Goal: Entertainment & Leisure: Browse casually

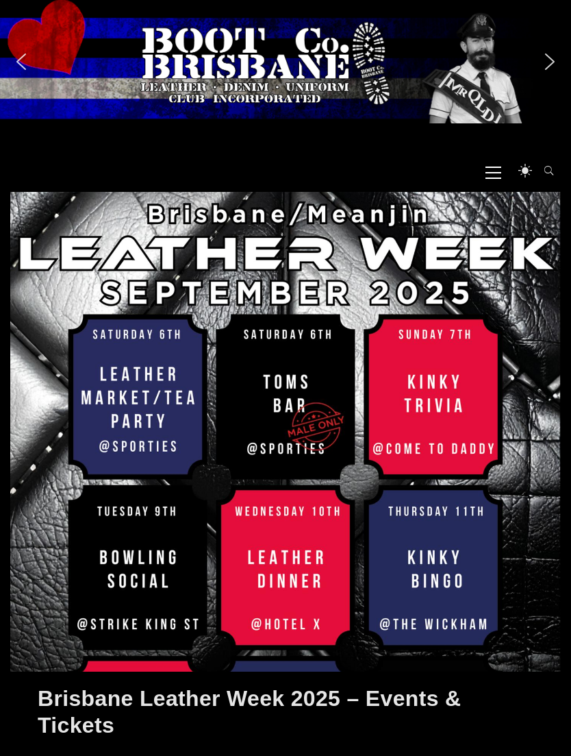
click at [496, 173] on icon at bounding box center [494, 172] width 16 height 1
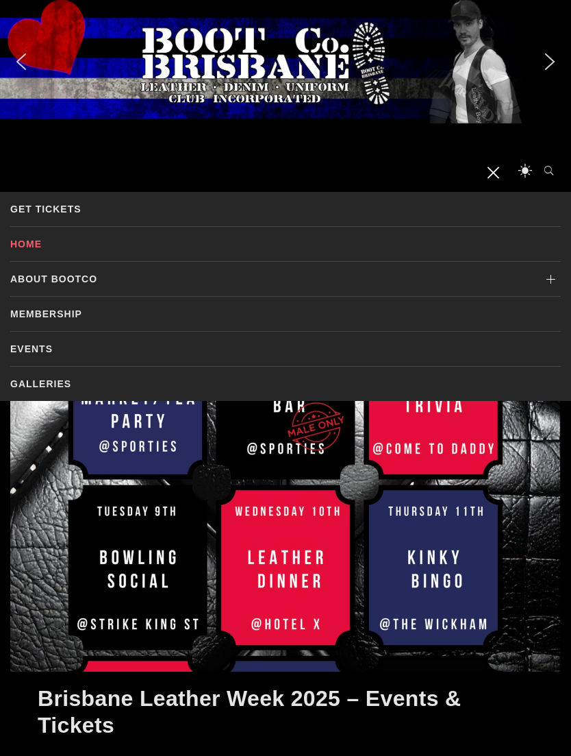
click at [29, 387] on link "Galleries" at bounding box center [285, 384] width 551 height 34
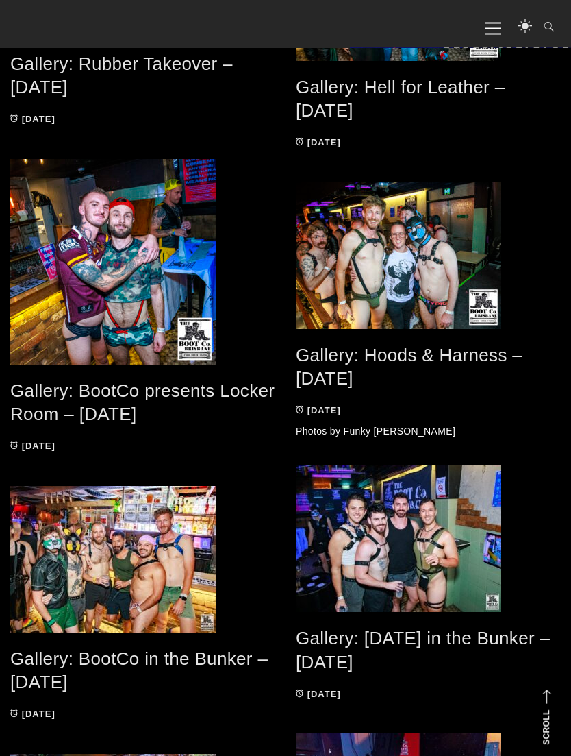
scroll to position [597, 0]
click at [63, 288] on span at bounding box center [142, 262] width 265 height 206
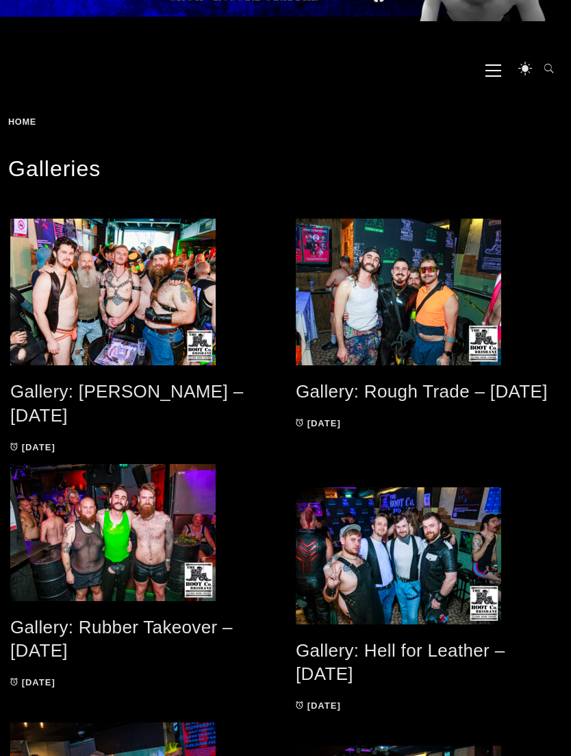
scroll to position [92, 0]
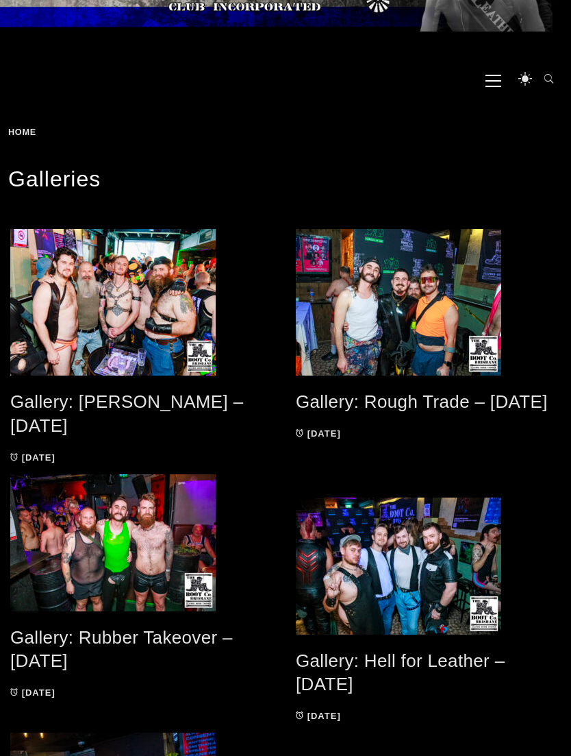
click at [73, 295] on span at bounding box center [142, 302] width 265 height 147
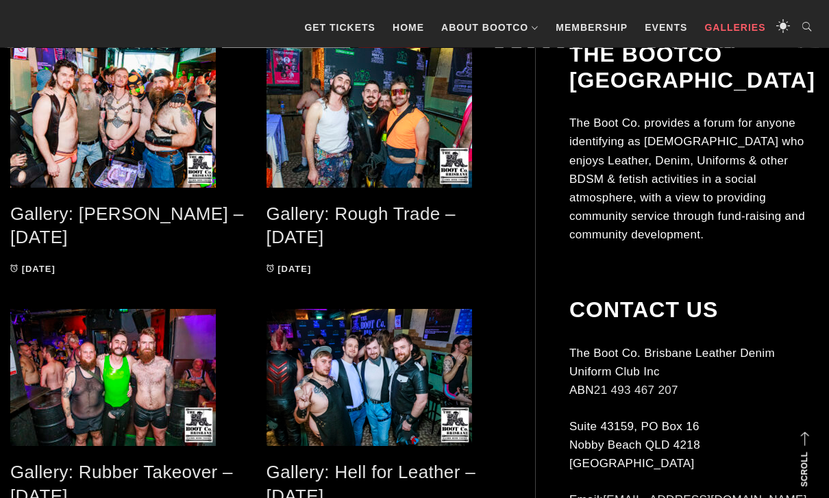
scroll to position [306, 0]
click at [317, 122] on span at bounding box center [385, 114] width 236 height 147
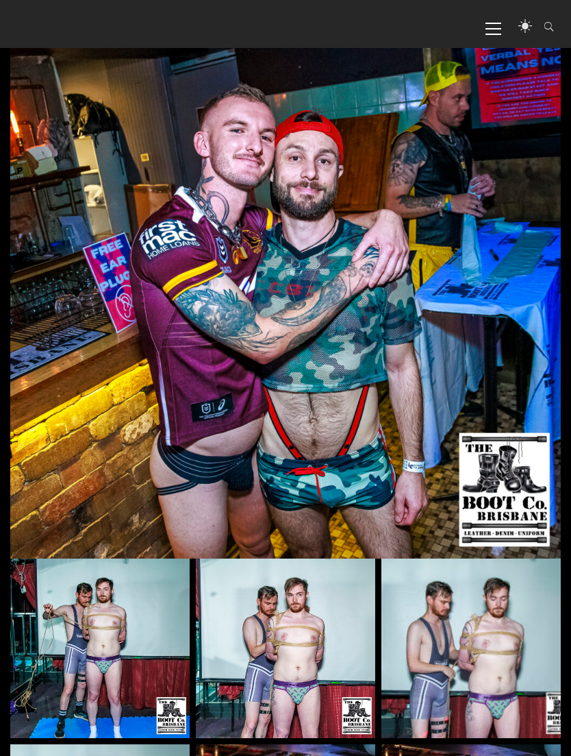
scroll to position [267, 0]
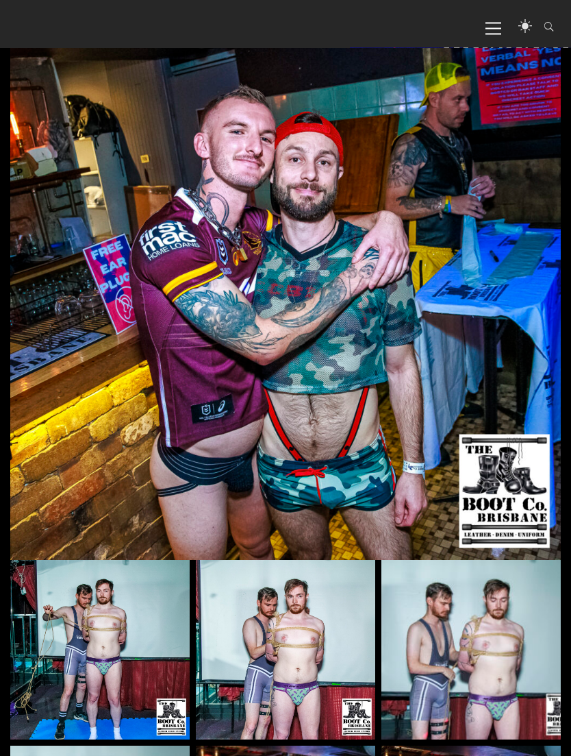
click at [102, 306] on img at bounding box center [285, 285] width 551 height 551
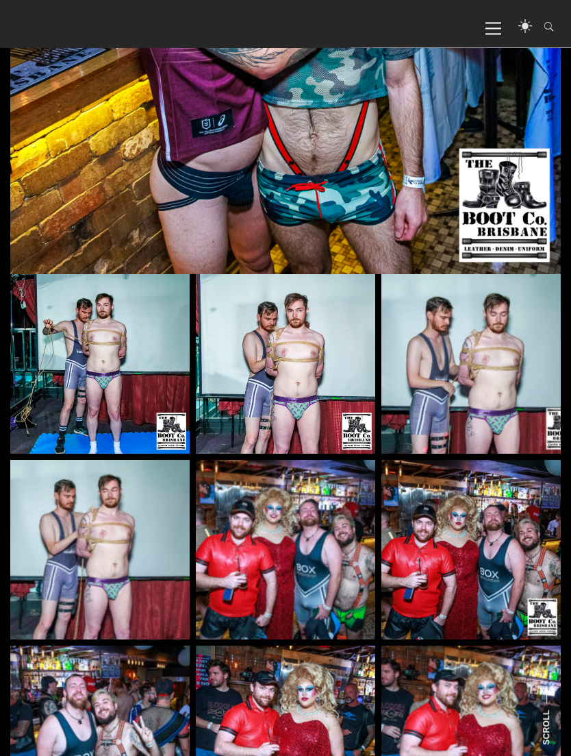
scroll to position [554, 0]
click at [89, 347] on img at bounding box center [99, 363] width 179 height 179
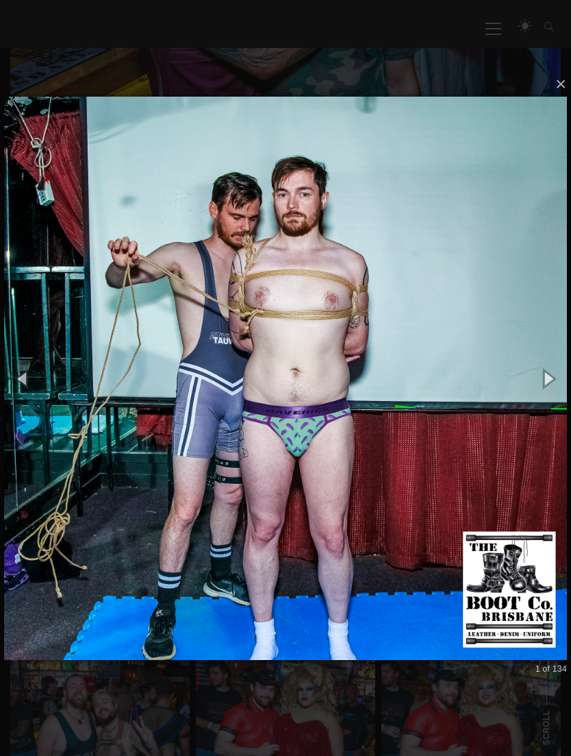
click at [551, 399] on button "button" at bounding box center [548, 377] width 47 height 57
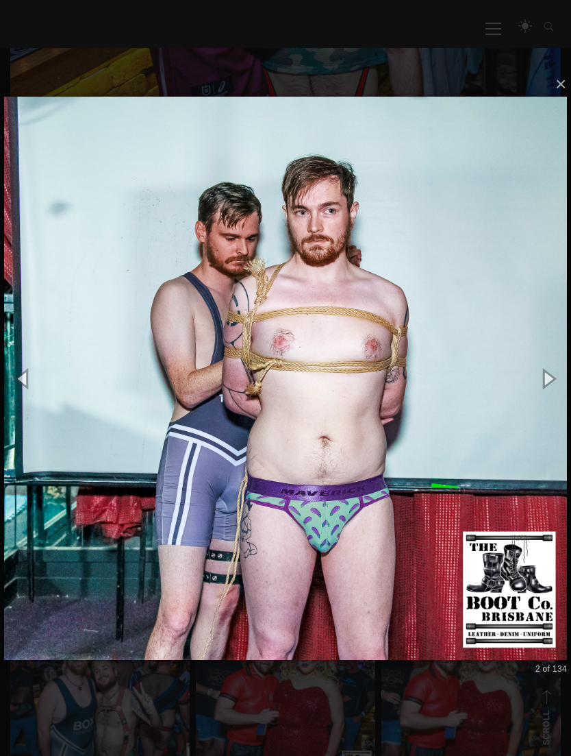
scroll to position [588, 0]
click at [552, 404] on button "button" at bounding box center [548, 377] width 47 height 57
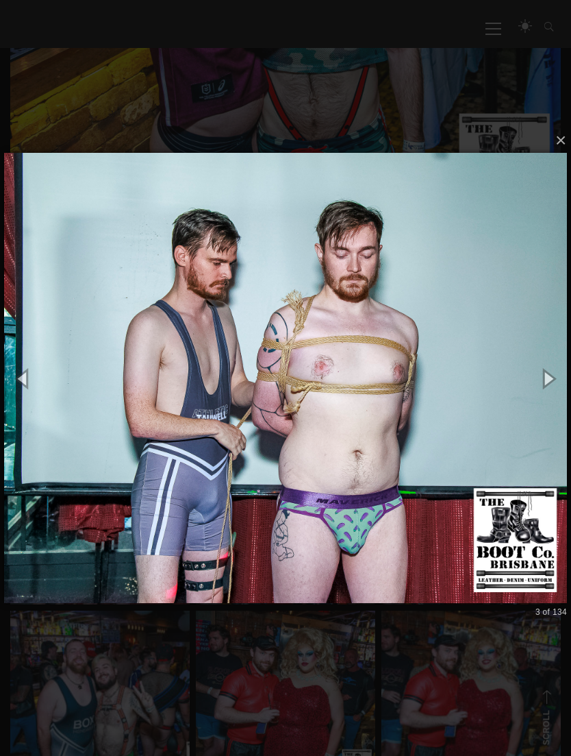
click at [556, 398] on button "button" at bounding box center [548, 377] width 47 height 57
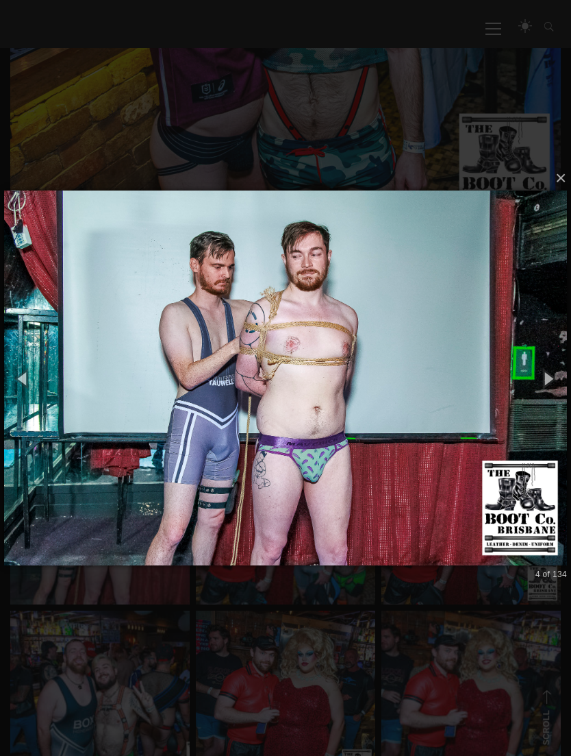
click at [554, 403] on button "button" at bounding box center [548, 377] width 47 height 57
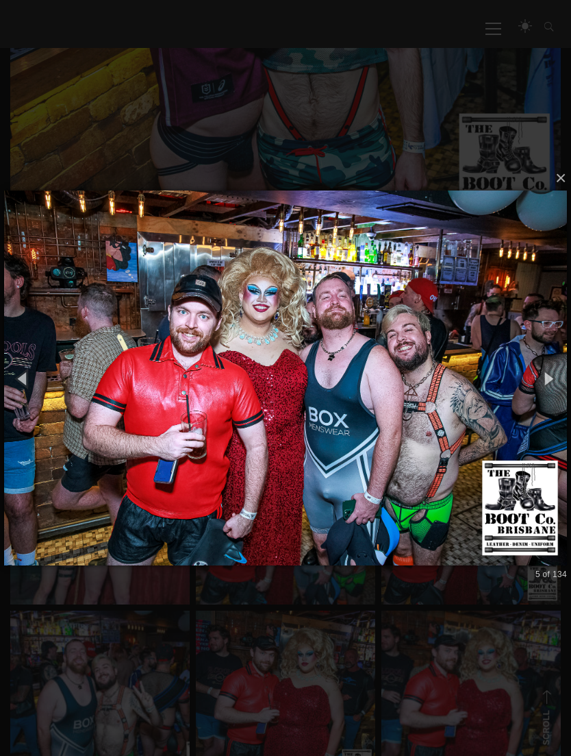
click at [553, 397] on button "button" at bounding box center [548, 377] width 47 height 57
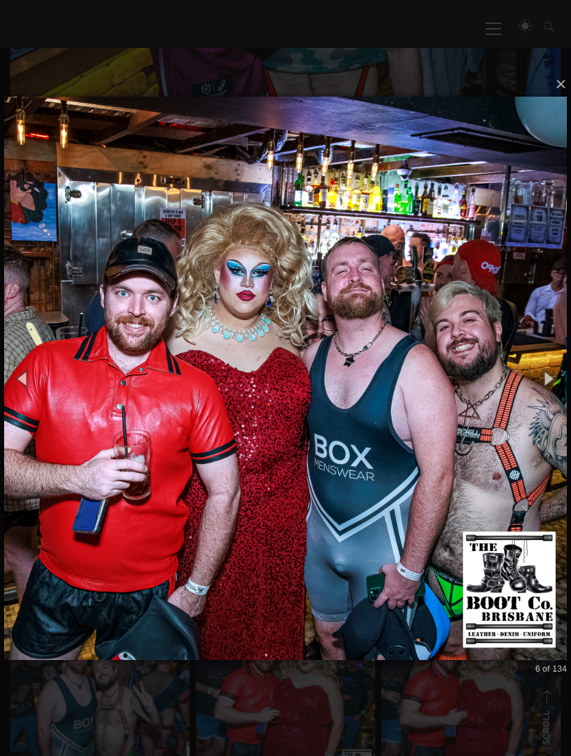
click at [551, 399] on button "button" at bounding box center [548, 377] width 47 height 57
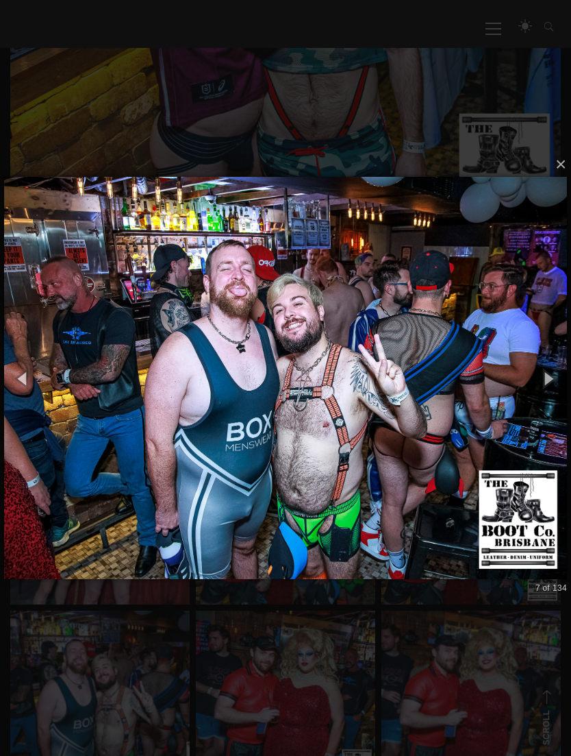
click at [554, 402] on button "button" at bounding box center [548, 377] width 47 height 57
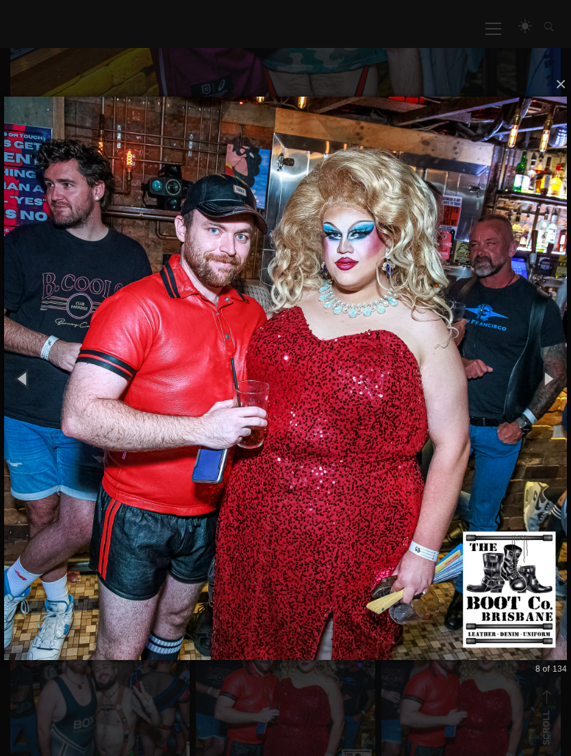
click at [551, 400] on button "button" at bounding box center [548, 377] width 47 height 57
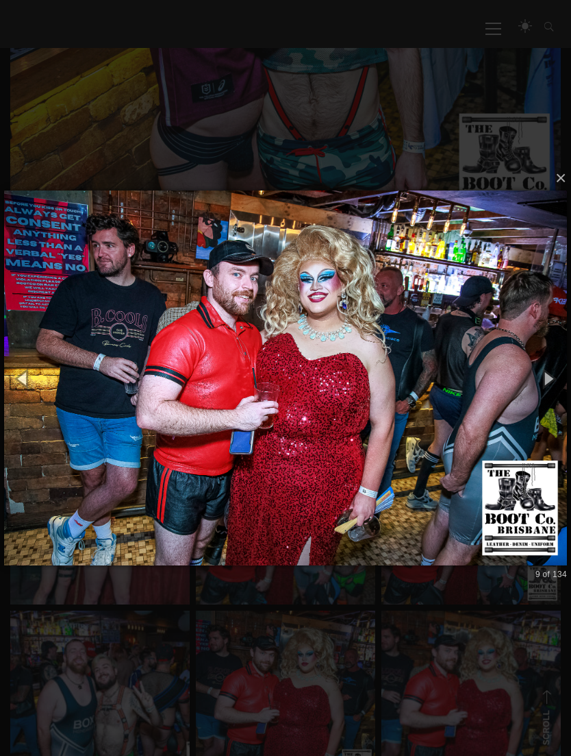
click at [554, 393] on button "button" at bounding box center [548, 377] width 47 height 57
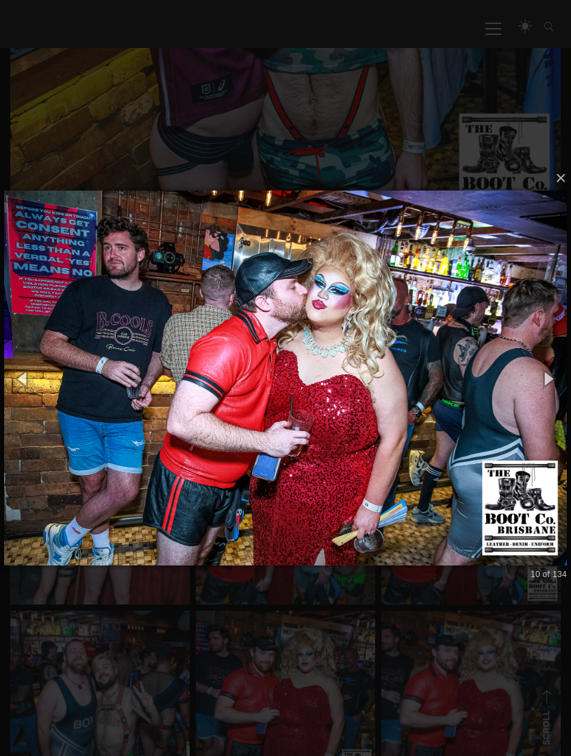
click at [554, 399] on button "button" at bounding box center [548, 377] width 47 height 57
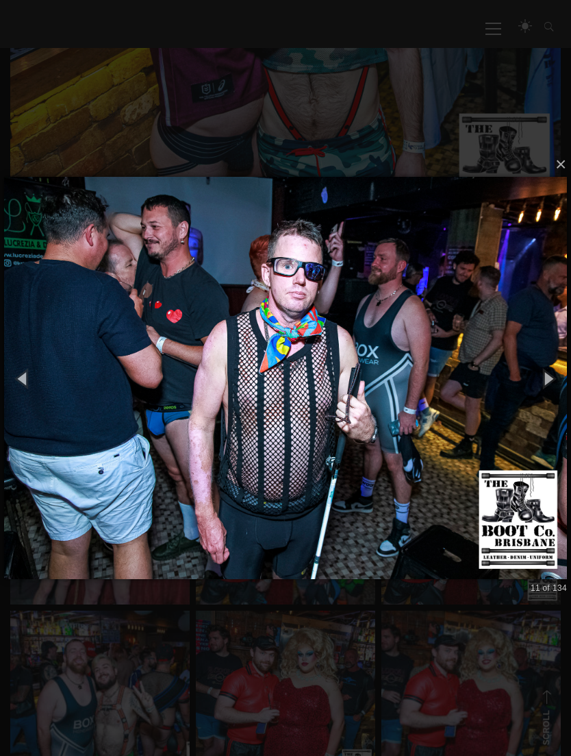
click at [558, 406] on button "button" at bounding box center [548, 377] width 47 height 57
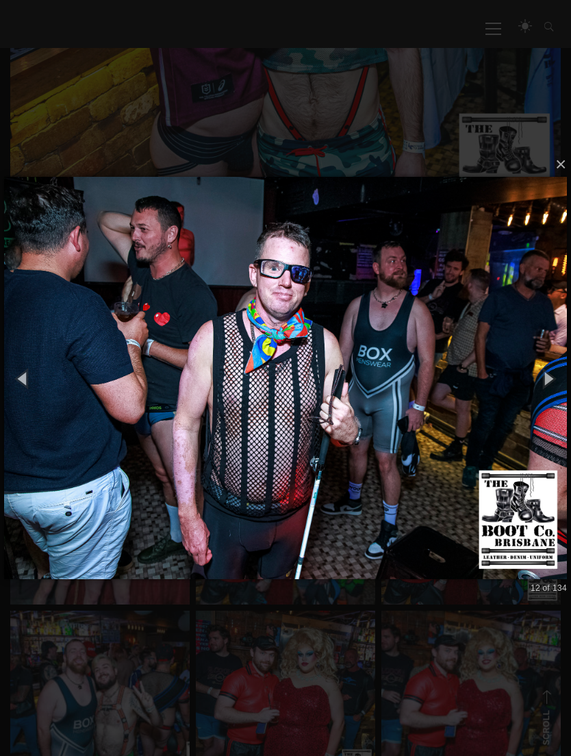
click at [556, 402] on button "button" at bounding box center [548, 377] width 47 height 57
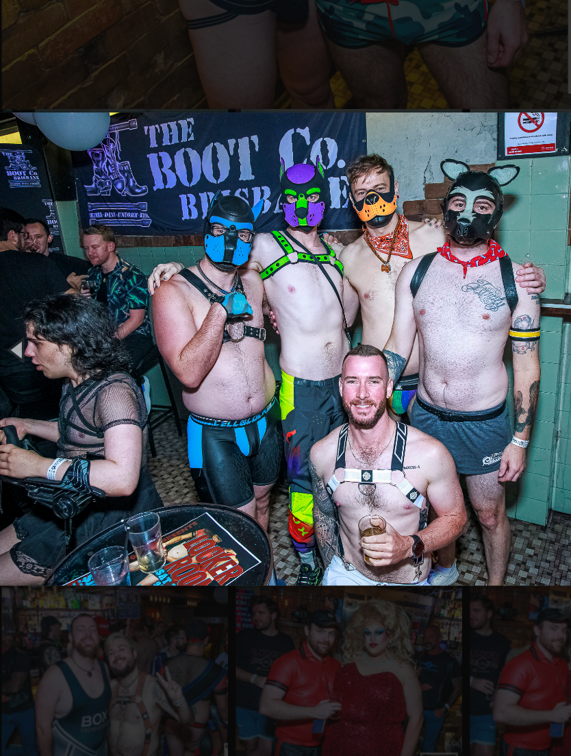
scroll to position [659, 0]
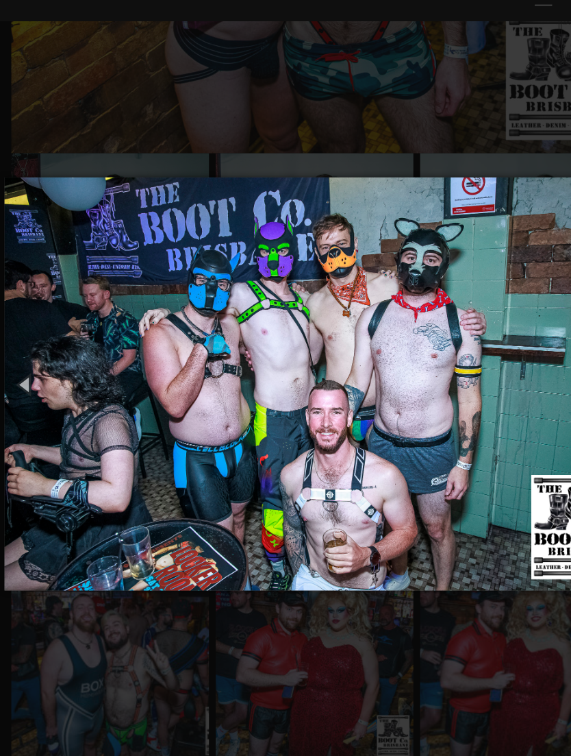
click at [492, 343] on img at bounding box center [285, 378] width 563 height 430
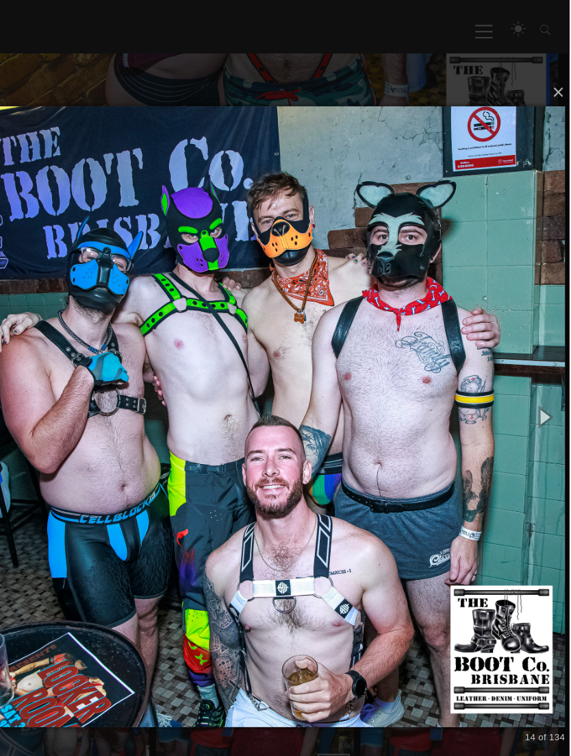
scroll to position [649, 0]
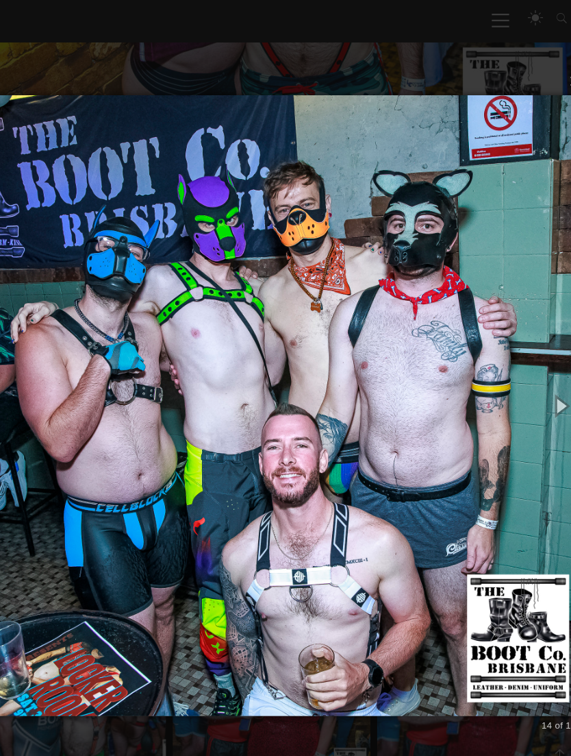
click at [525, 368] on button "button" at bounding box center [548, 377] width 47 height 57
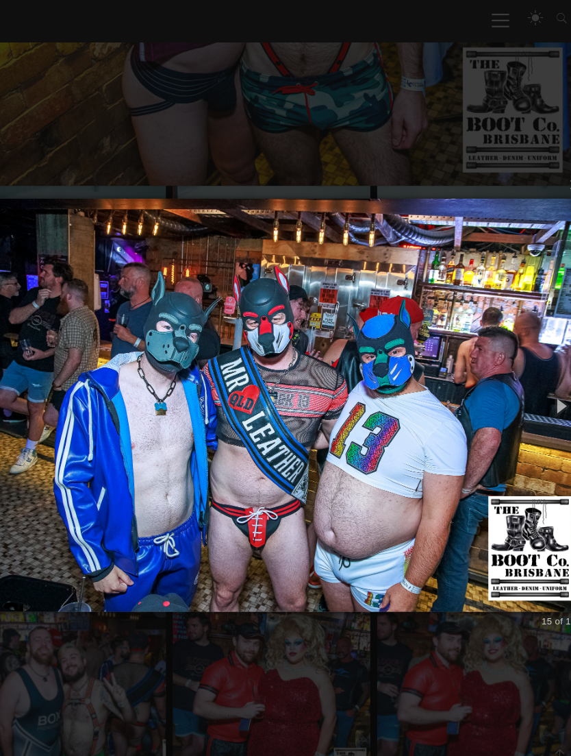
click at [525, 369] on button "button" at bounding box center [548, 377] width 47 height 57
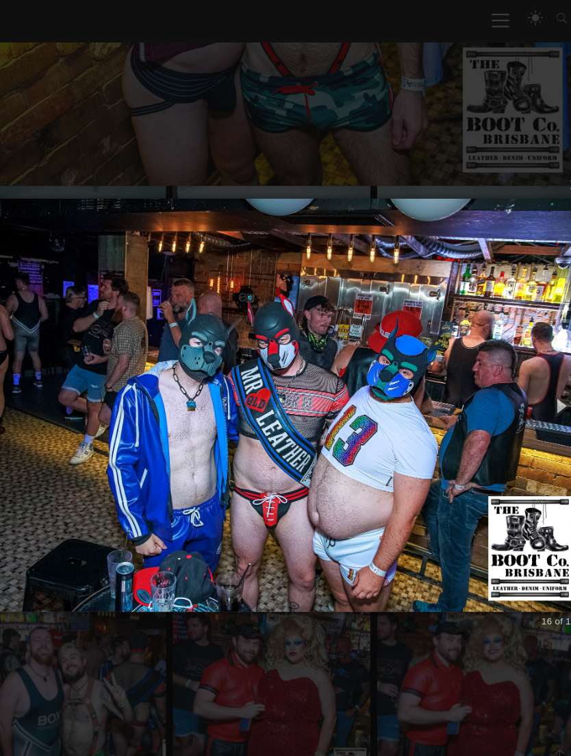
click at [525, 367] on button "button" at bounding box center [548, 377] width 47 height 57
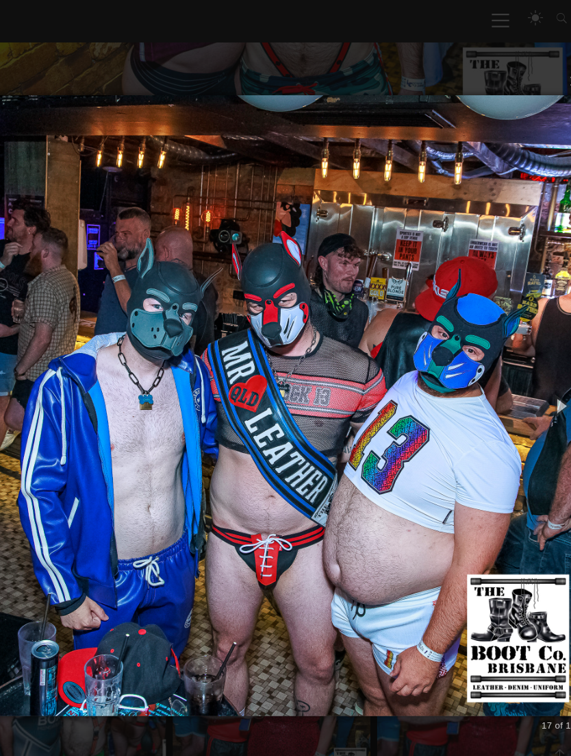
click at [525, 372] on button "button" at bounding box center [548, 377] width 47 height 57
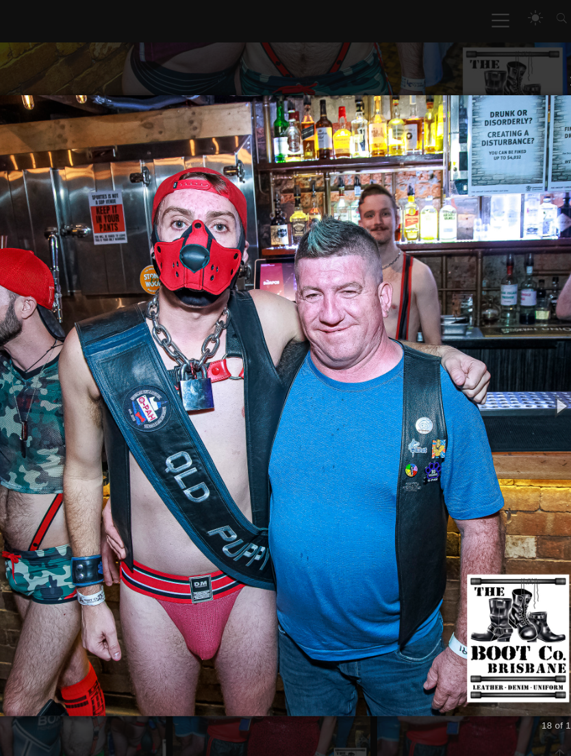
click at [525, 371] on button "button" at bounding box center [548, 377] width 47 height 57
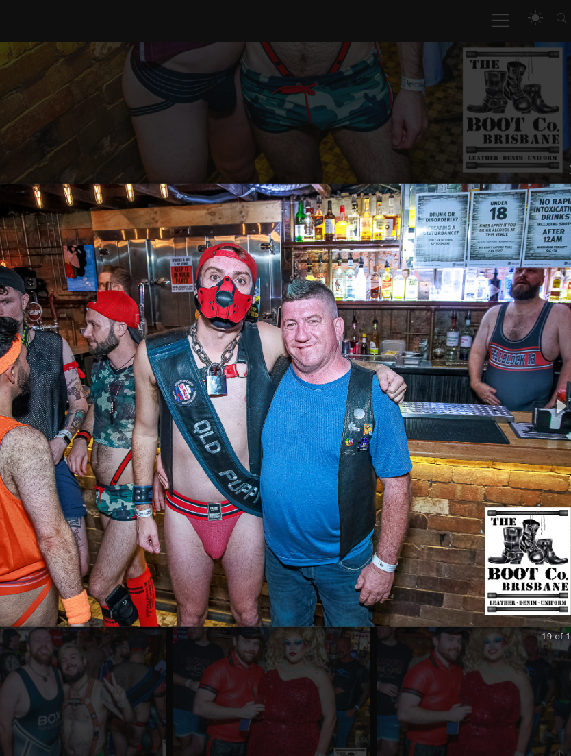
click at [525, 368] on button "button" at bounding box center [548, 377] width 47 height 57
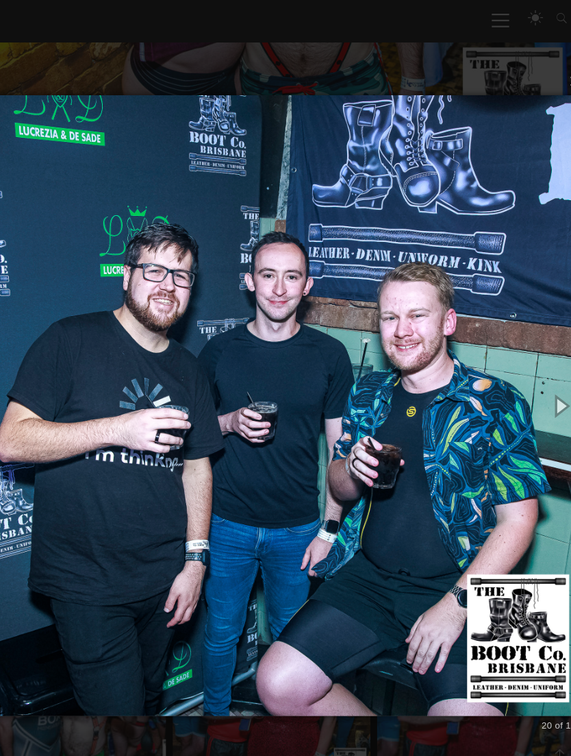
click at [525, 370] on button "button" at bounding box center [548, 377] width 47 height 57
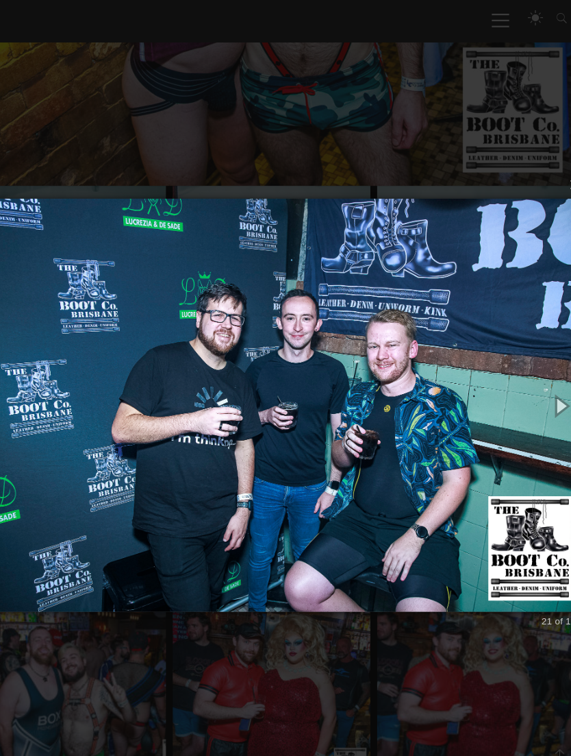
click at [525, 371] on button "button" at bounding box center [548, 377] width 47 height 57
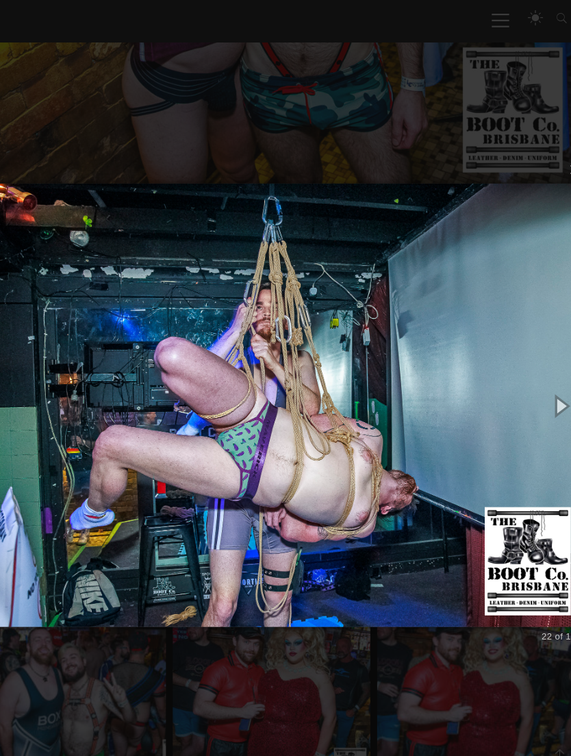
click at [525, 365] on button "button" at bounding box center [548, 377] width 47 height 57
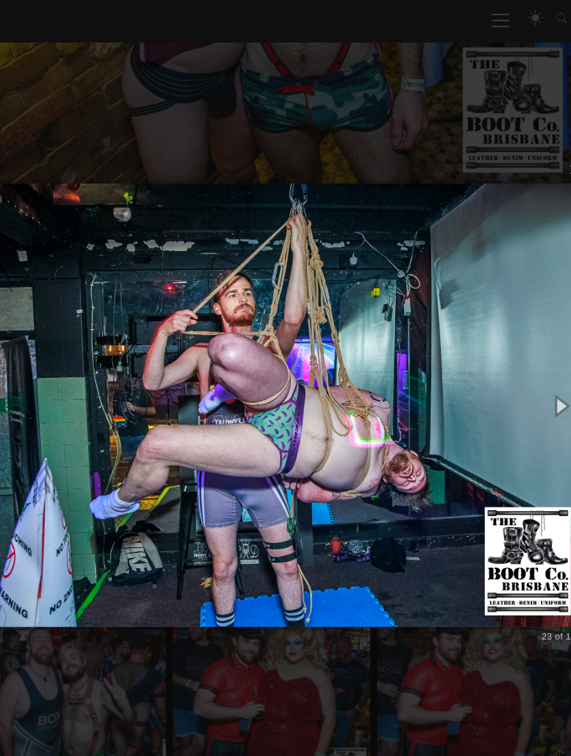
click at [525, 369] on button "button" at bounding box center [548, 377] width 47 height 57
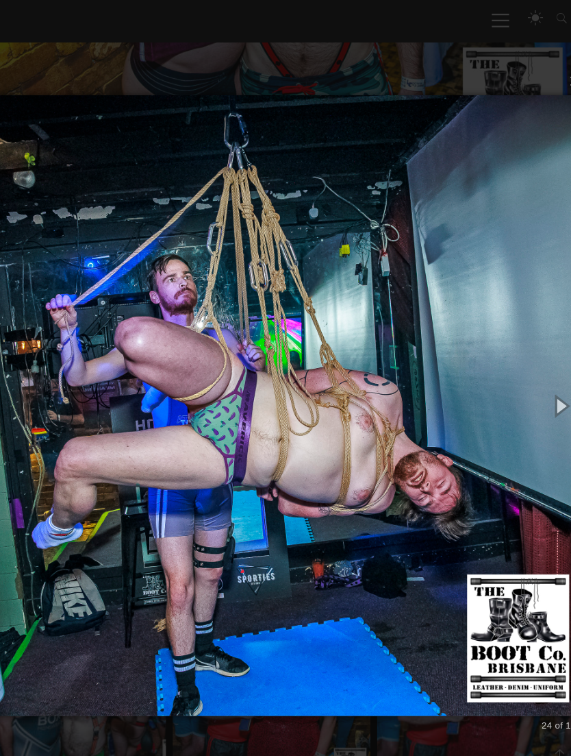
click at [525, 370] on button "button" at bounding box center [548, 377] width 47 height 57
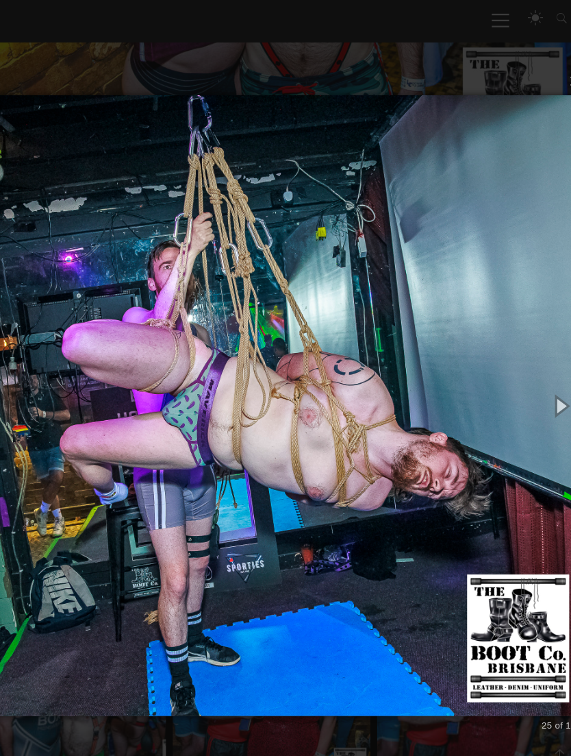
click at [525, 371] on button "button" at bounding box center [548, 377] width 47 height 57
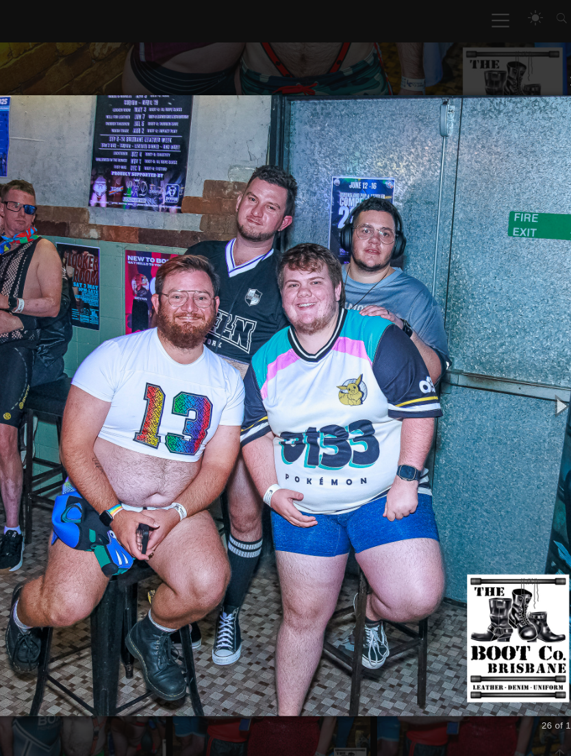
click at [525, 364] on button "button" at bounding box center [548, 377] width 47 height 57
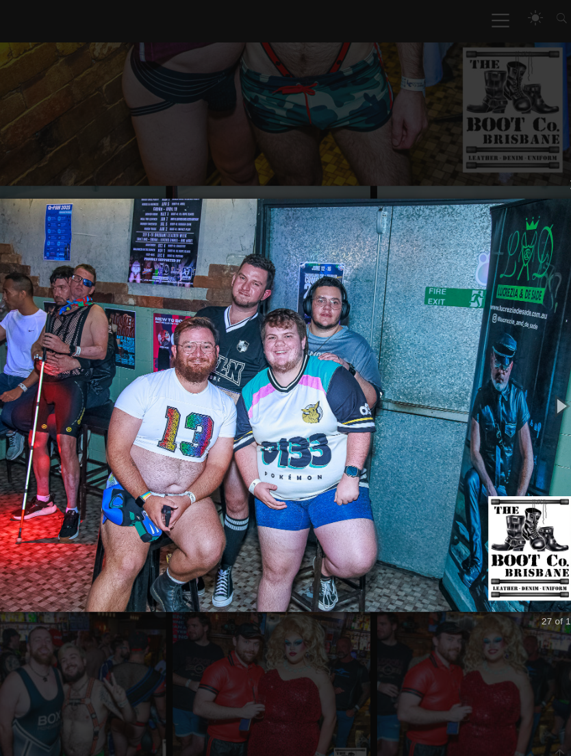
click at [525, 367] on button "button" at bounding box center [548, 377] width 47 height 57
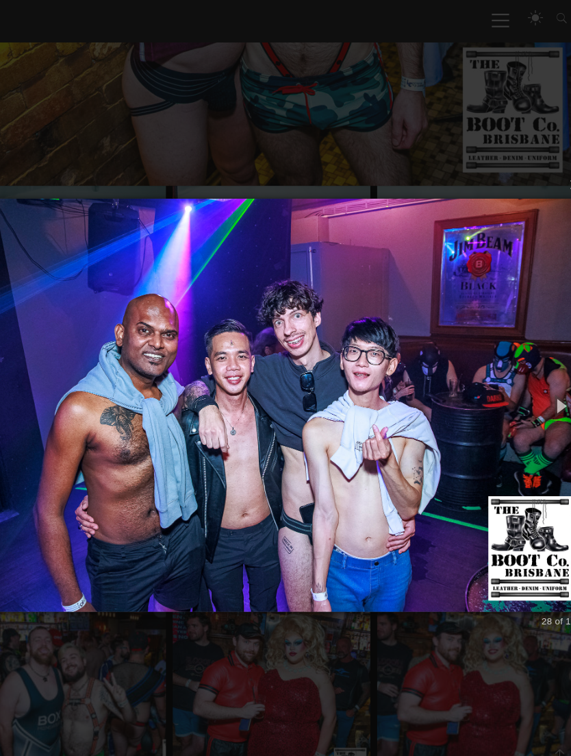
click at [525, 370] on button "button" at bounding box center [548, 377] width 47 height 57
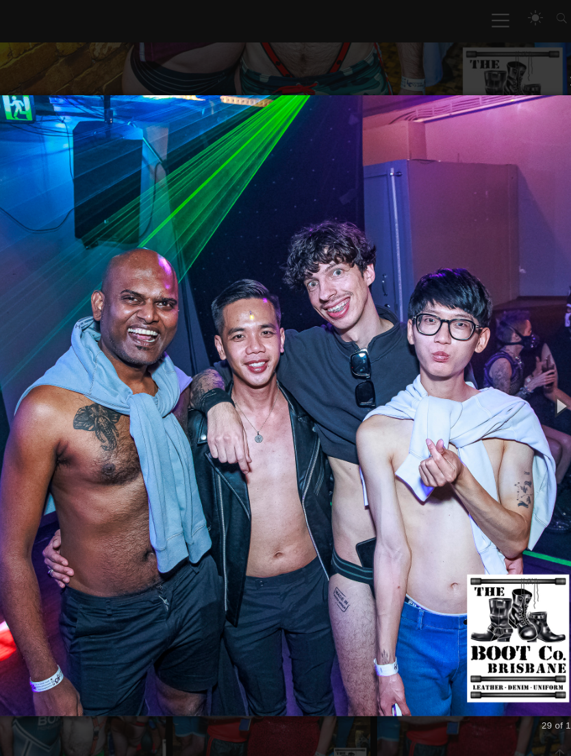
click at [525, 371] on button "button" at bounding box center [548, 377] width 47 height 57
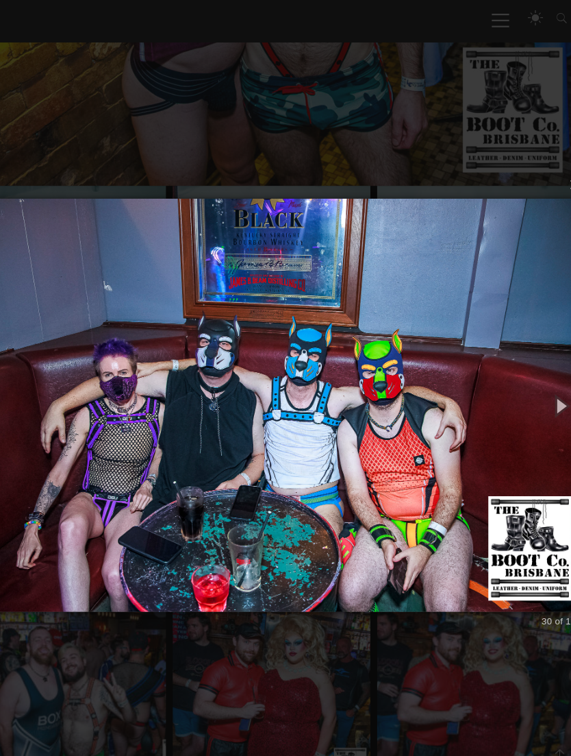
click at [525, 369] on button "button" at bounding box center [548, 377] width 47 height 57
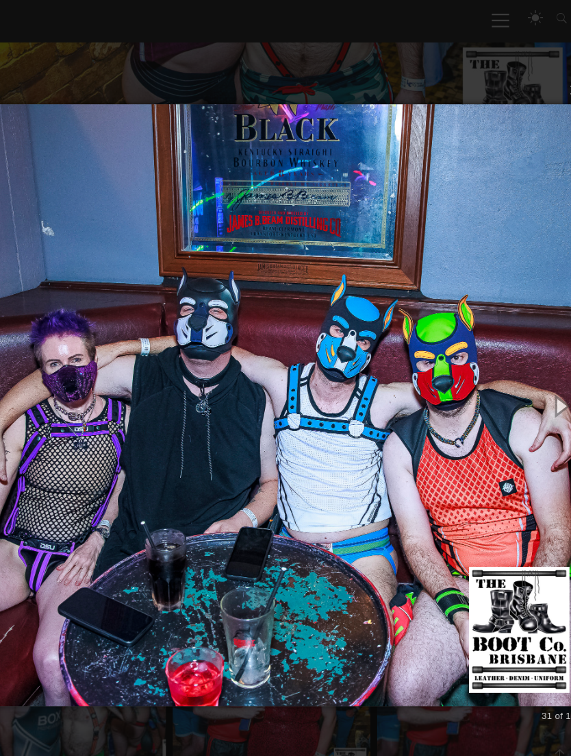
click at [525, 369] on button "button" at bounding box center [548, 377] width 47 height 57
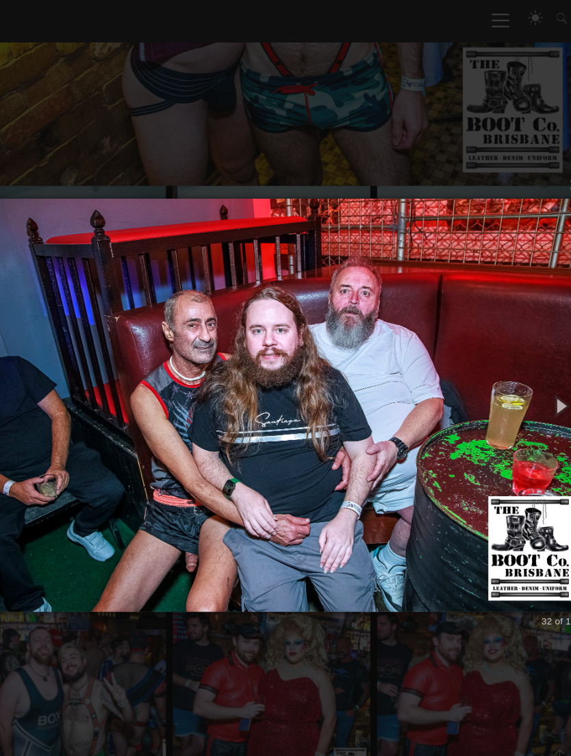
click at [525, 371] on button "button" at bounding box center [548, 377] width 47 height 57
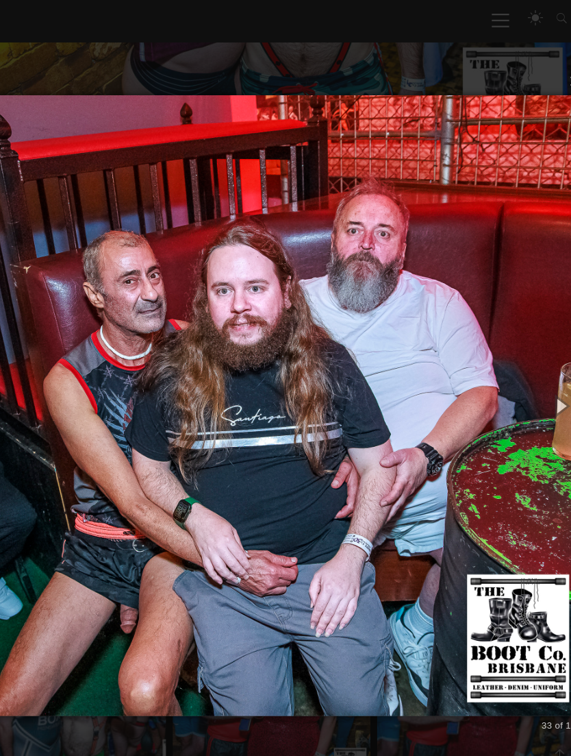
click at [525, 373] on button "button" at bounding box center [548, 377] width 47 height 57
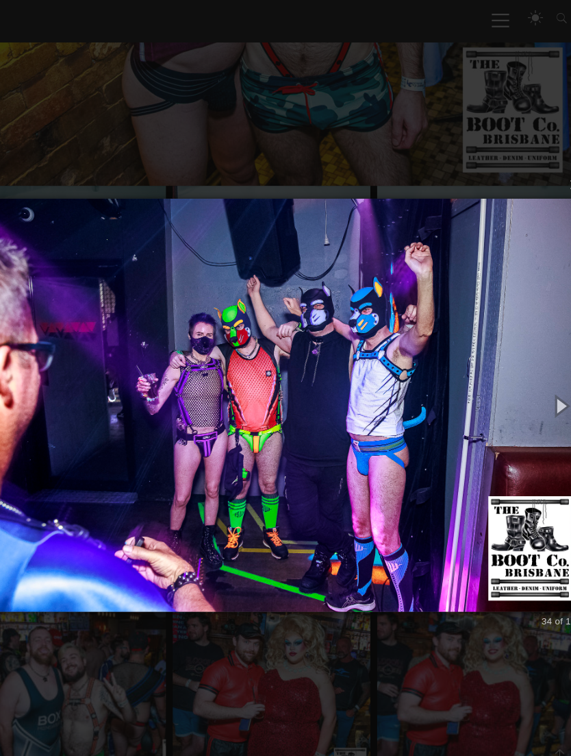
click at [525, 370] on button "button" at bounding box center [548, 377] width 47 height 57
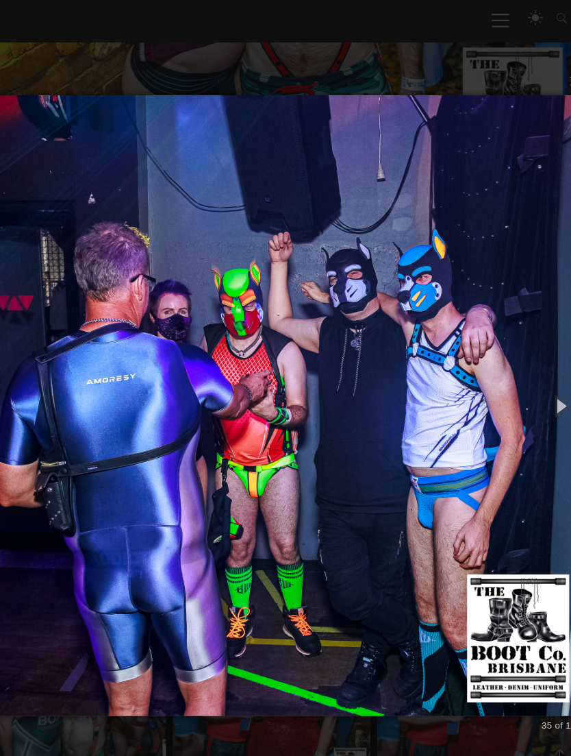
click at [525, 369] on button "button" at bounding box center [548, 377] width 47 height 57
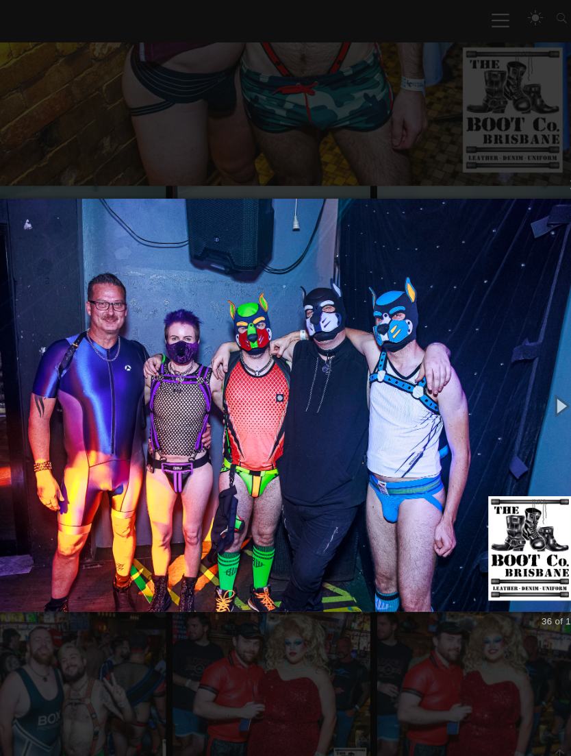
click at [525, 368] on button "button" at bounding box center [548, 377] width 47 height 57
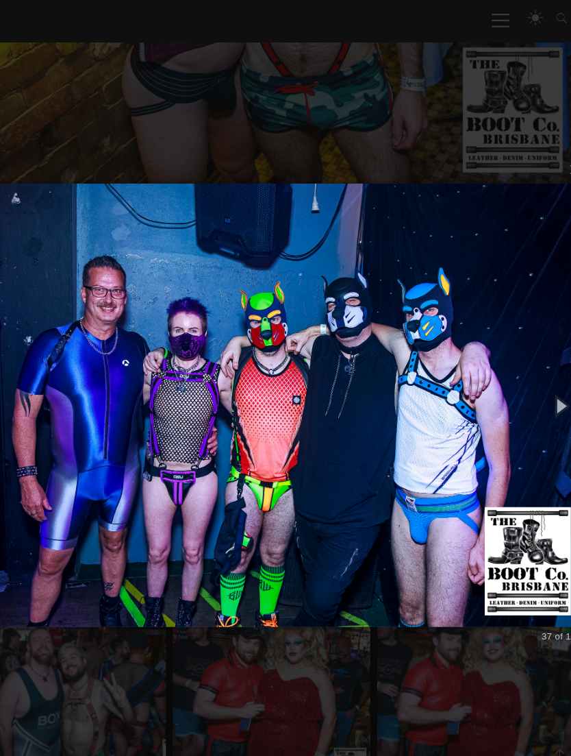
click at [525, 367] on button "button" at bounding box center [548, 377] width 47 height 57
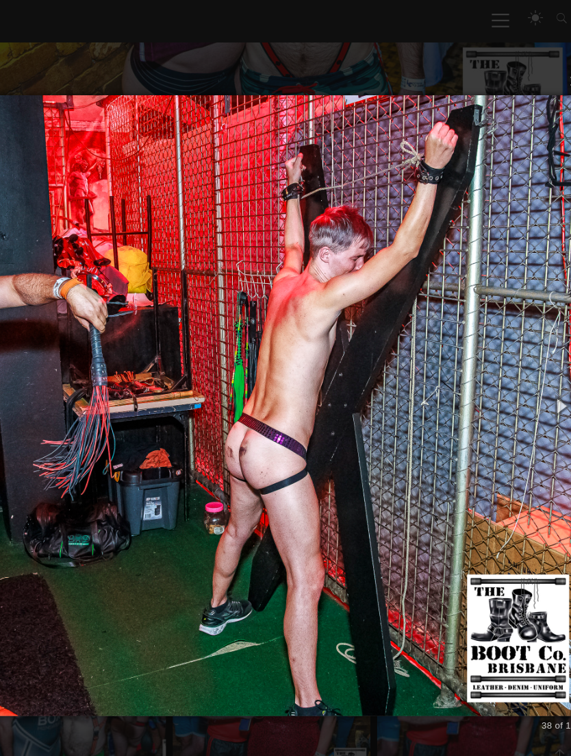
click at [525, 367] on button "button" at bounding box center [548, 377] width 47 height 57
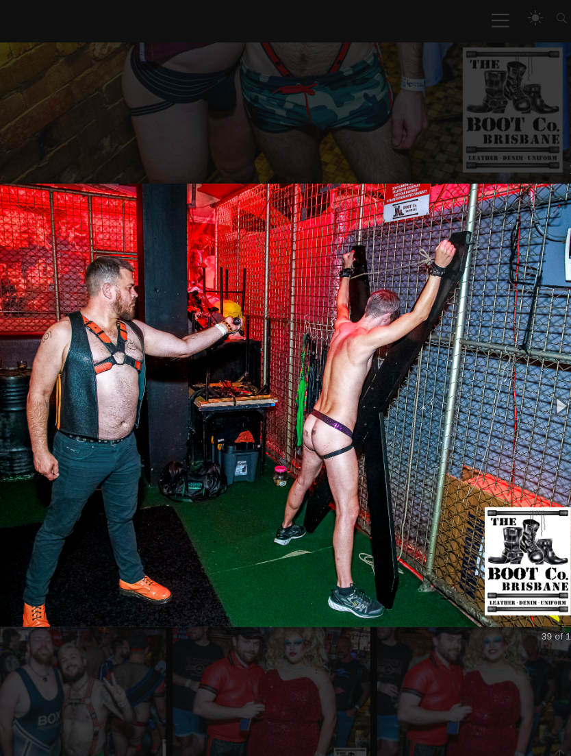
click at [525, 365] on button "button" at bounding box center [548, 377] width 47 height 57
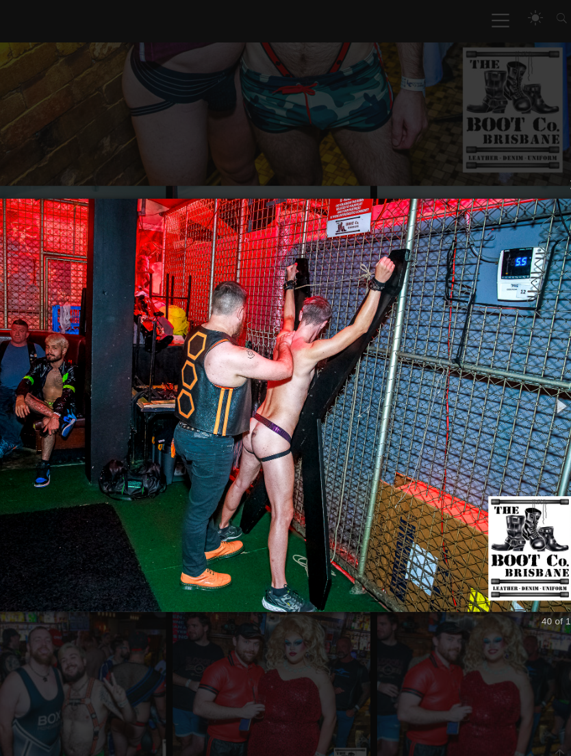
click at [525, 371] on button "button" at bounding box center [548, 377] width 47 height 57
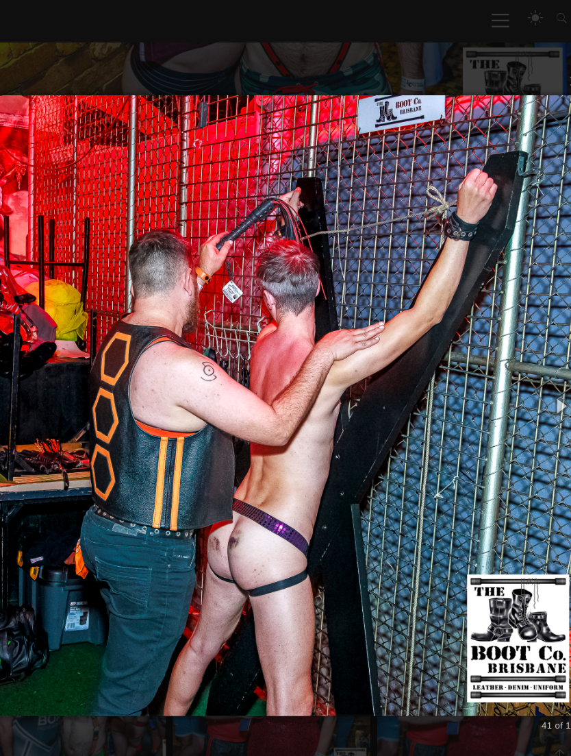
click at [525, 370] on button "button" at bounding box center [548, 377] width 47 height 57
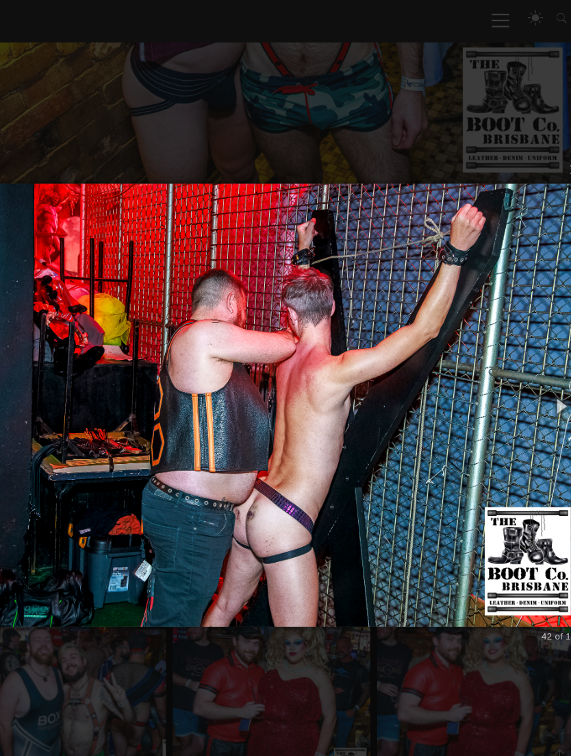
click at [525, 370] on button "button" at bounding box center [548, 377] width 47 height 57
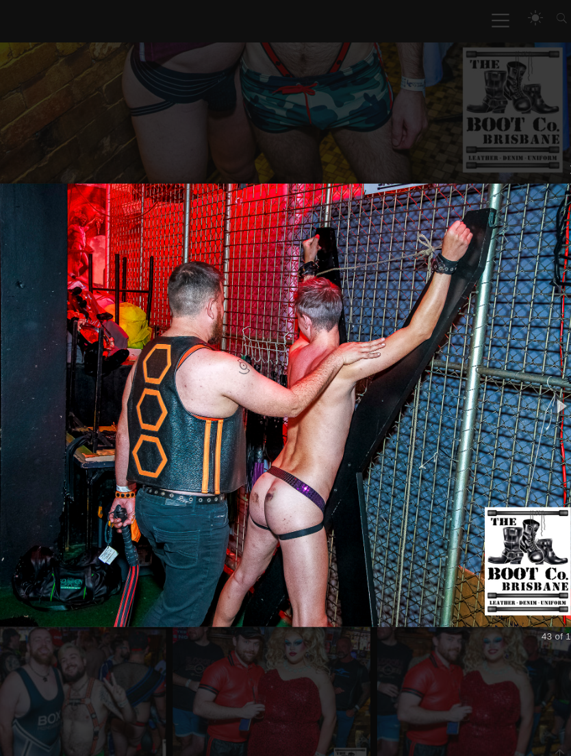
click at [525, 368] on button "button" at bounding box center [548, 377] width 47 height 57
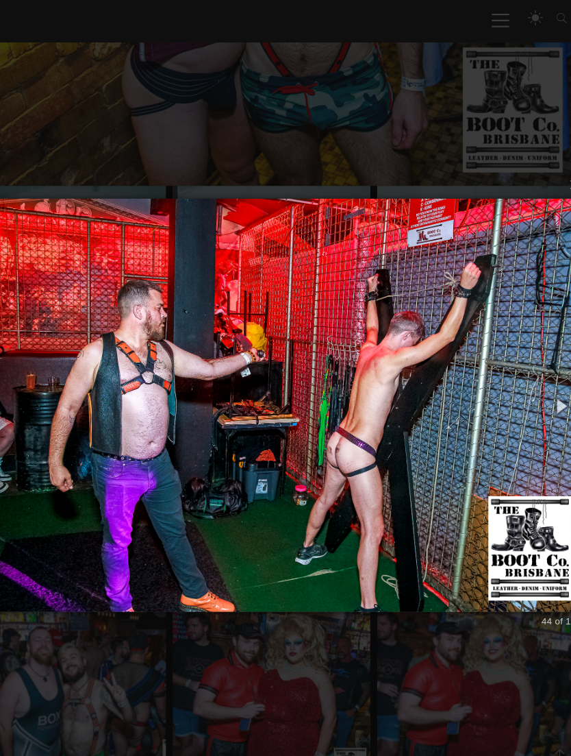
click at [525, 368] on button "button" at bounding box center [548, 377] width 47 height 57
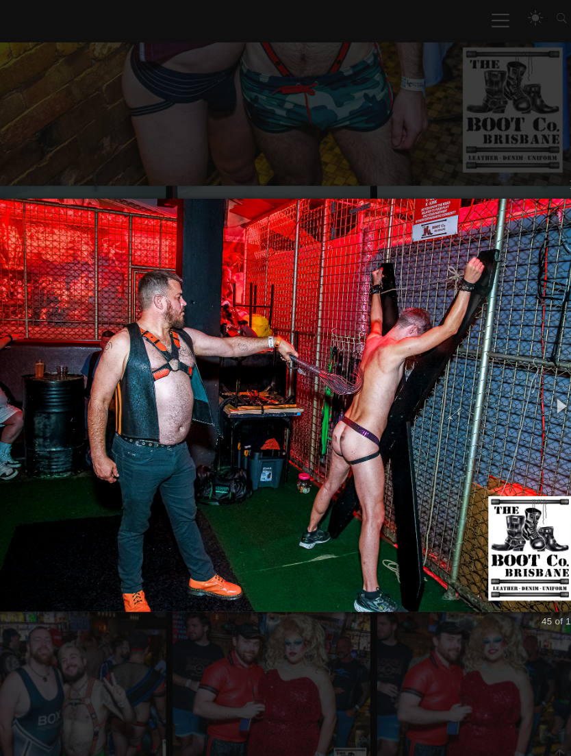
click at [525, 368] on button "button" at bounding box center [548, 377] width 47 height 57
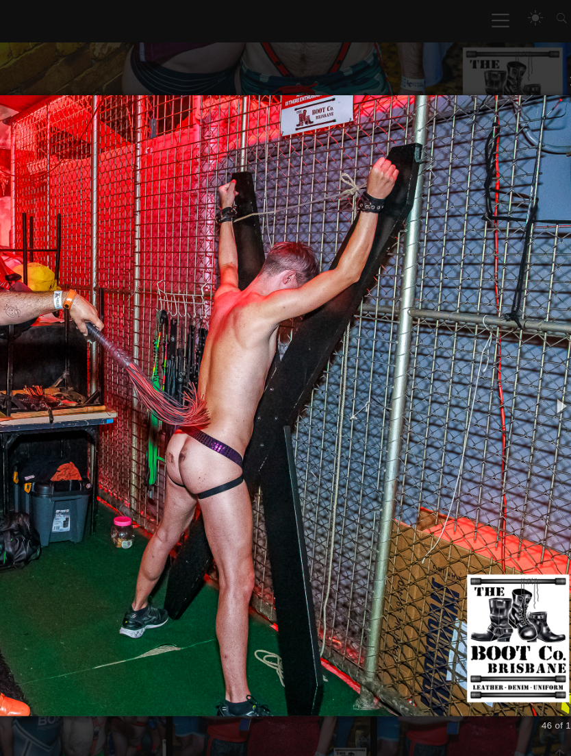
click at [525, 369] on button "button" at bounding box center [548, 377] width 47 height 57
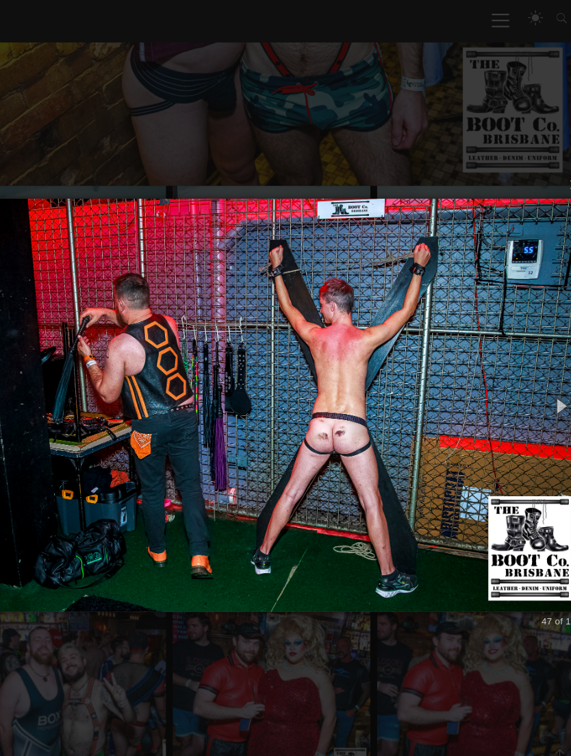
click at [525, 369] on button "button" at bounding box center [548, 377] width 47 height 57
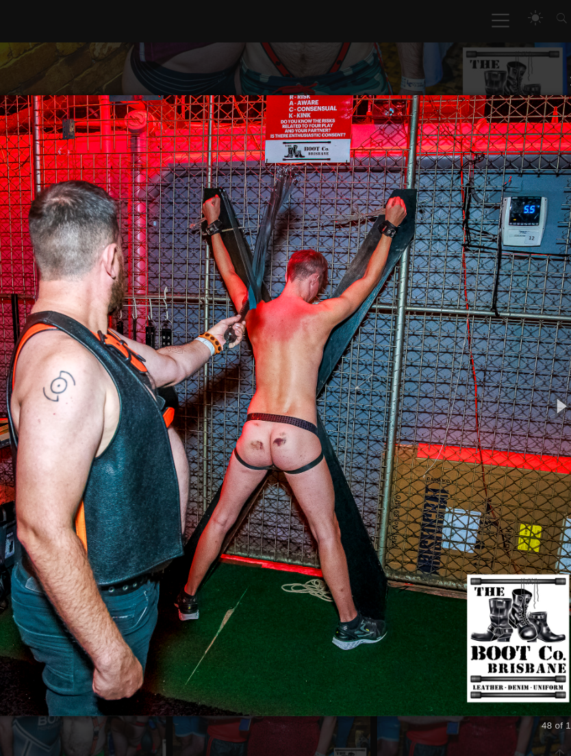
click at [525, 369] on button "button" at bounding box center [548, 377] width 47 height 57
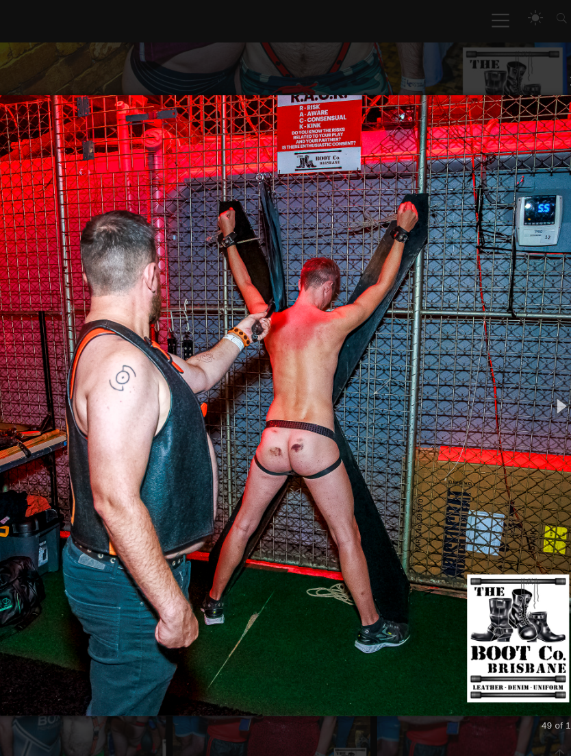
click at [525, 370] on button "button" at bounding box center [548, 377] width 47 height 57
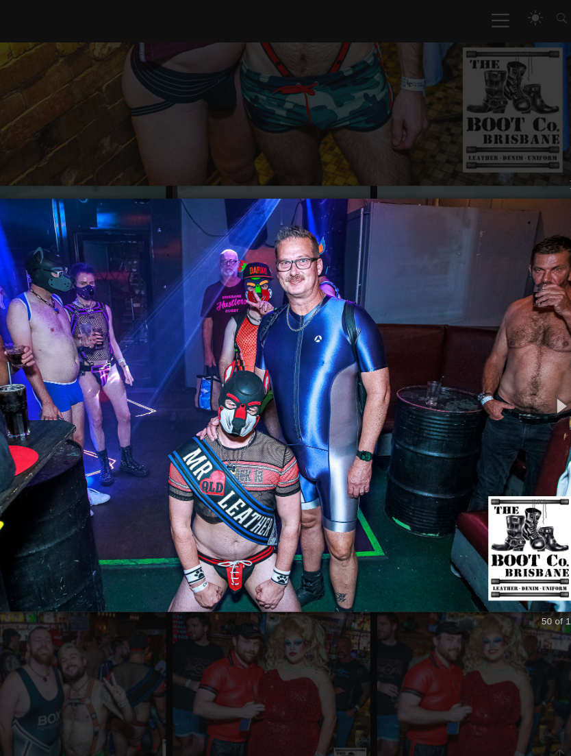
click at [525, 371] on button "button" at bounding box center [548, 377] width 47 height 57
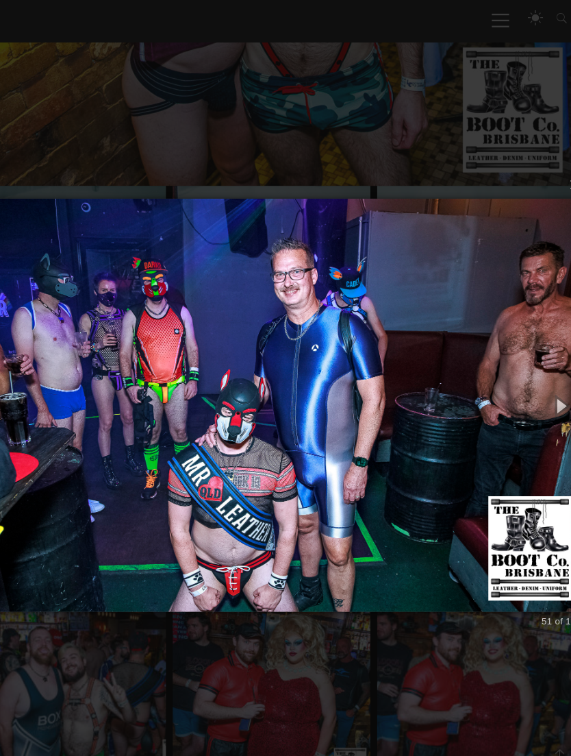
click at [525, 370] on button "button" at bounding box center [548, 377] width 47 height 57
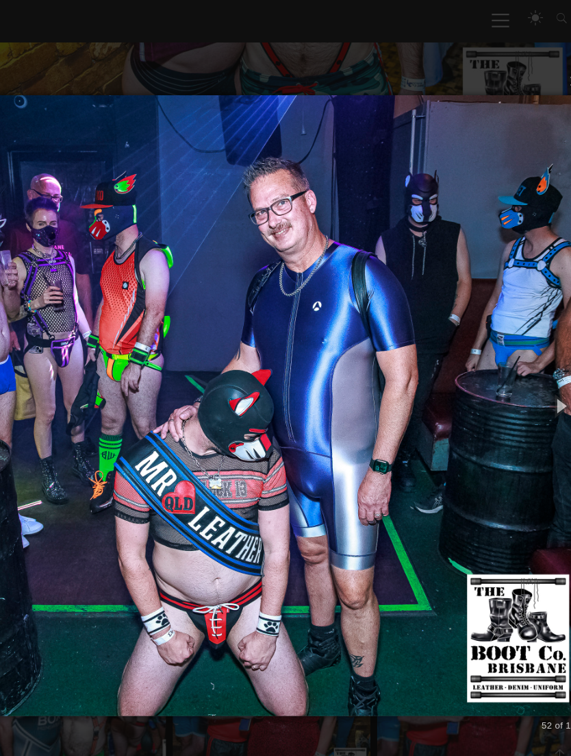
click at [525, 368] on button "button" at bounding box center [548, 377] width 47 height 57
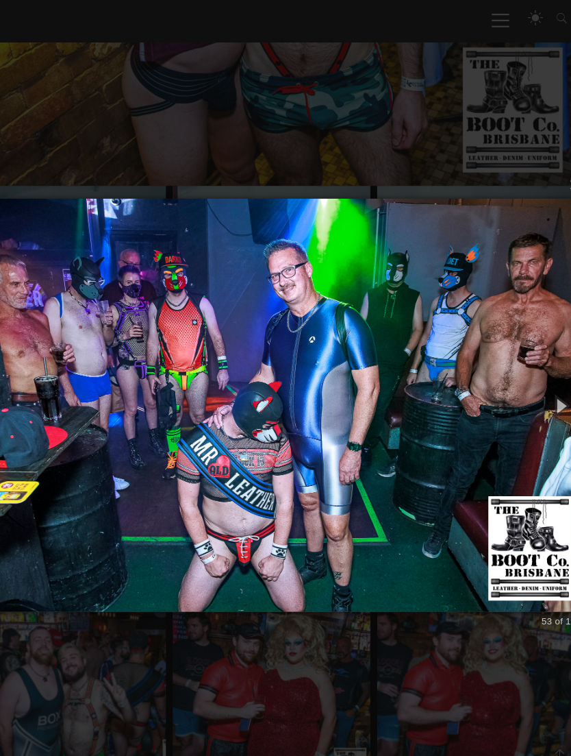
click at [525, 369] on button "button" at bounding box center [548, 377] width 47 height 57
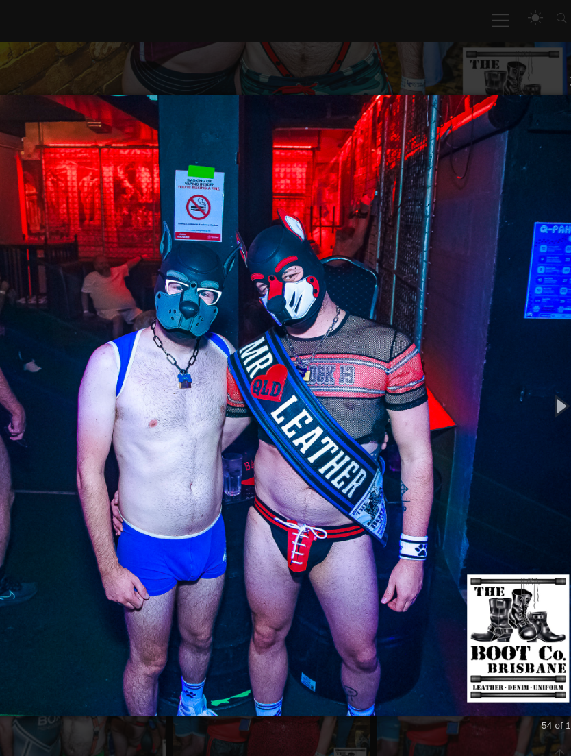
click at [525, 373] on button "button" at bounding box center [548, 377] width 47 height 57
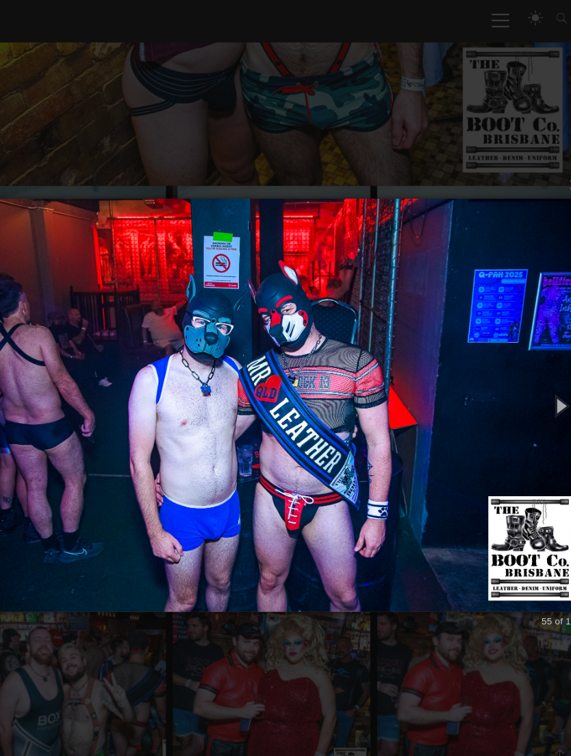
click at [525, 371] on button "button" at bounding box center [548, 377] width 47 height 57
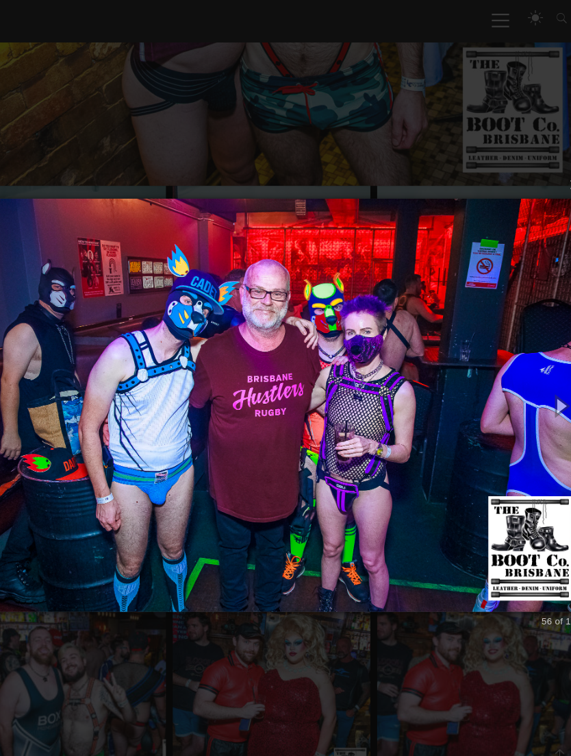
click at [25, 334] on img at bounding box center [285, 378] width 563 height 430
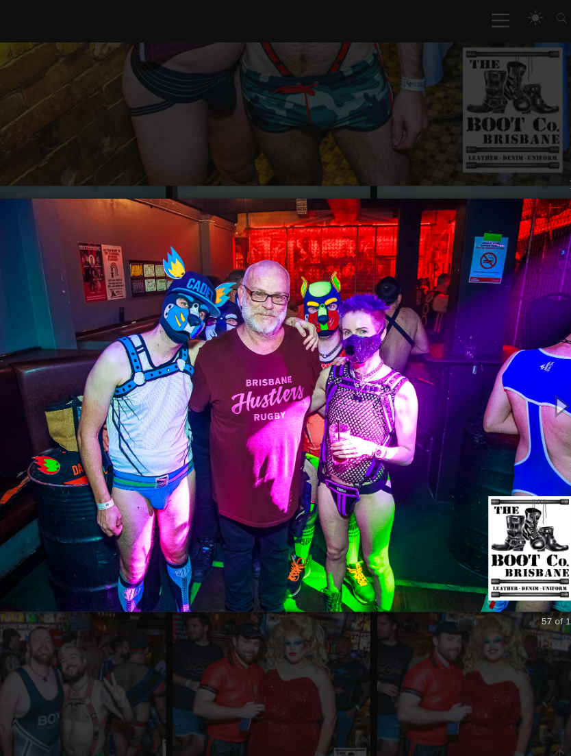
click at [28, 325] on img at bounding box center [285, 378] width 563 height 430
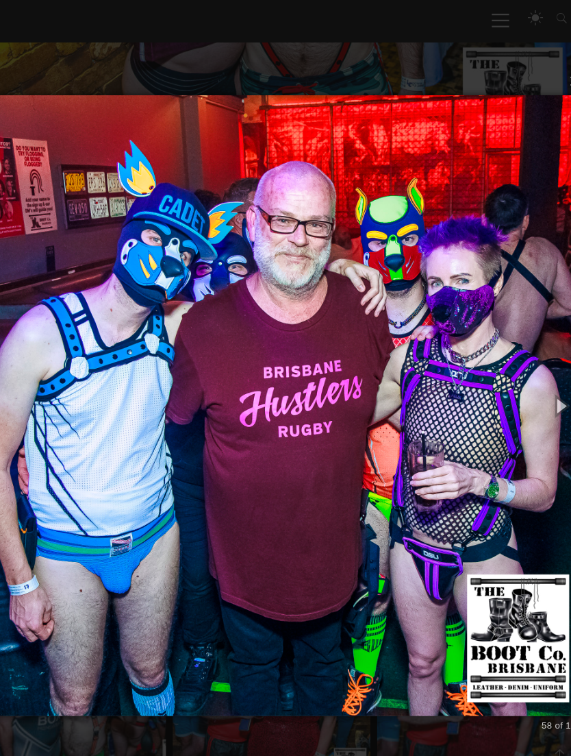
click at [525, 365] on button "button" at bounding box center [548, 377] width 47 height 57
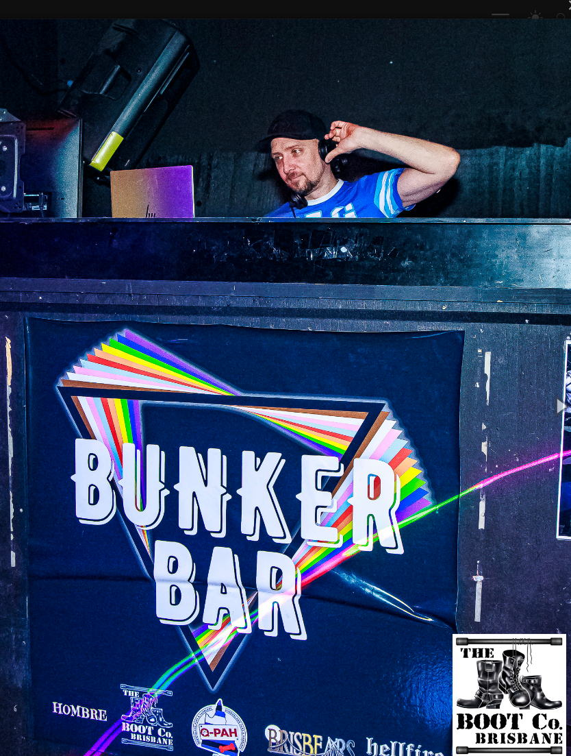
click at [525, 369] on button "button" at bounding box center [548, 377] width 47 height 57
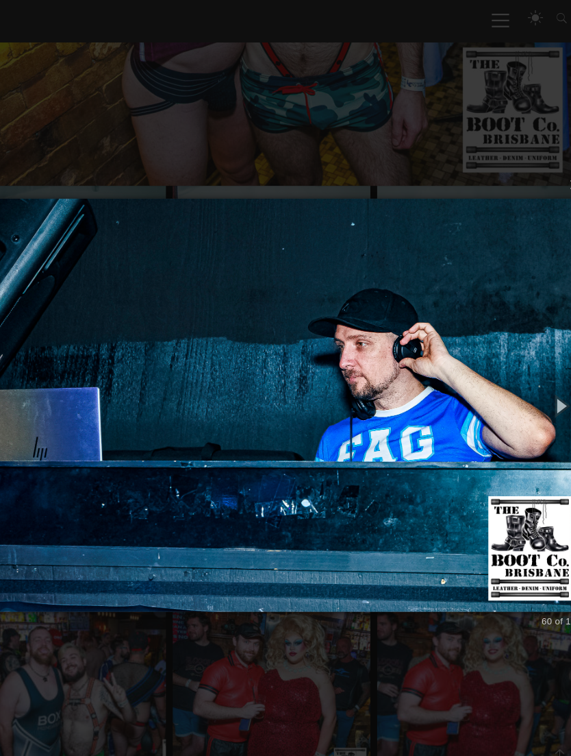
click at [525, 373] on button "button" at bounding box center [548, 377] width 47 height 57
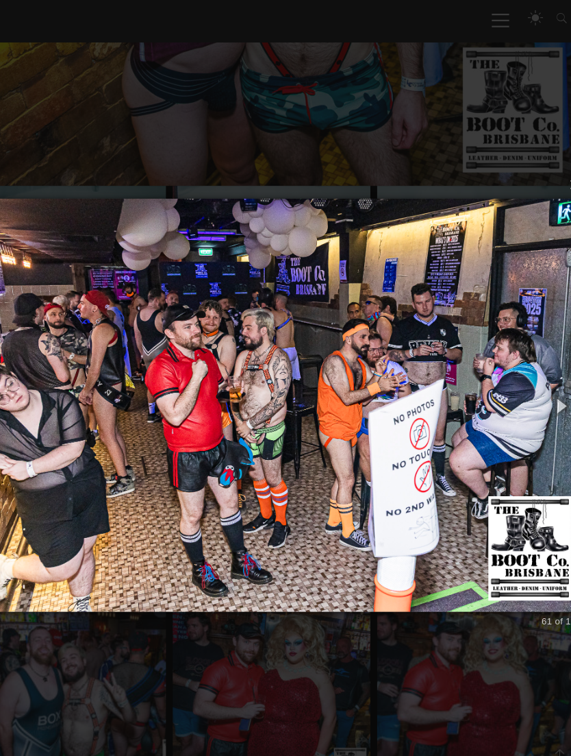
click at [525, 371] on button "button" at bounding box center [548, 377] width 47 height 57
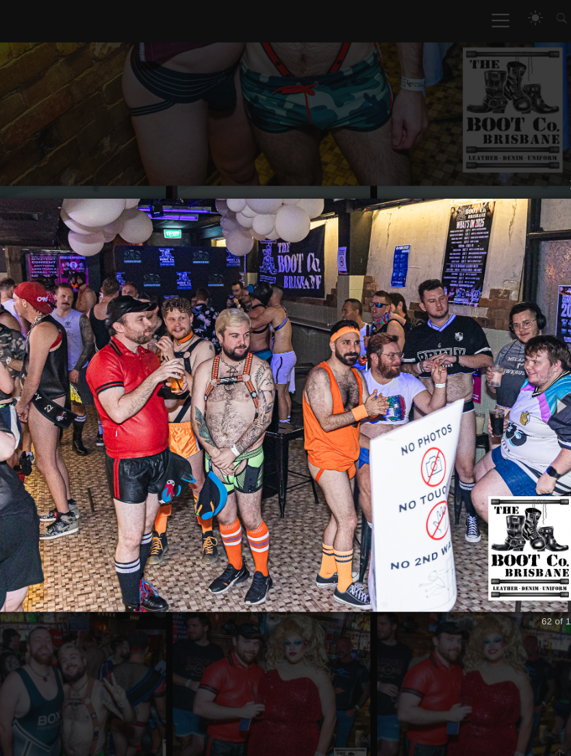
click at [525, 371] on button "button" at bounding box center [548, 377] width 47 height 57
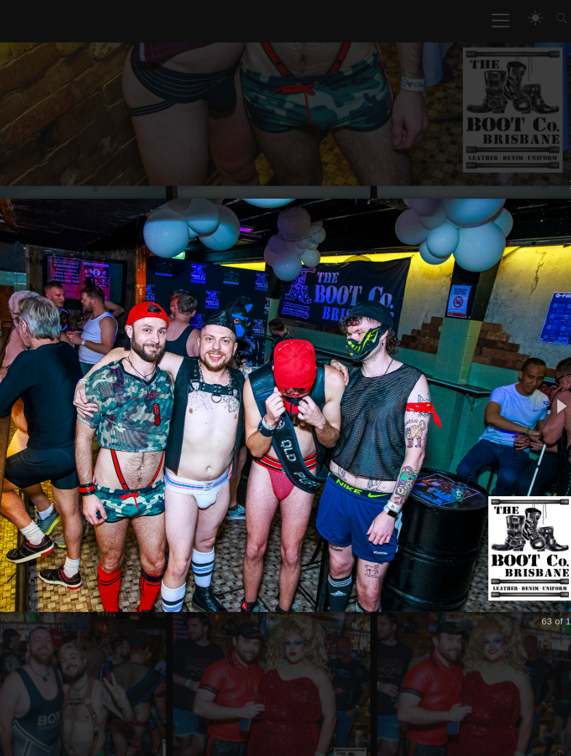
click at [525, 369] on button "button" at bounding box center [548, 377] width 47 height 57
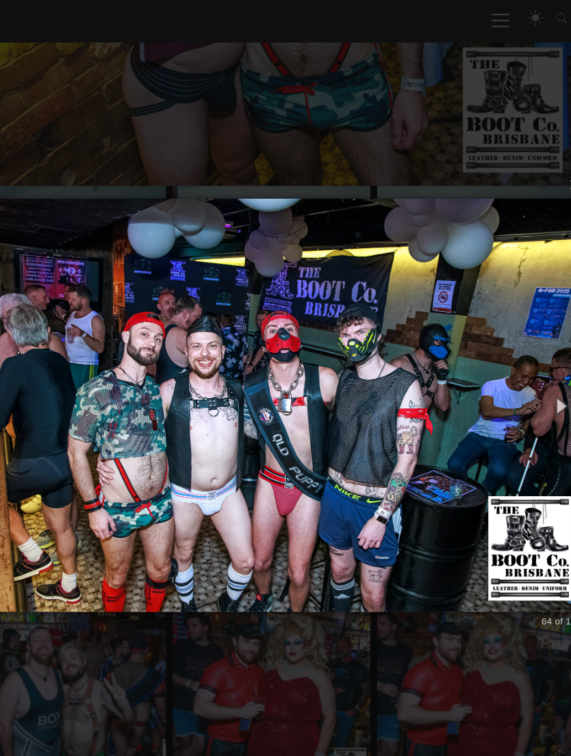
click at [525, 374] on button "button" at bounding box center [548, 377] width 47 height 57
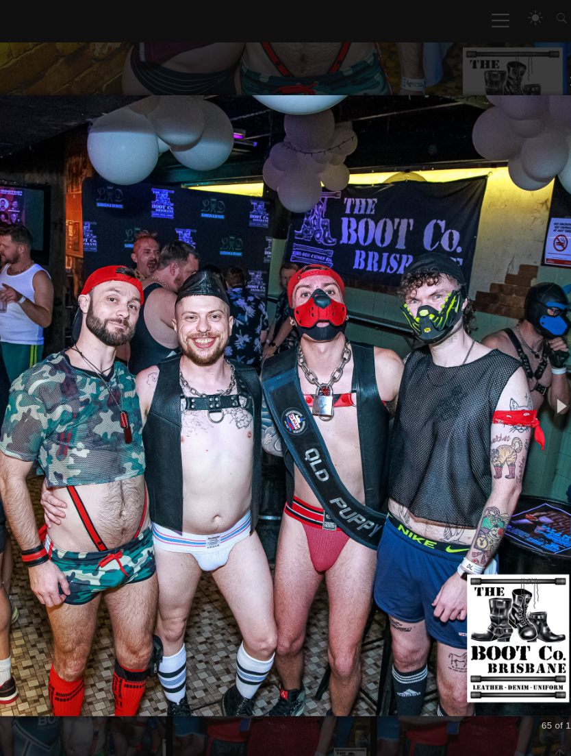
click at [525, 370] on button "button" at bounding box center [548, 377] width 47 height 57
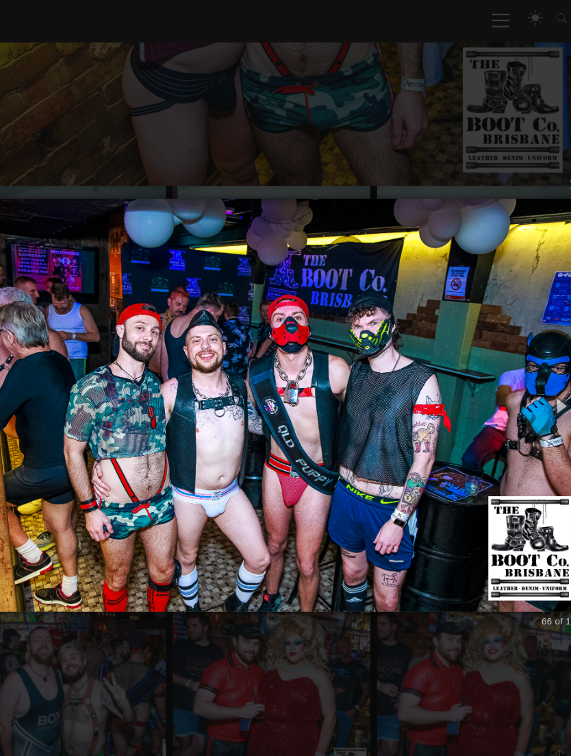
click at [525, 369] on button "button" at bounding box center [548, 377] width 47 height 57
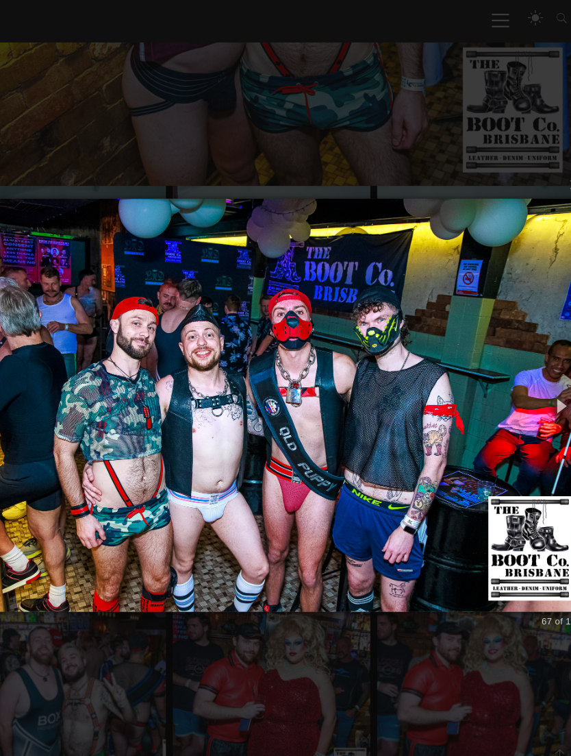
click at [525, 371] on button "button" at bounding box center [548, 377] width 47 height 57
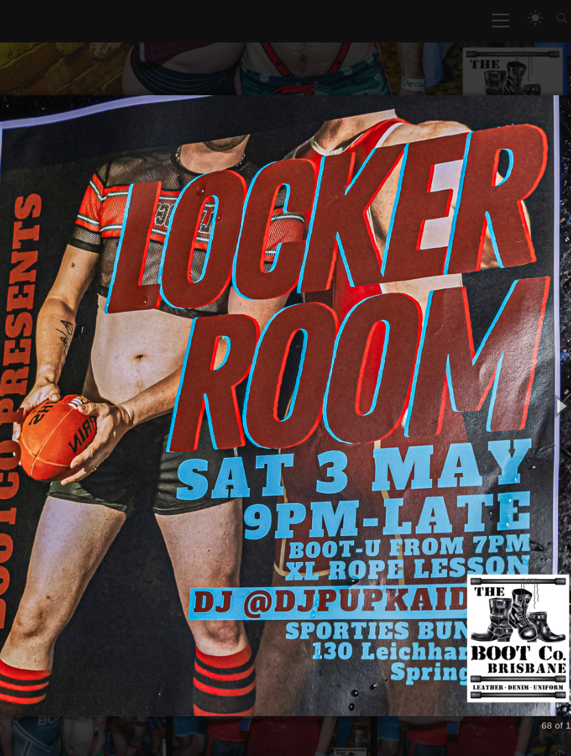
click at [525, 366] on button "button" at bounding box center [548, 377] width 47 height 57
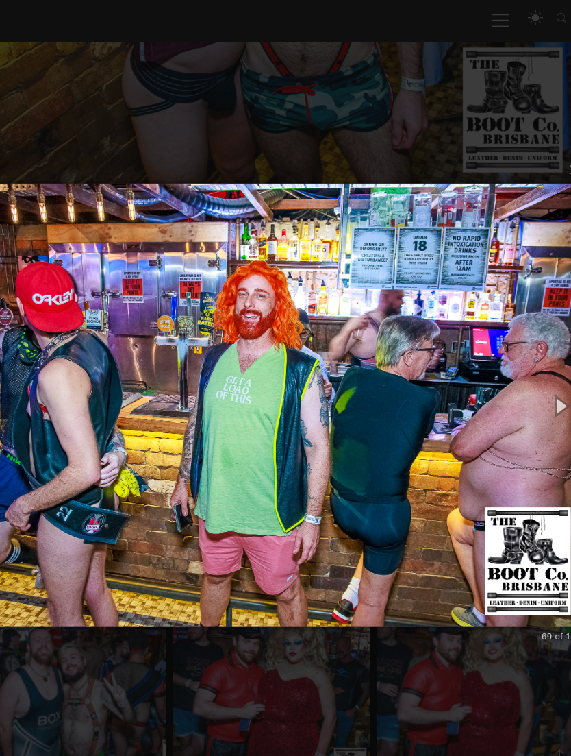
click at [525, 370] on button "button" at bounding box center [548, 377] width 47 height 57
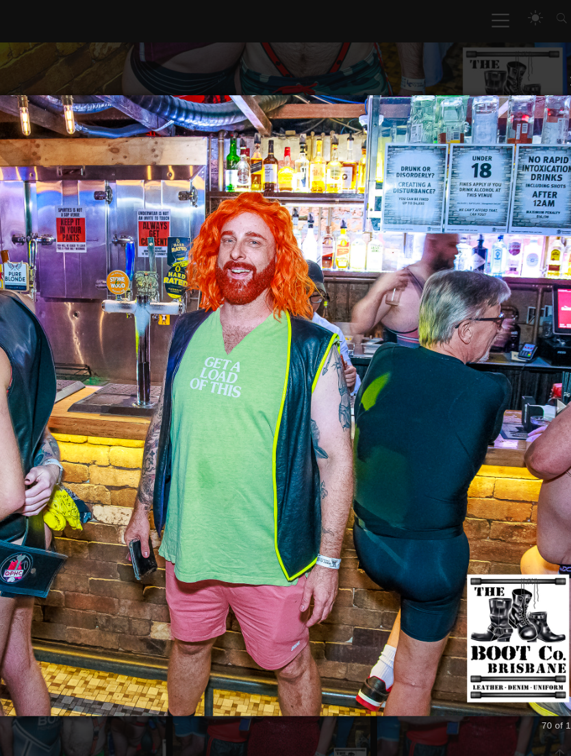
click at [525, 370] on button "button" at bounding box center [548, 377] width 47 height 57
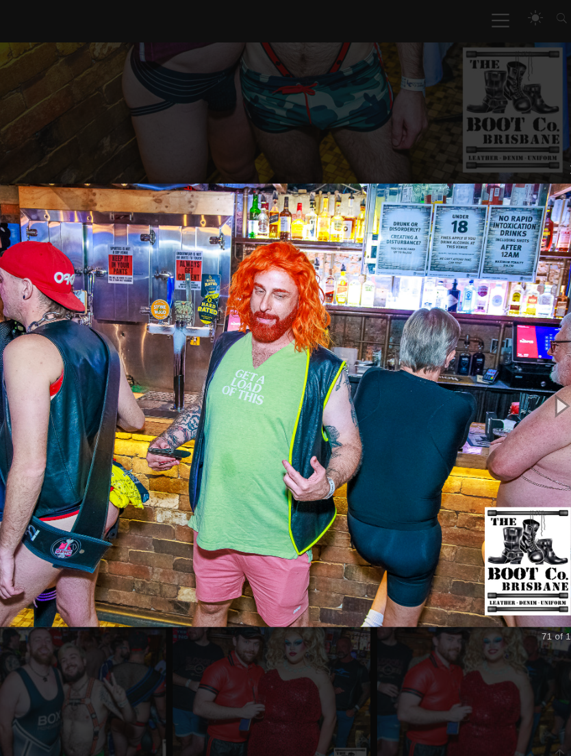
click at [525, 372] on button "button" at bounding box center [548, 377] width 47 height 57
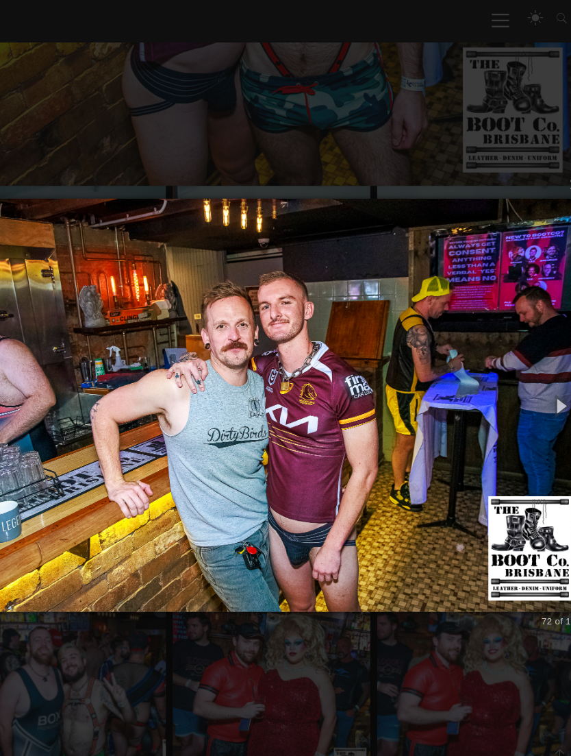
click at [525, 368] on button "button" at bounding box center [548, 377] width 47 height 57
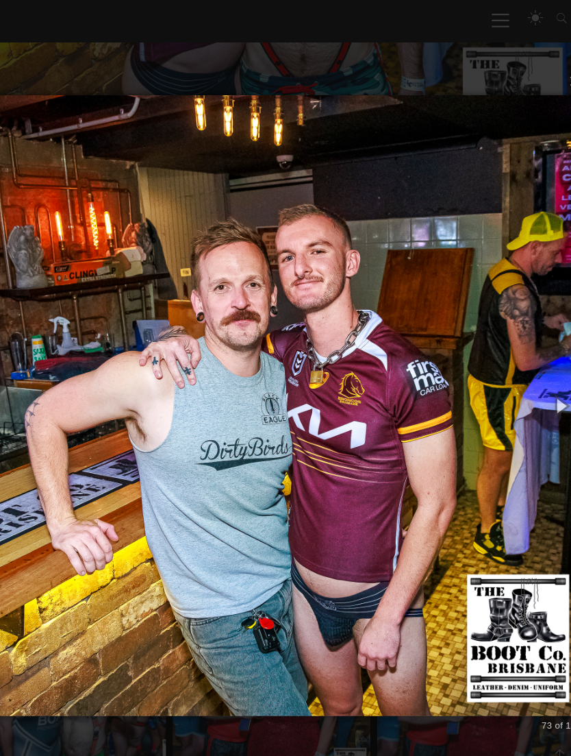
click at [525, 370] on button "button" at bounding box center [548, 377] width 47 height 57
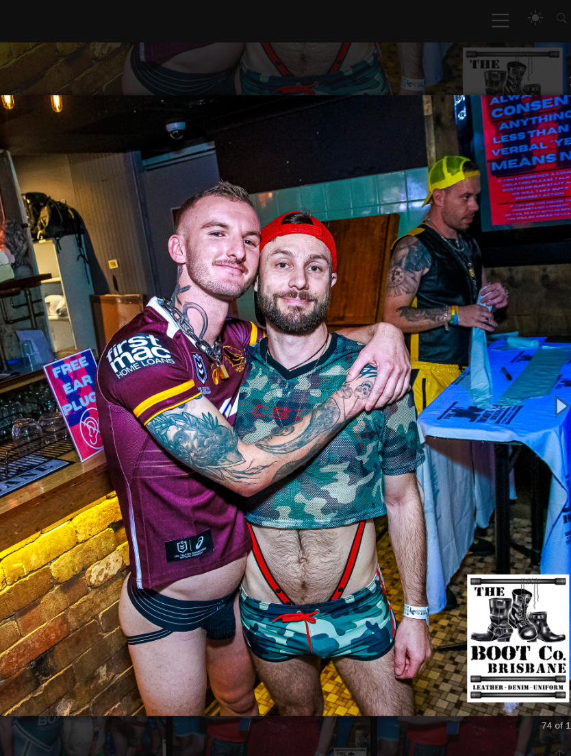
click at [525, 369] on button "button" at bounding box center [548, 377] width 47 height 57
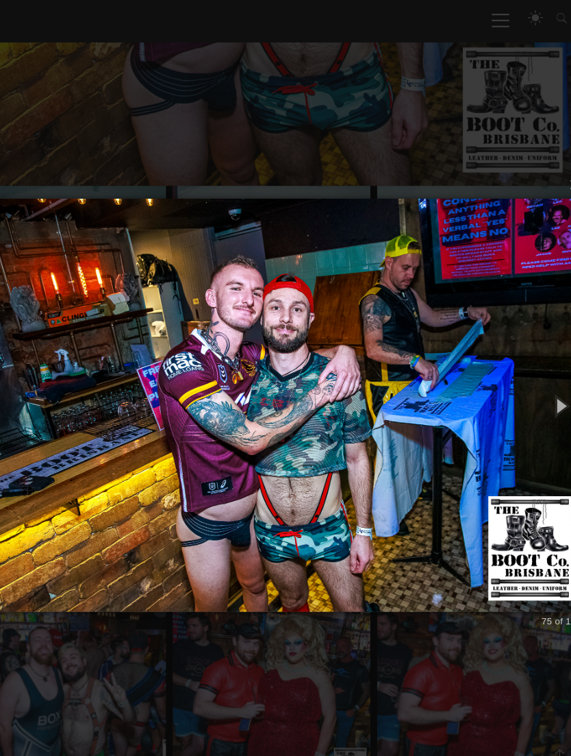
click at [525, 370] on button "button" at bounding box center [548, 377] width 47 height 57
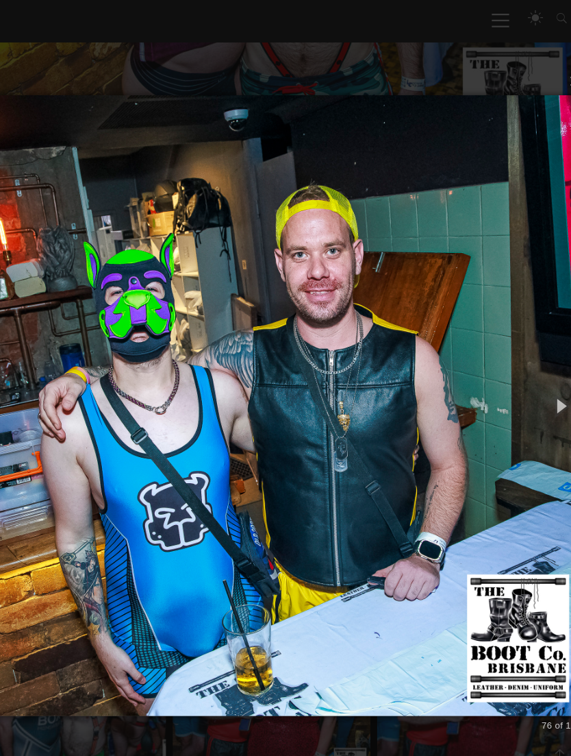
click at [525, 371] on button "button" at bounding box center [548, 377] width 47 height 57
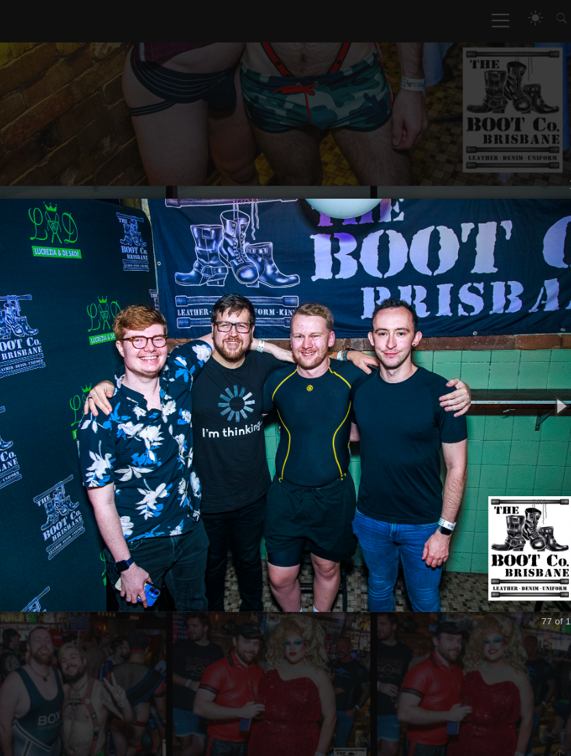
click at [525, 371] on button "button" at bounding box center [548, 377] width 47 height 57
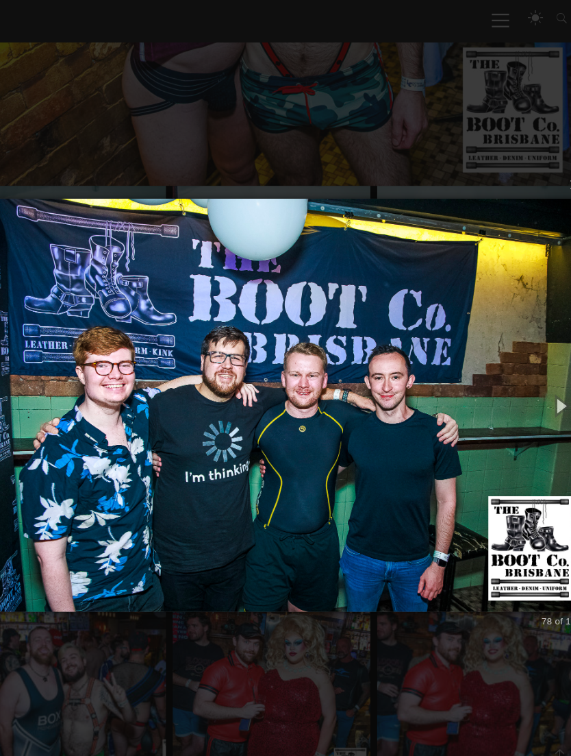
click at [525, 371] on button "button" at bounding box center [548, 377] width 47 height 57
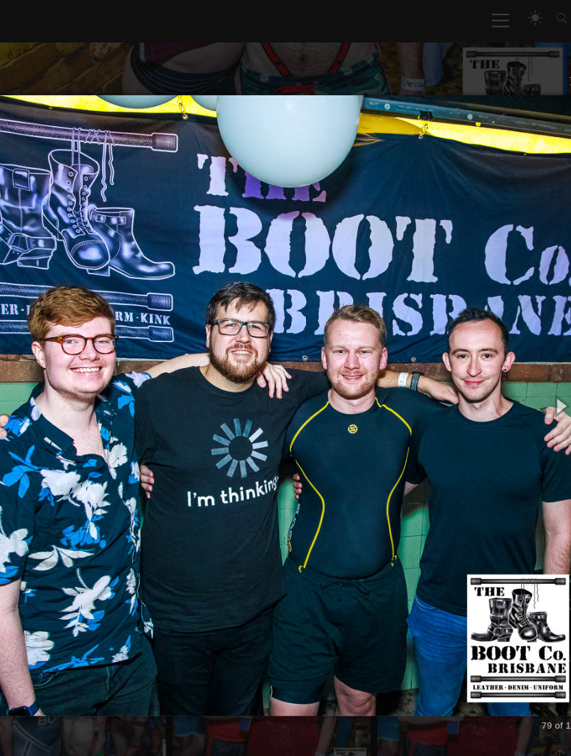
click at [525, 371] on button "button" at bounding box center [548, 377] width 47 height 57
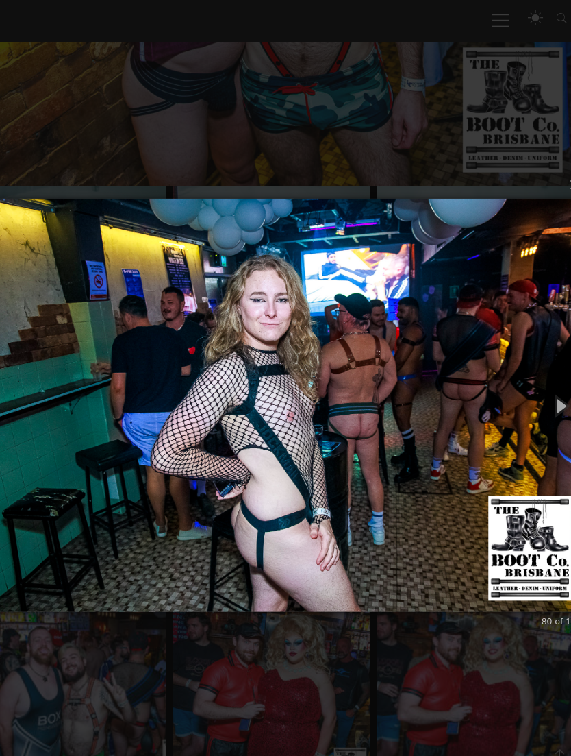
click at [525, 373] on button "button" at bounding box center [548, 377] width 47 height 57
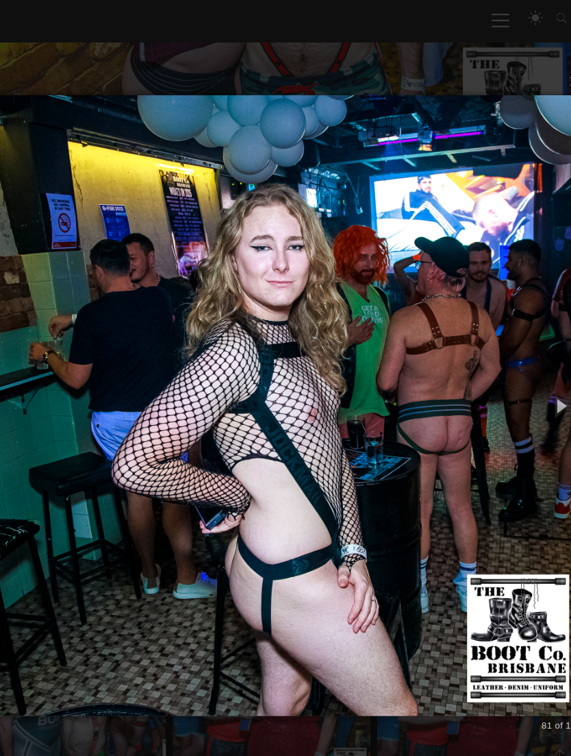
click at [525, 372] on button "button" at bounding box center [548, 377] width 47 height 57
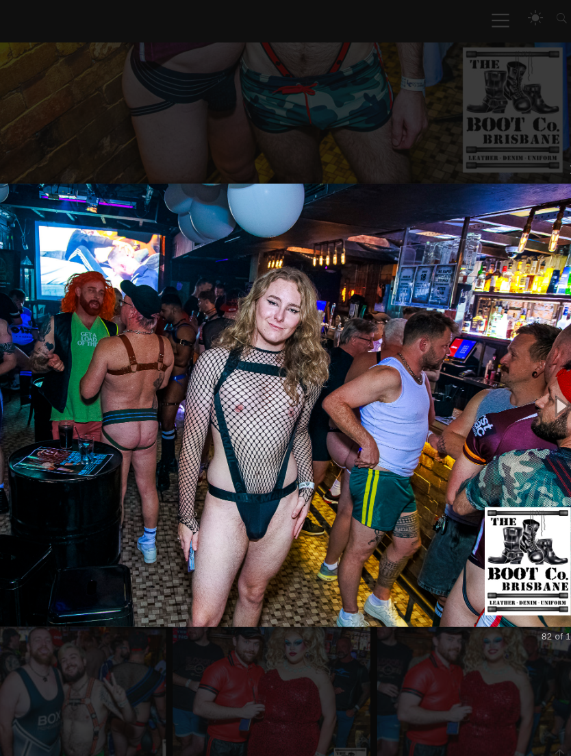
click at [525, 372] on button "button" at bounding box center [548, 377] width 47 height 57
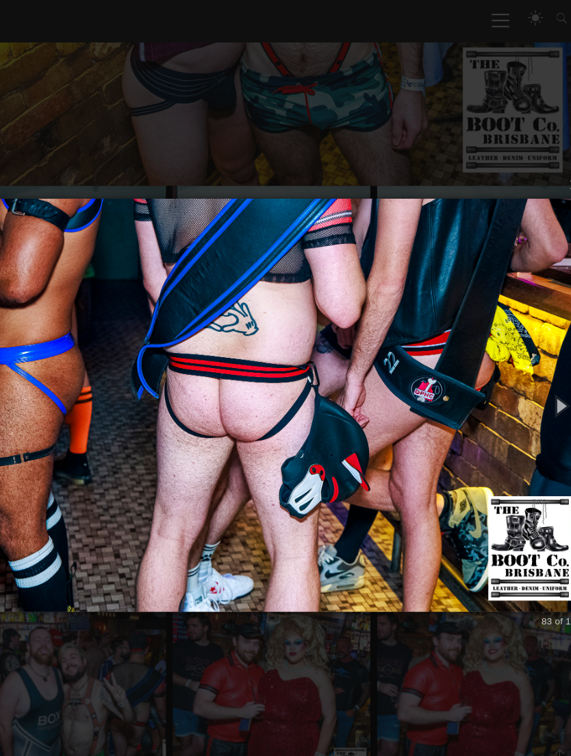
click at [525, 366] on button "button" at bounding box center [548, 377] width 47 height 57
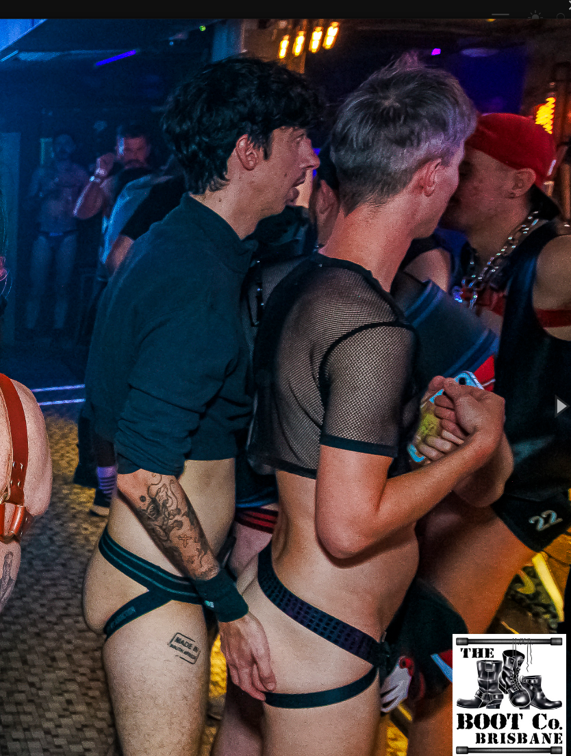
click at [525, 367] on button "button" at bounding box center [548, 377] width 47 height 57
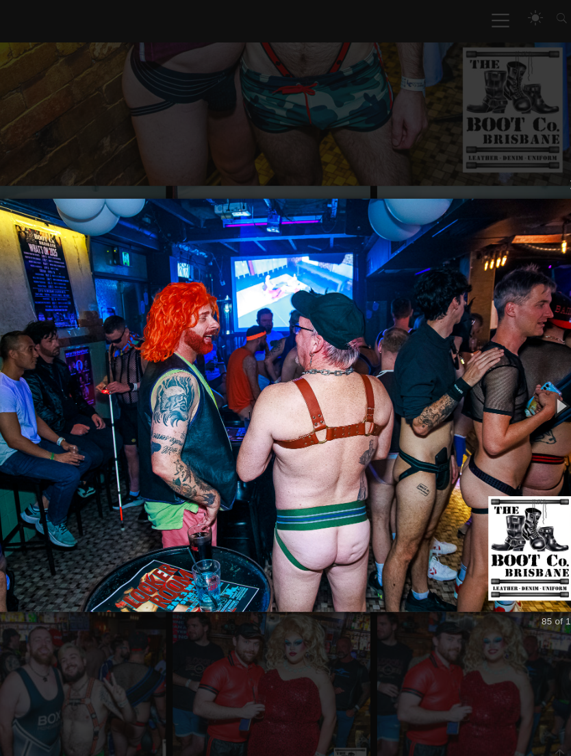
click at [525, 370] on button "button" at bounding box center [548, 377] width 47 height 57
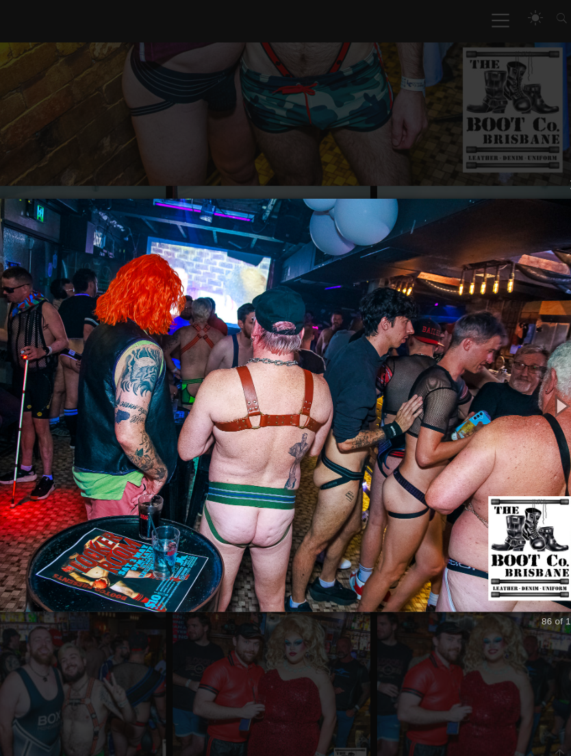
click at [525, 368] on button "button" at bounding box center [548, 377] width 47 height 57
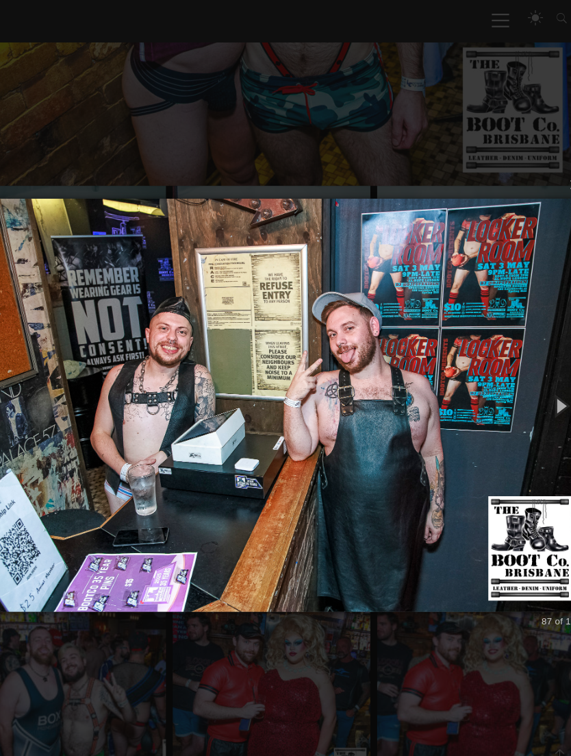
click at [525, 369] on button "button" at bounding box center [548, 377] width 47 height 57
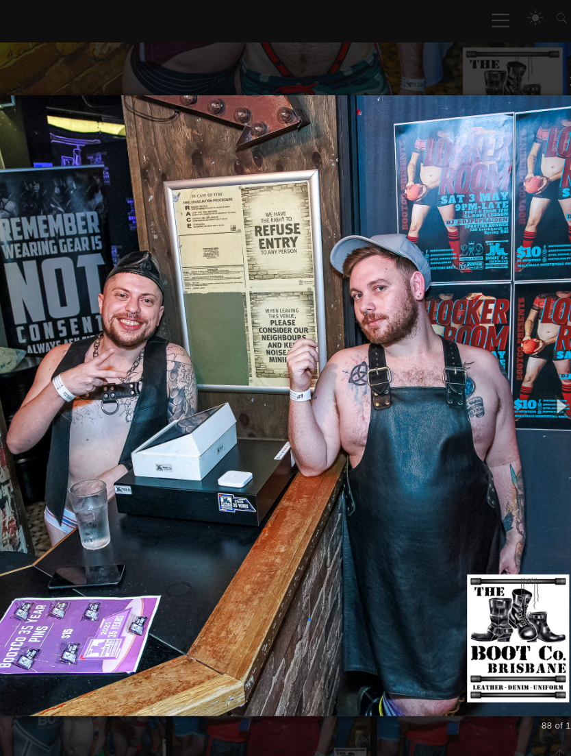
click at [525, 372] on button "button" at bounding box center [548, 377] width 47 height 57
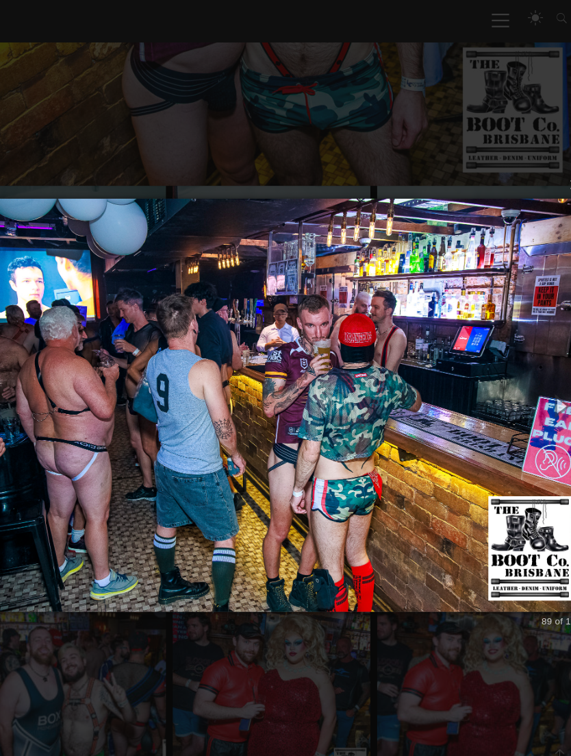
click at [525, 370] on button "button" at bounding box center [548, 377] width 47 height 57
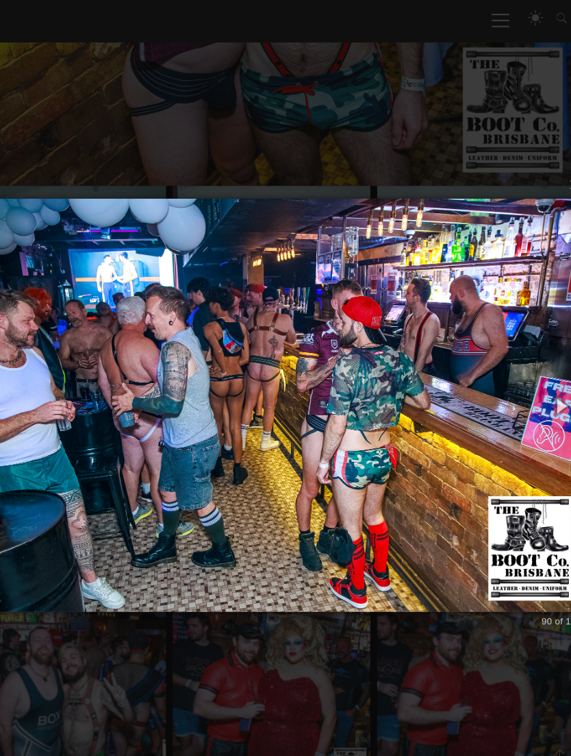
click at [525, 371] on button "button" at bounding box center [548, 377] width 47 height 57
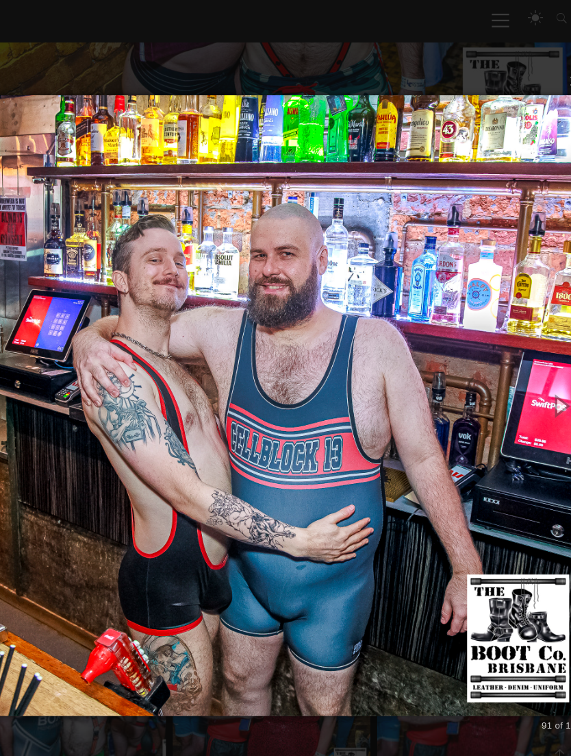
click at [525, 378] on button "button" at bounding box center [548, 377] width 47 height 57
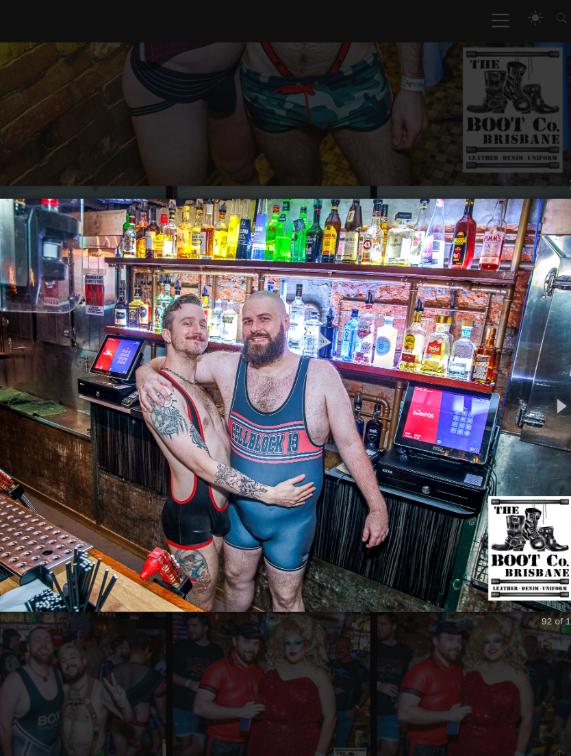
click at [525, 375] on button "button" at bounding box center [548, 377] width 47 height 57
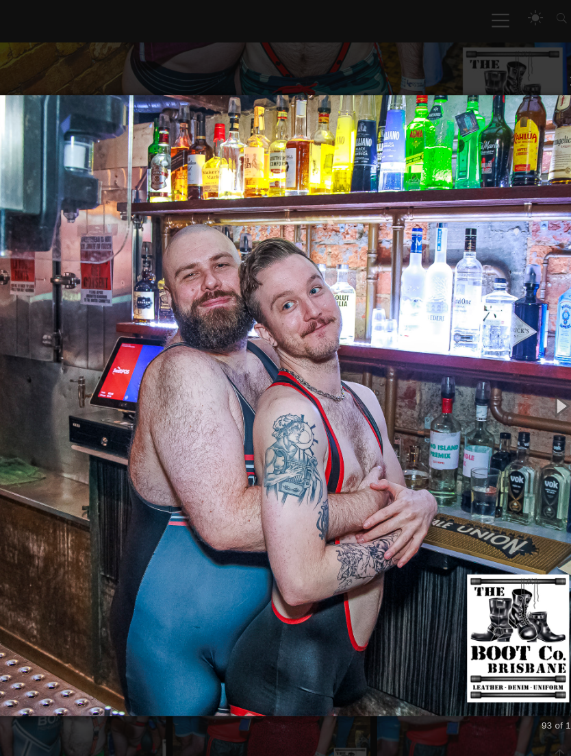
click at [525, 373] on button "button" at bounding box center [548, 377] width 47 height 57
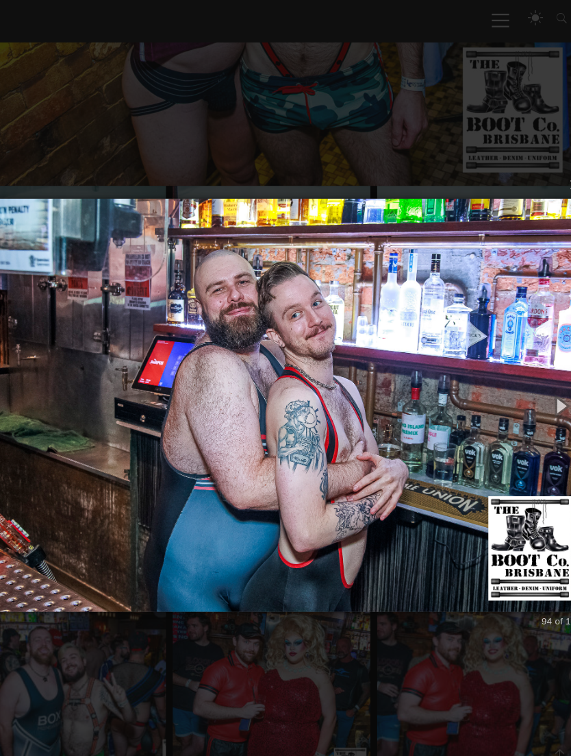
click at [525, 377] on button "button" at bounding box center [548, 377] width 47 height 57
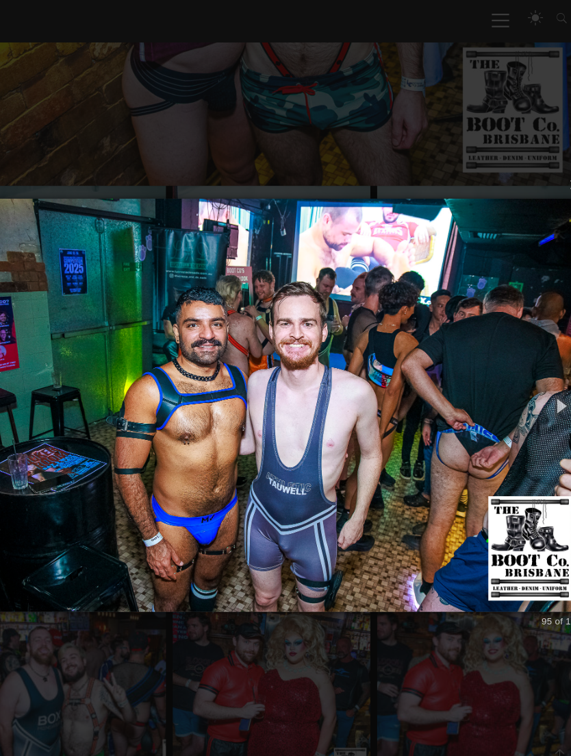
click at [525, 371] on button "button" at bounding box center [548, 377] width 47 height 57
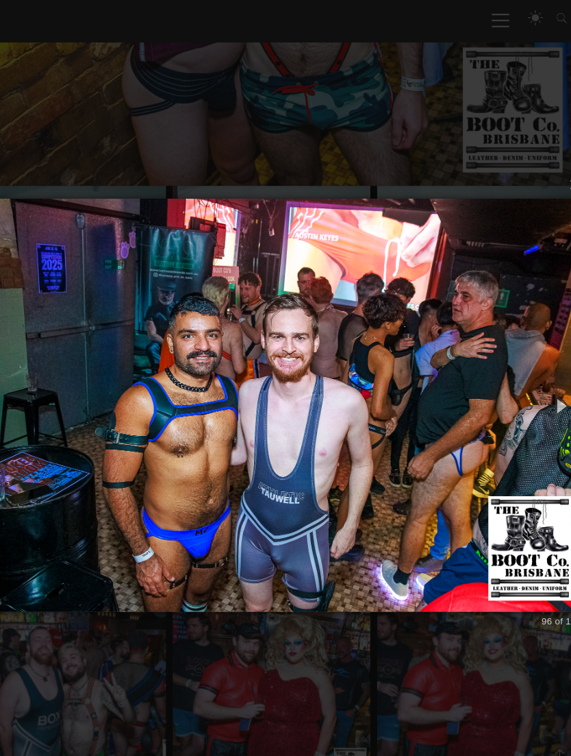
click at [525, 372] on button "button" at bounding box center [548, 377] width 47 height 57
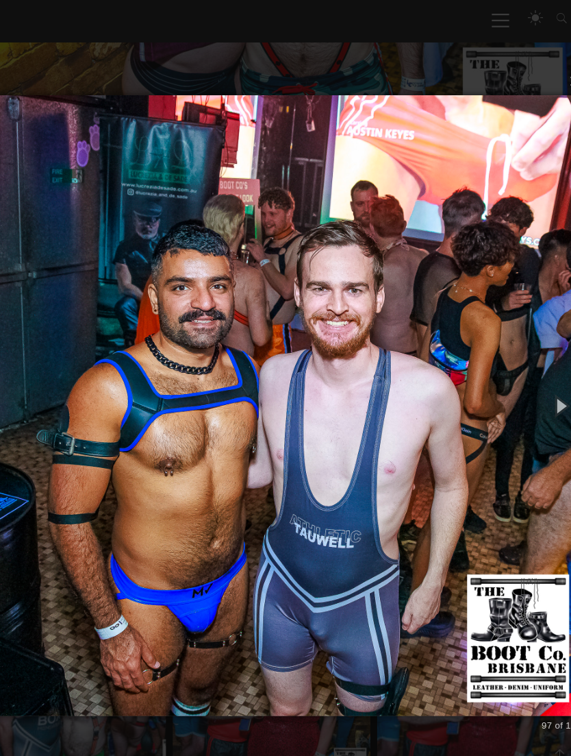
click at [525, 373] on button "button" at bounding box center [548, 377] width 47 height 57
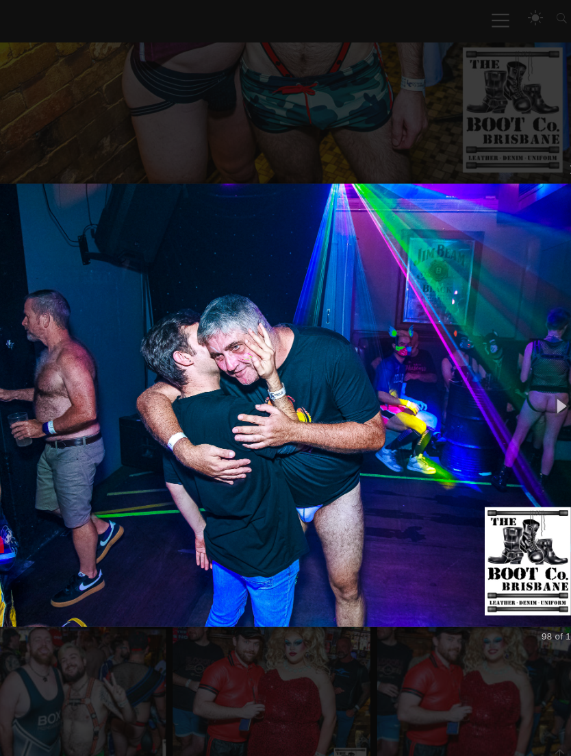
click at [525, 375] on button "button" at bounding box center [548, 377] width 47 height 57
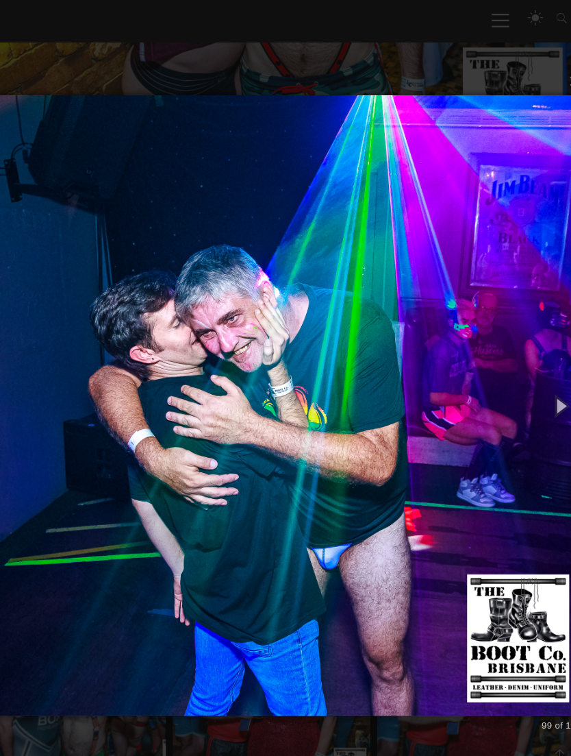
click at [525, 375] on button "button" at bounding box center [548, 377] width 47 height 57
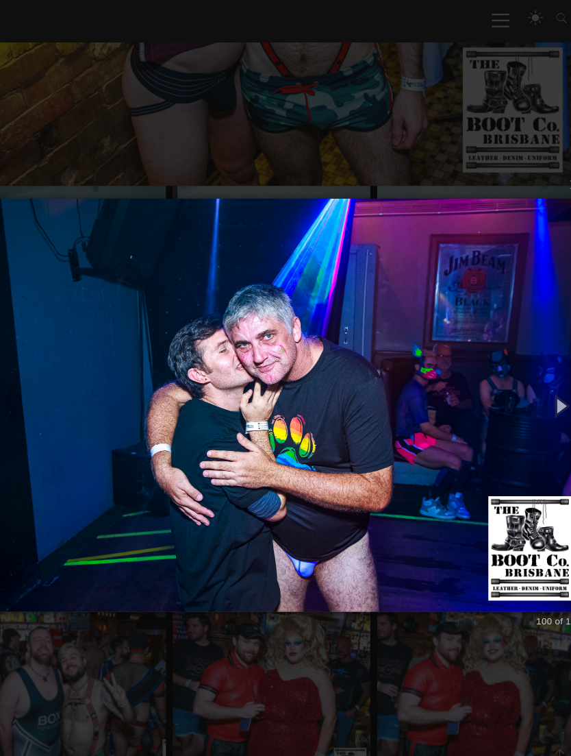
click at [525, 375] on button "button" at bounding box center [548, 377] width 47 height 57
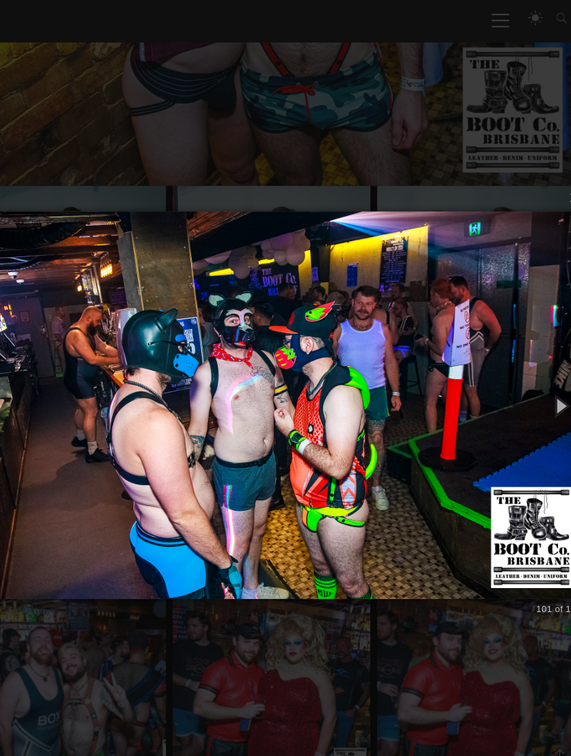
click at [525, 375] on button "button" at bounding box center [548, 377] width 47 height 57
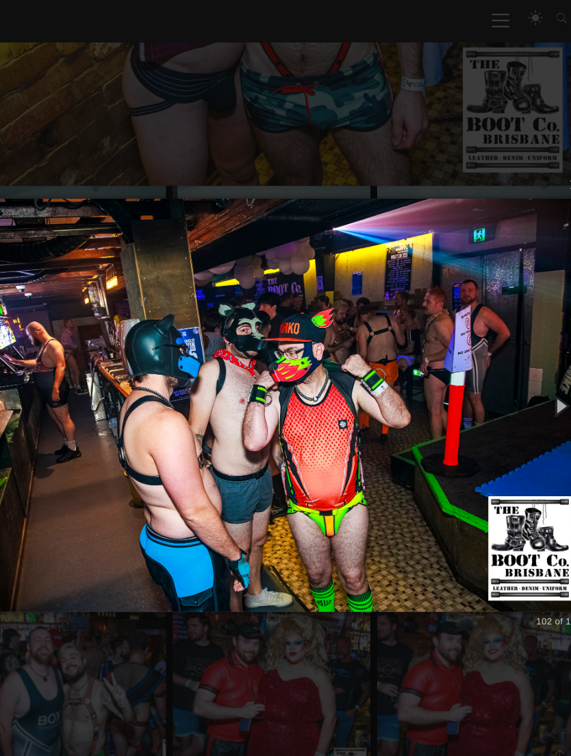
click at [525, 375] on button "button" at bounding box center [548, 377] width 47 height 57
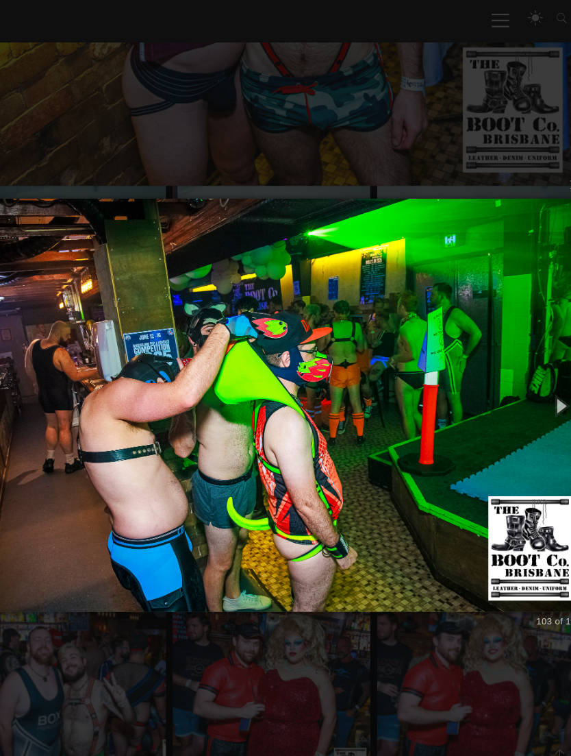
click at [525, 375] on button "button" at bounding box center [548, 377] width 47 height 57
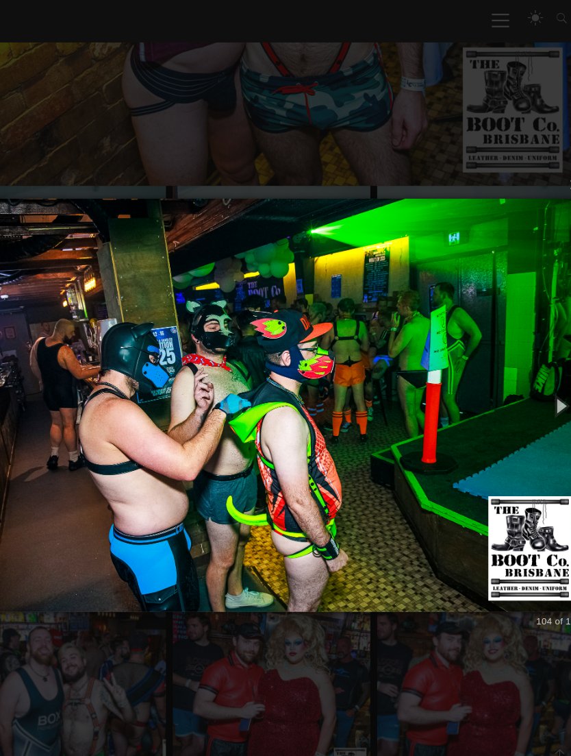
click at [525, 375] on button "button" at bounding box center [548, 377] width 47 height 57
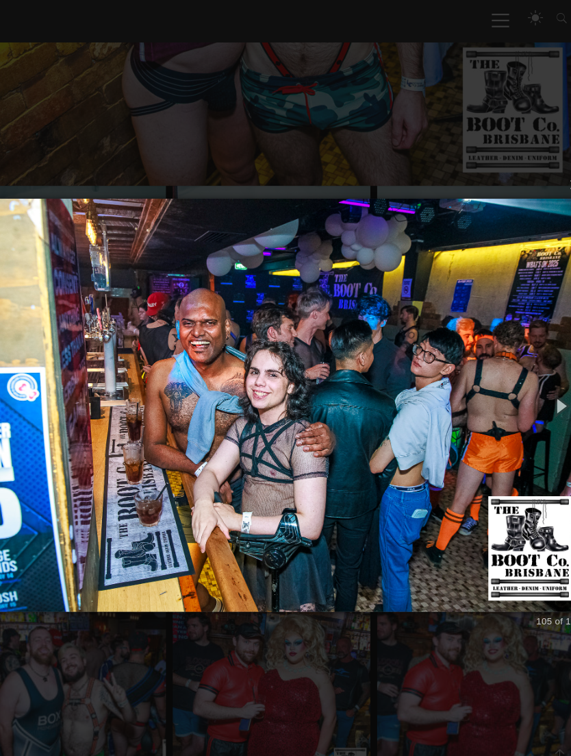
click at [525, 373] on button "button" at bounding box center [548, 377] width 47 height 57
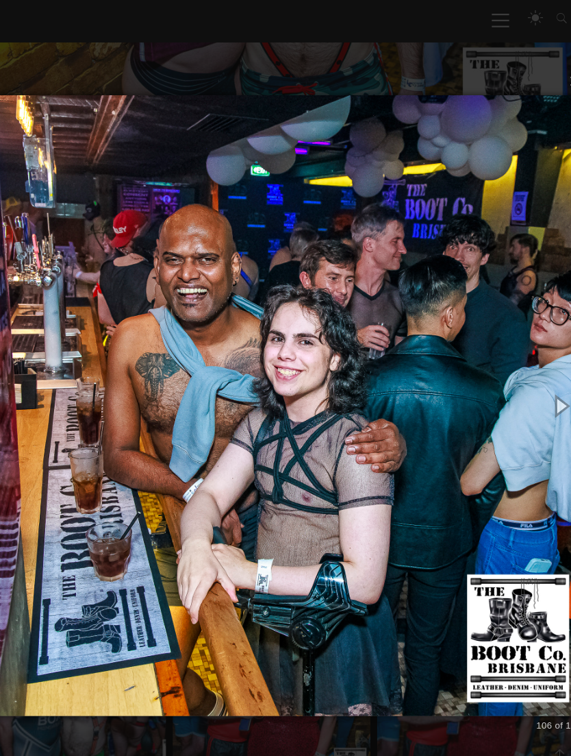
click at [525, 375] on button "button" at bounding box center [548, 377] width 47 height 57
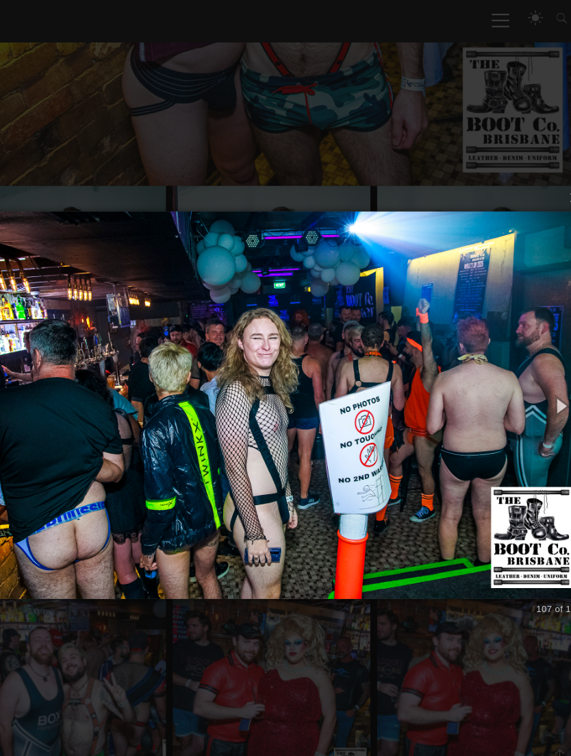
click at [525, 373] on button "button" at bounding box center [548, 377] width 47 height 57
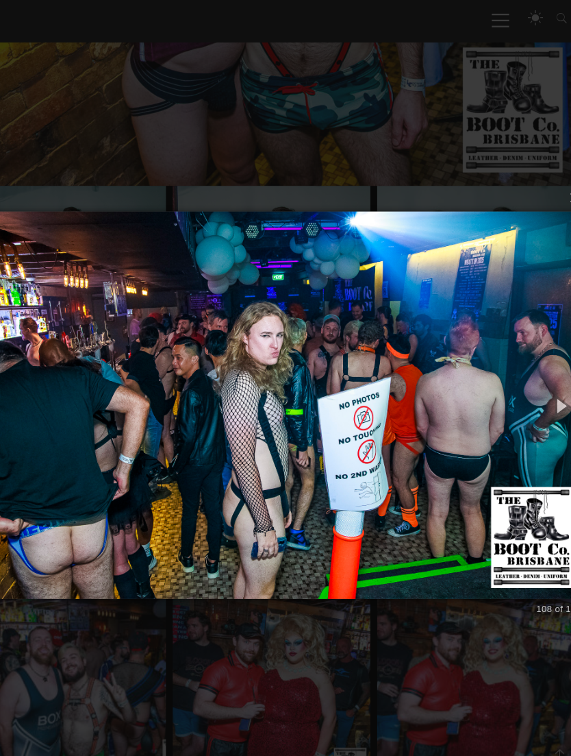
click at [525, 375] on button "button" at bounding box center [548, 377] width 47 height 57
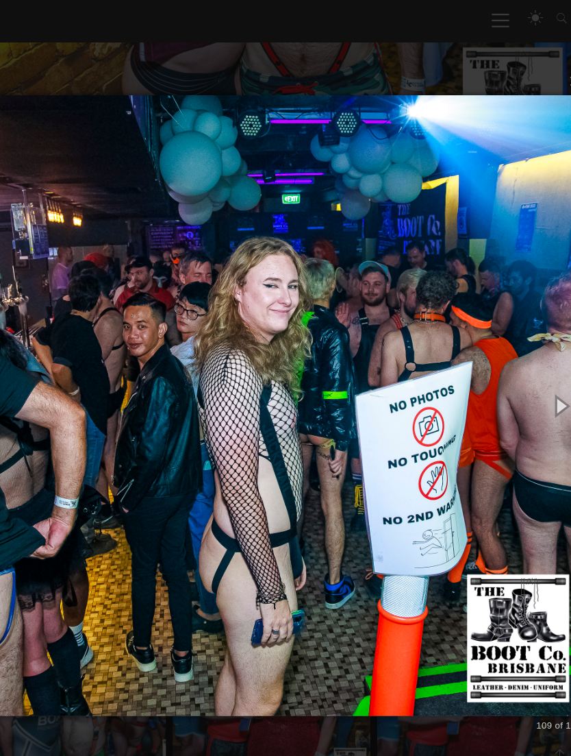
click at [525, 375] on button "button" at bounding box center [548, 377] width 47 height 57
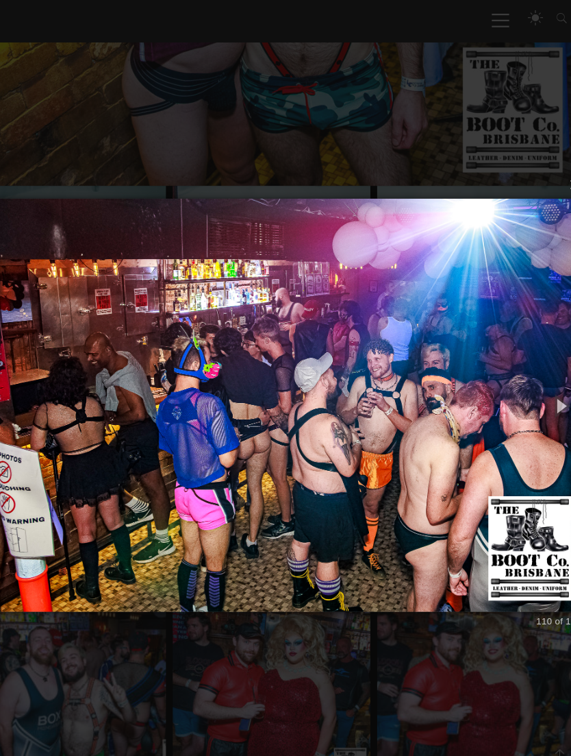
click at [525, 378] on button "button" at bounding box center [548, 377] width 47 height 57
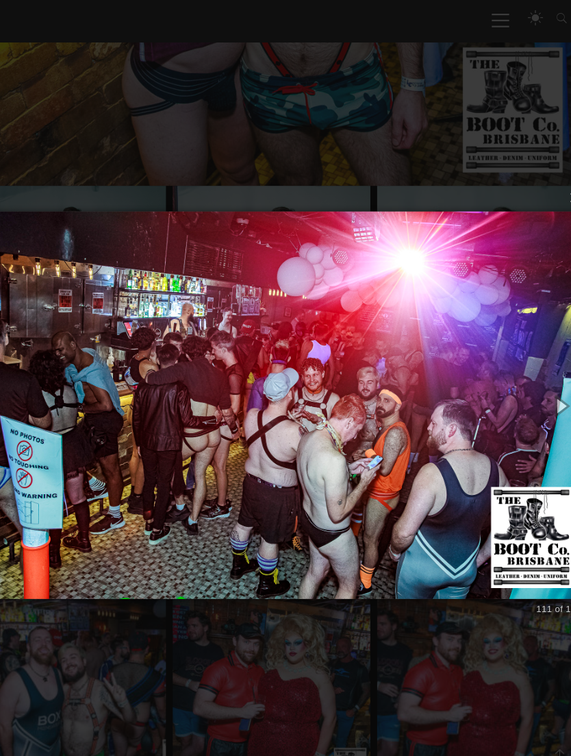
click at [525, 380] on button "button" at bounding box center [548, 377] width 47 height 57
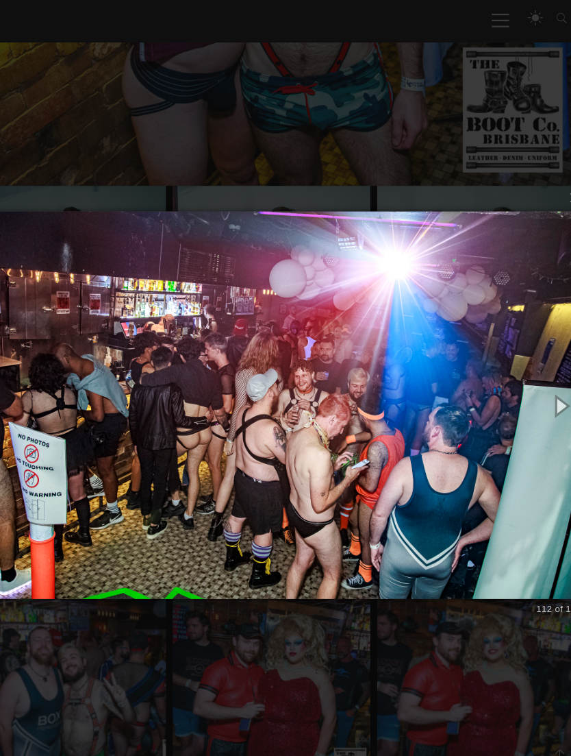
click at [525, 375] on button "button" at bounding box center [548, 377] width 47 height 57
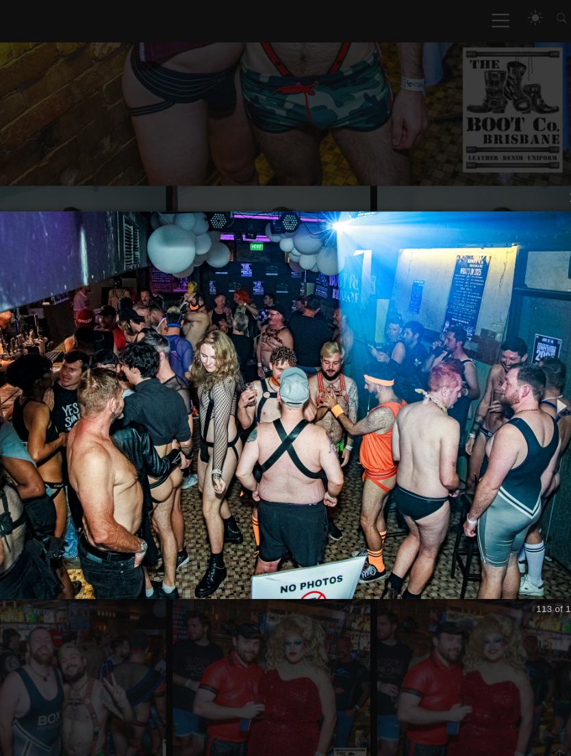
click at [525, 375] on button "button" at bounding box center [548, 377] width 47 height 57
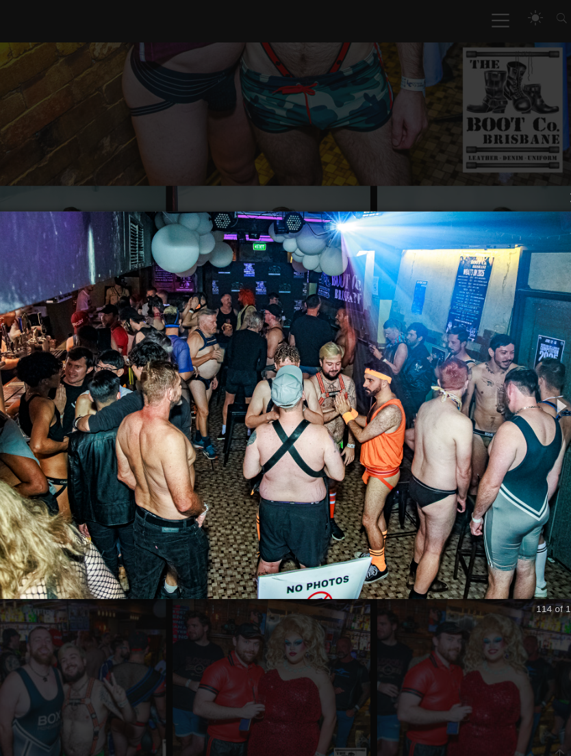
click at [525, 373] on button "button" at bounding box center [548, 377] width 47 height 57
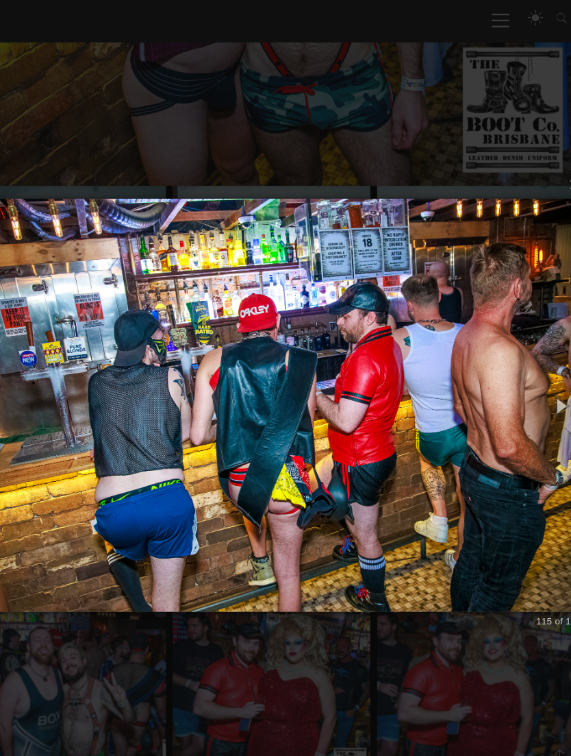
click at [525, 375] on button "button" at bounding box center [548, 377] width 47 height 57
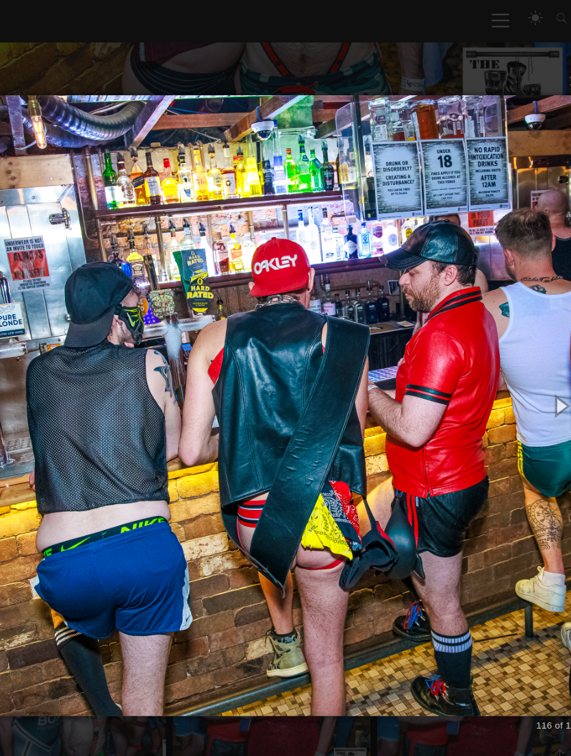
click at [525, 374] on button "button" at bounding box center [548, 377] width 47 height 57
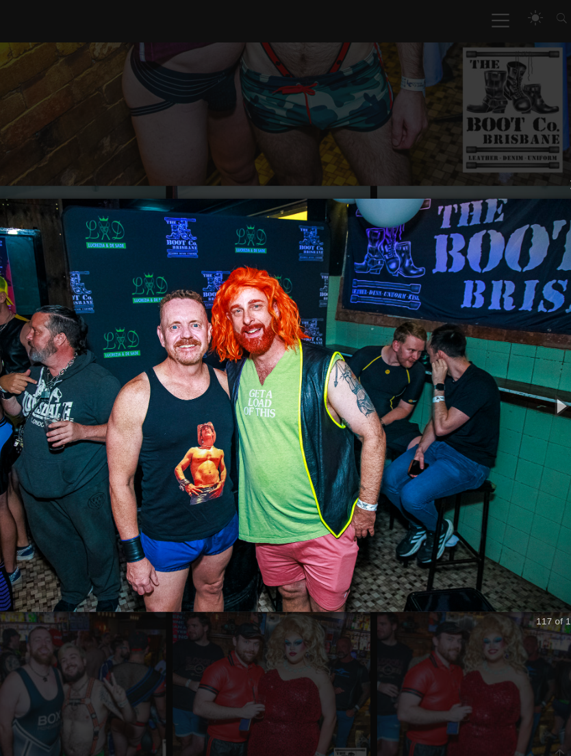
click at [525, 375] on button "button" at bounding box center [548, 377] width 47 height 57
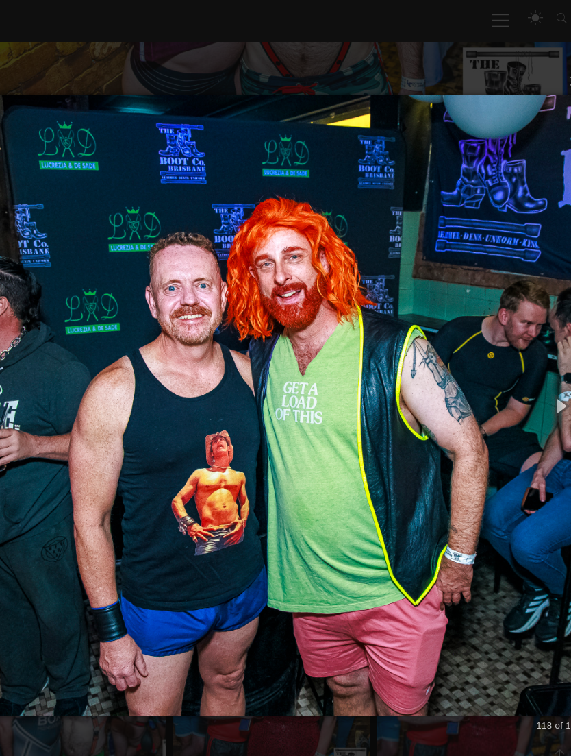
click at [525, 374] on button "button" at bounding box center [548, 377] width 47 height 57
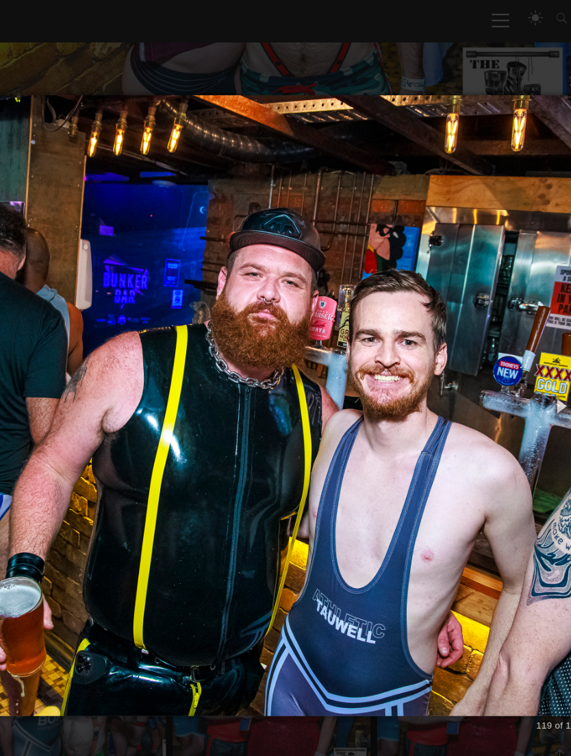
click at [525, 374] on button "button" at bounding box center [548, 377] width 47 height 57
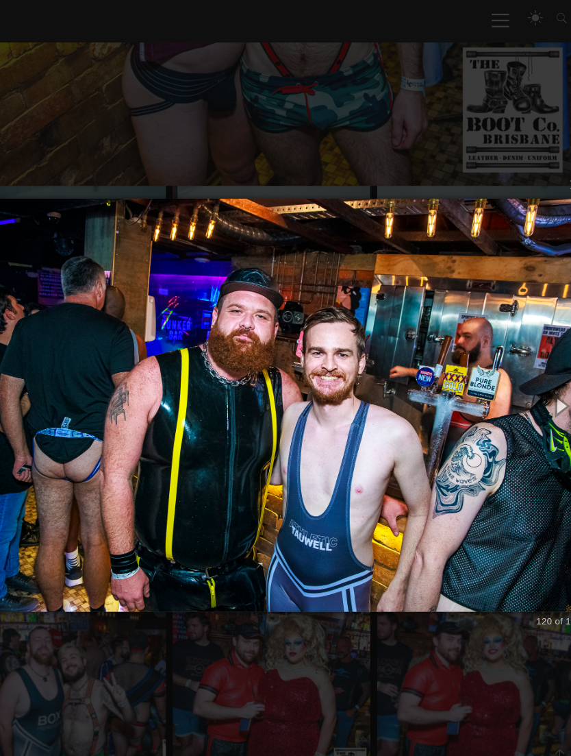
click at [525, 371] on button "button" at bounding box center [548, 377] width 47 height 57
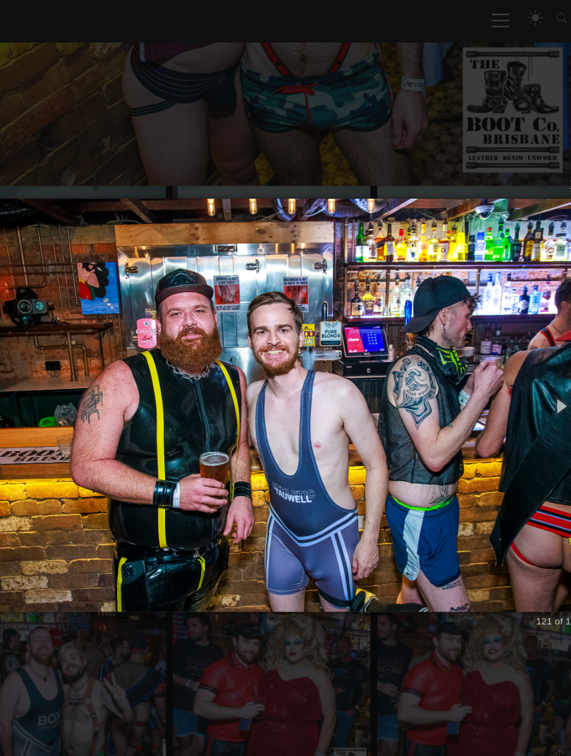
click at [525, 373] on button "button" at bounding box center [548, 377] width 47 height 57
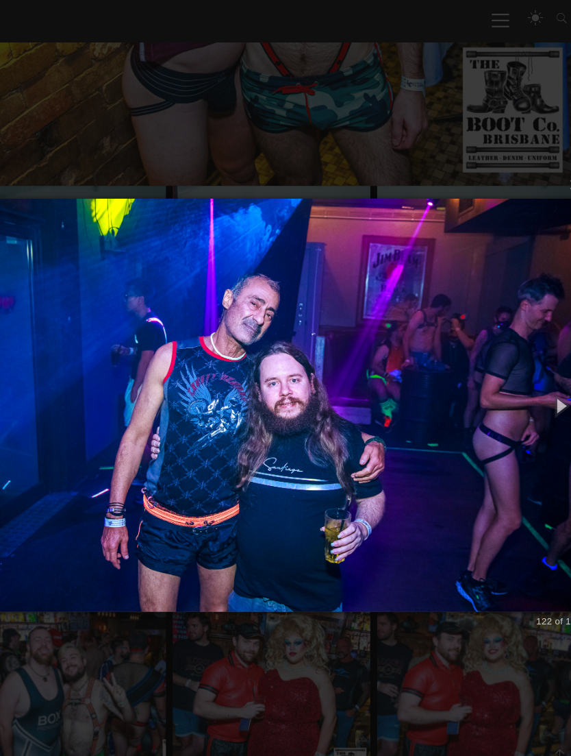
click at [525, 371] on button "button" at bounding box center [548, 377] width 47 height 57
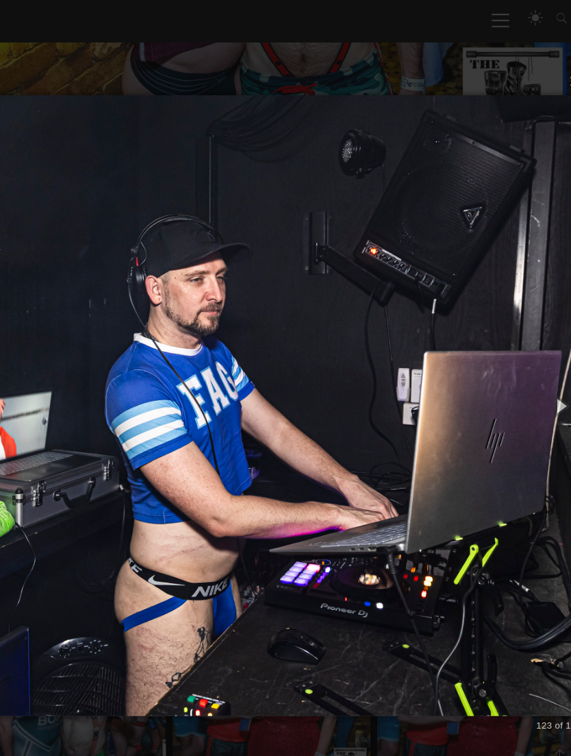
click at [525, 373] on button "button" at bounding box center [548, 377] width 47 height 57
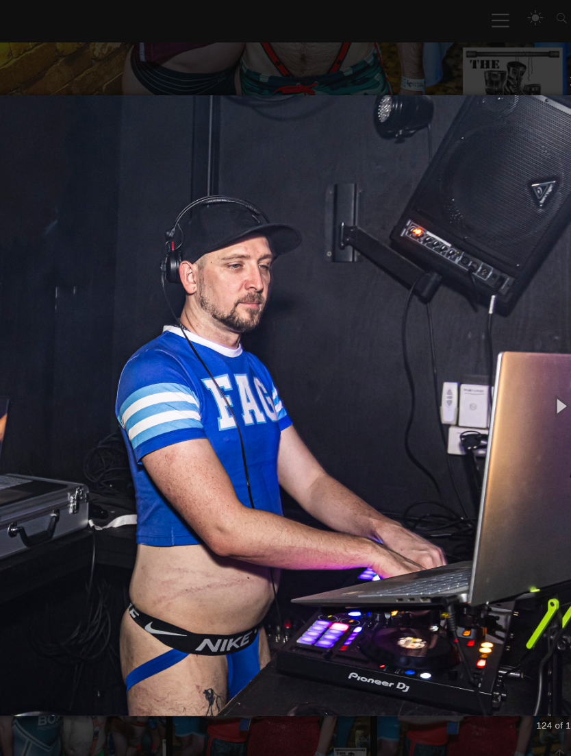
click at [525, 369] on button "button" at bounding box center [548, 377] width 47 height 57
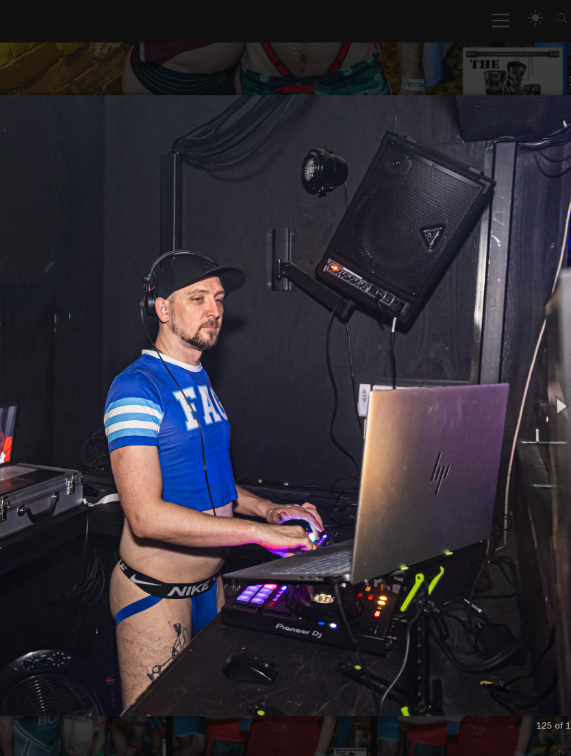
click at [525, 373] on button "button" at bounding box center [548, 377] width 47 height 57
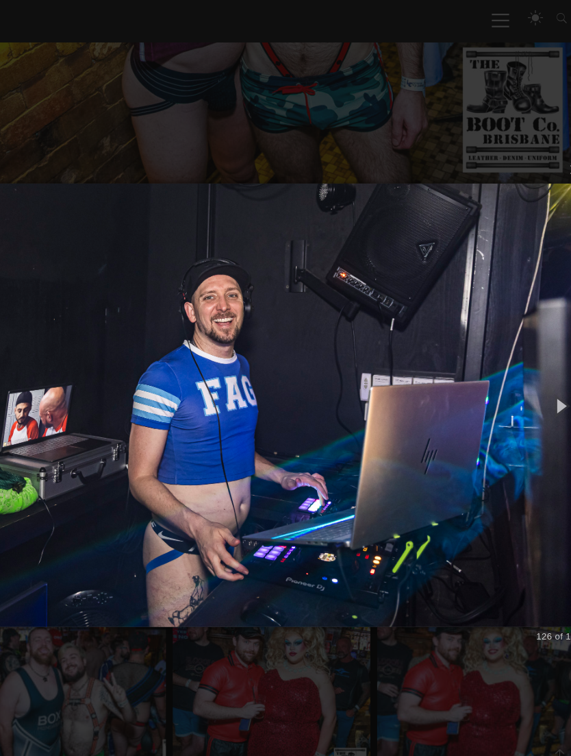
click at [525, 371] on button "button" at bounding box center [548, 377] width 47 height 57
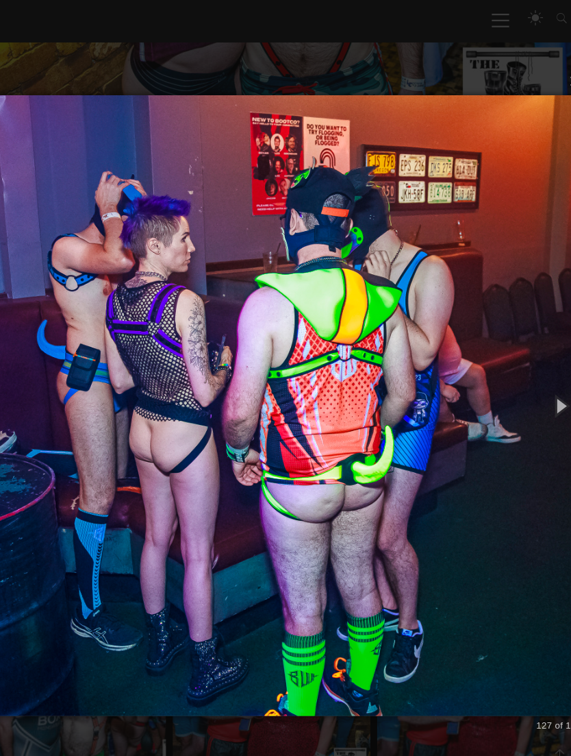
click at [525, 373] on button "button" at bounding box center [548, 377] width 47 height 57
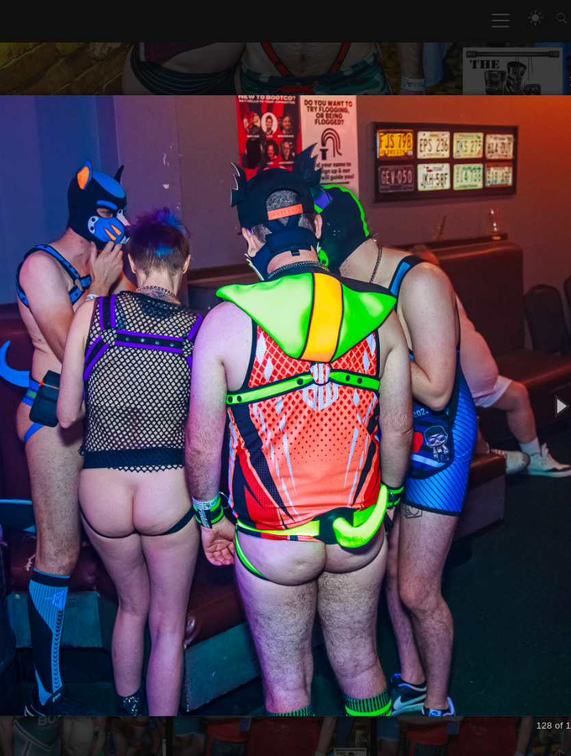
click at [525, 369] on button "button" at bounding box center [548, 377] width 47 height 57
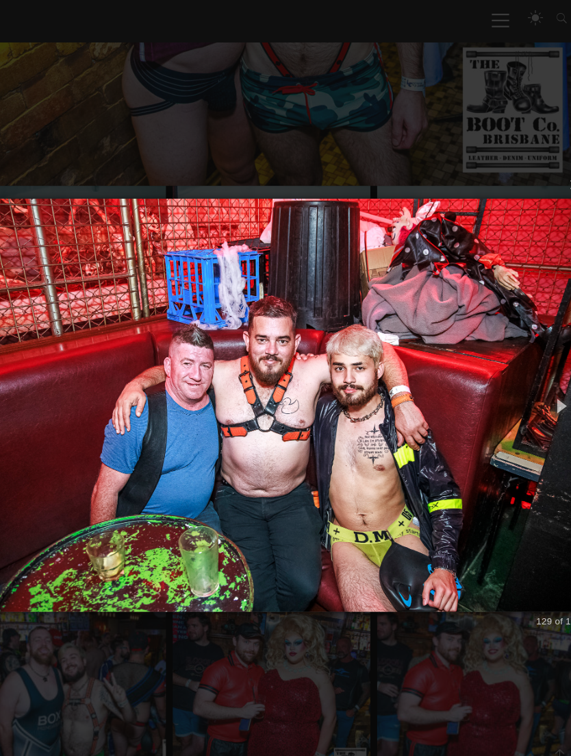
click at [525, 367] on button "button" at bounding box center [548, 377] width 47 height 57
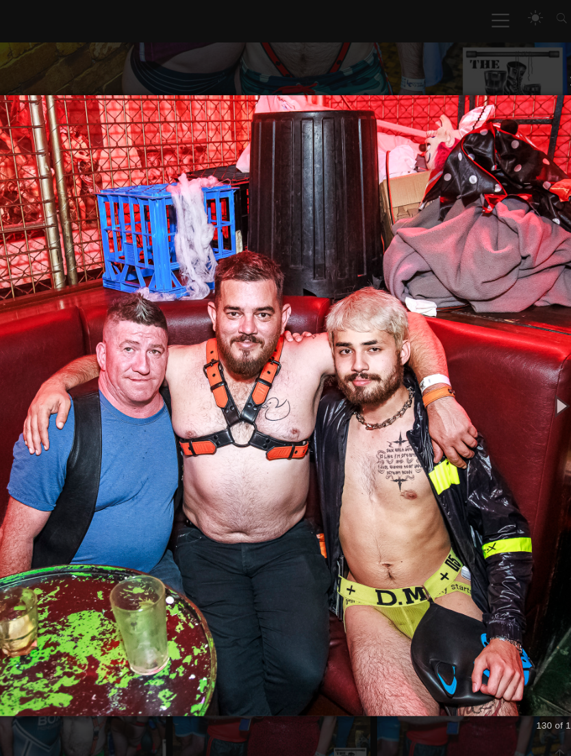
click at [525, 371] on button "button" at bounding box center [548, 377] width 47 height 57
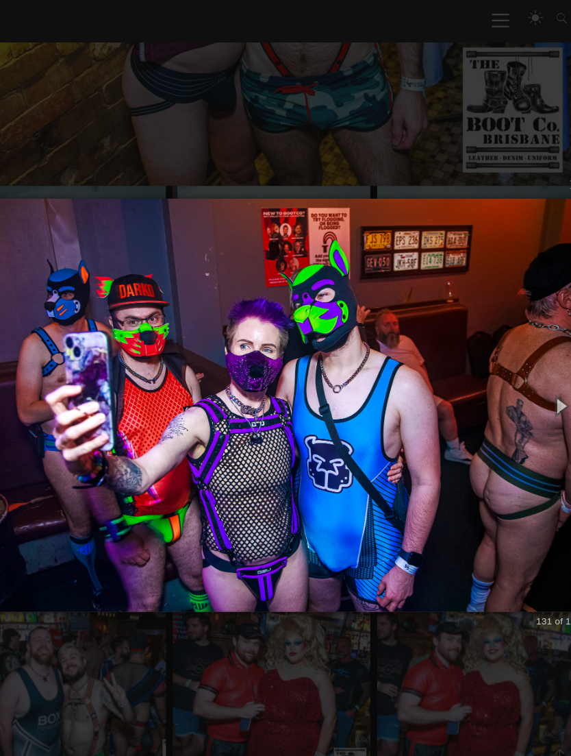
click at [525, 372] on button "button" at bounding box center [548, 377] width 47 height 57
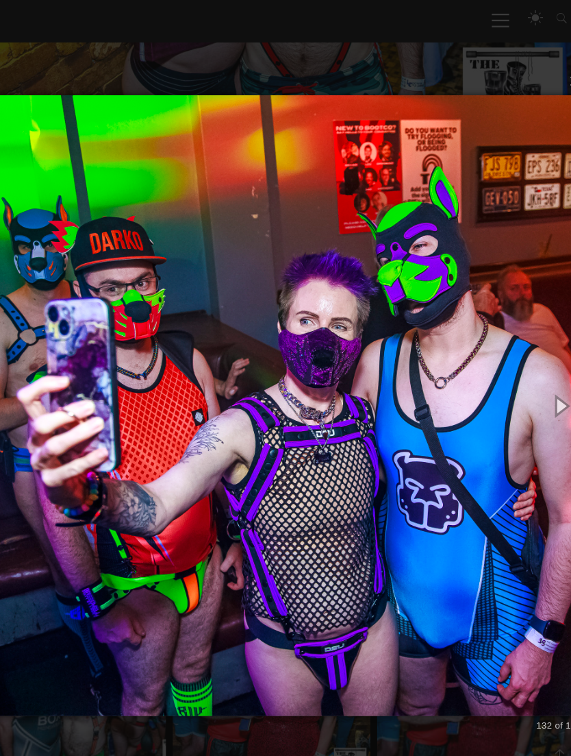
click at [525, 371] on button "button" at bounding box center [548, 377] width 47 height 57
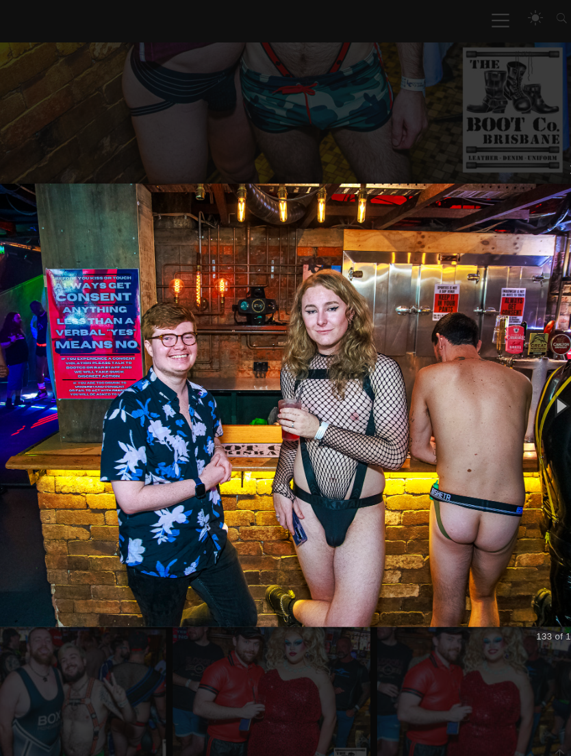
click at [525, 372] on button "button" at bounding box center [548, 377] width 47 height 57
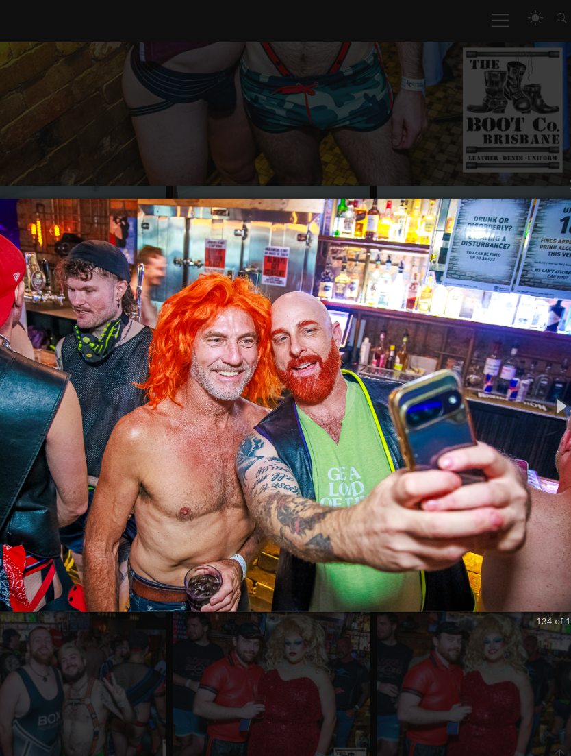
click at [525, 373] on button "button" at bounding box center [548, 377] width 47 height 57
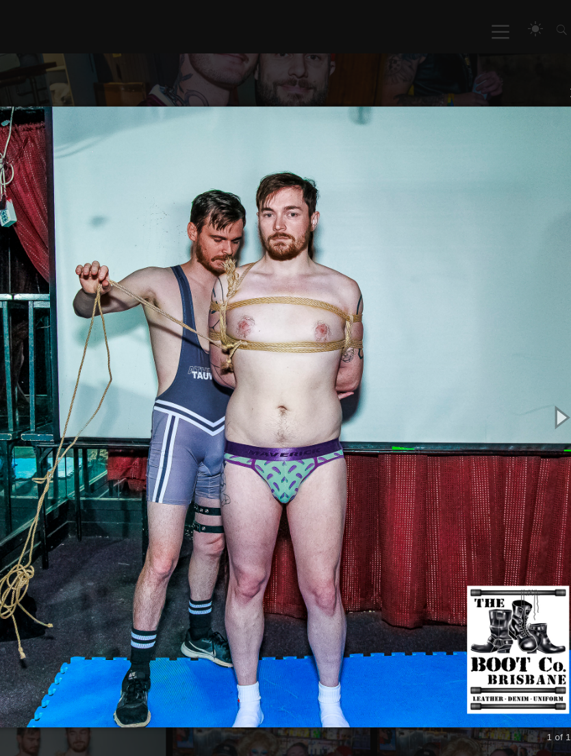
scroll to position [345, 0]
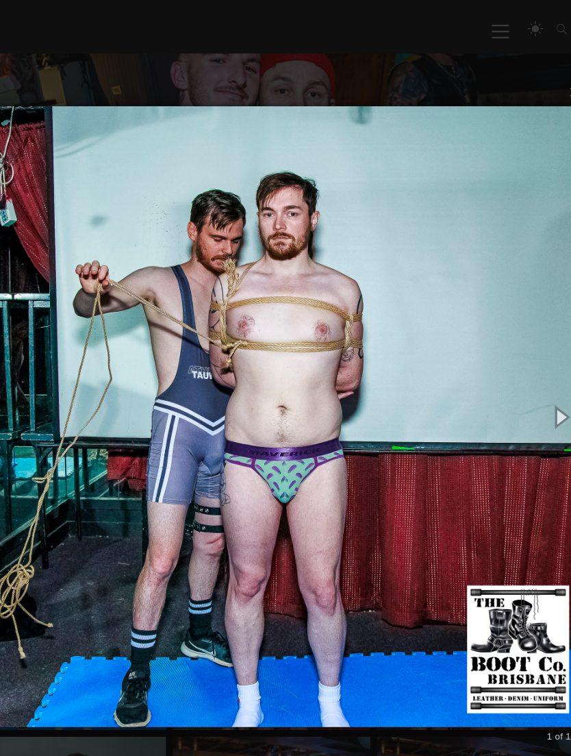
click at [66, 57] on div "× 1 of 134 Loading..." at bounding box center [285, 378] width 571 height 756
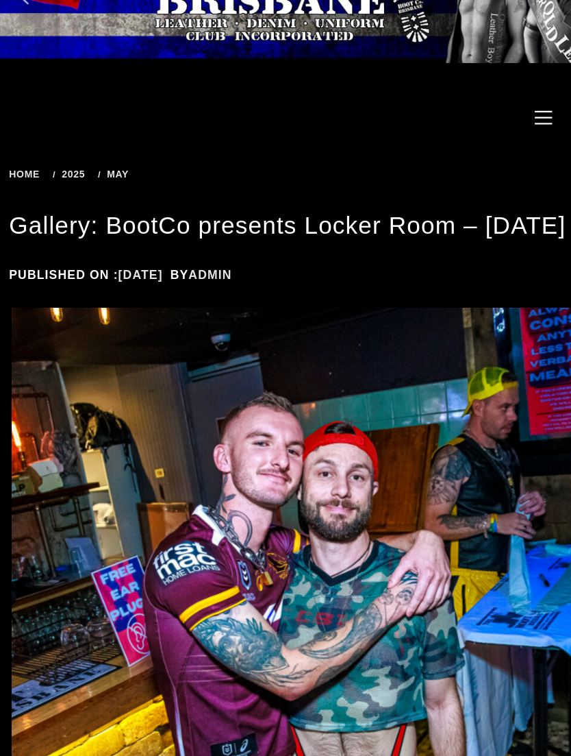
scroll to position [49, 0]
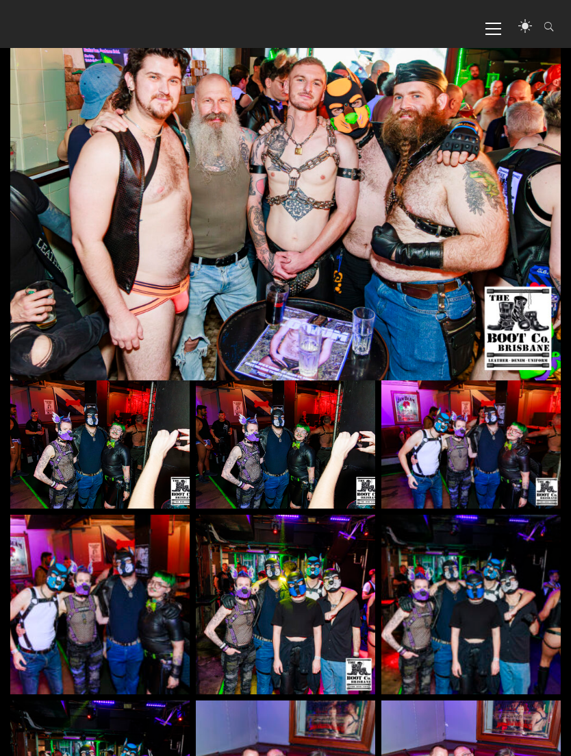
scroll to position [300, 0]
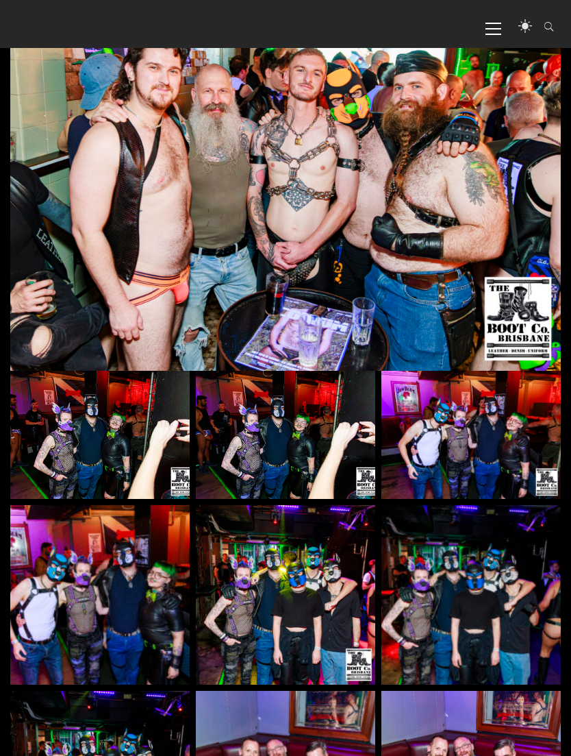
click at [64, 406] on img at bounding box center [99, 435] width 179 height 129
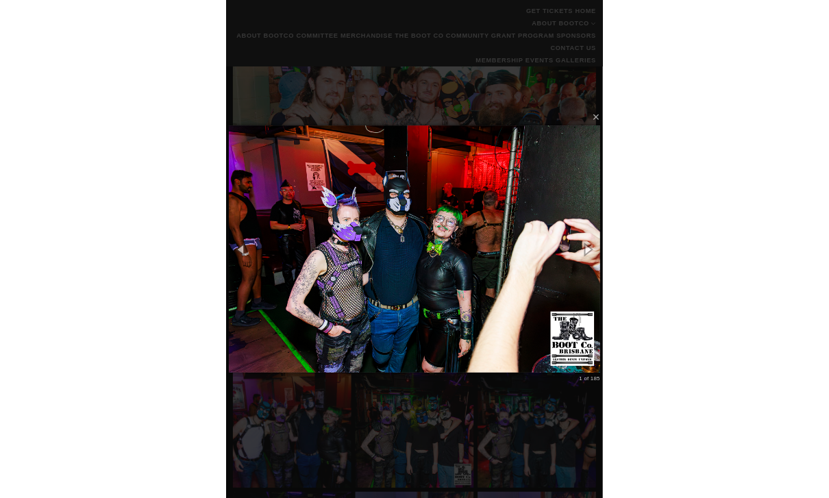
scroll to position [429, 0]
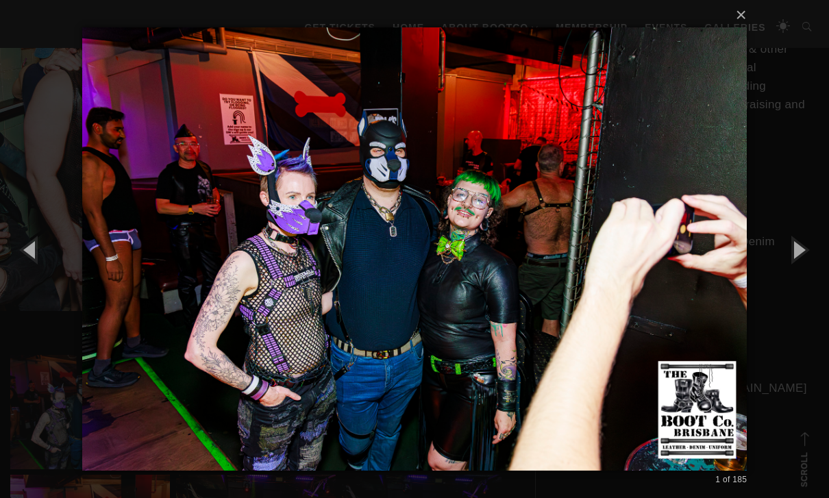
click at [571, 276] on button "button" at bounding box center [798, 249] width 62 height 75
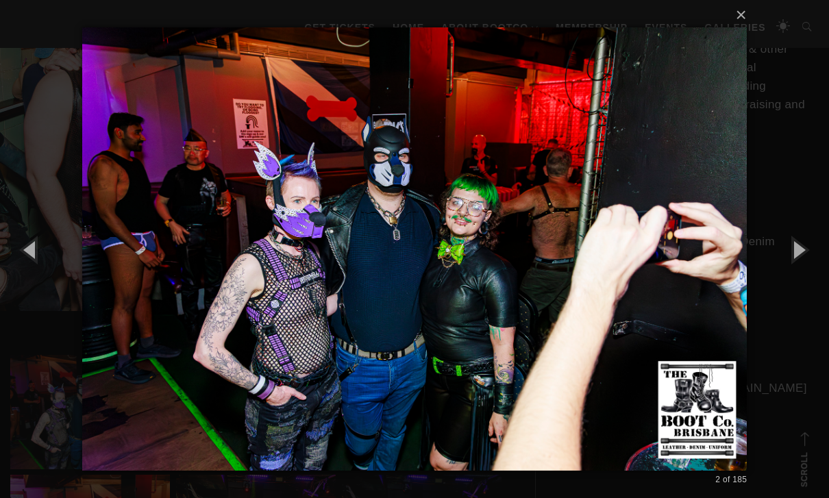
click at [571, 280] on button "button" at bounding box center [798, 249] width 62 height 75
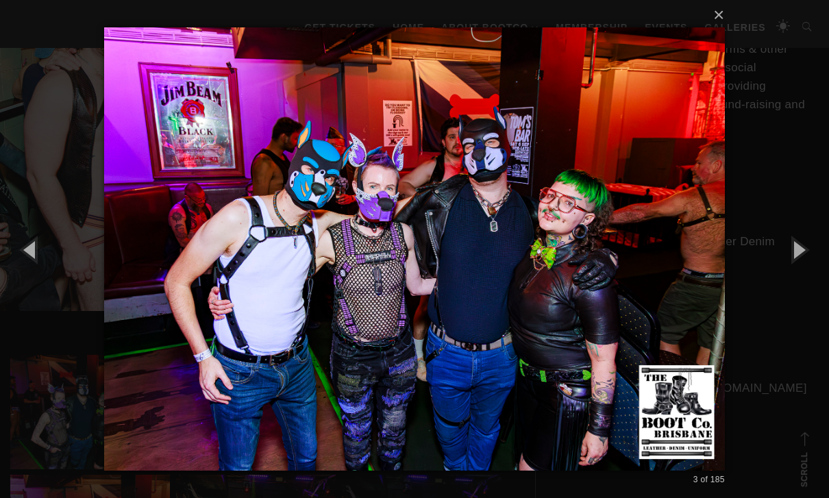
click at [571, 280] on button "button" at bounding box center [798, 249] width 62 height 75
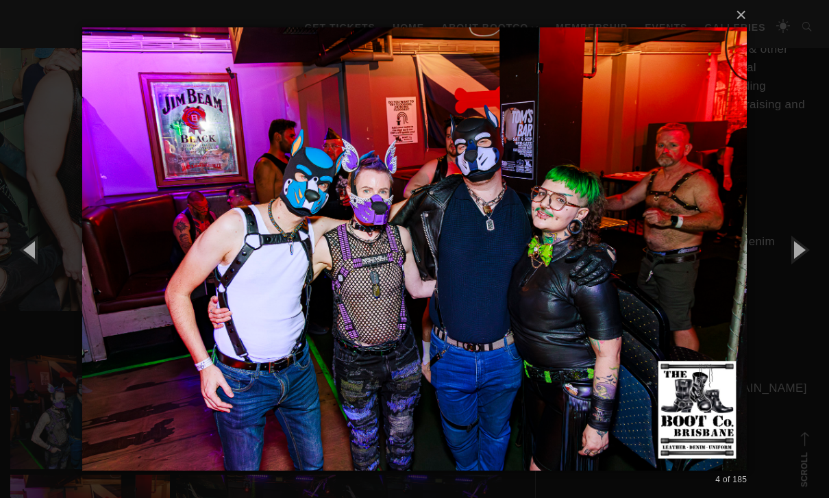
click at [571, 279] on button "button" at bounding box center [798, 249] width 62 height 75
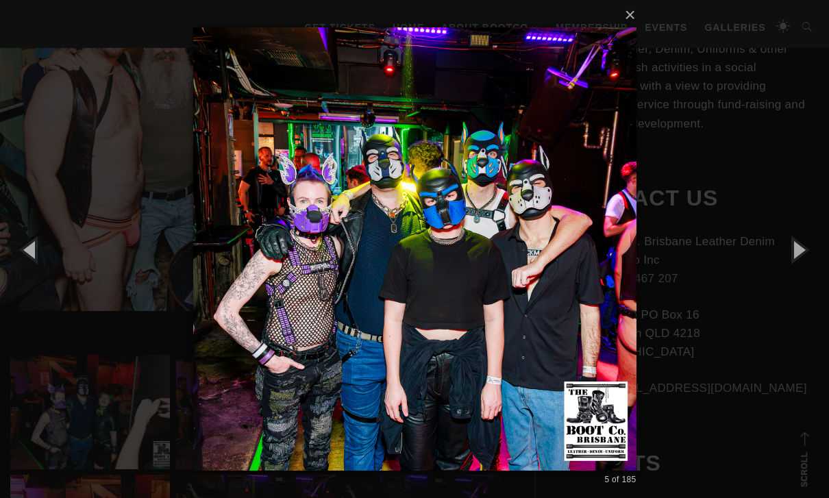
click at [571, 278] on button "button" at bounding box center [798, 249] width 62 height 75
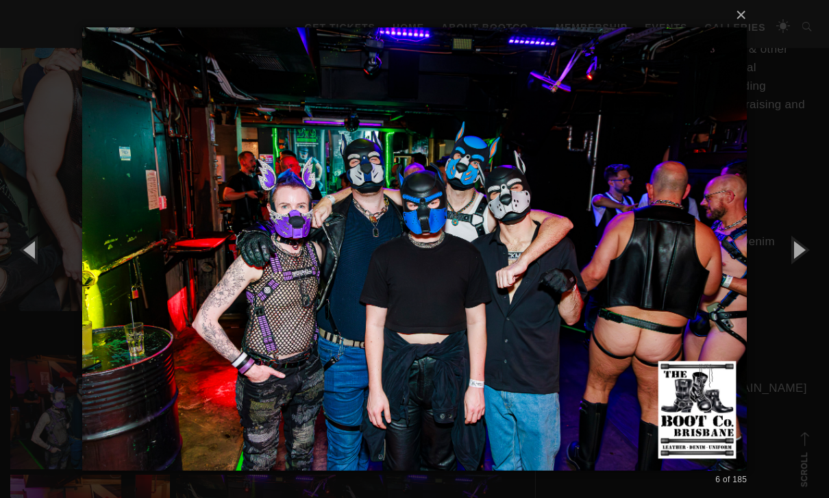
click at [571, 278] on button "button" at bounding box center [798, 249] width 62 height 75
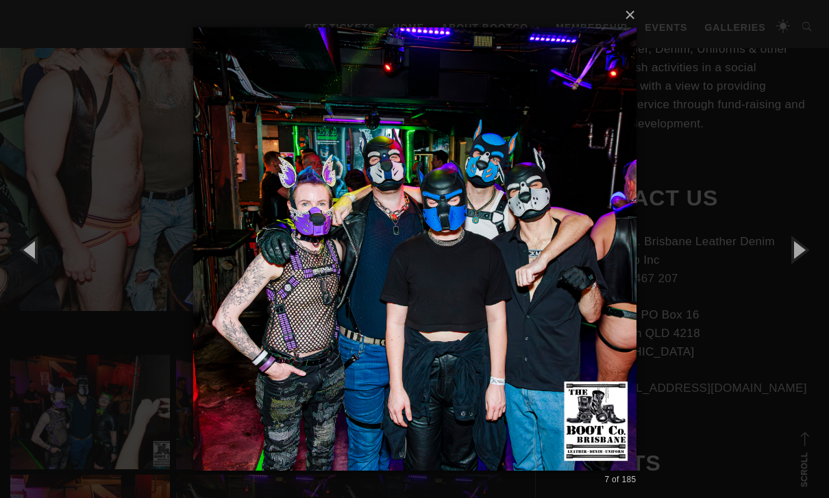
click at [571, 279] on button "button" at bounding box center [798, 249] width 62 height 75
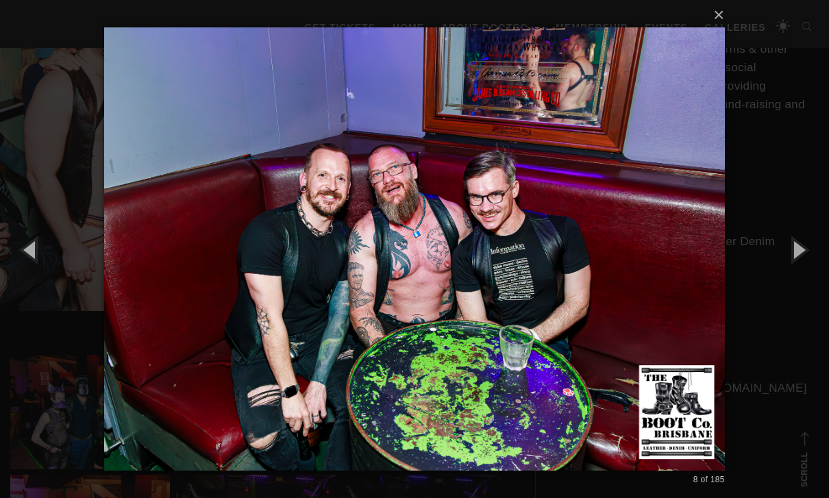
click at [571, 280] on button "button" at bounding box center [798, 249] width 62 height 75
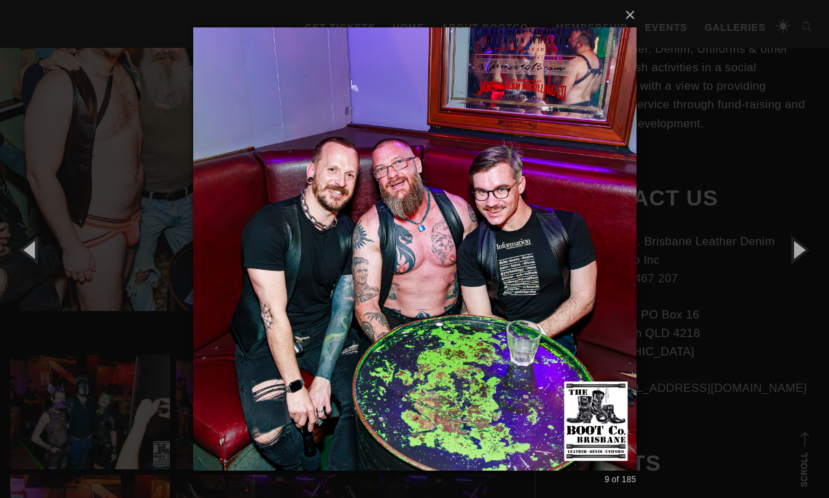
click at [571, 280] on button "button" at bounding box center [798, 249] width 62 height 75
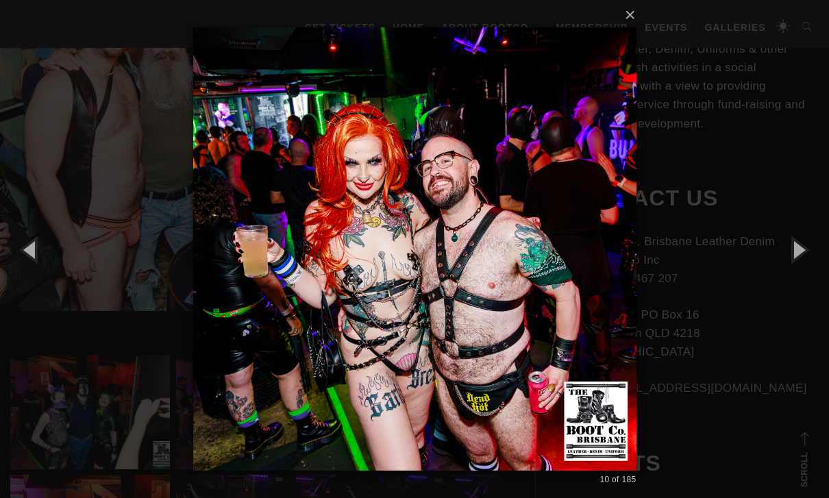
click at [571, 277] on button "button" at bounding box center [798, 249] width 62 height 75
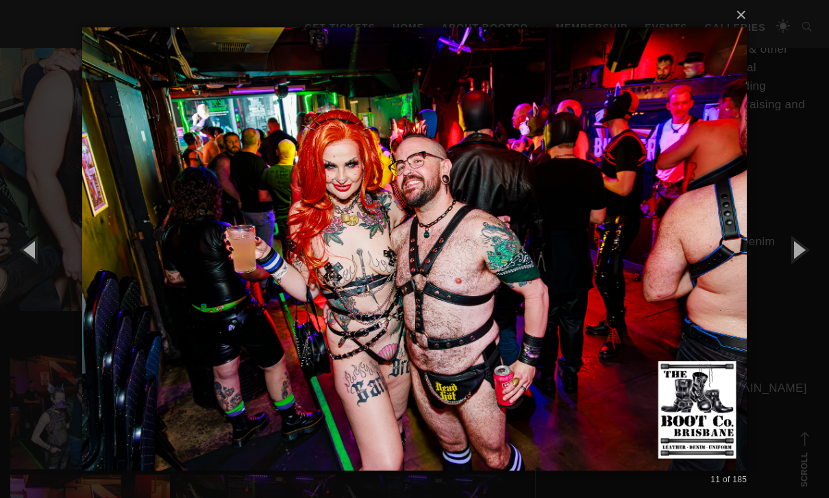
click at [571, 275] on button "button" at bounding box center [798, 249] width 62 height 75
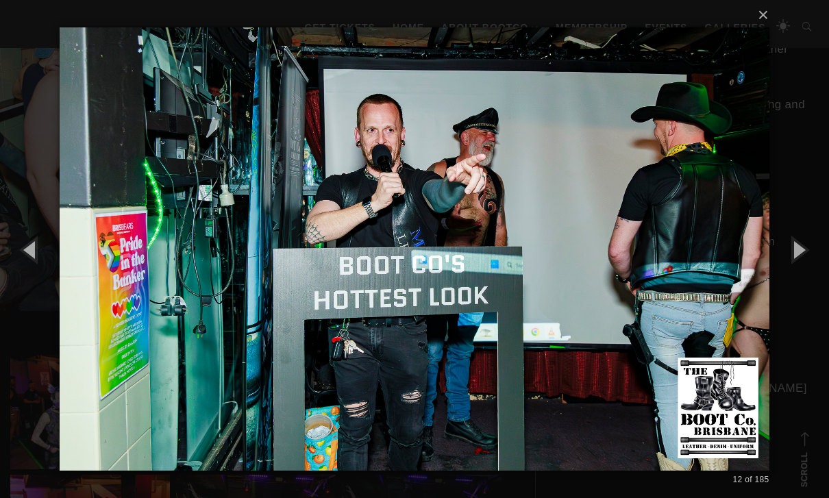
click at [571, 277] on button "button" at bounding box center [798, 249] width 62 height 75
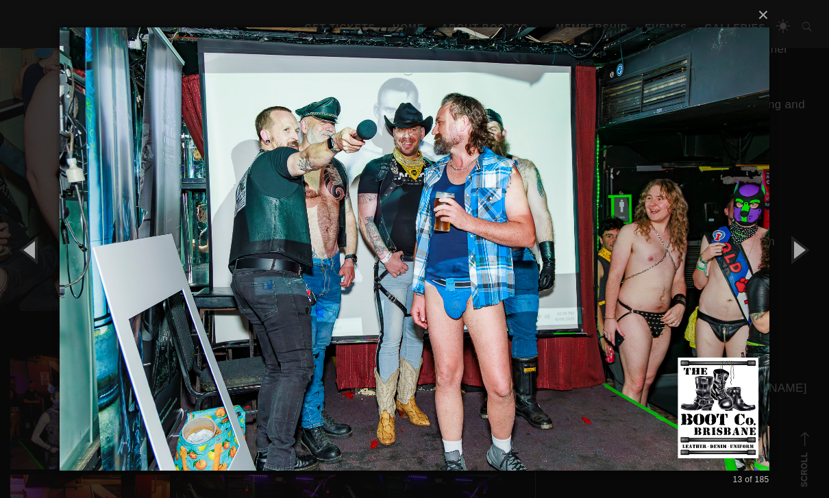
click at [571, 276] on button "button" at bounding box center [798, 249] width 62 height 75
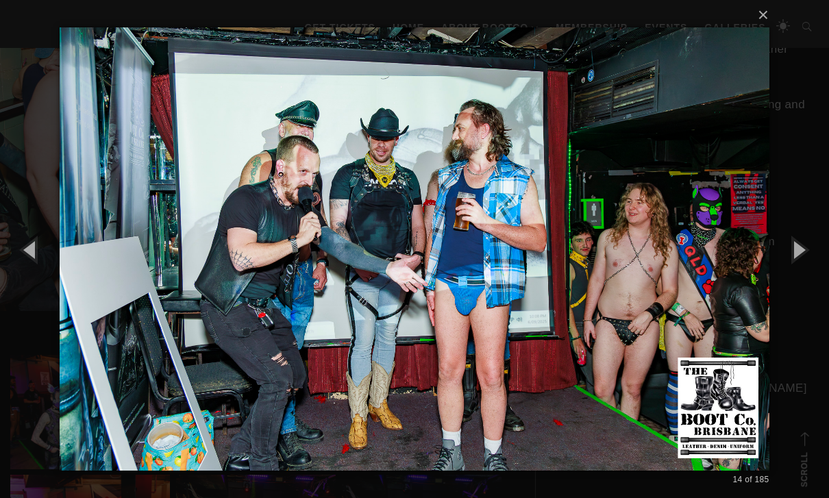
click at [571, 277] on button "button" at bounding box center [798, 249] width 62 height 75
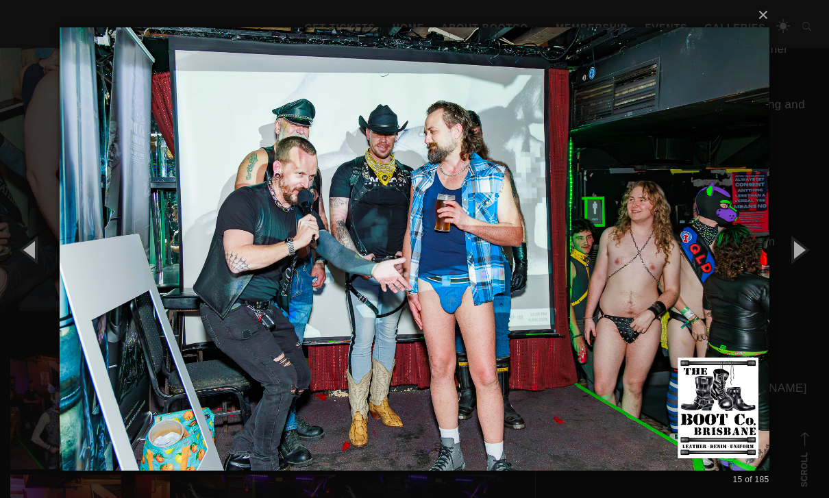
click at [571, 278] on button "button" at bounding box center [798, 249] width 62 height 75
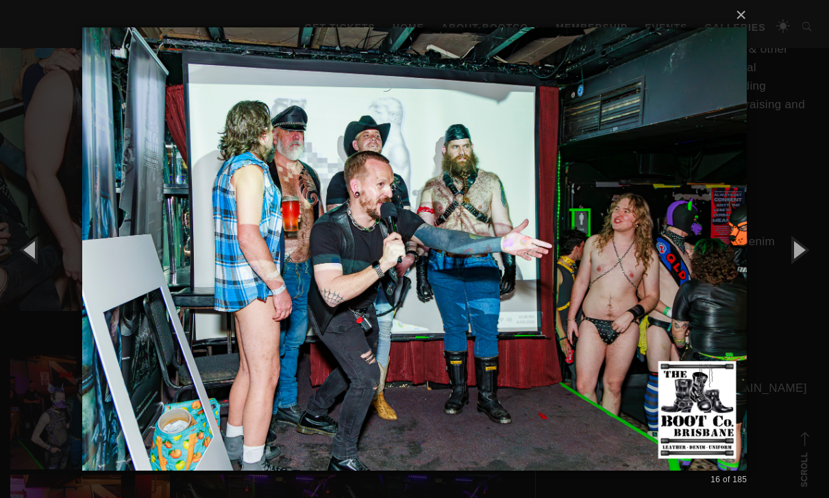
click at [571, 277] on button "button" at bounding box center [798, 249] width 62 height 75
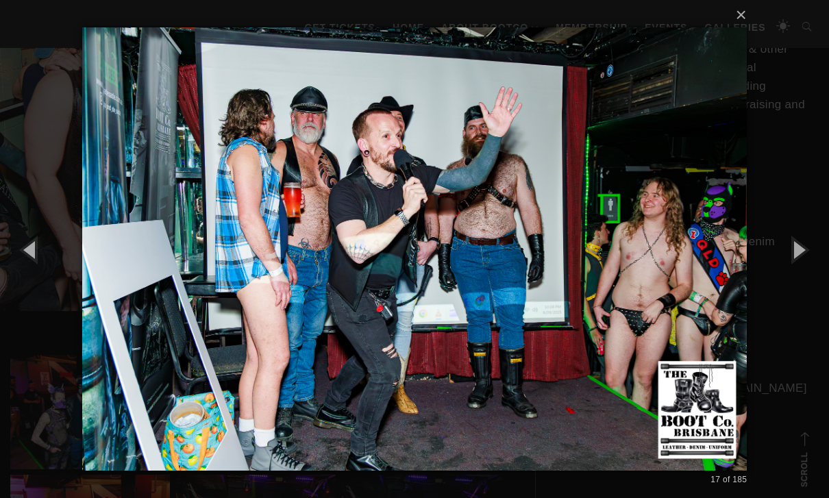
click at [571, 278] on button "button" at bounding box center [798, 249] width 62 height 75
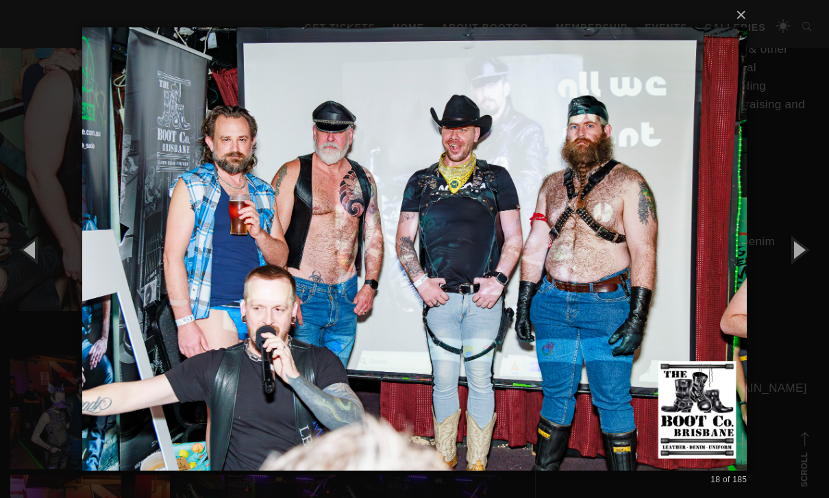
click at [571, 275] on button "button" at bounding box center [798, 249] width 62 height 75
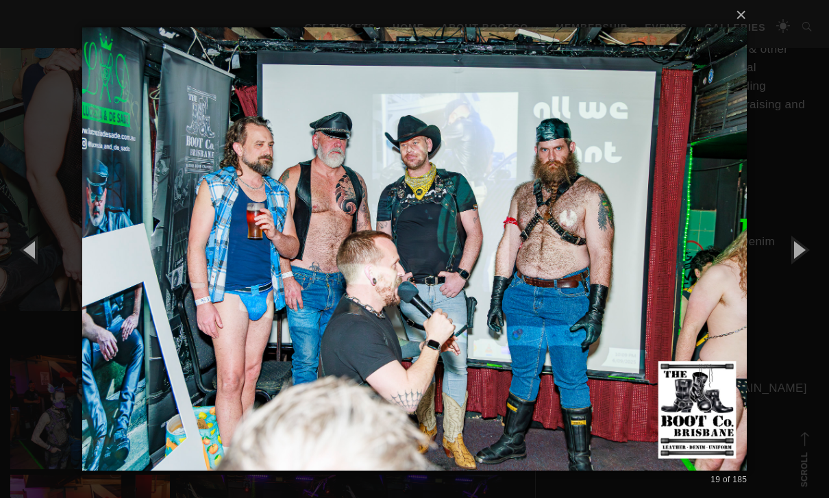
click at [571, 275] on button "button" at bounding box center [798, 249] width 62 height 75
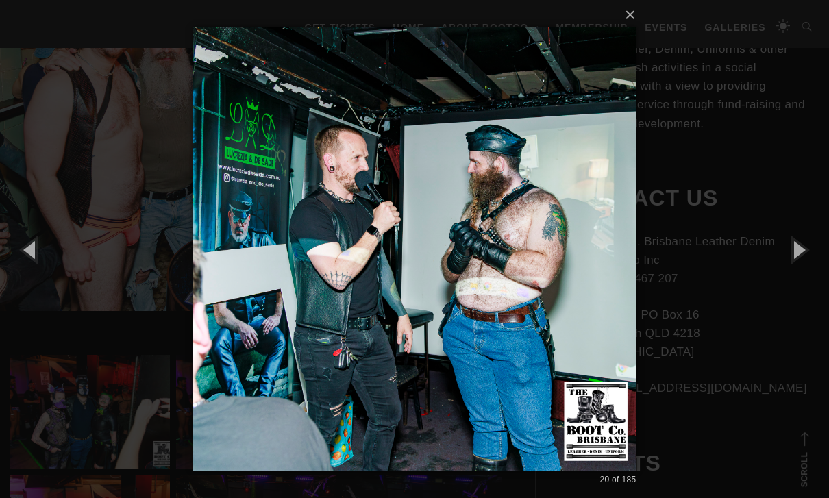
click at [571, 275] on button "button" at bounding box center [798, 249] width 62 height 75
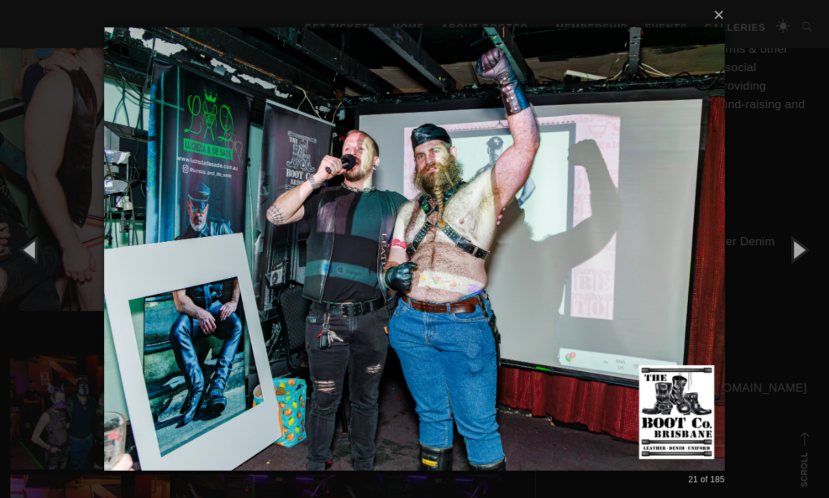
click at [571, 275] on button "button" at bounding box center [798, 249] width 62 height 75
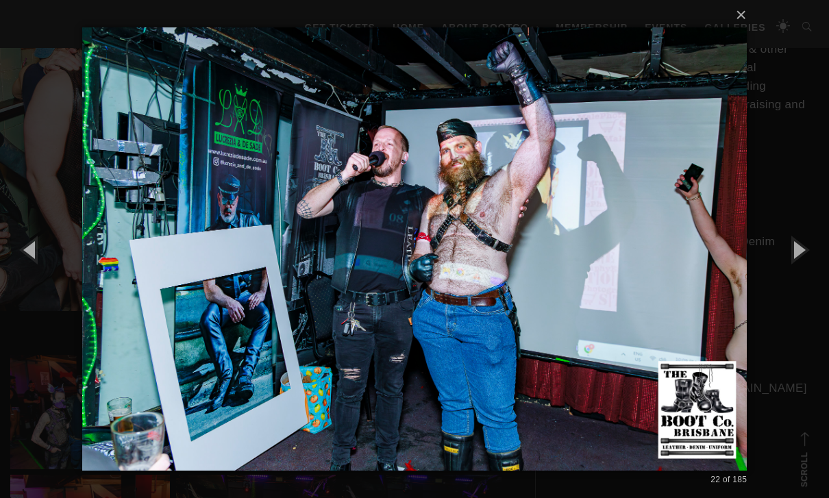
click at [571, 275] on button "button" at bounding box center [798, 249] width 62 height 75
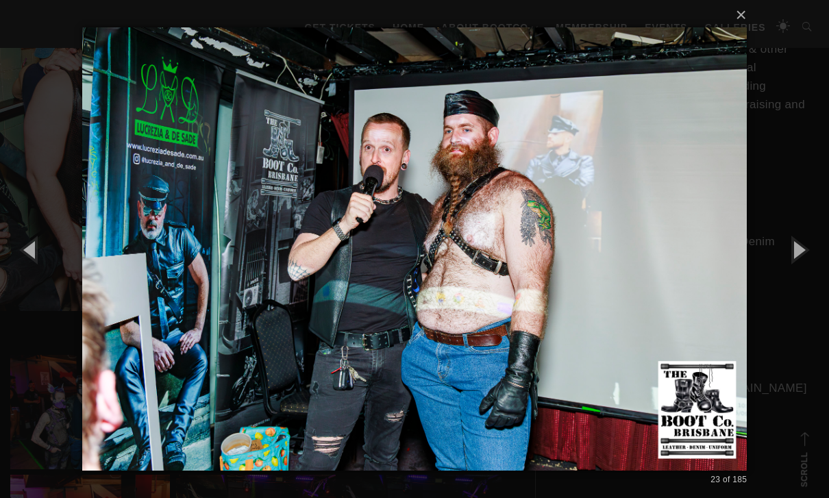
click at [571, 275] on button "button" at bounding box center [798, 249] width 62 height 75
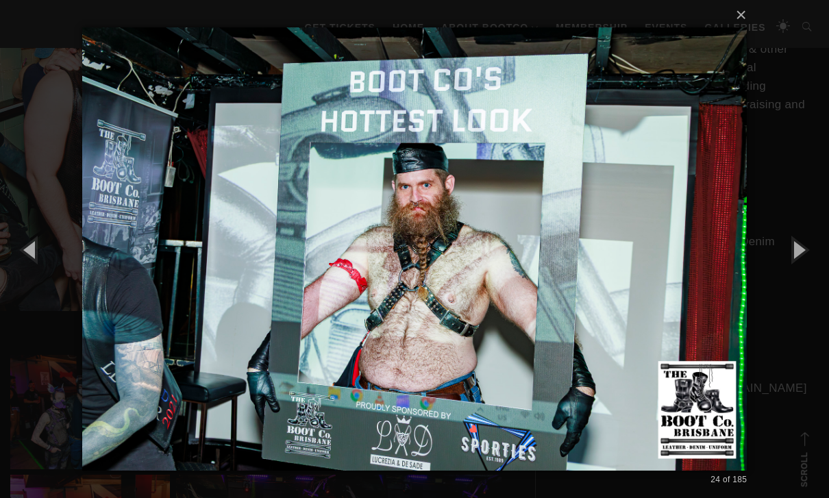
click at [571, 275] on button "button" at bounding box center [798, 249] width 62 height 75
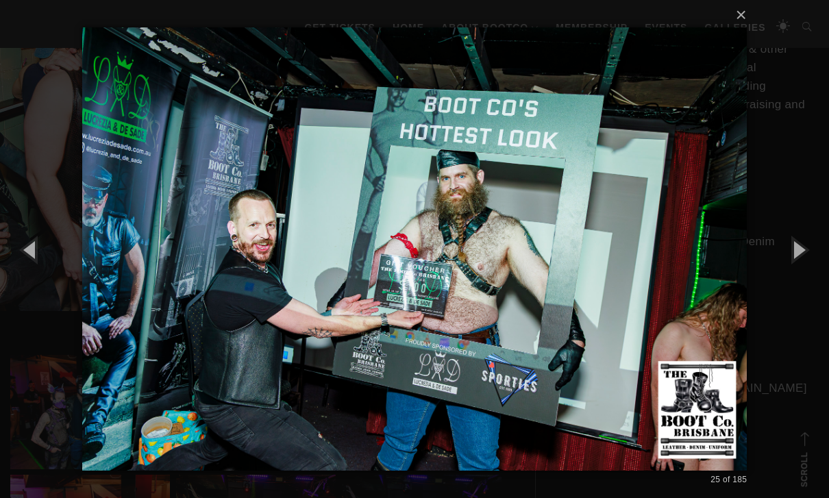
click at [571, 275] on button "button" at bounding box center [798, 249] width 62 height 75
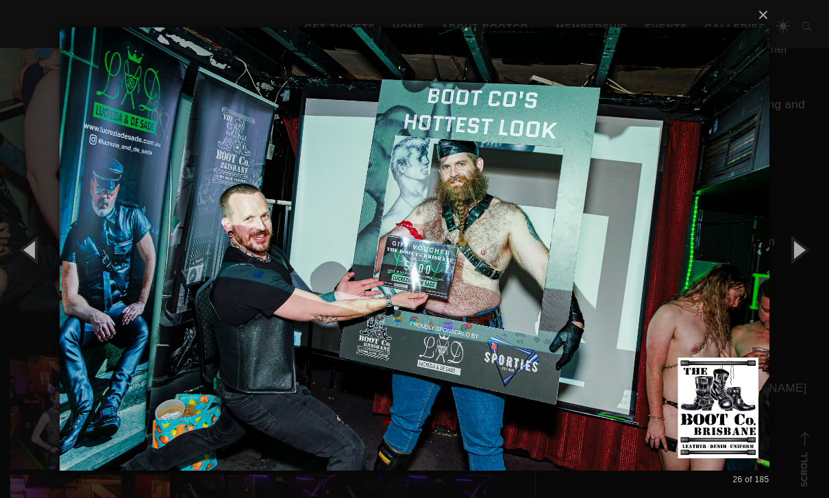
click at [571, 274] on button "button" at bounding box center [798, 249] width 62 height 75
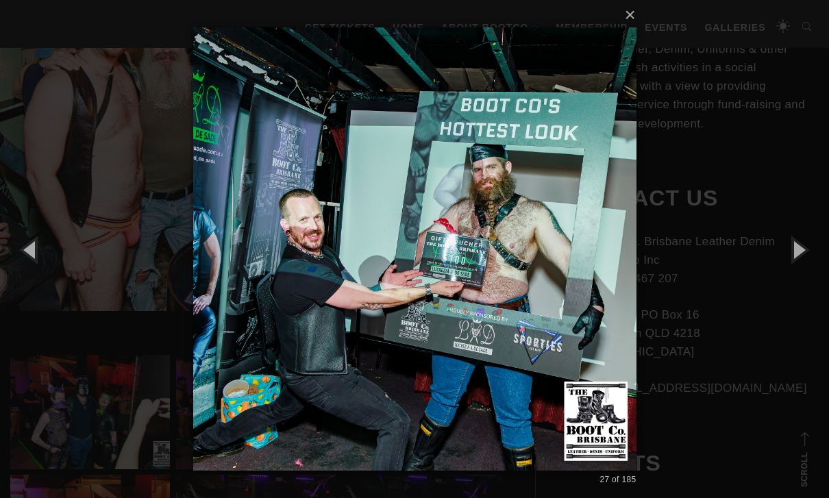
click at [571, 273] on button "button" at bounding box center [798, 249] width 62 height 75
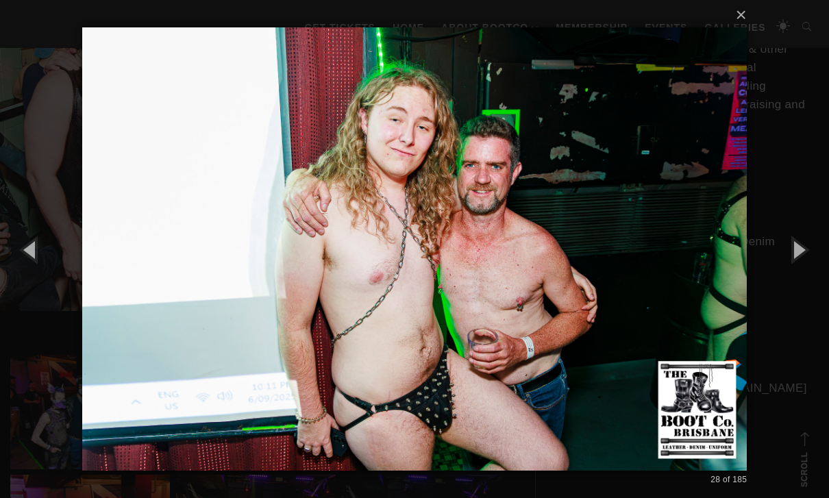
click at [571, 274] on button "button" at bounding box center [798, 249] width 62 height 75
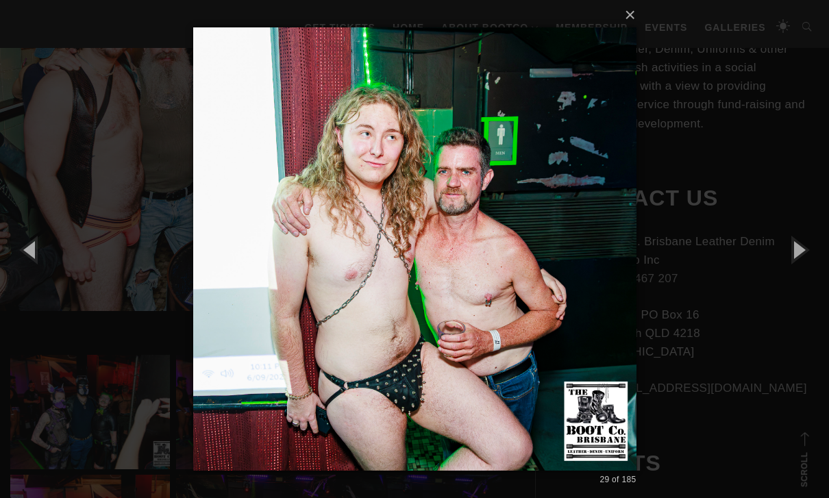
click at [571, 273] on button "button" at bounding box center [798, 249] width 62 height 75
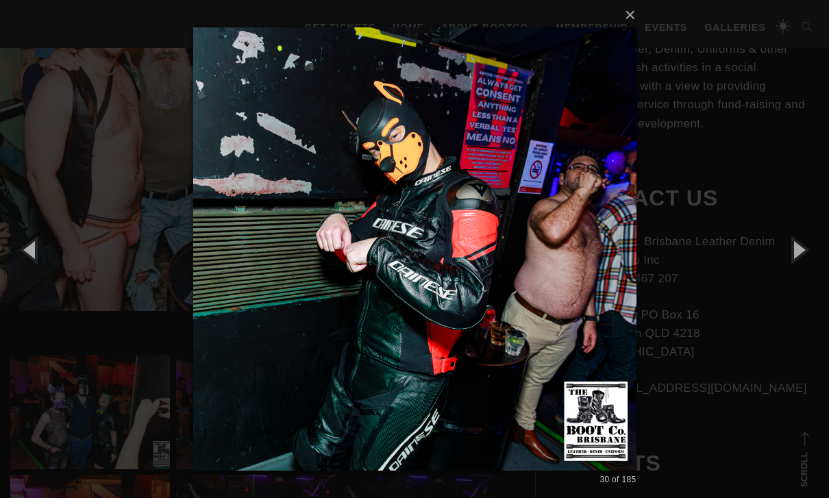
click at [571, 274] on button "button" at bounding box center [798, 249] width 62 height 75
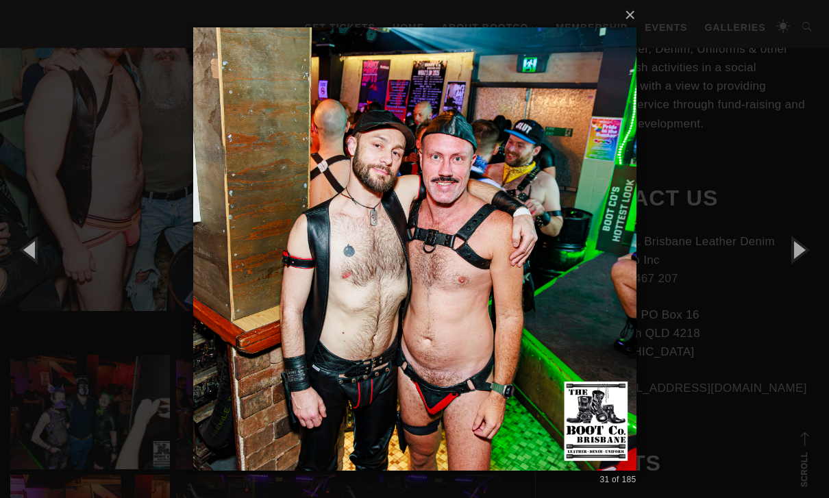
click at [571, 274] on button "button" at bounding box center [798, 249] width 62 height 75
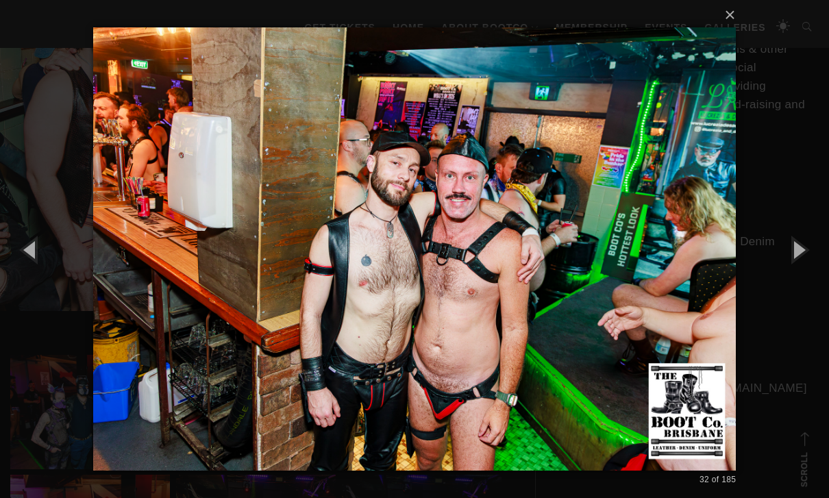
click at [571, 275] on button "button" at bounding box center [798, 249] width 62 height 75
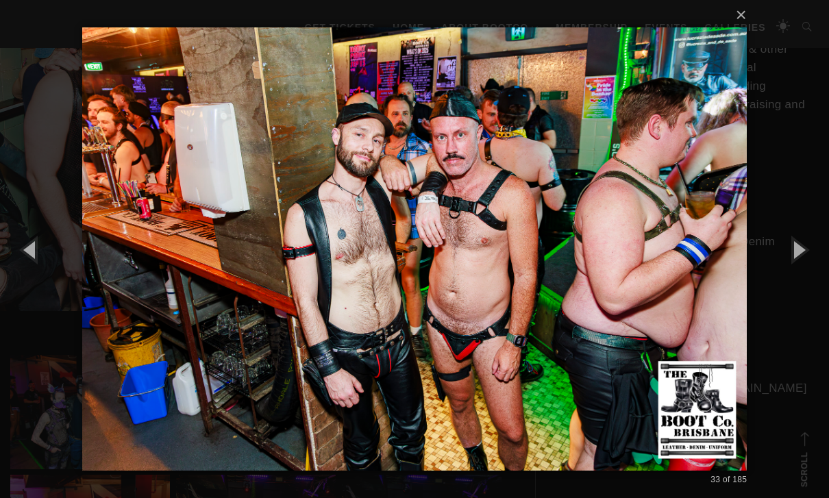
click at [571, 275] on button "button" at bounding box center [798, 249] width 62 height 75
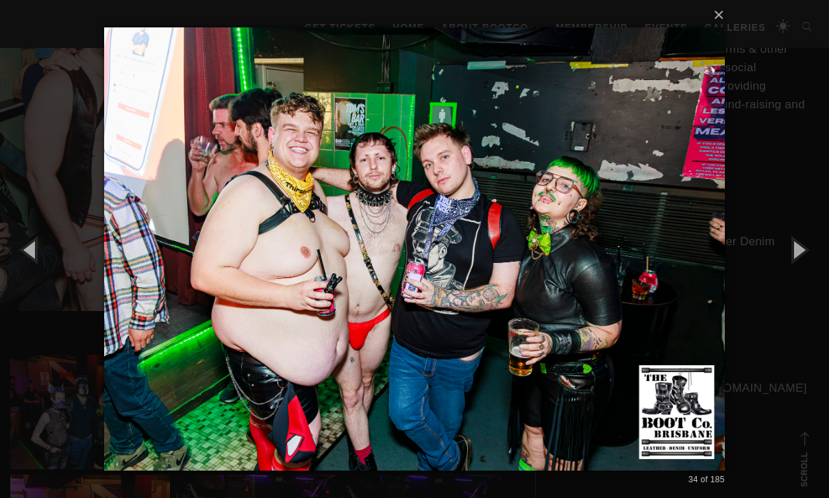
click at [571, 274] on button "button" at bounding box center [798, 249] width 62 height 75
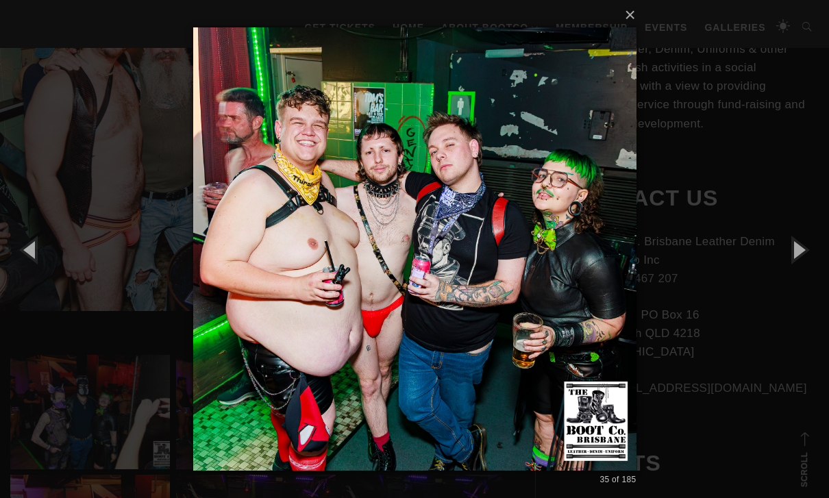
click at [571, 275] on button "button" at bounding box center [798, 249] width 62 height 75
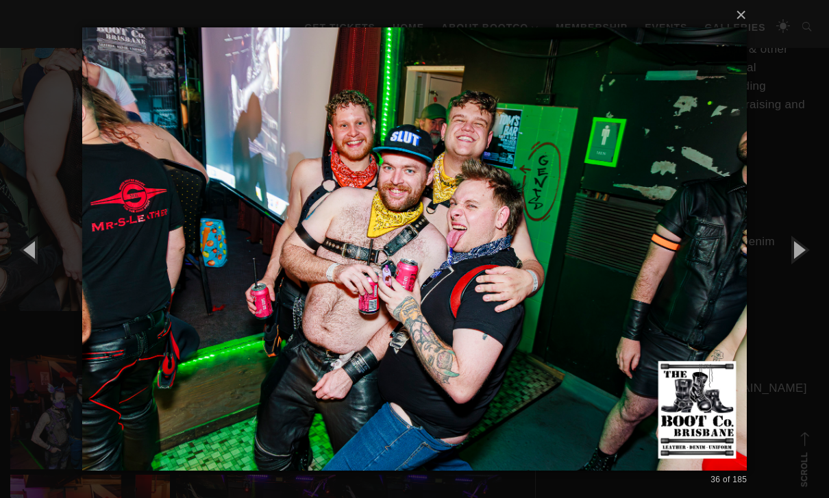
click at [571, 275] on button "button" at bounding box center [798, 249] width 62 height 75
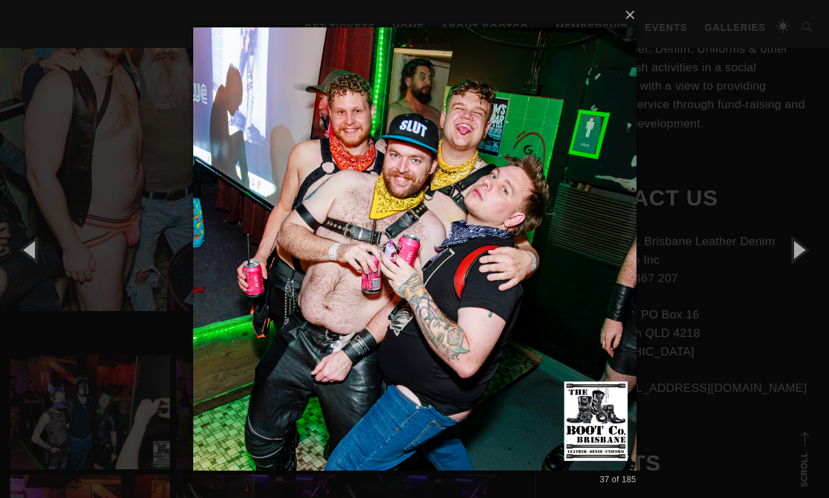
click at [571, 274] on button "button" at bounding box center [798, 249] width 62 height 75
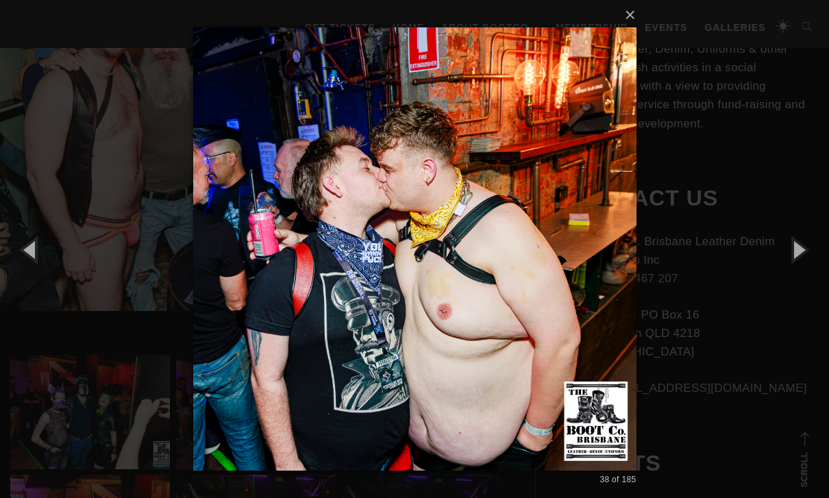
click at [571, 273] on button "button" at bounding box center [798, 249] width 62 height 75
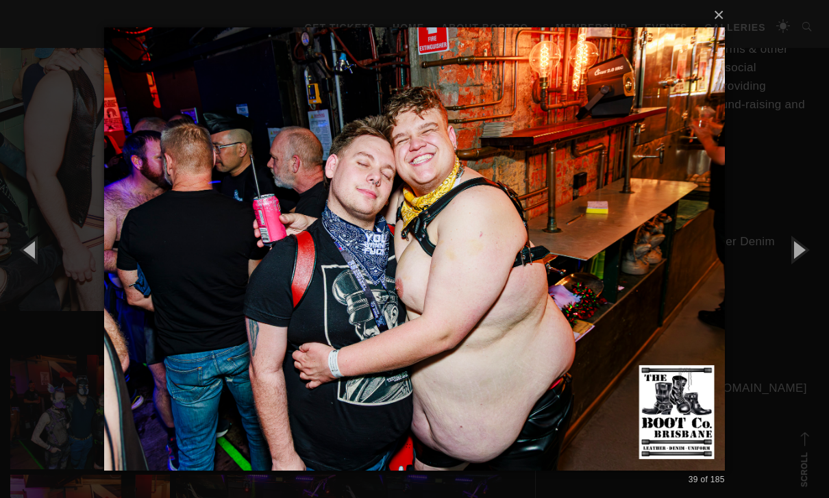
click at [571, 273] on button "button" at bounding box center [798, 249] width 62 height 75
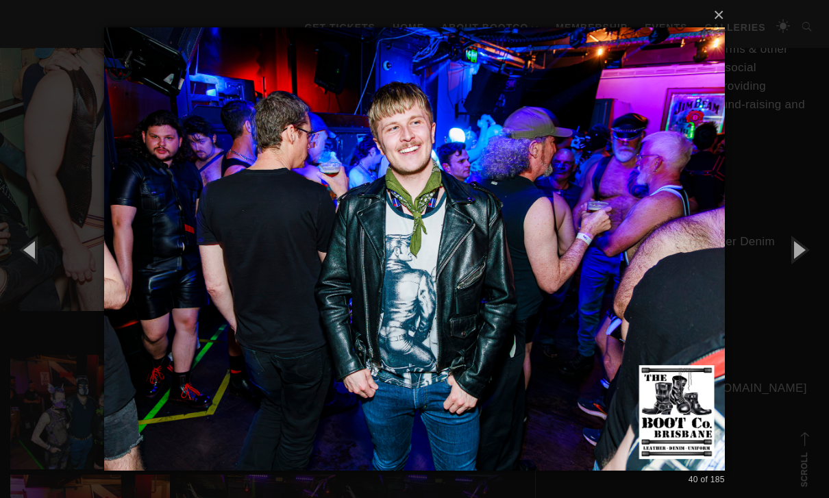
click at [571, 287] on button "button" at bounding box center [798, 249] width 62 height 75
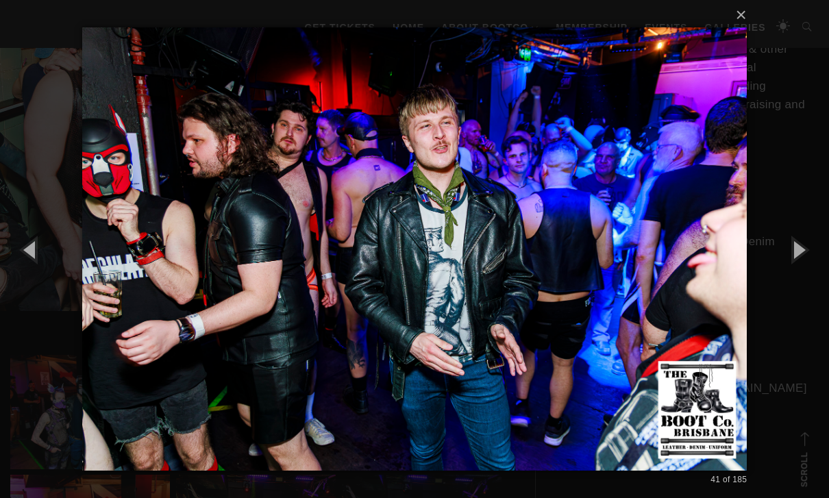
click at [571, 274] on button "button" at bounding box center [798, 249] width 62 height 75
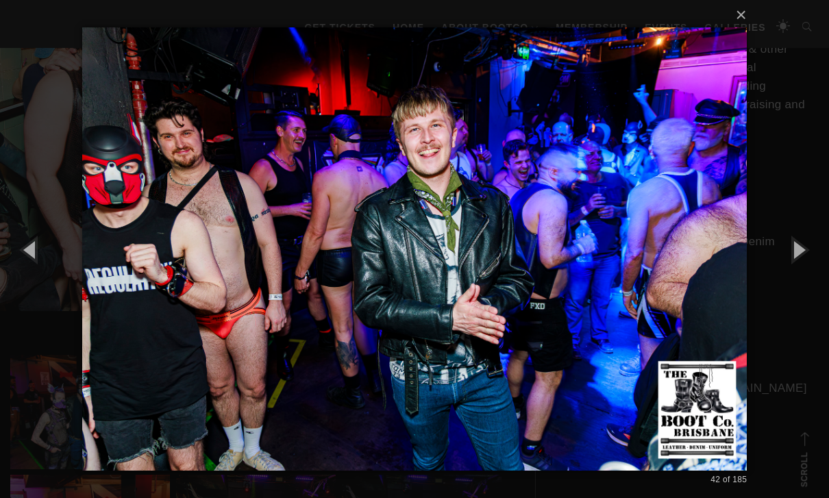
click at [571, 275] on button "button" at bounding box center [798, 249] width 62 height 75
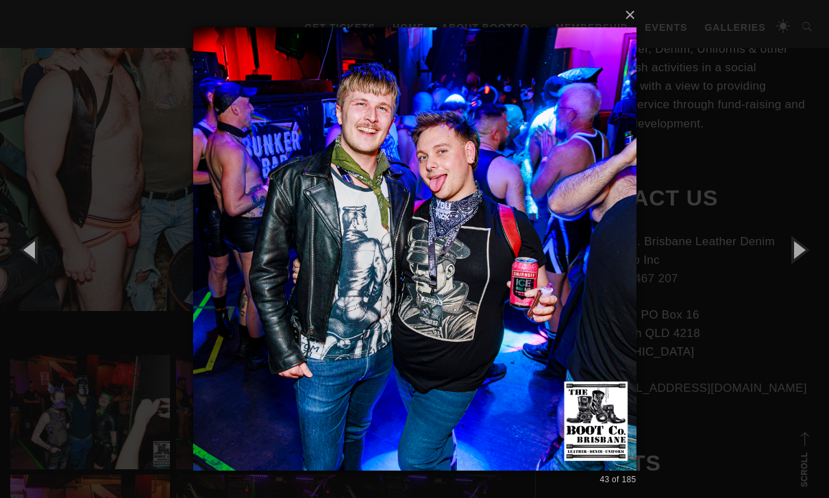
click at [22, 262] on button "button" at bounding box center [31, 249] width 62 height 75
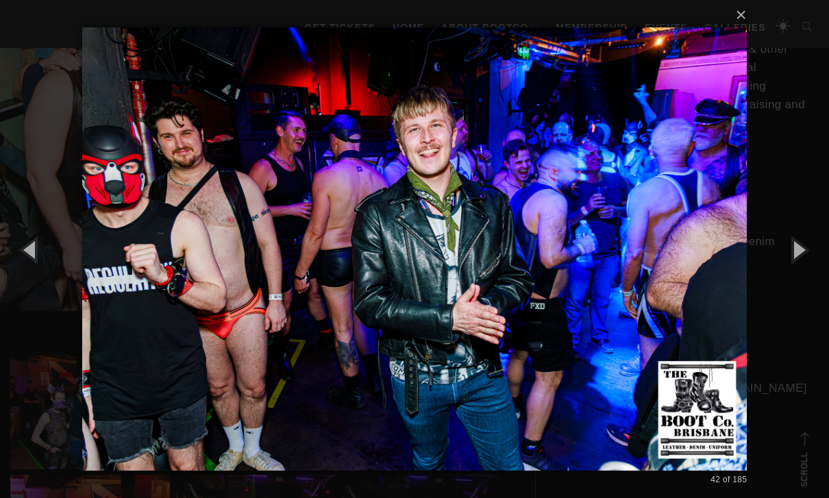
click at [37, 265] on button "button" at bounding box center [31, 249] width 62 height 75
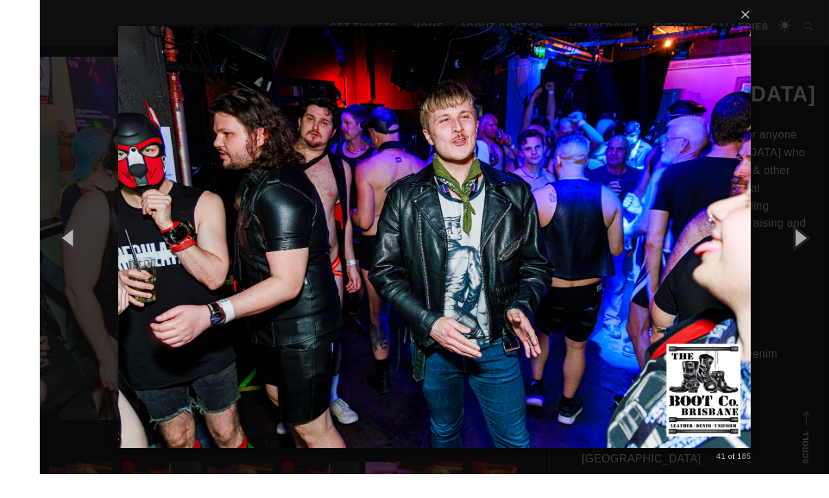
scroll to position [351, 0]
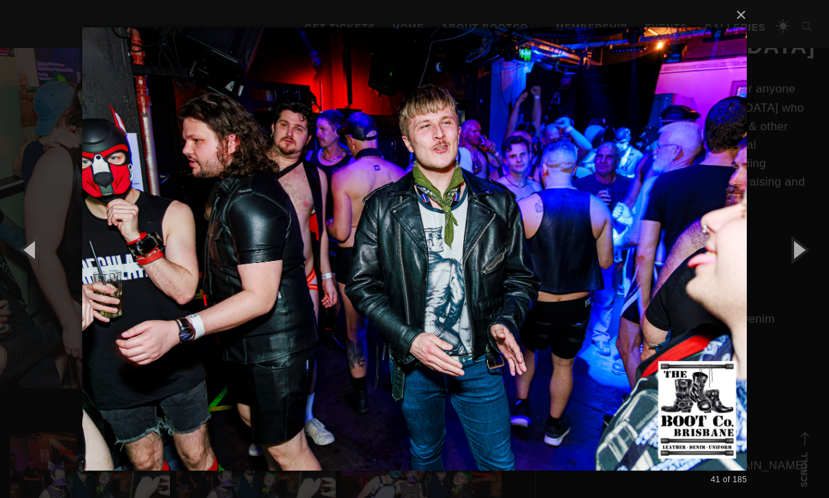
click at [38, 282] on button "button" at bounding box center [31, 249] width 62 height 75
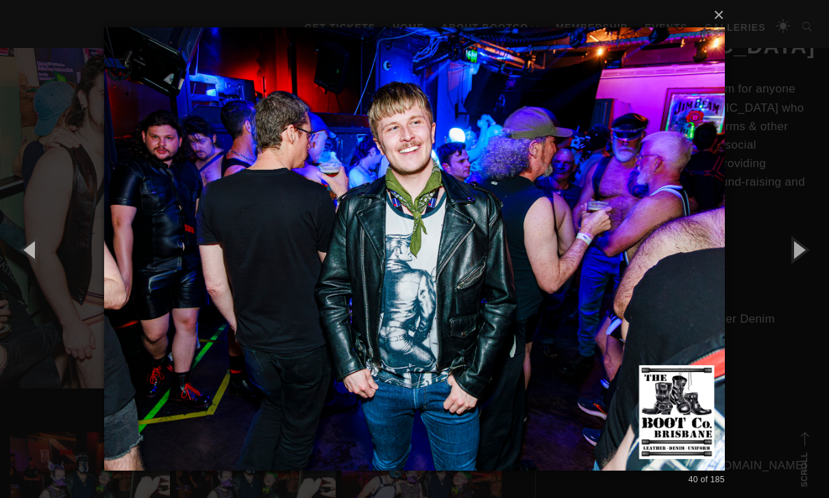
click at [571, 286] on button "button" at bounding box center [798, 249] width 62 height 75
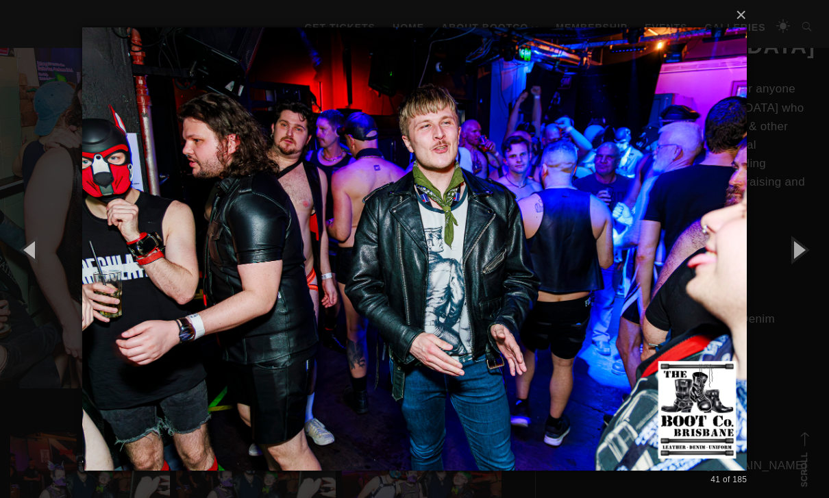
click at [571, 264] on button "button" at bounding box center [798, 249] width 62 height 75
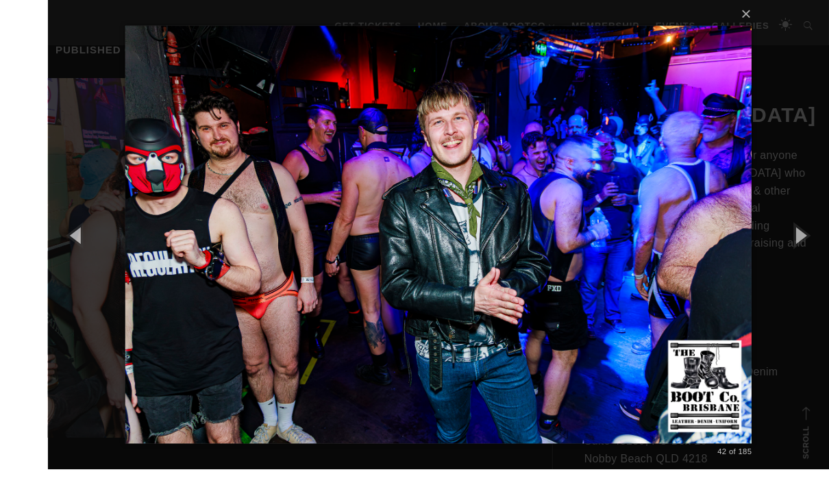
scroll to position [300, 0]
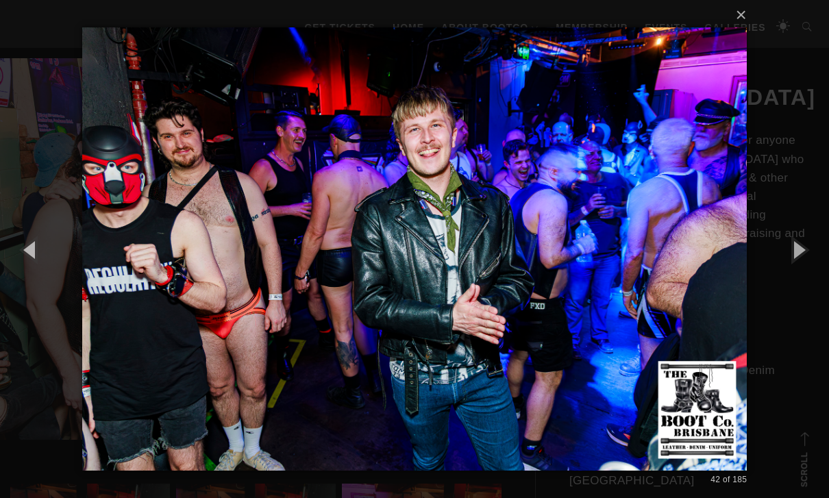
click at [571, 276] on button "button" at bounding box center [798, 249] width 62 height 75
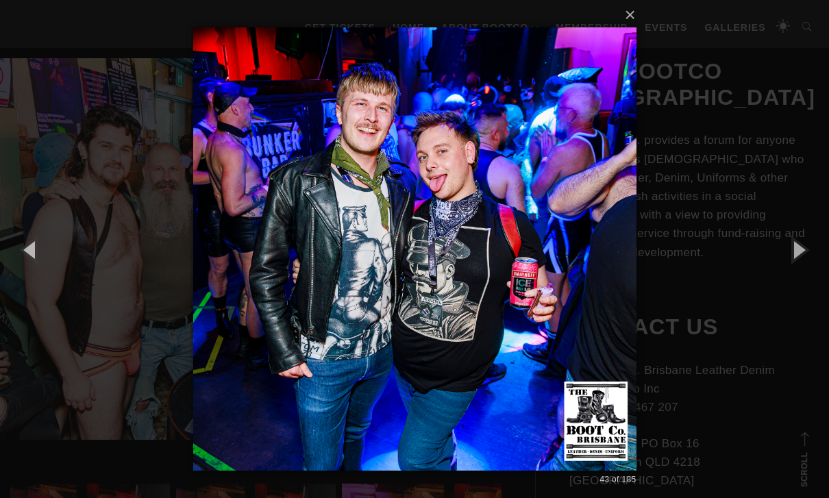
click at [571, 274] on button "button" at bounding box center [798, 249] width 62 height 75
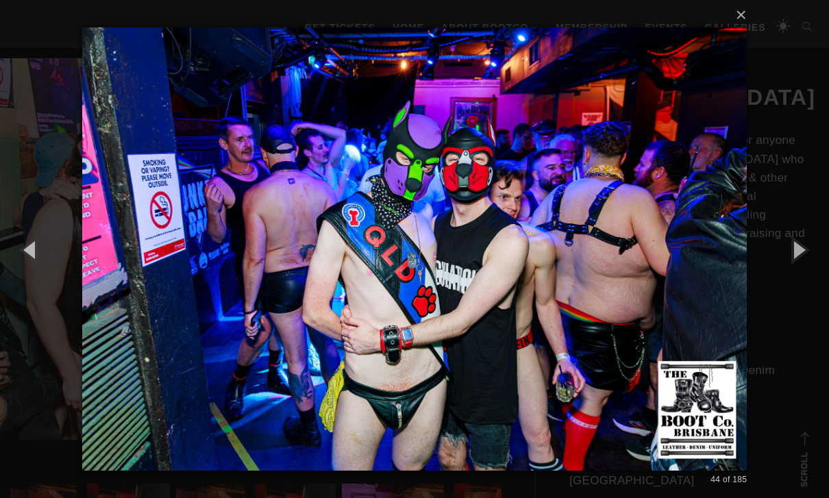
click at [571, 277] on button "button" at bounding box center [798, 249] width 62 height 75
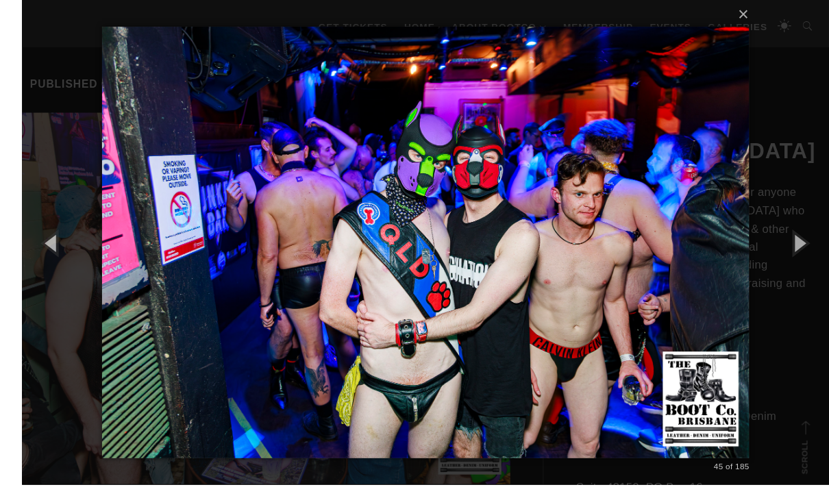
scroll to position [304, 0]
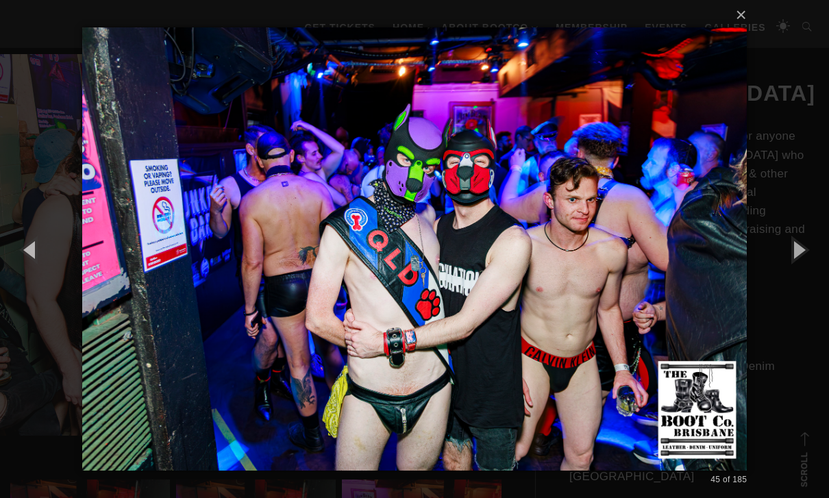
click at [571, 272] on button "button" at bounding box center [798, 249] width 62 height 75
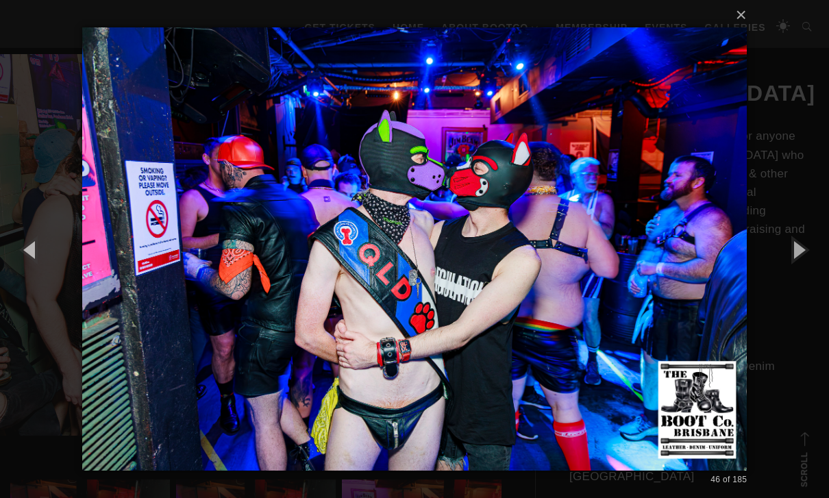
click at [44, 269] on button "button" at bounding box center [31, 249] width 62 height 75
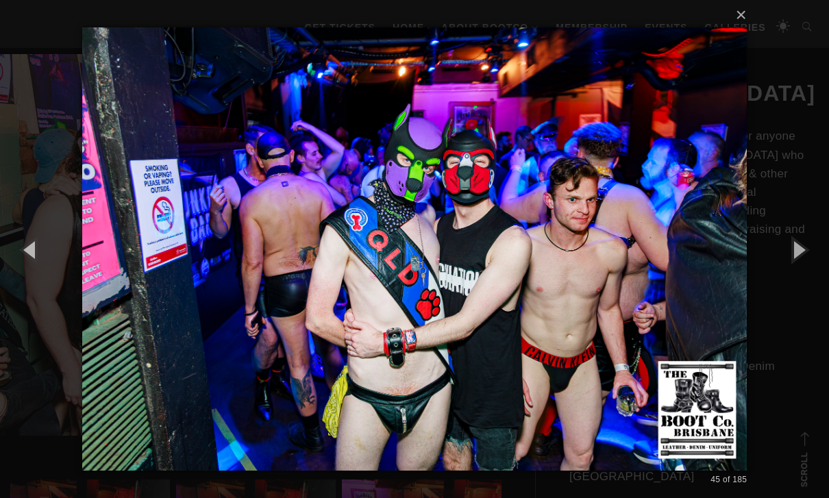
click at [571, 284] on button "button" at bounding box center [798, 249] width 62 height 75
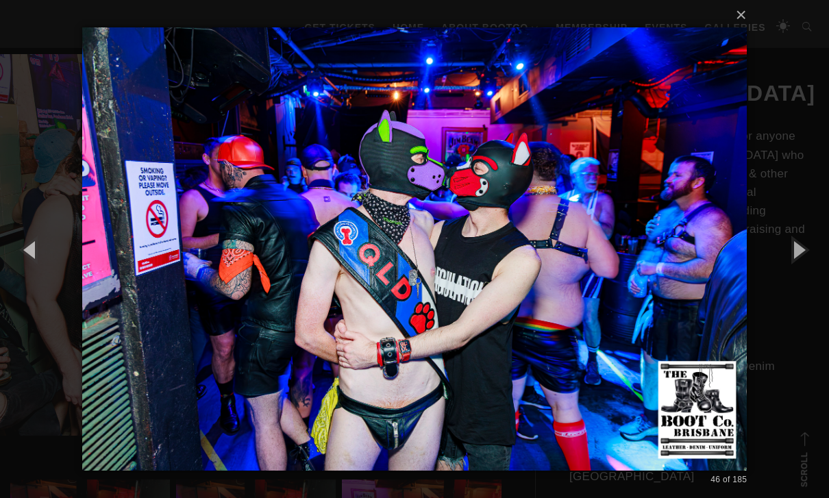
click at [571, 276] on button "button" at bounding box center [798, 249] width 62 height 75
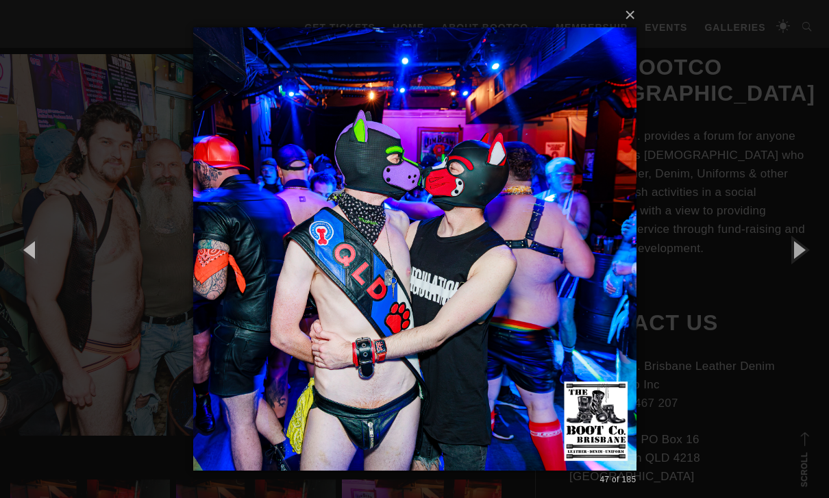
click at [571, 279] on button "button" at bounding box center [798, 249] width 62 height 75
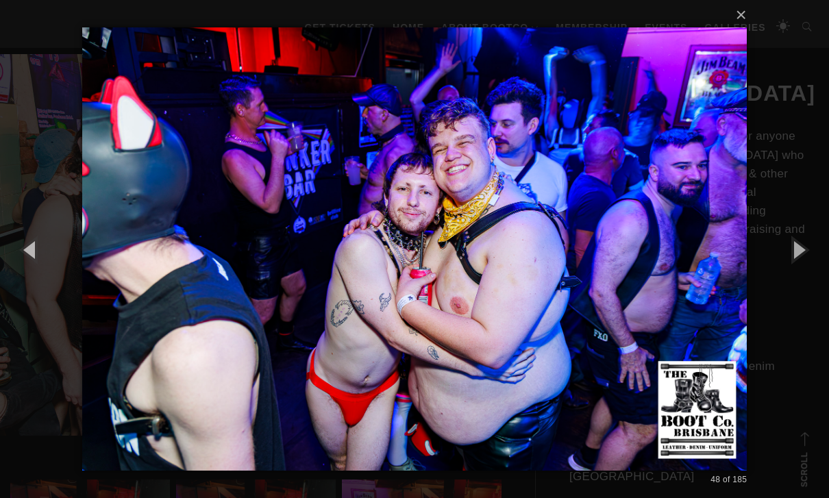
click at [571, 273] on button "button" at bounding box center [798, 249] width 62 height 75
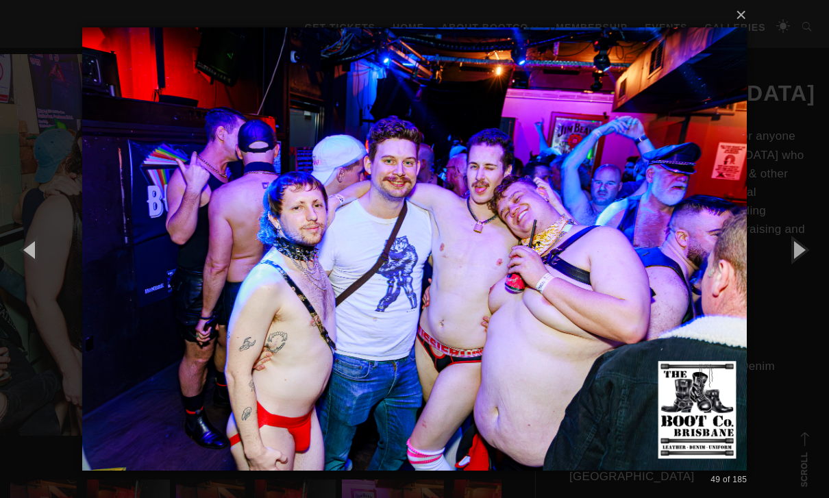
click at [37, 268] on button "button" at bounding box center [31, 249] width 62 height 75
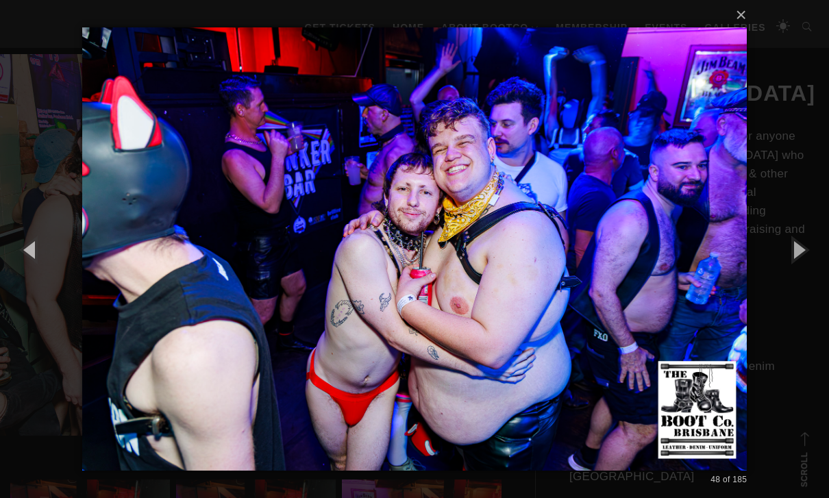
click at [571, 278] on button "button" at bounding box center [798, 249] width 62 height 75
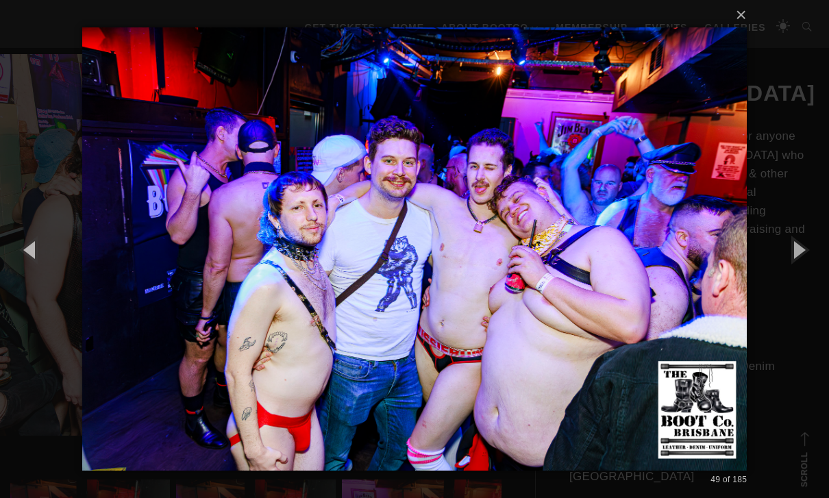
click at [571, 277] on button "button" at bounding box center [798, 249] width 62 height 75
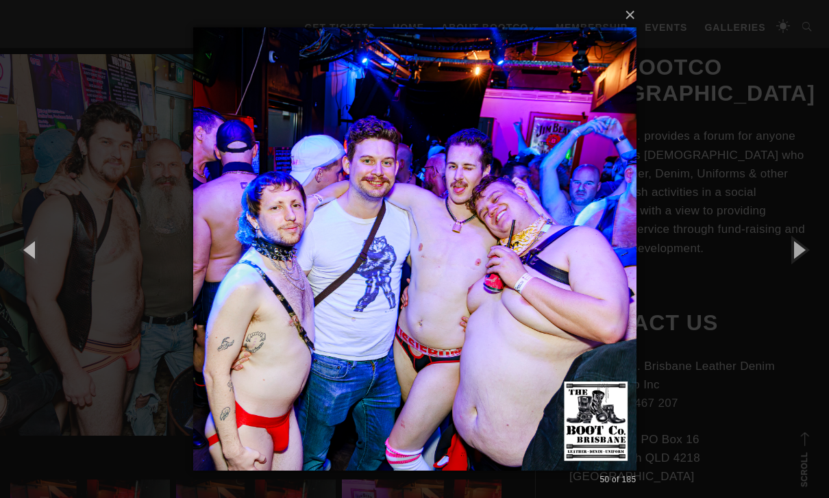
click at [571, 280] on button "button" at bounding box center [798, 249] width 62 height 75
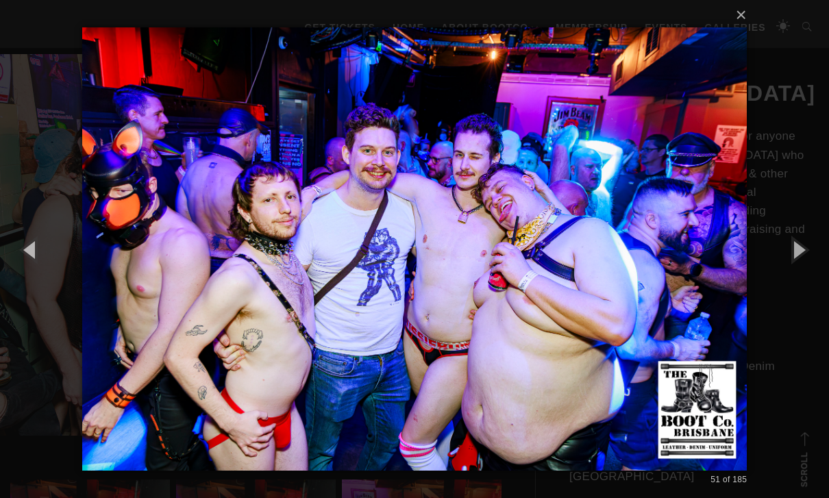
click at [571, 278] on button "button" at bounding box center [798, 249] width 62 height 75
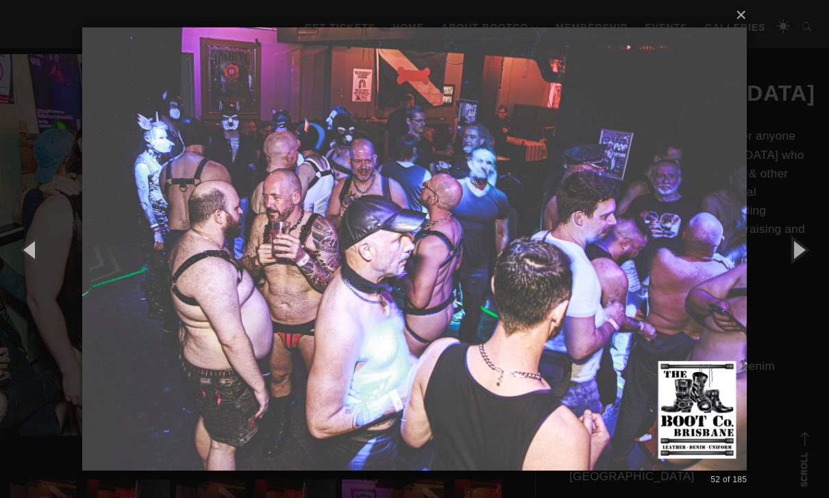
click at [571, 281] on button "button" at bounding box center [798, 249] width 62 height 75
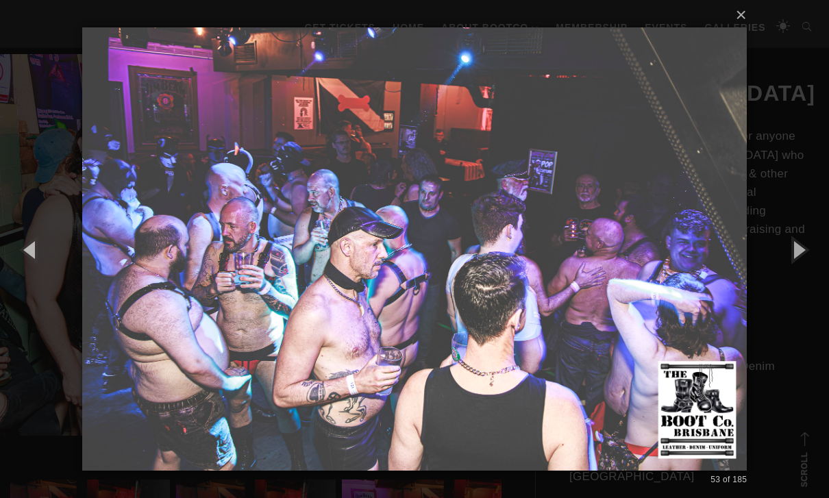
click at [571, 278] on button "button" at bounding box center [798, 249] width 62 height 75
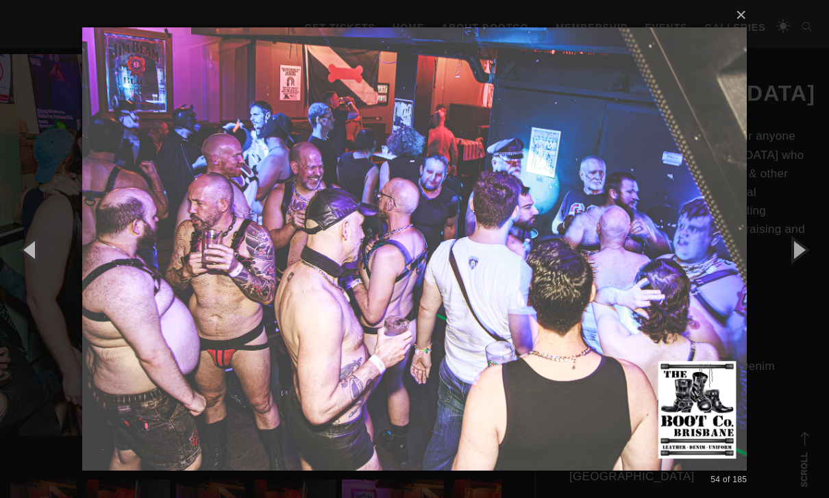
click at [571, 277] on button "button" at bounding box center [798, 249] width 62 height 75
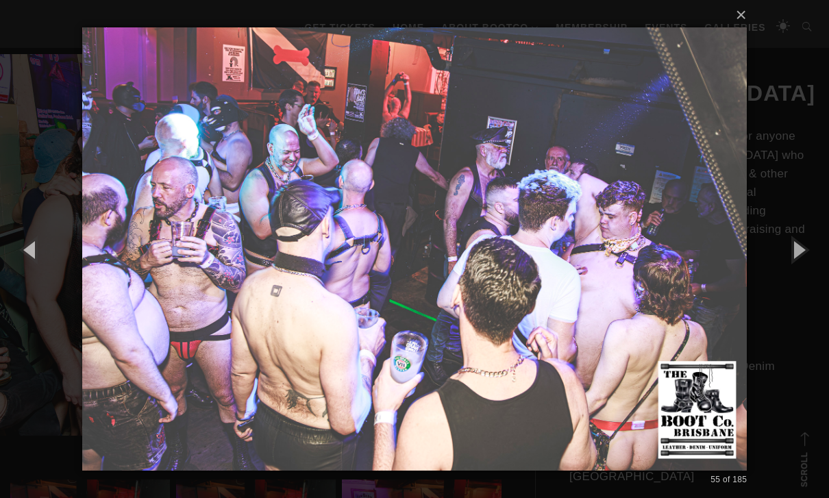
click at [571, 276] on button "button" at bounding box center [798, 249] width 62 height 75
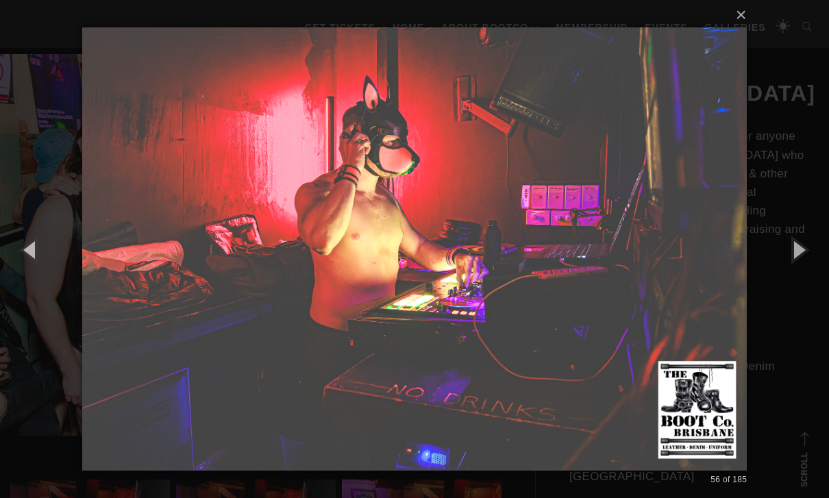
click at [571, 279] on button "button" at bounding box center [798, 249] width 62 height 75
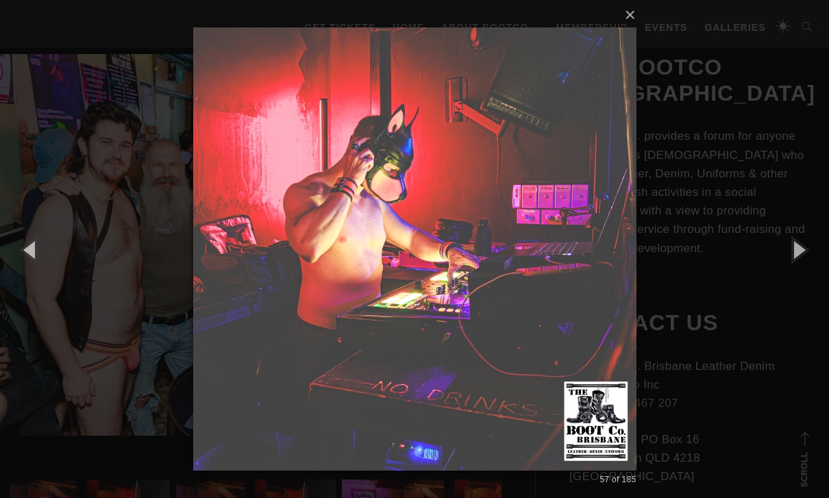
click at [571, 278] on button "button" at bounding box center [798, 249] width 62 height 75
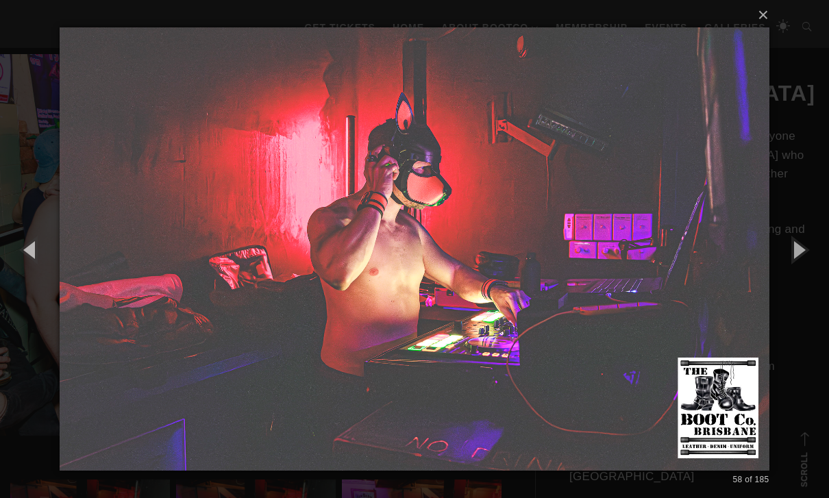
click at [571, 277] on button "button" at bounding box center [798, 249] width 62 height 75
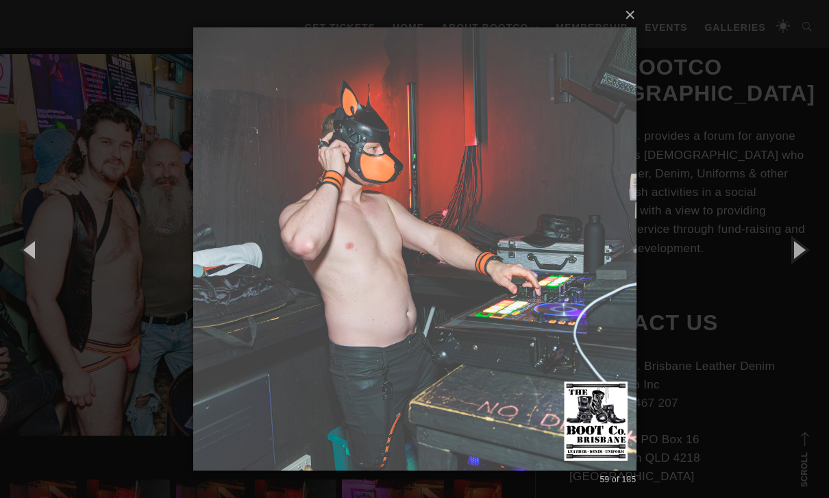
click at [571, 277] on button "button" at bounding box center [798, 249] width 62 height 75
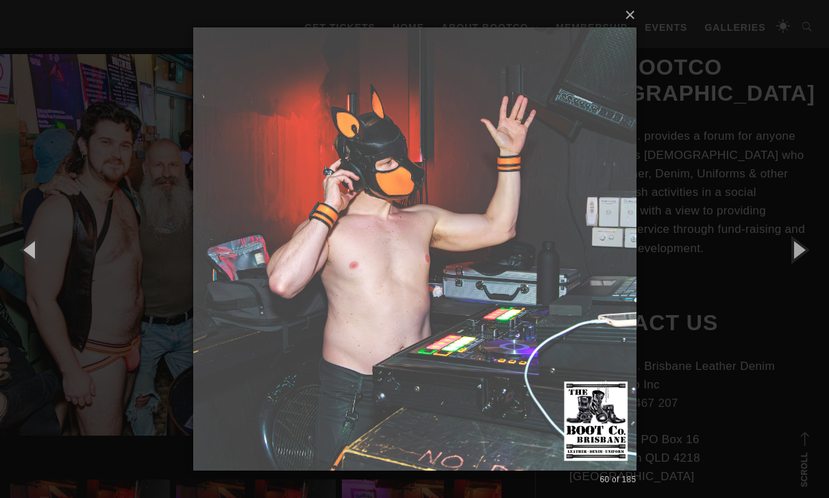
click at [571, 277] on button "button" at bounding box center [798, 249] width 62 height 75
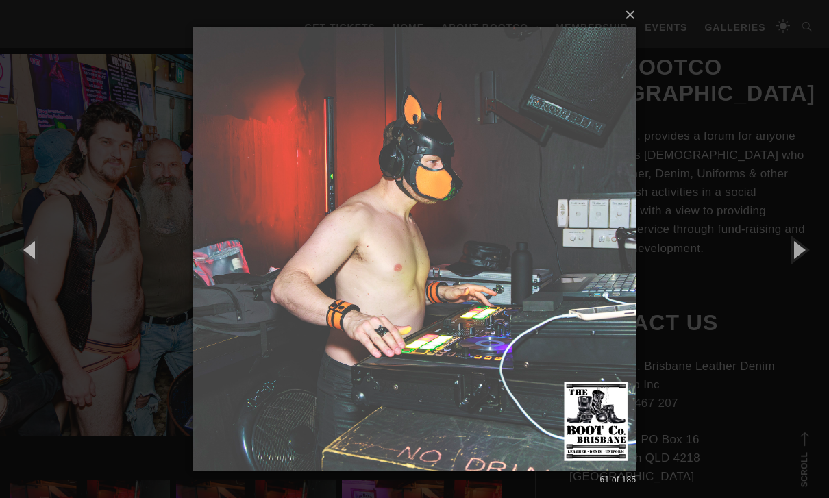
click at [571, 278] on button "button" at bounding box center [798, 249] width 62 height 75
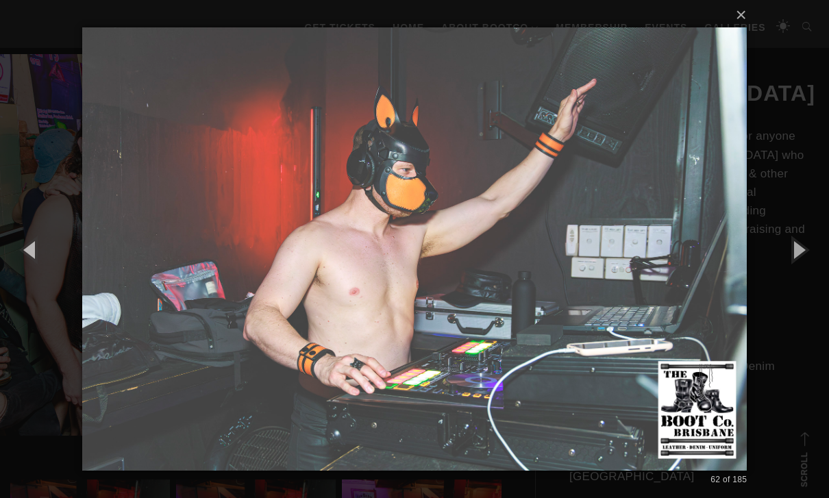
click at [571, 278] on button "button" at bounding box center [798, 249] width 62 height 75
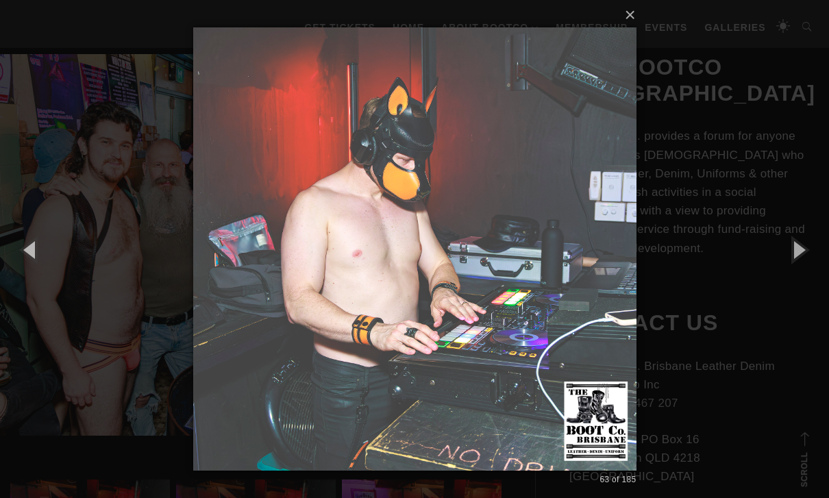
click at [571, 277] on button "button" at bounding box center [798, 249] width 62 height 75
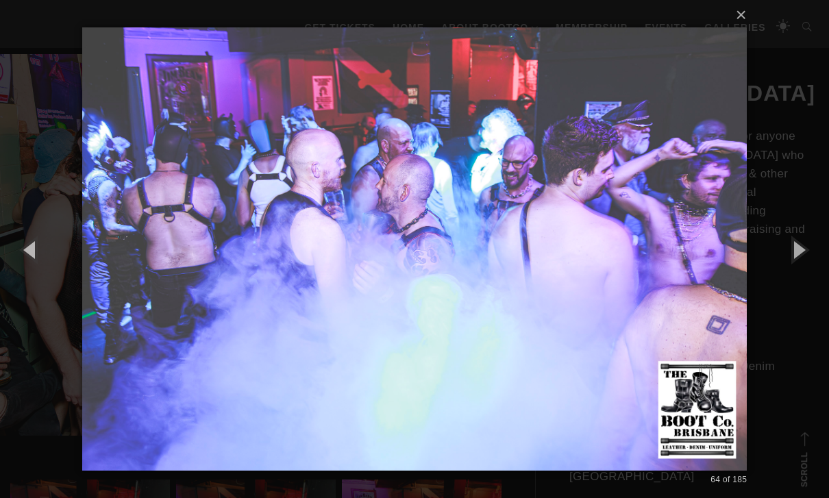
click at [571, 282] on button "button" at bounding box center [798, 249] width 62 height 75
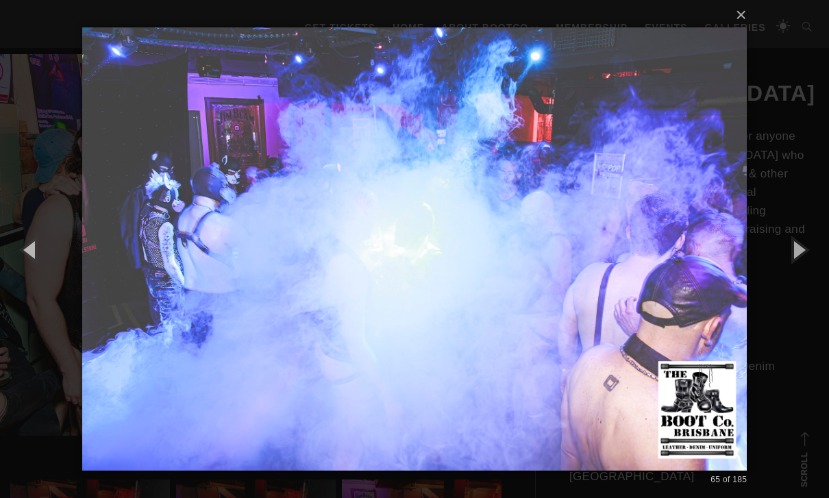
click at [571, 286] on button "button" at bounding box center [798, 249] width 62 height 75
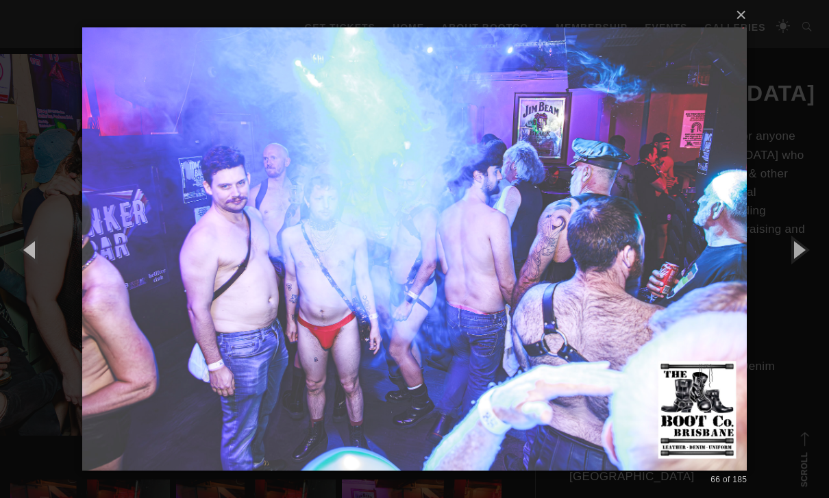
click at [571, 278] on button "button" at bounding box center [798, 249] width 62 height 75
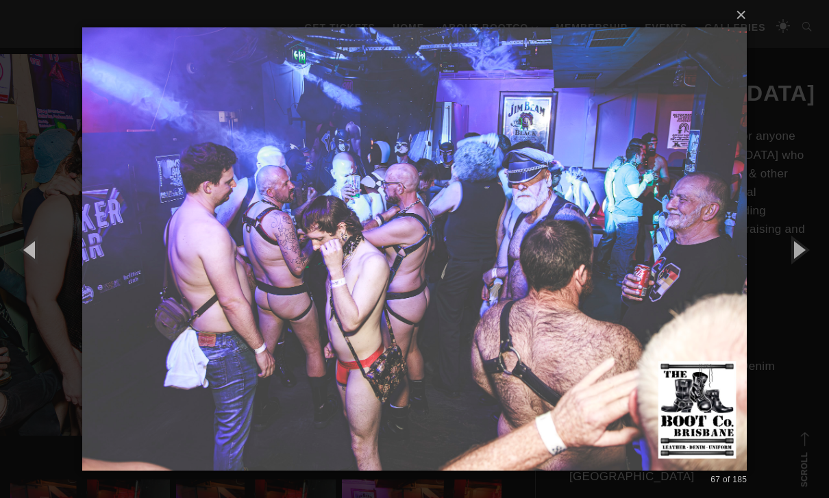
click at [571, 282] on button "button" at bounding box center [798, 249] width 62 height 75
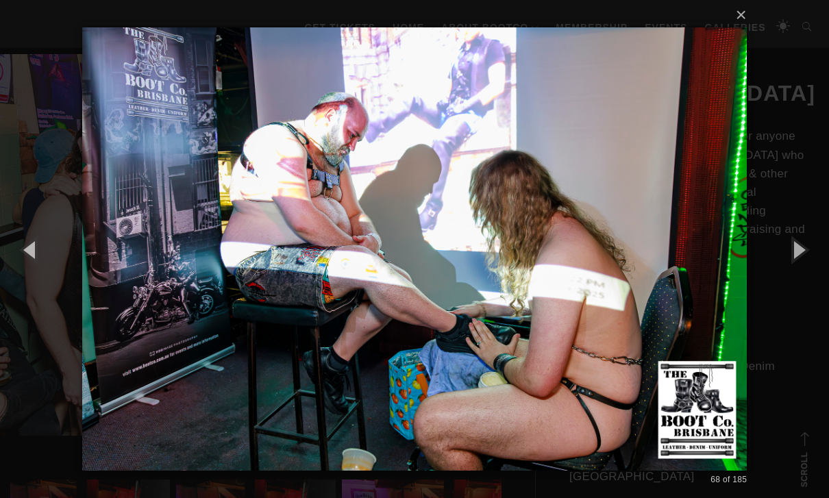
click at [571, 283] on button "button" at bounding box center [798, 249] width 62 height 75
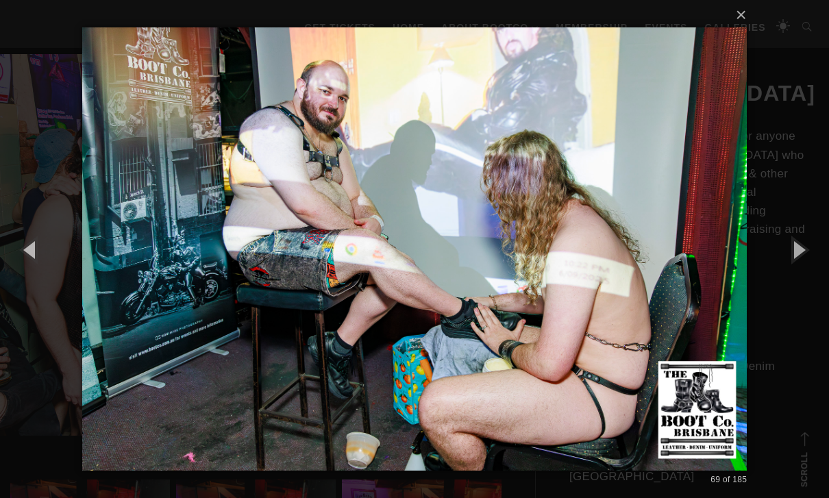
click at [571, 282] on button "button" at bounding box center [798, 249] width 62 height 75
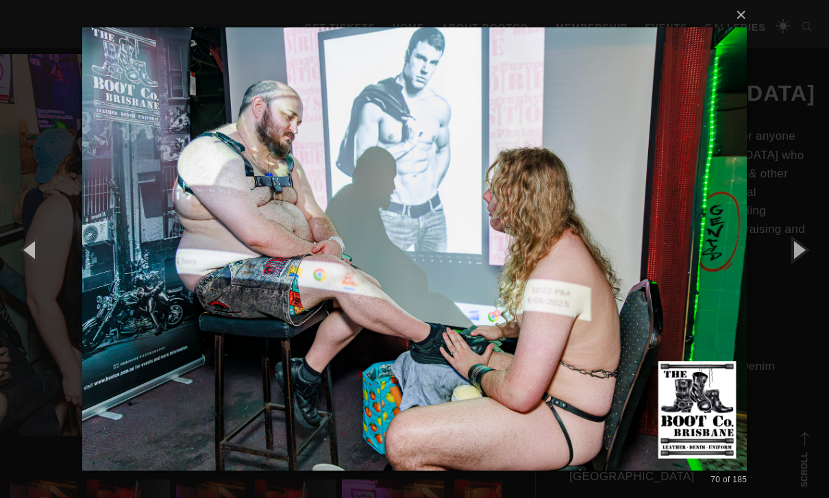
click at [571, 278] on button "button" at bounding box center [798, 249] width 62 height 75
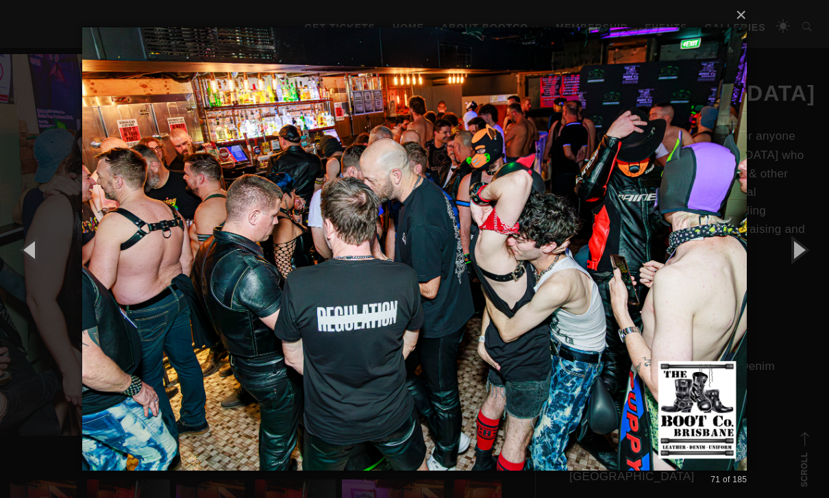
click at [571, 277] on button "button" at bounding box center [798, 249] width 62 height 75
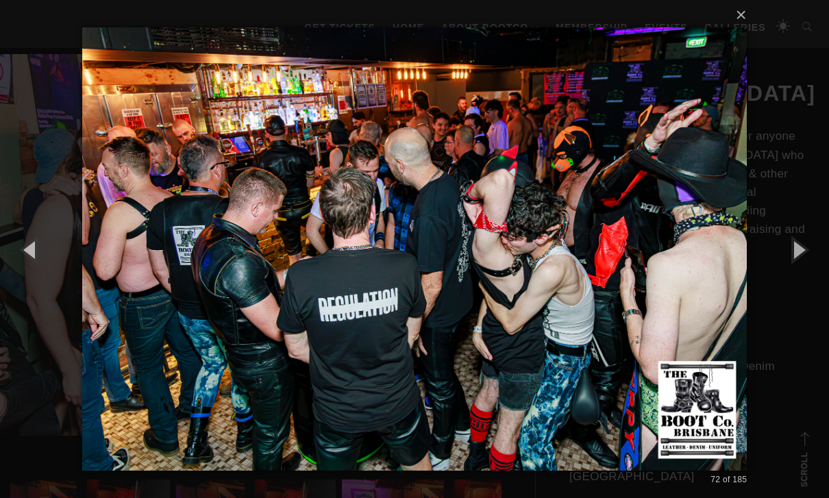
click at [571, 276] on button "button" at bounding box center [798, 249] width 62 height 75
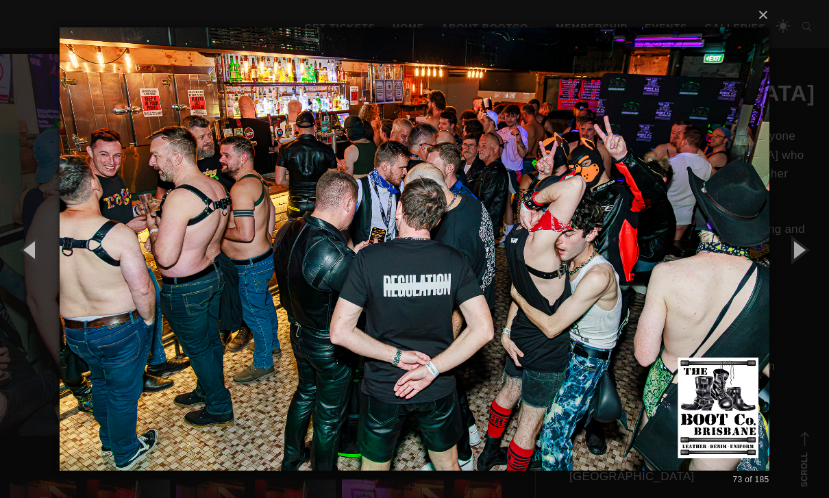
click at [571, 273] on button "button" at bounding box center [798, 249] width 62 height 75
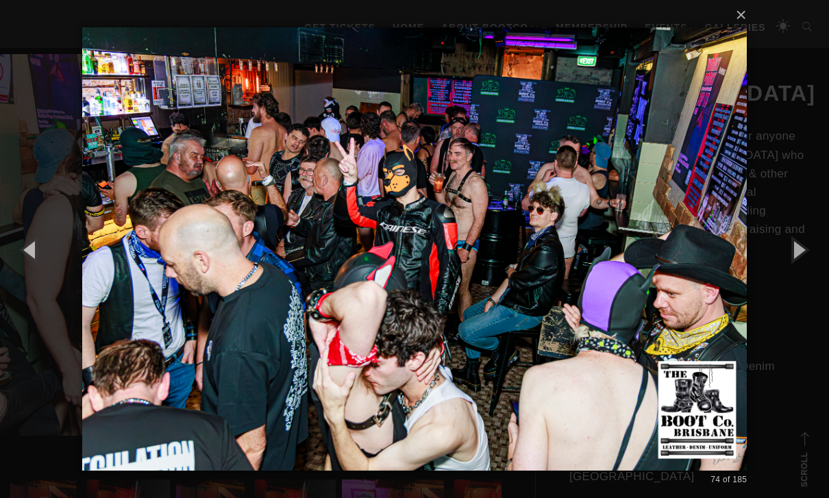
click at [571, 276] on button "button" at bounding box center [798, 249] width 62 height 75
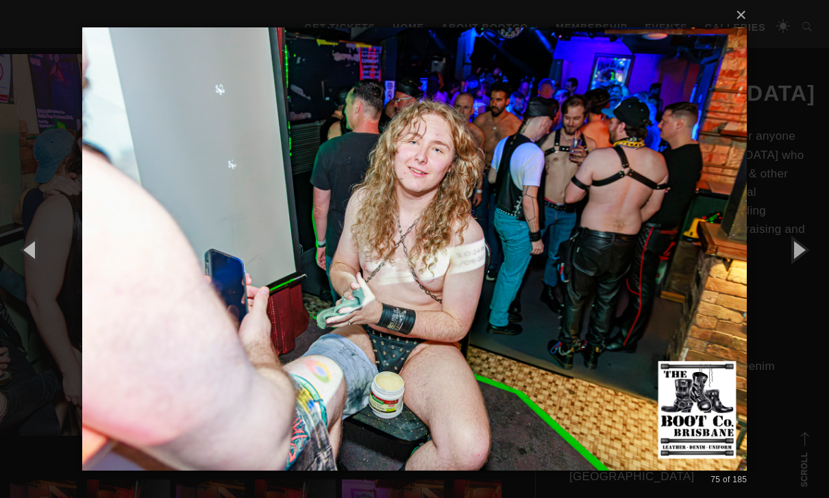
click at [571, 284] on button "button" at bounding box center [798, 249] width 62 height 75
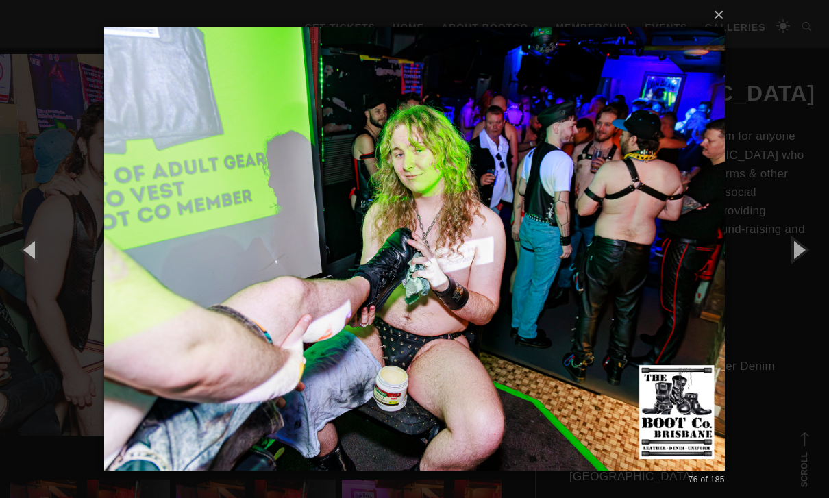
click at [571, 282] on button "button" at bounding box center [798, 249] width 62 height 75
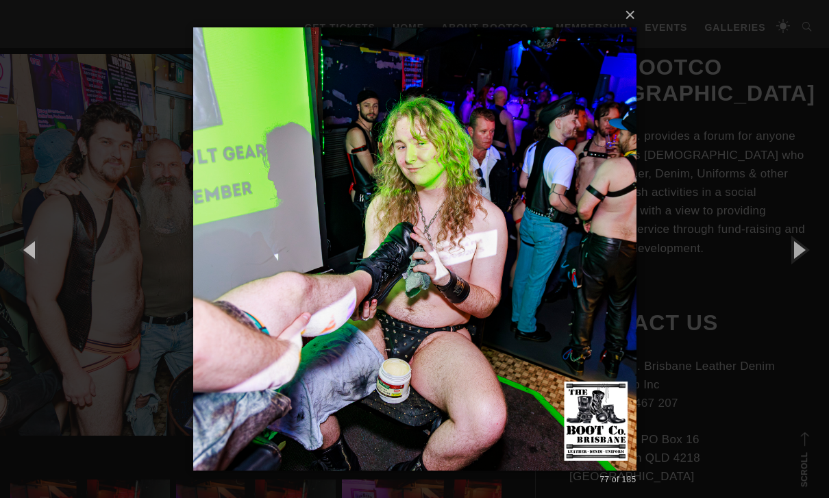
click at [571, 282] on button "button" at bounding box center [798, 249] width 62 height 75
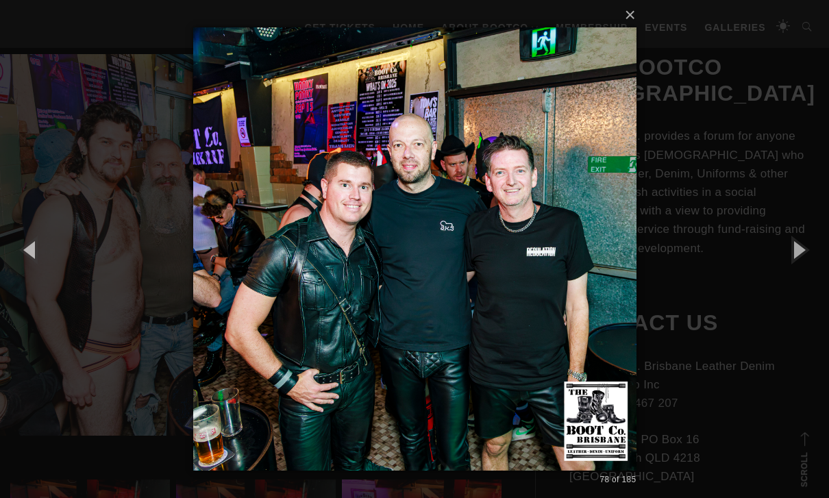
click at [571, 282] on button "button" at bounding box center [798, 249] width 62 height 75
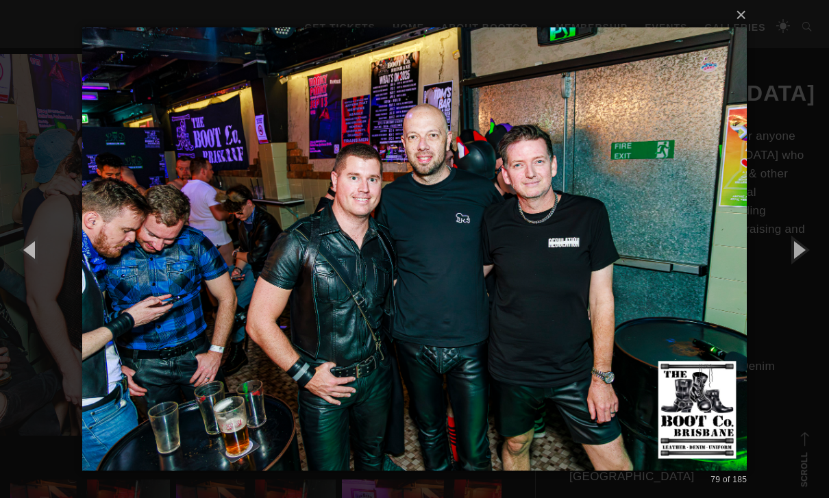
click at [571, 284] on button "button" at bounding box center [798, 249] width 62 height 75
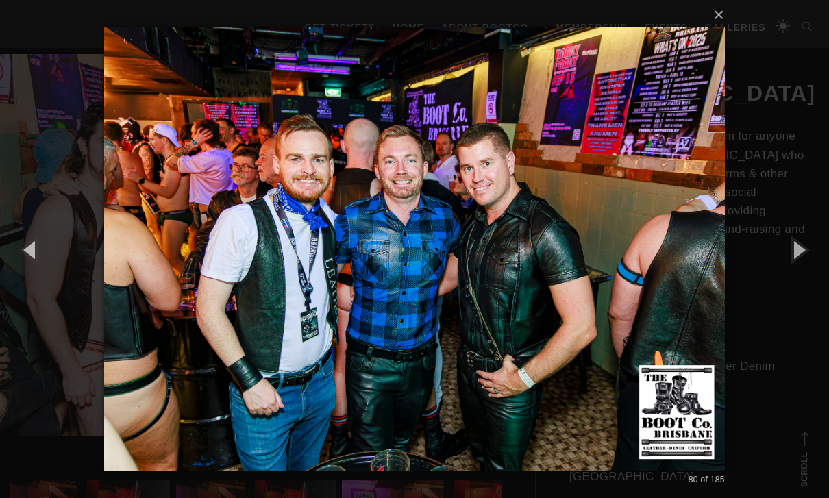
click at [38, 271] on button "button" at bounding box center [31, 249] width 62 height 75
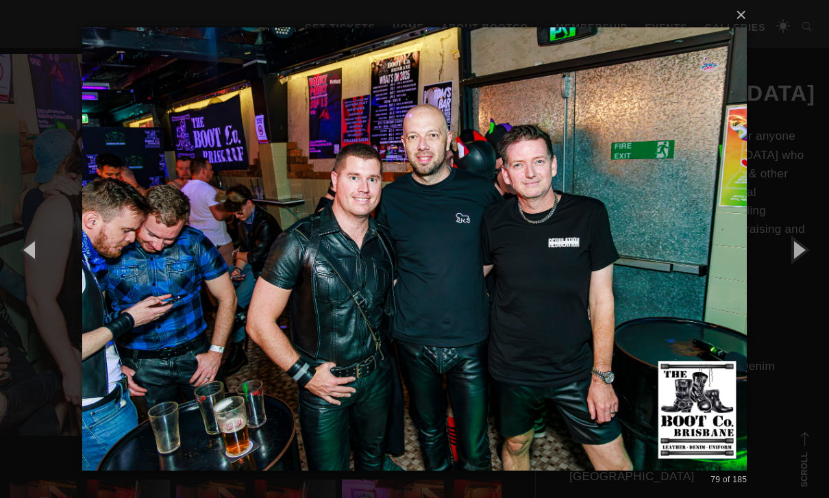
click at [571, 285] on button "button" at bounding box center [798, 249] width 62 height 75
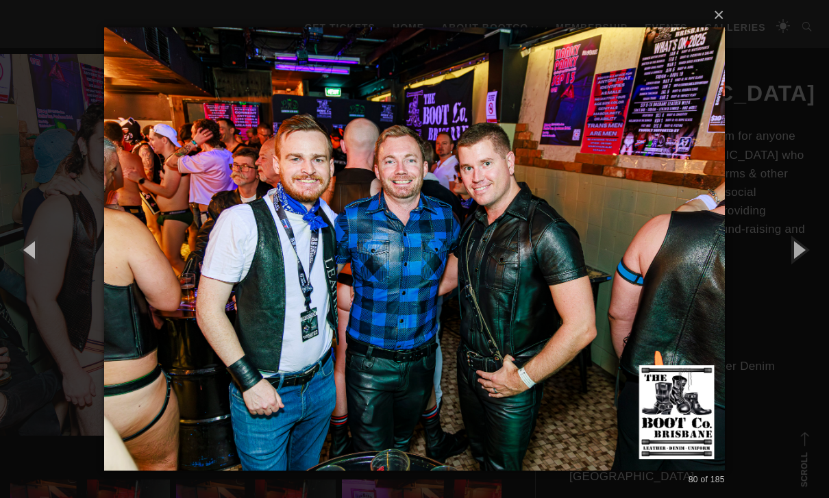
click at [571, 287] on button "button" at bounding box center [798, 249] width 62 height 75
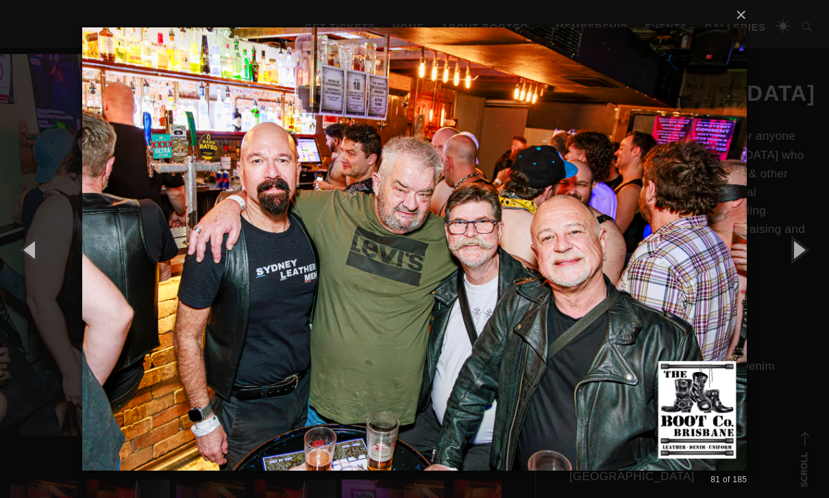
click at [571, 281] on button "button" at bounding box center [798, 249] width 62 height 75
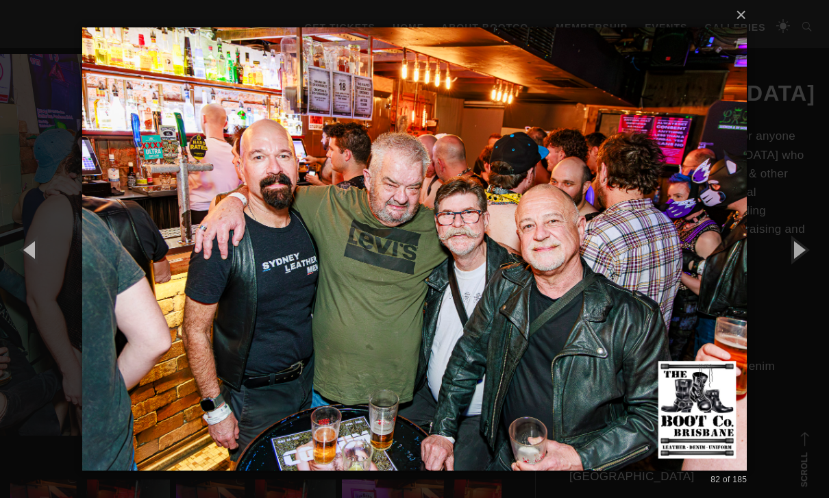
click at [571, 284] on button "button" at bounding box center [798, 249] width 62 height 75
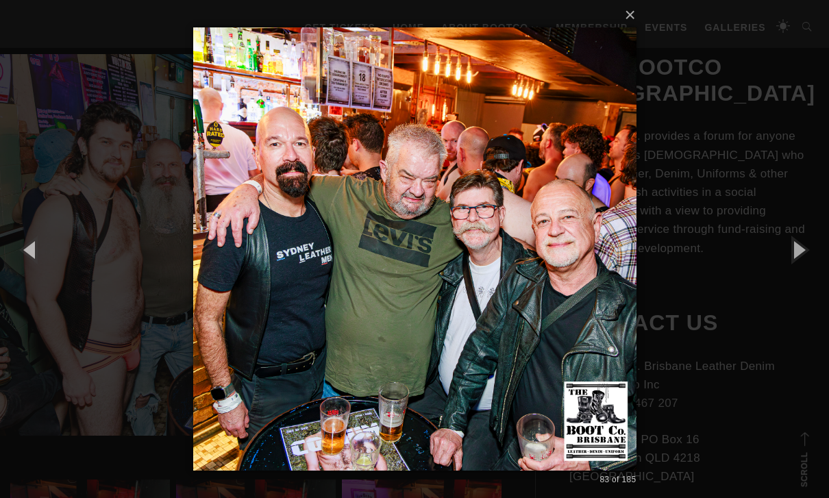
click at [571, 283] on button "button" at bounding box center [798, 249] width 62 height 75
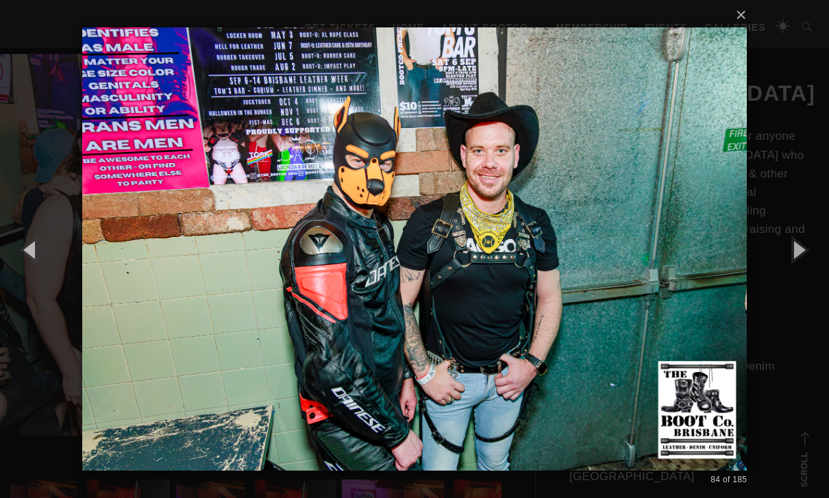
click at [571, 282] on button "button" at bounding box center [798, 249] width 62 height 75
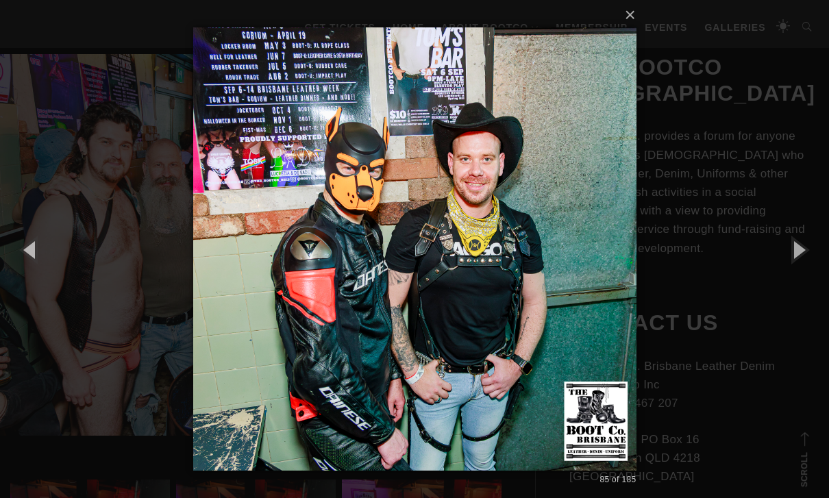
click at [571, 279] on button "button" at bounding box center [798, 249] width 62 height 75
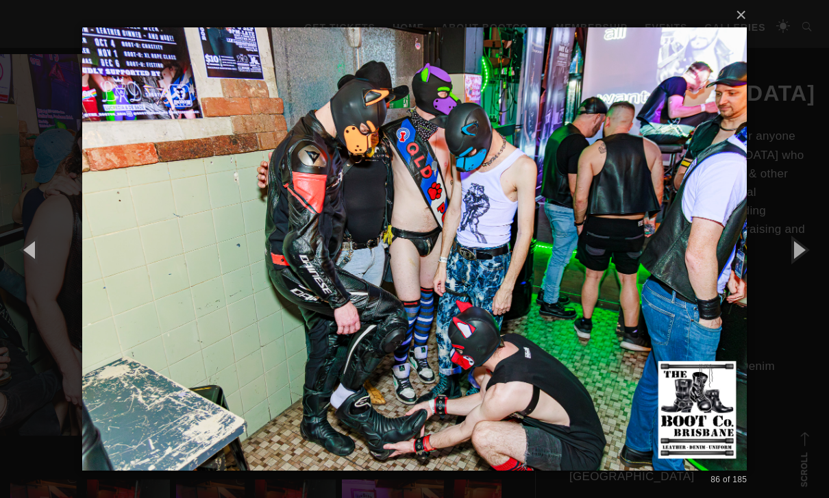
click at [571, 275] on button "button" at bounding box center [798, 249] width 62 height 75
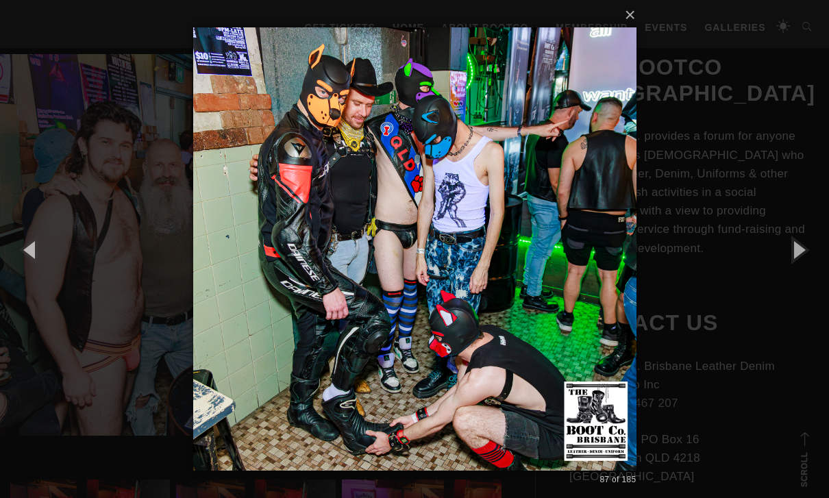
click at [571, 286] on button "button" at bounding box center [798, 249] width 62 height 75
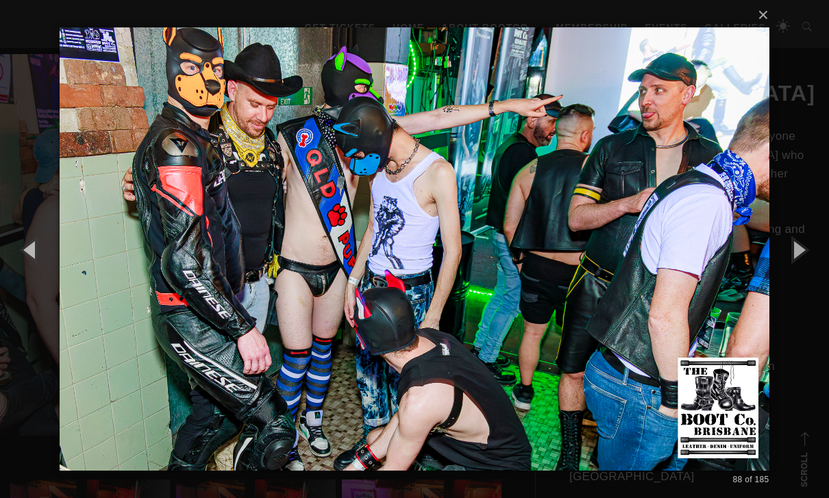
click at [571, 278] on button "button" at bounding box center [798, 249] width 62 height 75
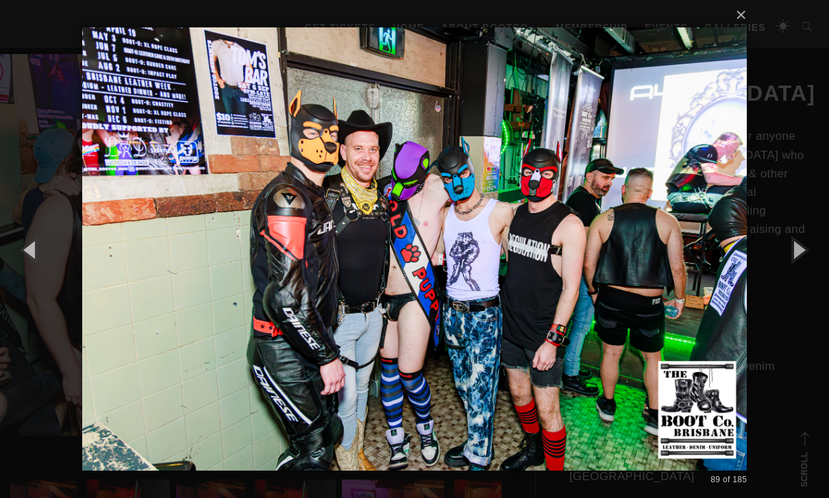
click at [571, 282] on button "button" at bounding box center [798, 249] width 62 height 75
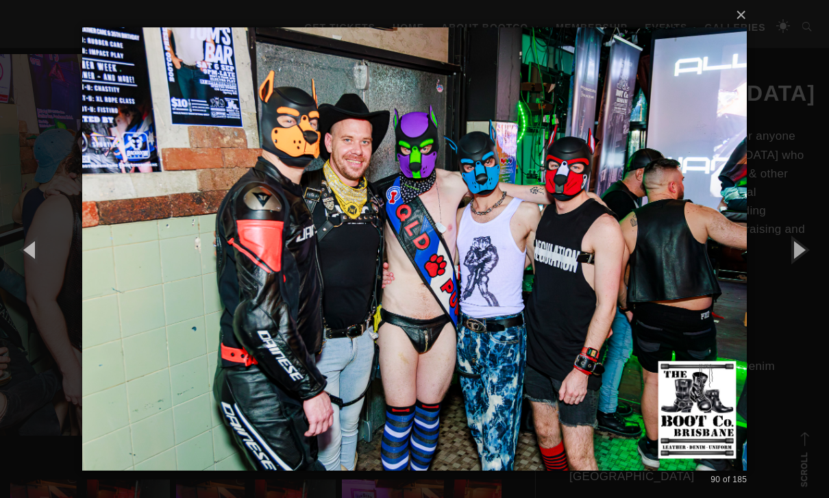
click at [571, 274] on button "button" at bounding box center [798, 249] width 62 height 75
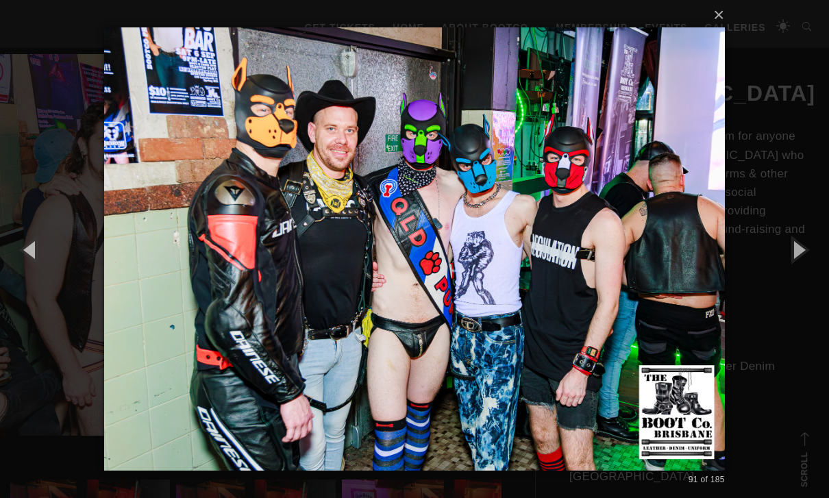
click at [571, 280] on button "button" at bounding box center [798, 249] width 62 height 75
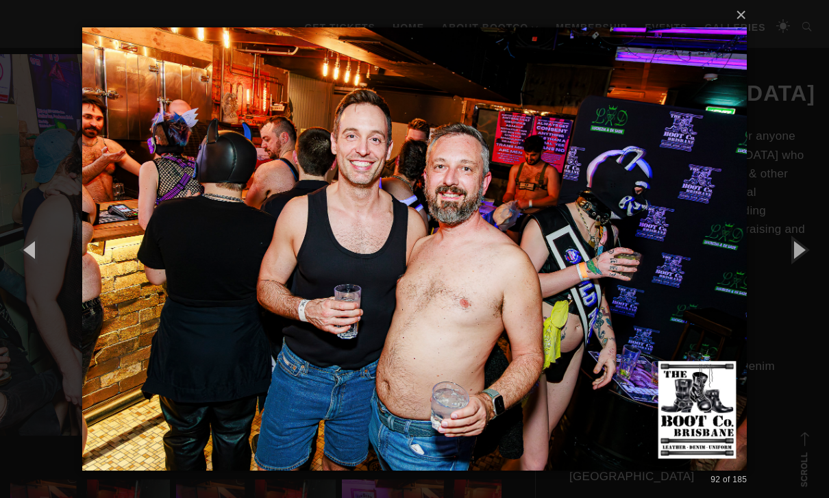
click at [571, 280] on button "button" at bounding box center [798, 249] width 62 height 75
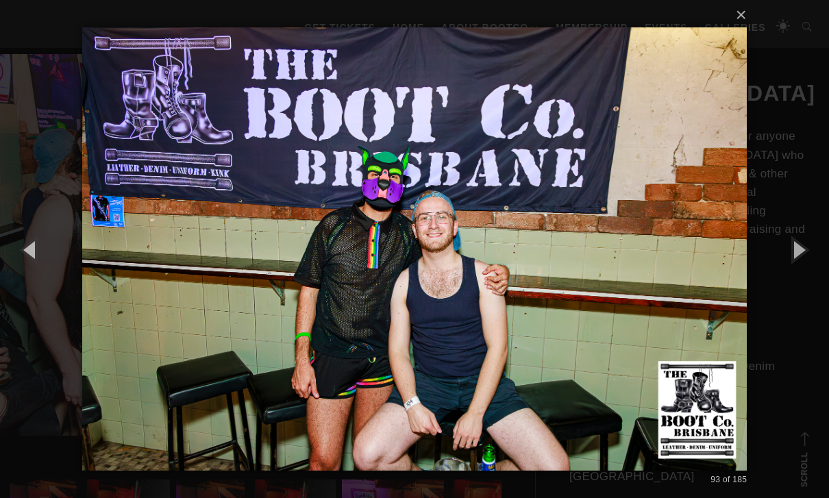
click at [571, 284] on button "button" at bounding box center [798, 249] width 62 height 75
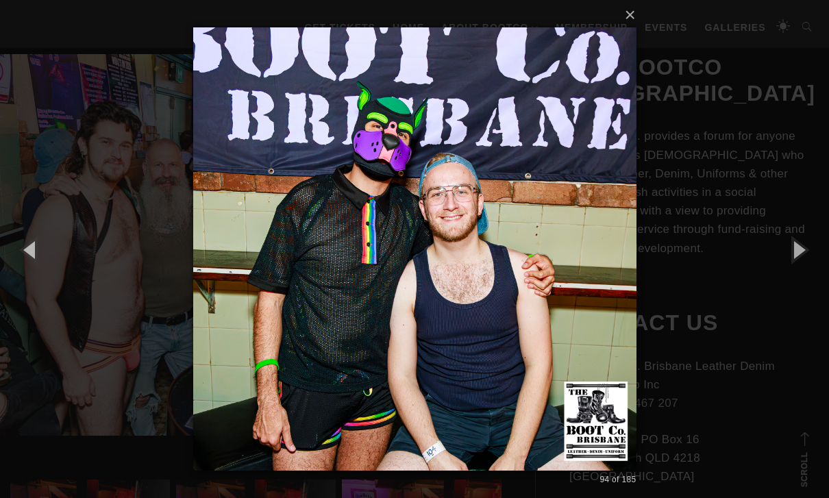
click at [571, 286] on button "button" at bounding box center [798, 249] width 62 height 75
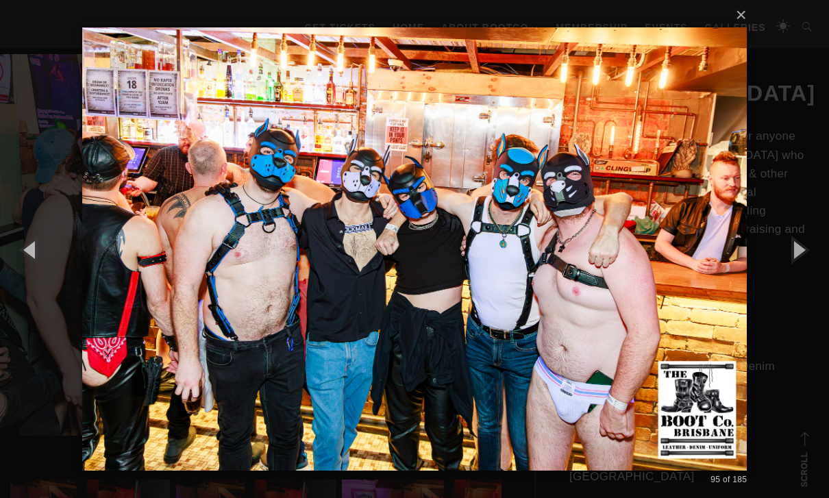
click at [571, 276] on button "button" at bounding box center [798, 249] width 62 height 75
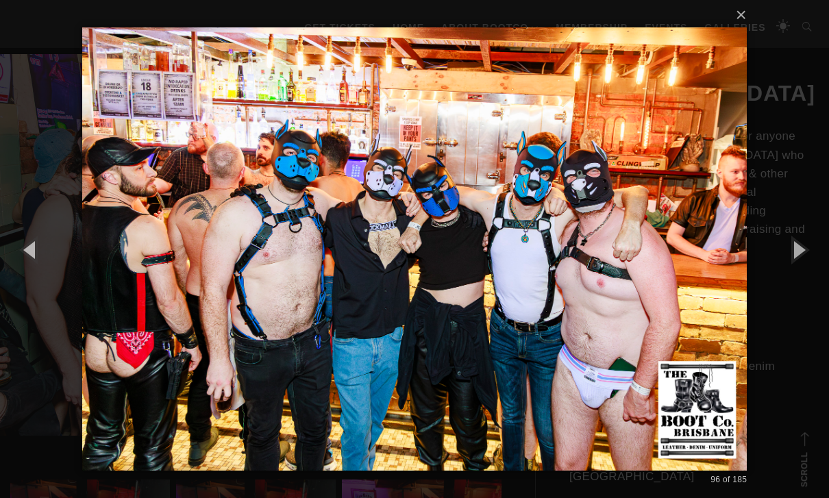
click at [571, 269] on button "button" at bounding box center [798, 249] width 62 height 75
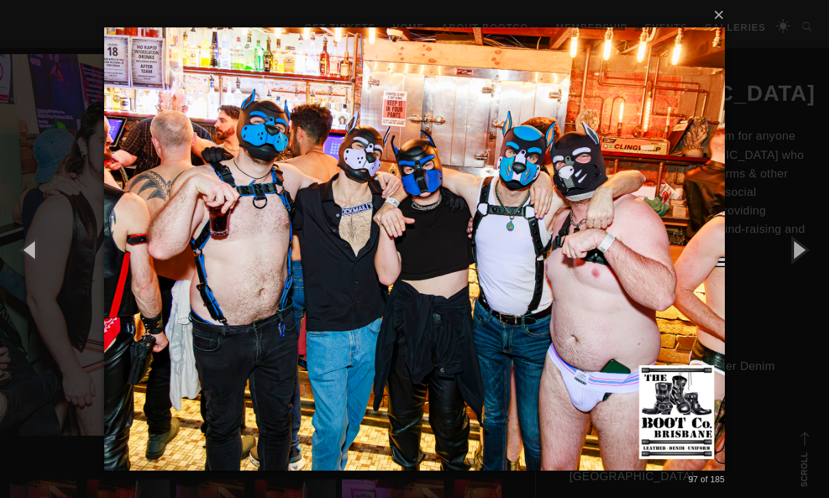
click at [571, 270] on button "button" at bounding box center [798, 249] width 62 height 75
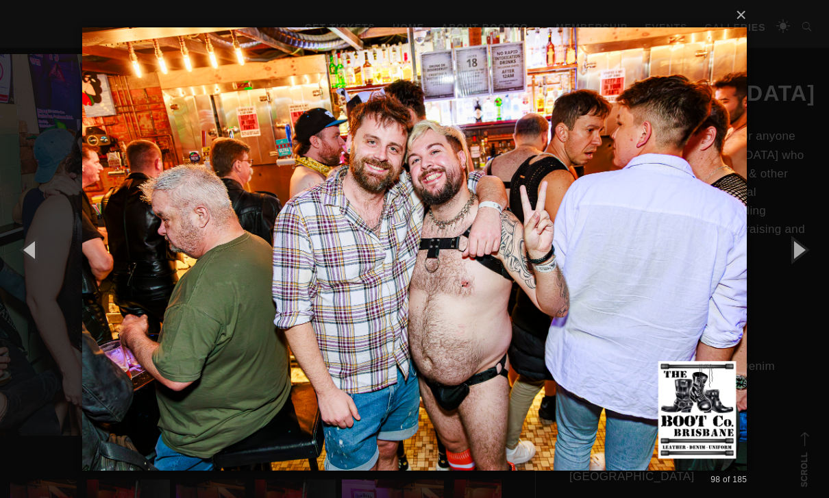
click at [571, 269] on button "button" at bounding box center [798, 249] width 62 height 75
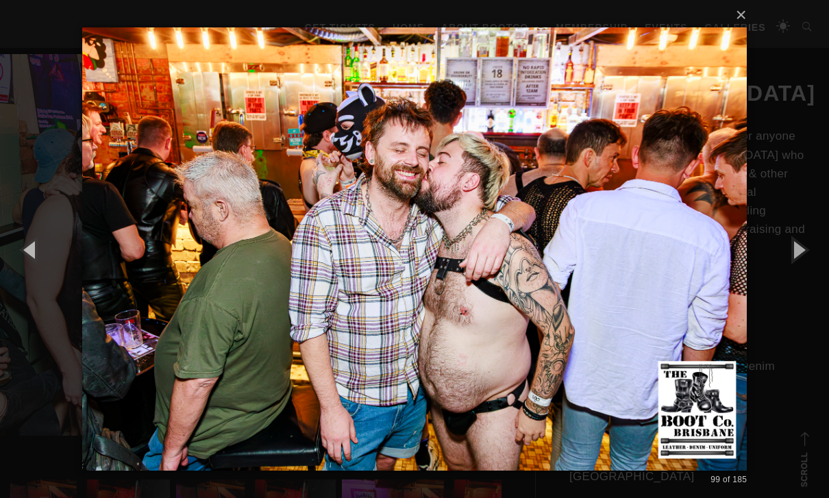
click at [571, 271] on button "button" at bounding box center [798, 249] width 62 height 75
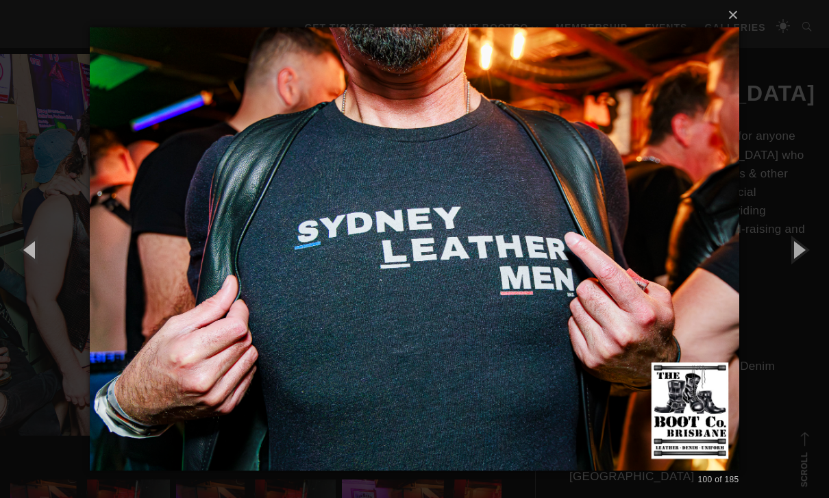
click at [571, 277] on button "button" at bounding box center [798, 249] width 62 height 75
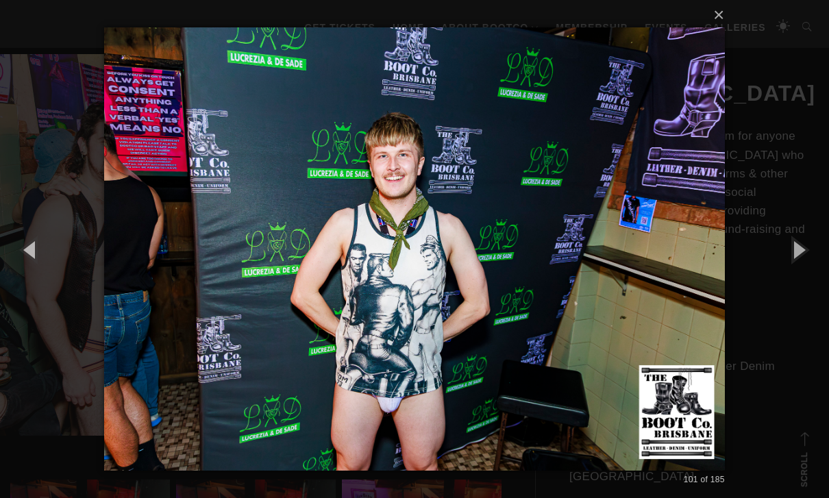
click at [571, 277] on button "button" at bounding box center [798, 249] width 62 height 75
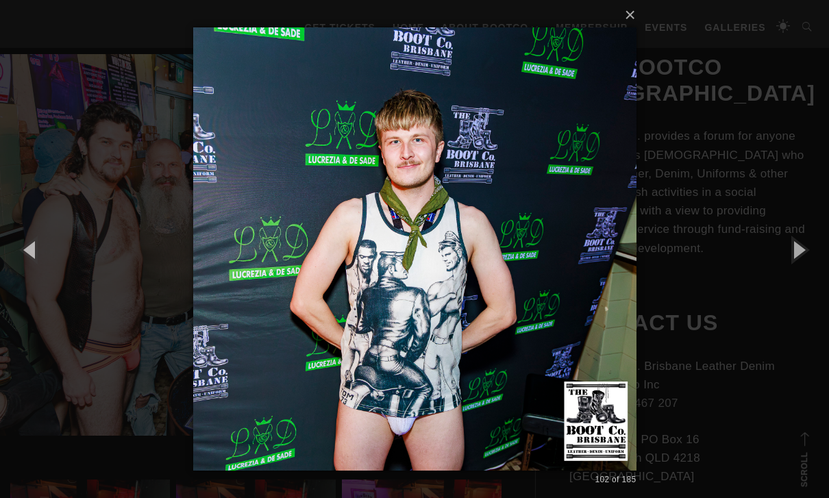
click at [571, 276] on button "button" at bounding box center [798, 249] width 62 height 75
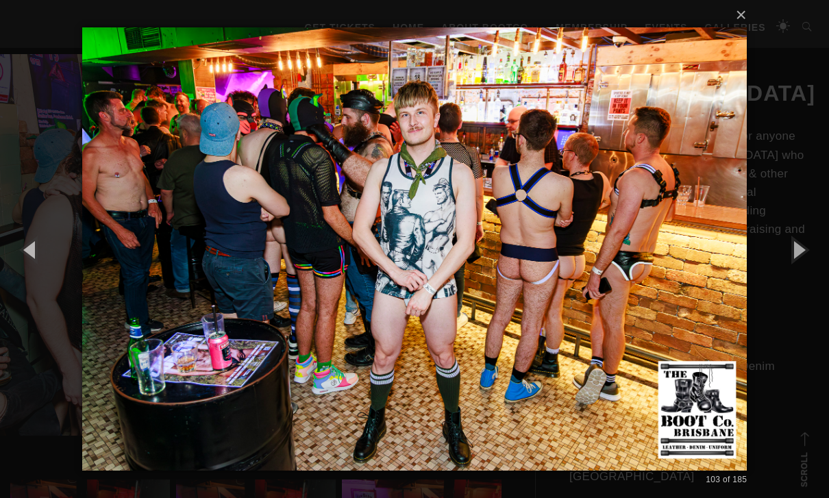
click at [571, 277] on button "button" at bounding box center [798, 249] width 62 height 75
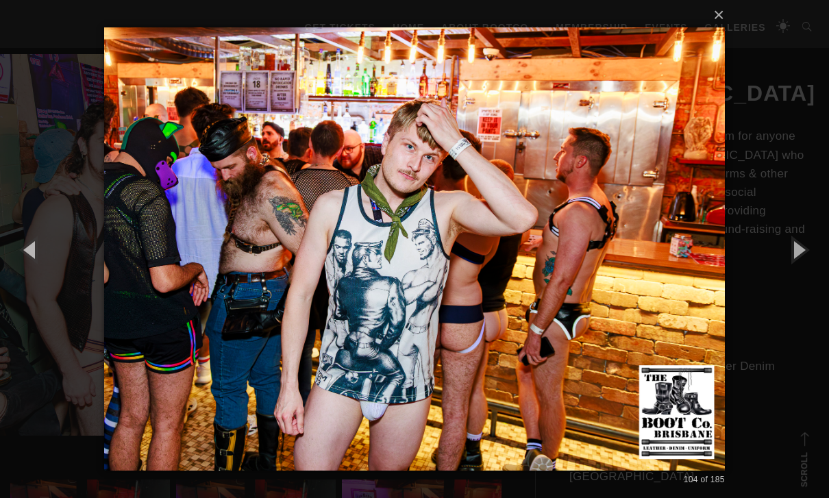
click at [571, 271] on button "button" at bounding box center [798, 249] width 62 height 75
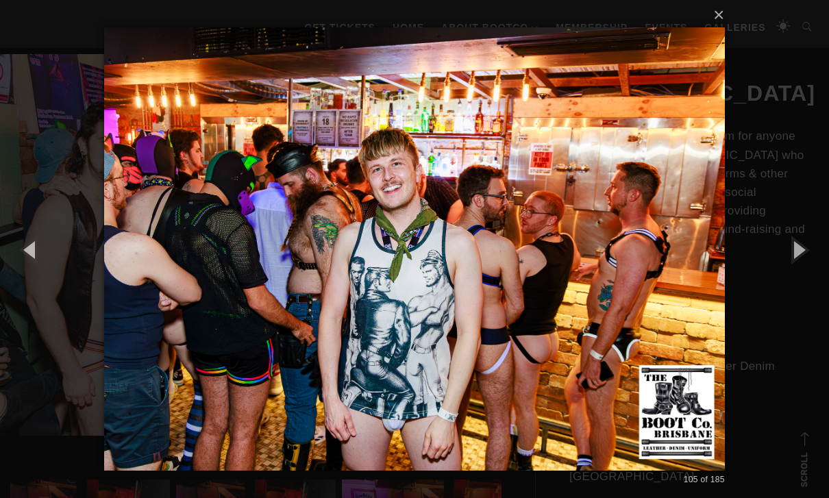
click at [571, 272] on button "button" at bounding box center [798, 249] width 62 height 75
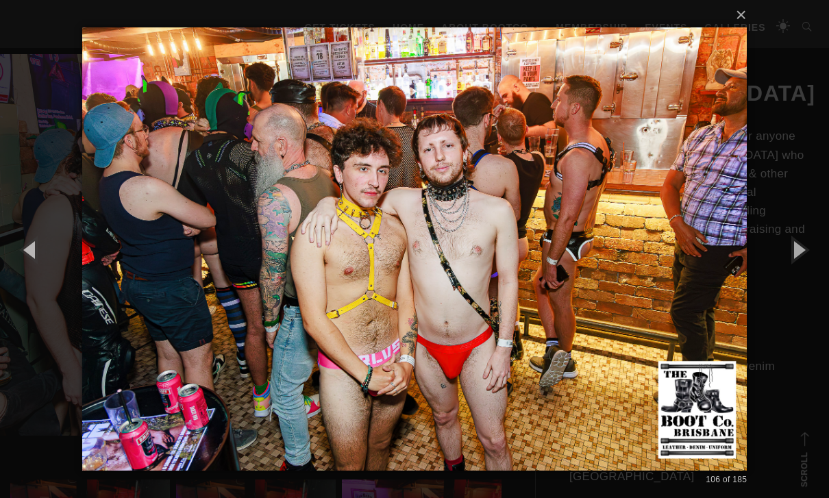
click at [571, 276] on button "button" at bounding box center [798, 249] width 62 height 75
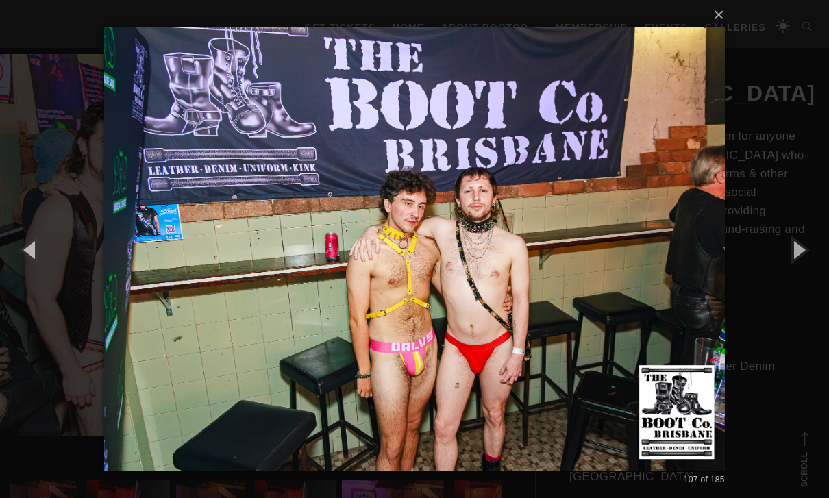
click at [571, 276] on button "button" at bounding box center [798, 249] width 62 height 75
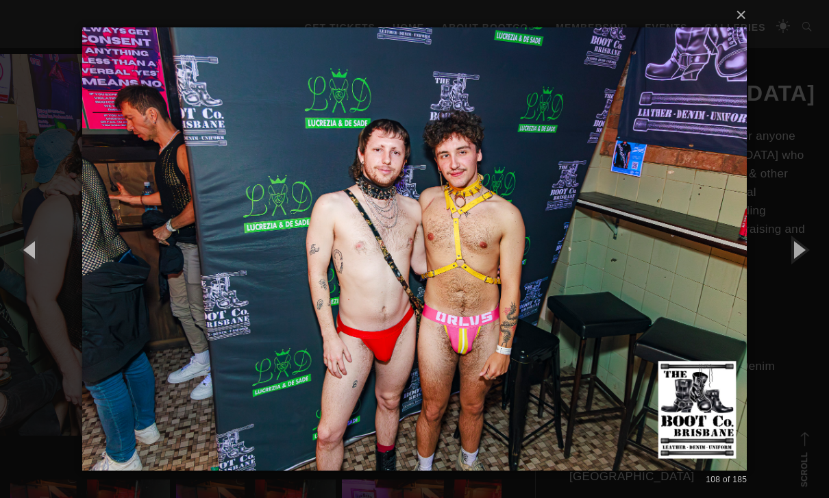
click at [571, 273] on button "button" at bounding box center [798, 249] width 62 height 75
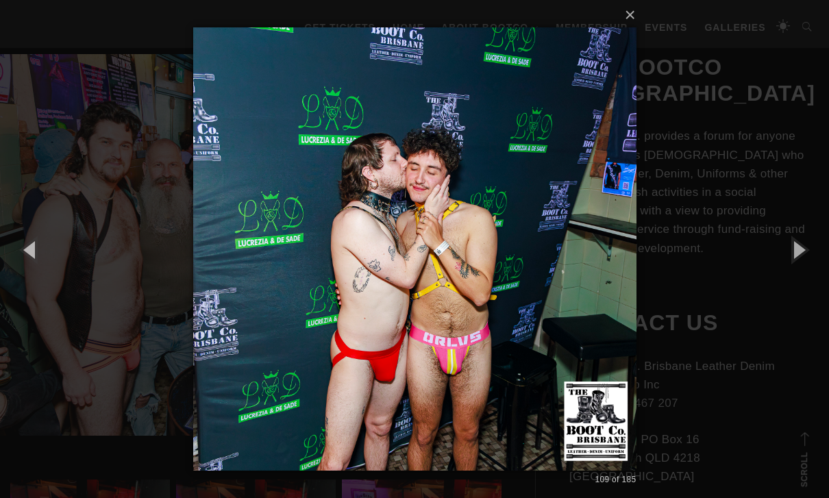
click at [571, 266] on button "button" at bounding box center [798, 249] width 62 height 75
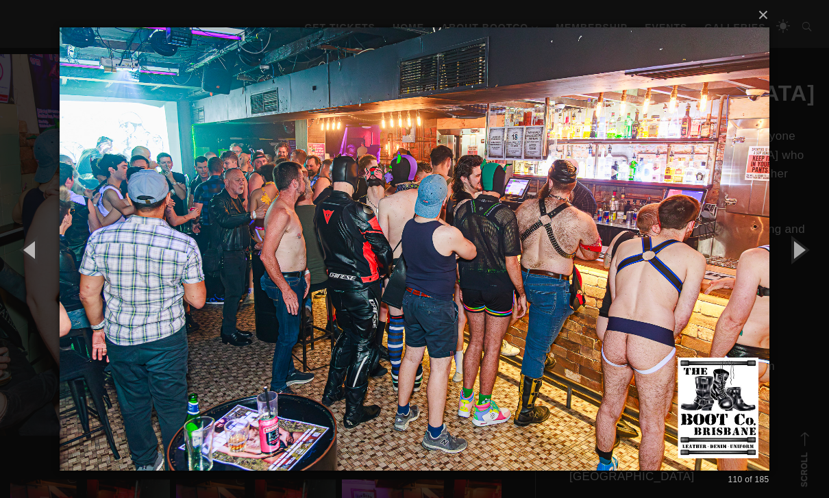
click at [571, 274] on button "button" at bounding box center [798, 249] width 62 height 75
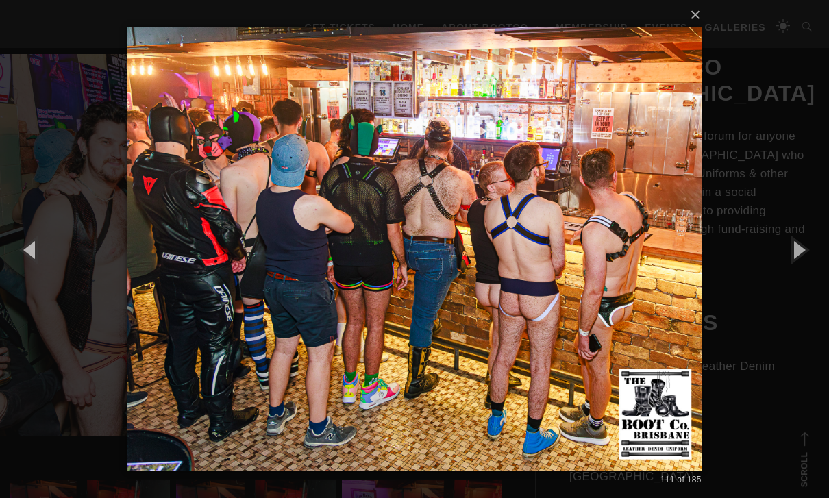
click at [571, 273] on button "button" at bounding box center [798, 249] width 62 height 75
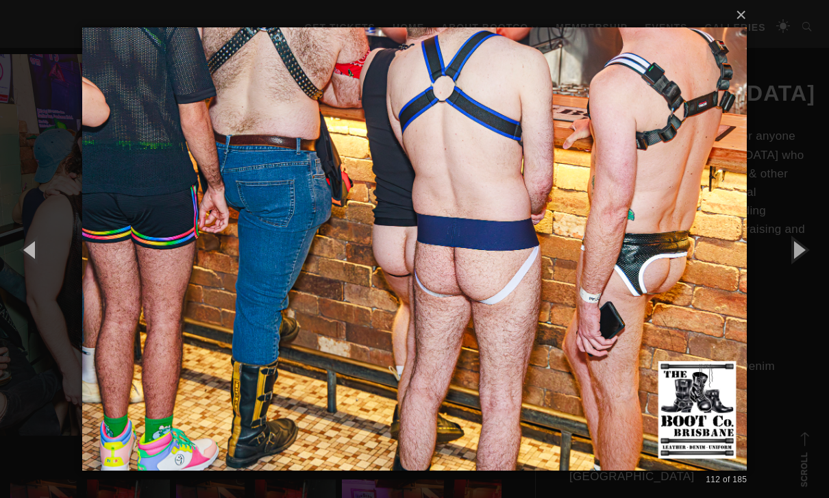
click at [571, 273] on button "button" at bounding box center [798, 249] width 62 height 75
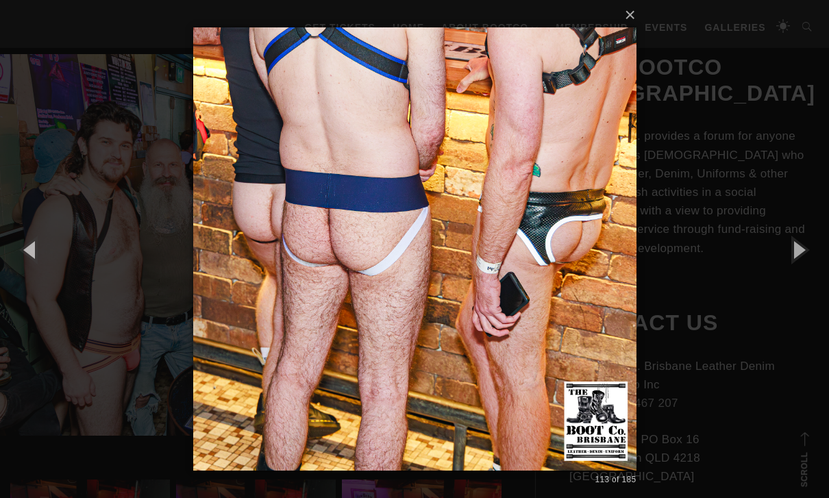
click at [571, 273] on button "button" at bounding box center [798, 249] width 62 height 75
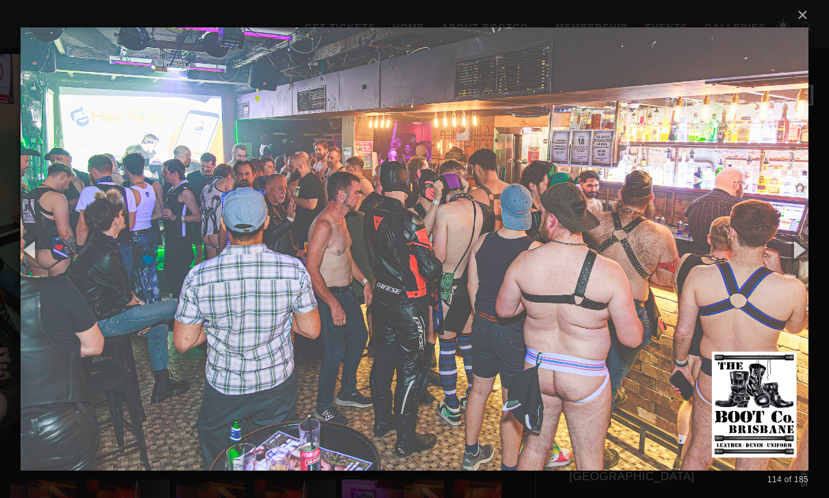
click at [571, 272] on button "button" at bounding box center [798, 249] width 62 height 75
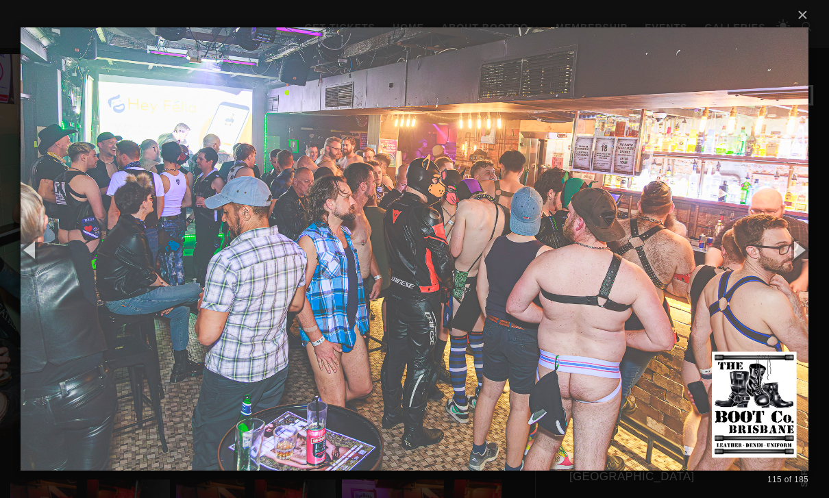
click at [571, 284] on button "button" at bounding box center [798, 249] width 62 height 75
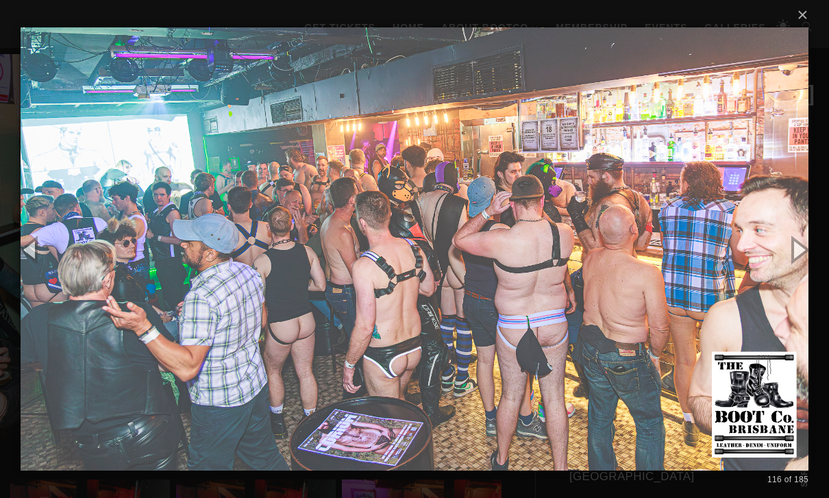
click at [571, 277] on button "button" at bounding box center [798, 249] width 62 height 75
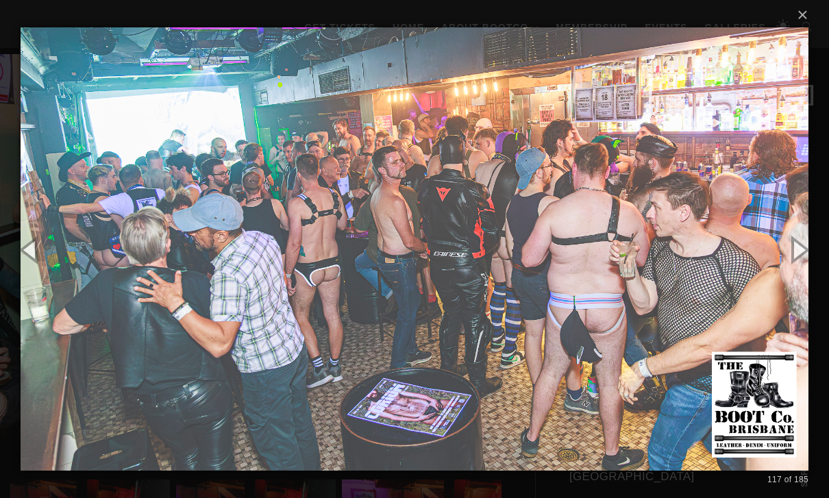
click at [571, 278] on button "button" at bounding box center [798, 249] width 62 height 75
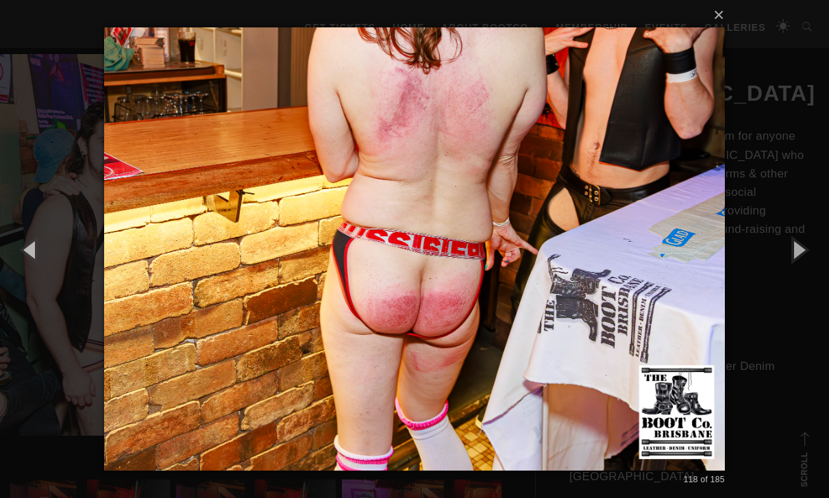
click at [571, 278] on button "button" at bounding box center [798, 249] width 62 height 75
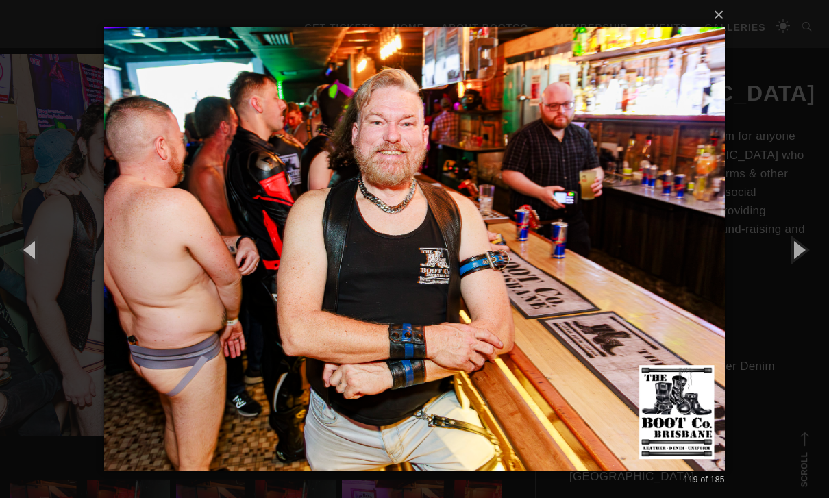
click at [571, 277] on button "button" at bounding box center [798, 249] width 62 height 75
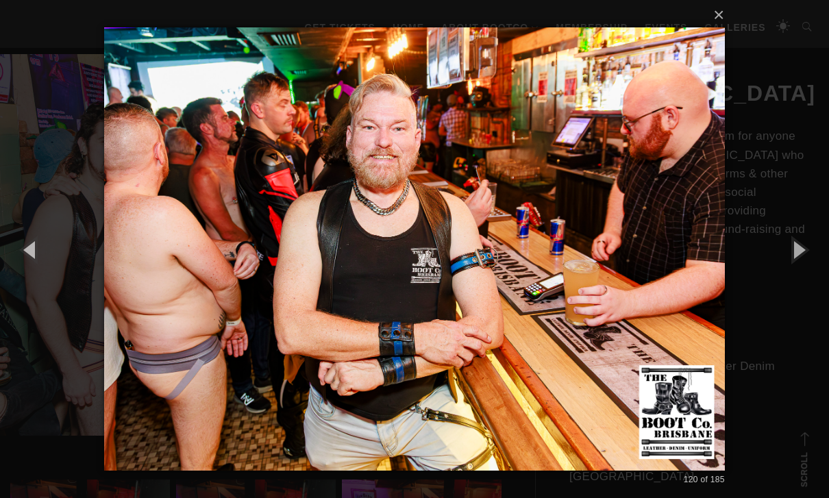
click at [571, 276] on button "button" at bounding box center [798, 249] width 62 height 75
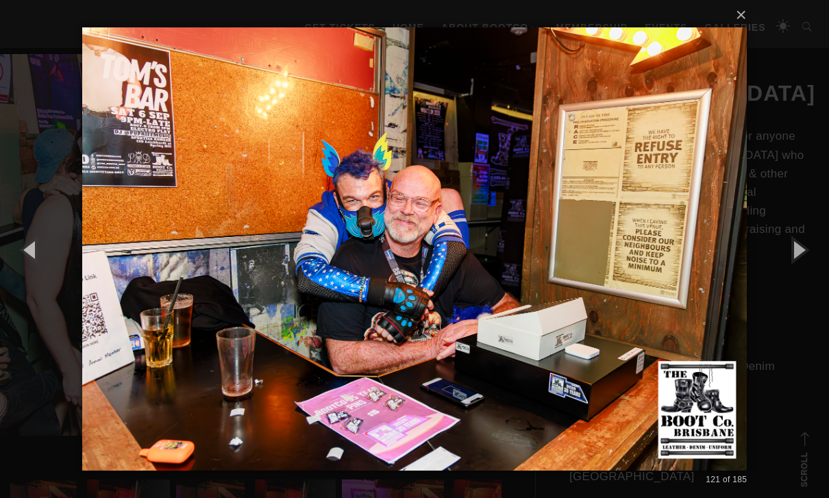
click at [571, 277] on button "button" at bounding box center [798, 249] width 62 height 75
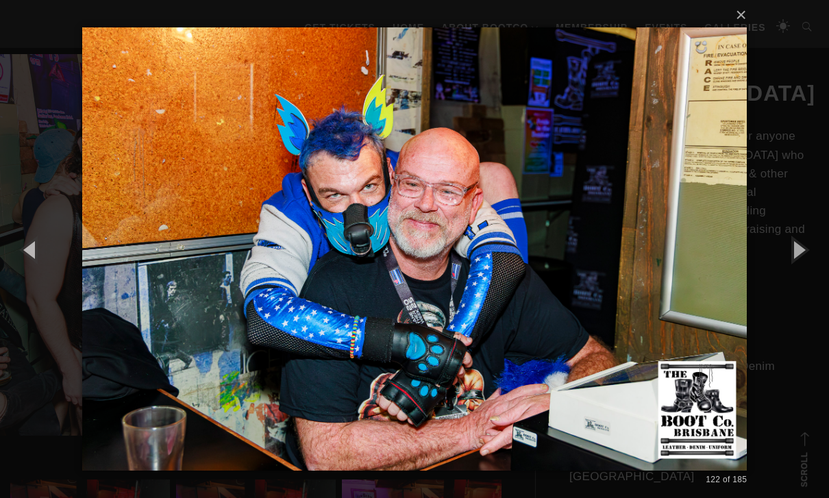
click at [571, 276] on button "button" at bounding box center [798, 249] width 62 height 75
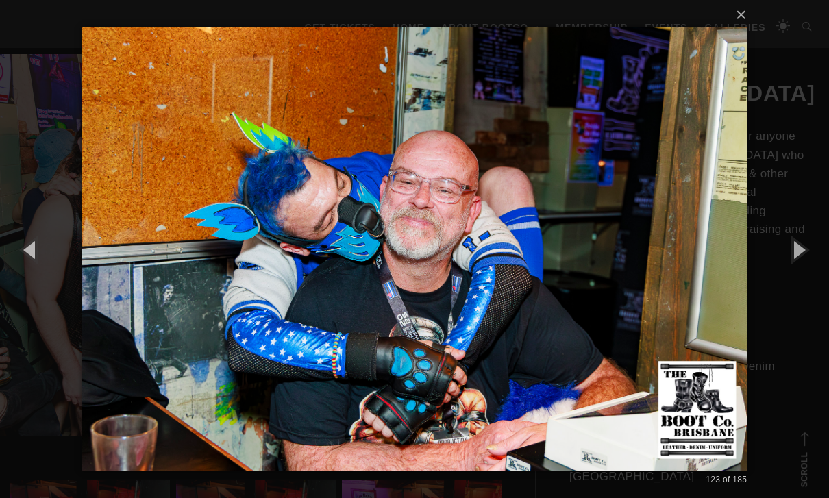
click at [571, 273] on button "button" at bounding box center [798, 249] width 62 height 75
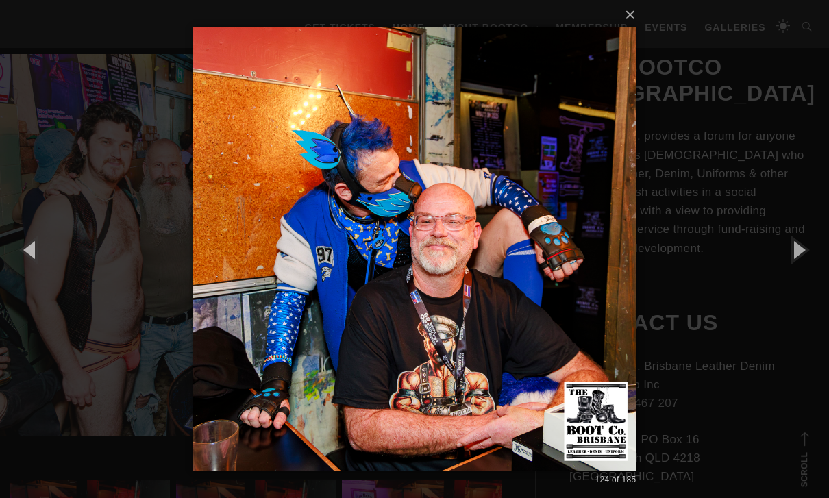
click at [571, 274] on button "button" at bounding box center [798, 249] width 62 height 75
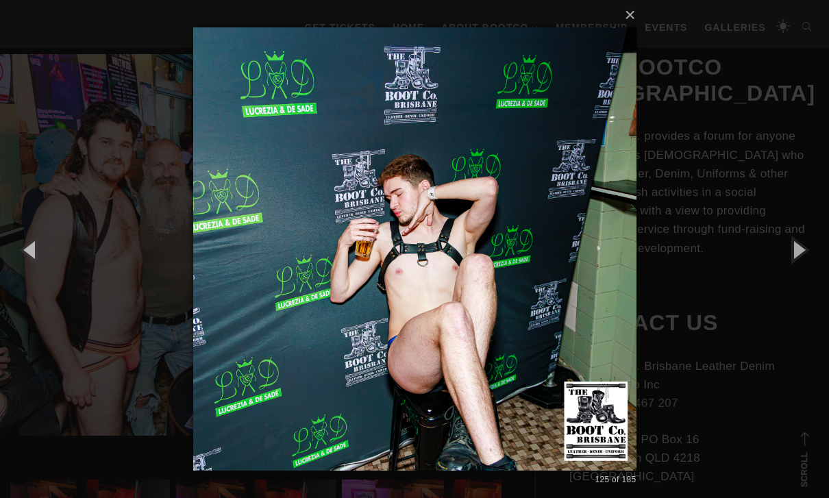
click at [571, 275] on button "button" at bounding box center [798, 249] width 62 height 75
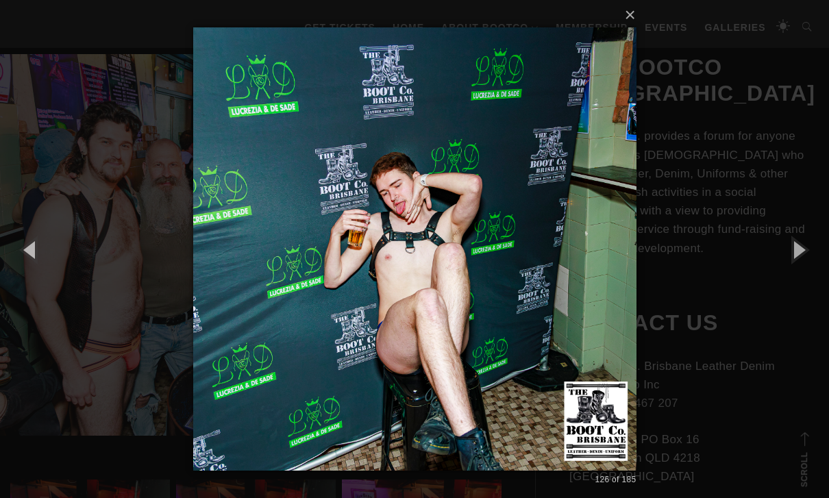
click at [571, 274] on button "button" at bounding box center [798, 249] width 62 height 75
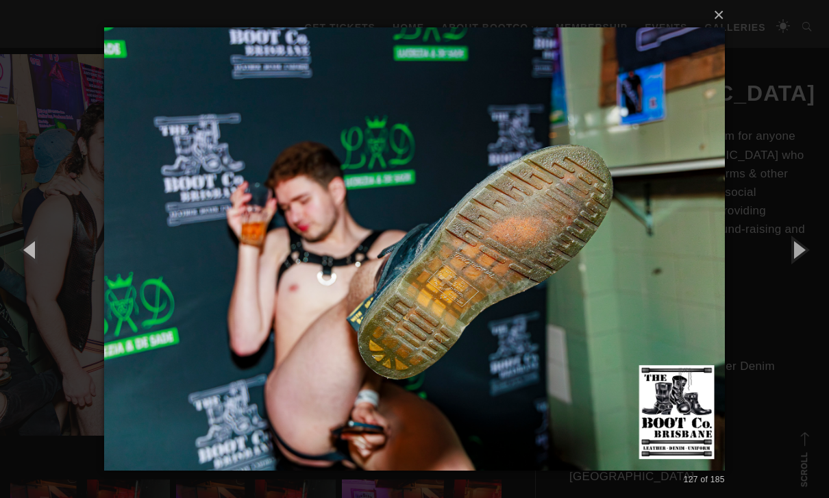
click at [571, 275] on button "button" at bounding box center [798, 249] width 62 height 75
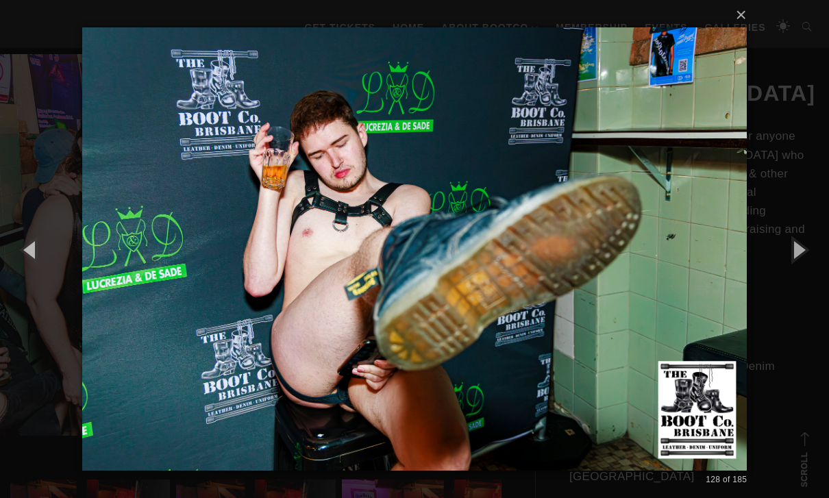
click at [571, 275] on button "button" at bounding box center [798, 249] width 62 height 75
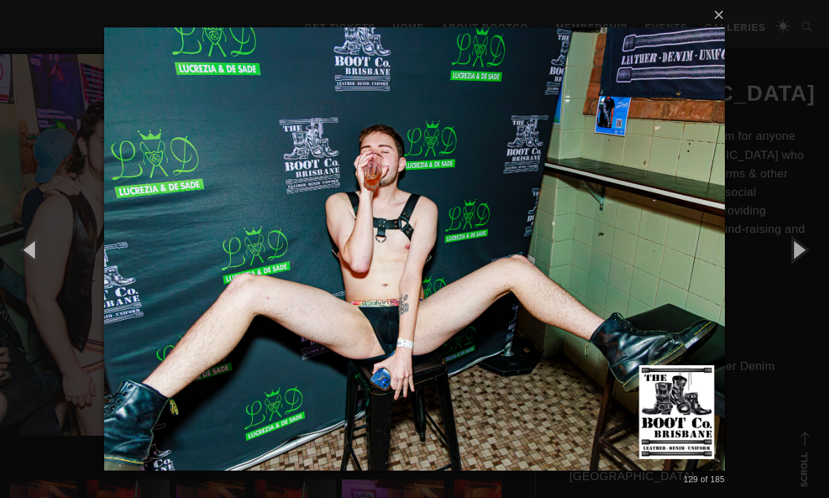
click at [571, 273] on button "button" at bounding box center [798, 249] width 62 height 75
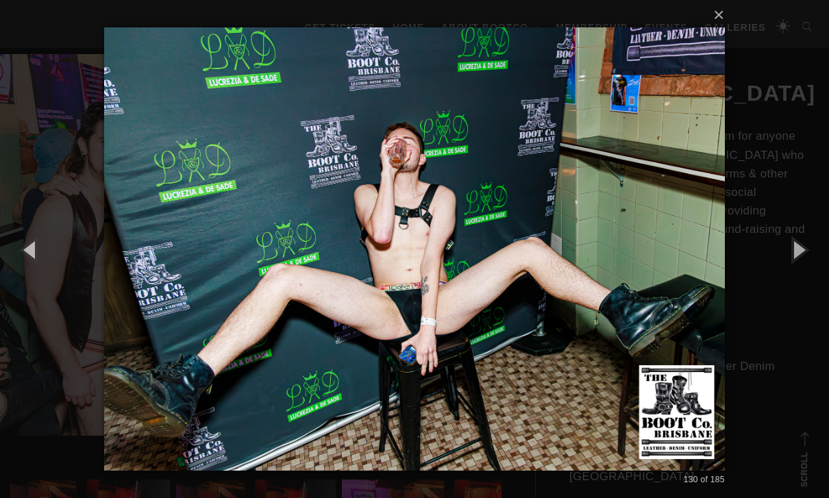
click at [571, 275] on button "button" at bounding box center [798, 249] width 62 height 75
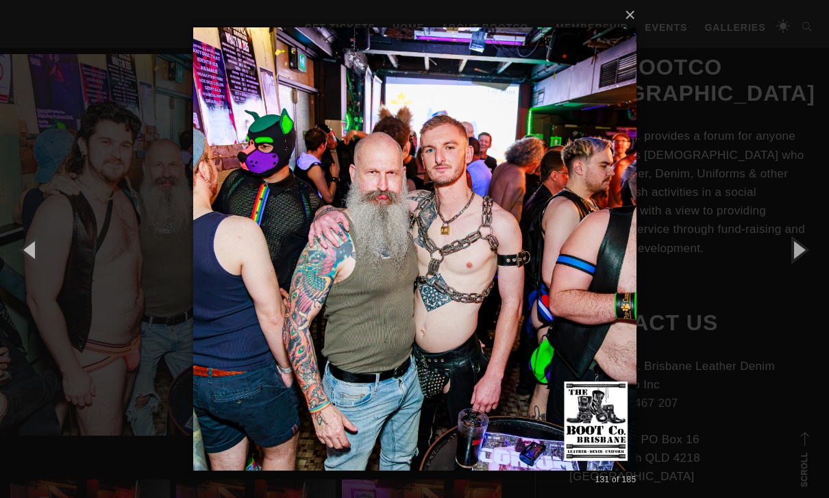
click at [571, 276] on button "button" at bounding box center [798, 249] width 62 height 75
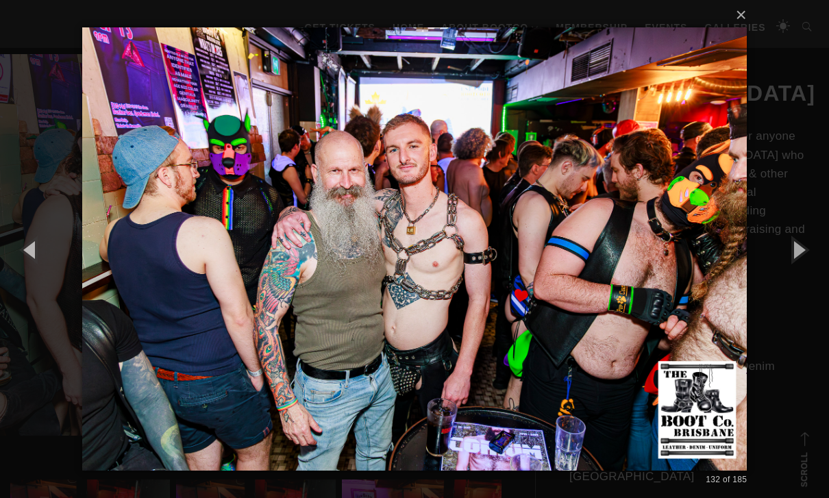
click at [571, 280] on button "button" at bounding box center [798, 249] width 62 height 75
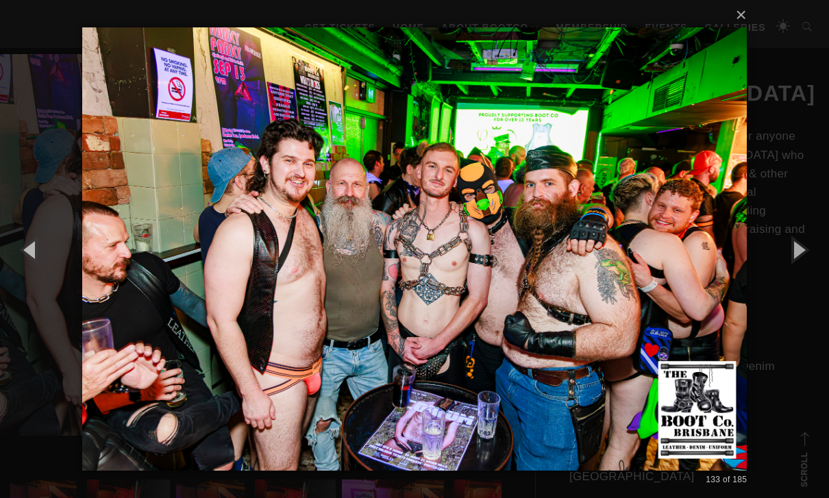
click at [571, 277] on button "button" at bounding box center [798, 249] width 62 height 75
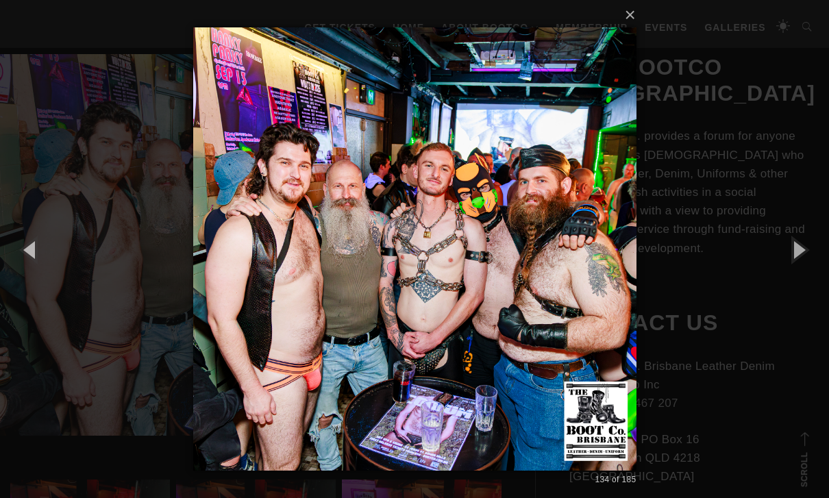
click at [571, 275] on button "button" at bounding box center [798, 249] width 62 height 75
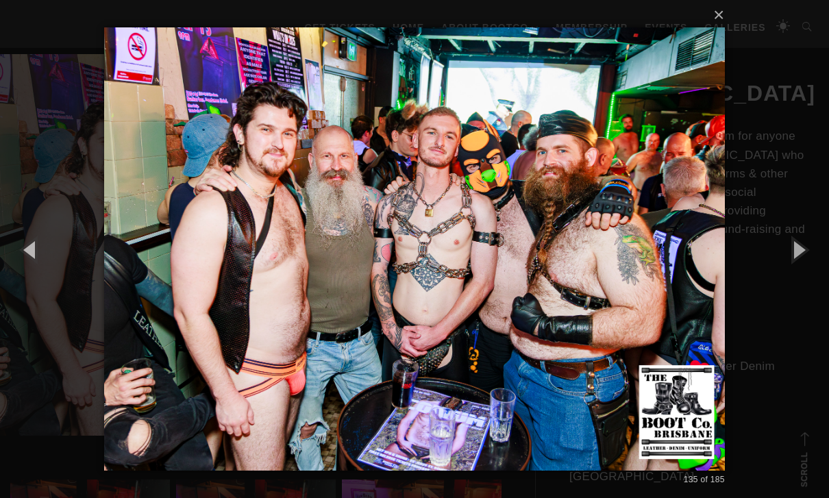
click at [571, 278] on button "button" at bounding box center [798, 249] width 62 height 75
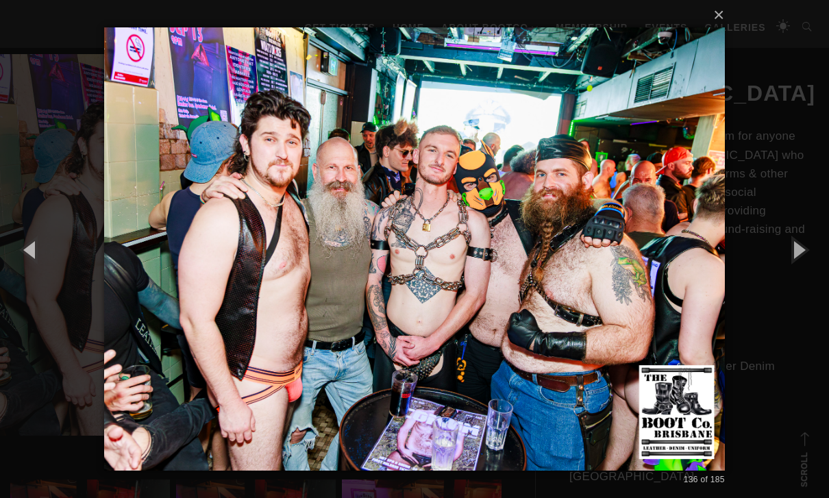
click at [571, 280] on button "button" at bounding box center [798, 249] width 62 height 75
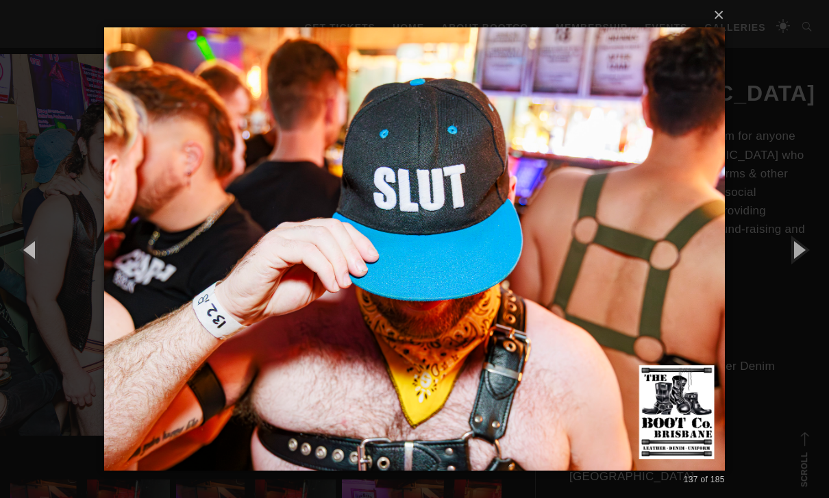
click at [571, 281] on button "button" at bounding box center [798, 249] width 62 height 75
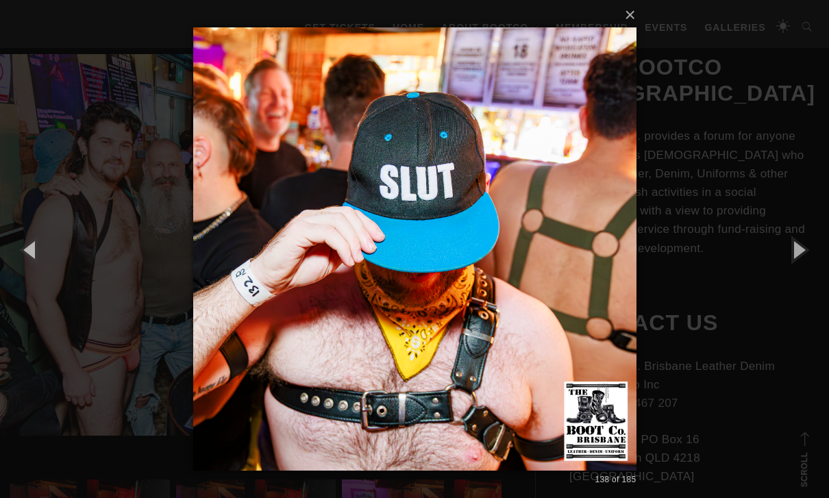
click at [571, 281] on button "button" at bounding box center [798, 249] width 62 height 75
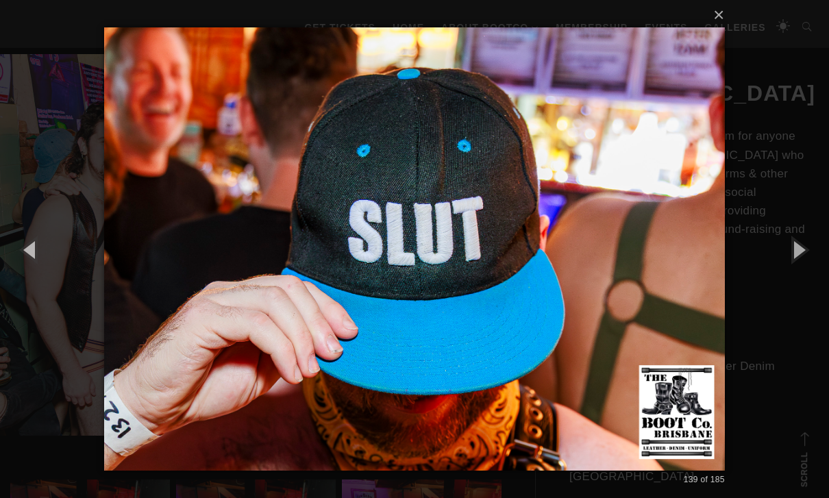
click at [571, 280] on button "button" at bounding box center [798, 249] width 62 height 75
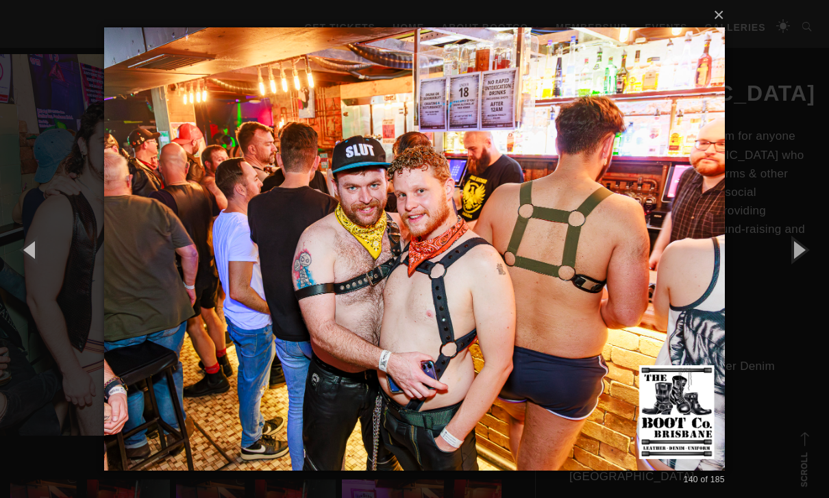
click at [571, 272] on button "button" at bounding box center [798, 249] width 62 height 75
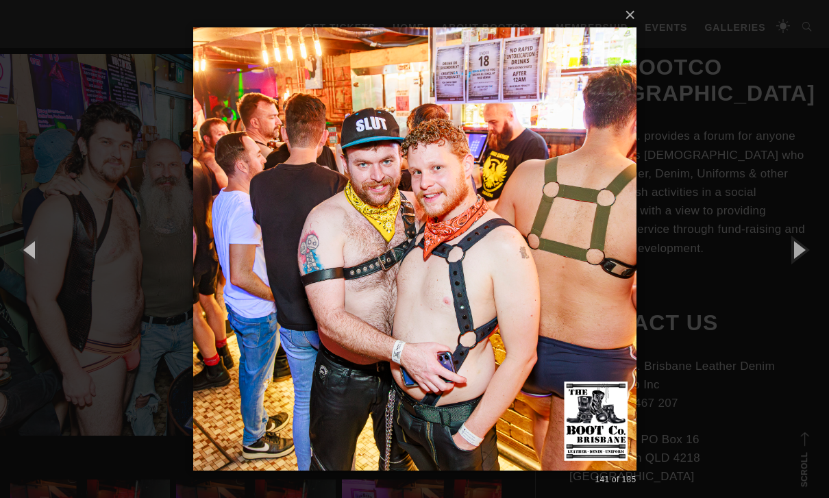
click at [571, 273] on button "button" at bounding box center [798, 249] width 62 height 75
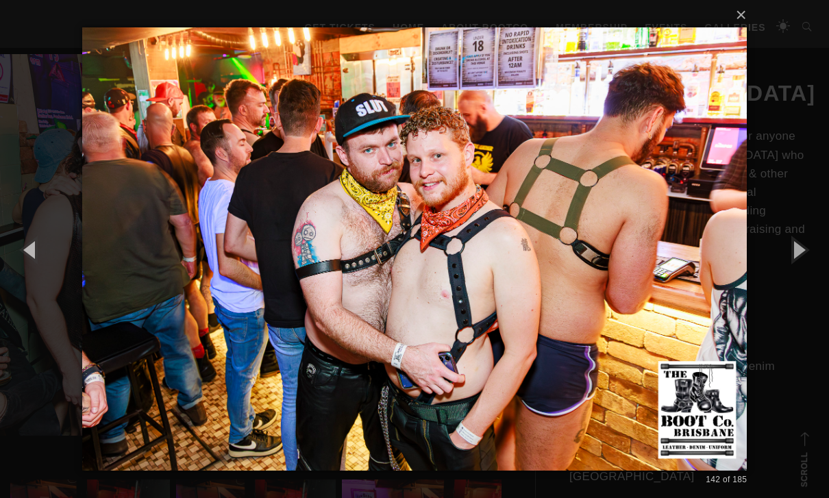
click at [571, 273] on button "button" at bounding box center [798, 249] width 62 height 75
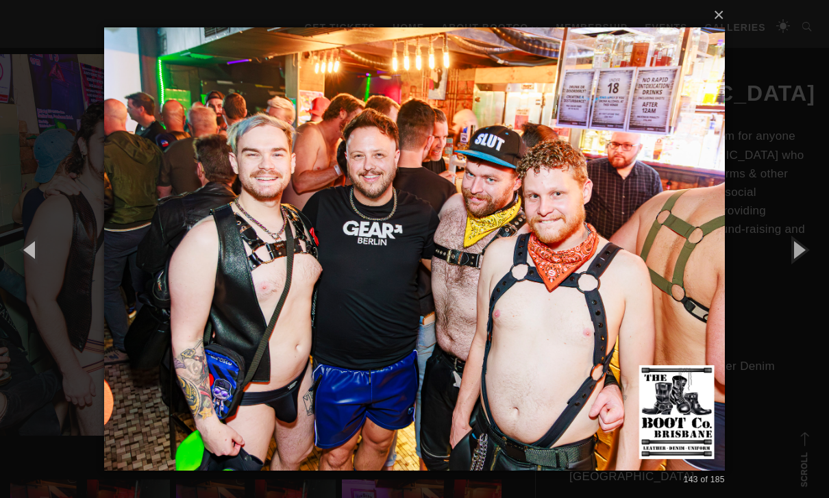
click at [571, 277] on button "button" at bounding box center [798, 249] width 62 height 75
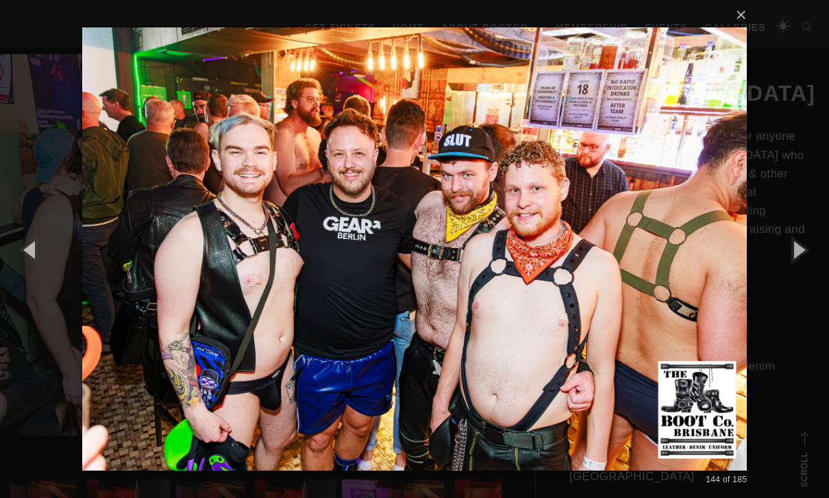
click at [40, 287] on button "button" at bounding box center [31, 249] width 62 height 75
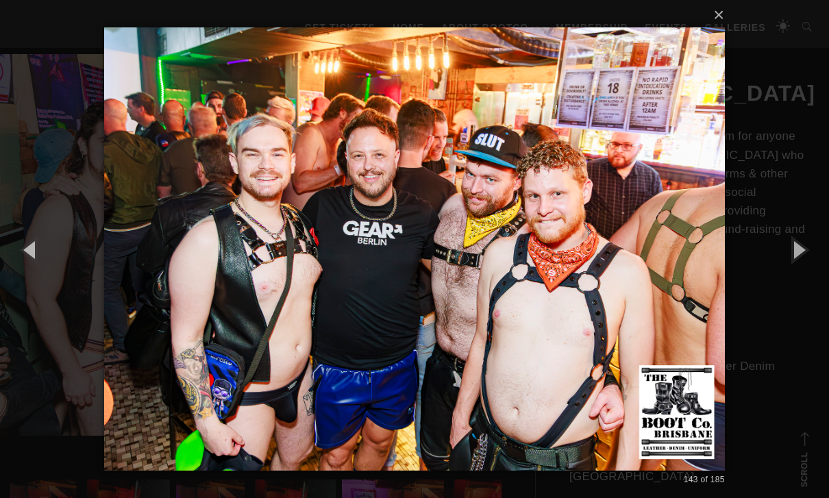
click at [571, 268] on button "button" at bounding box center [798, 249] width 62 height 75
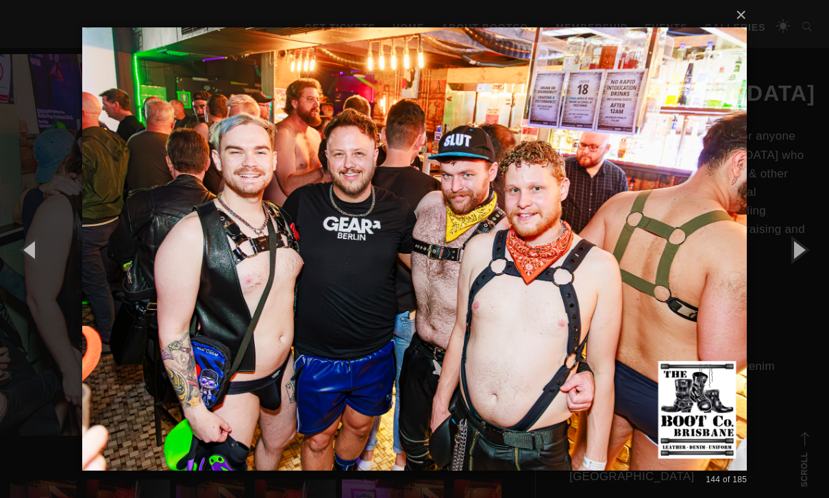
click at [571, 278] on button "button" at bounding box center [798, 249] width 62 height 75
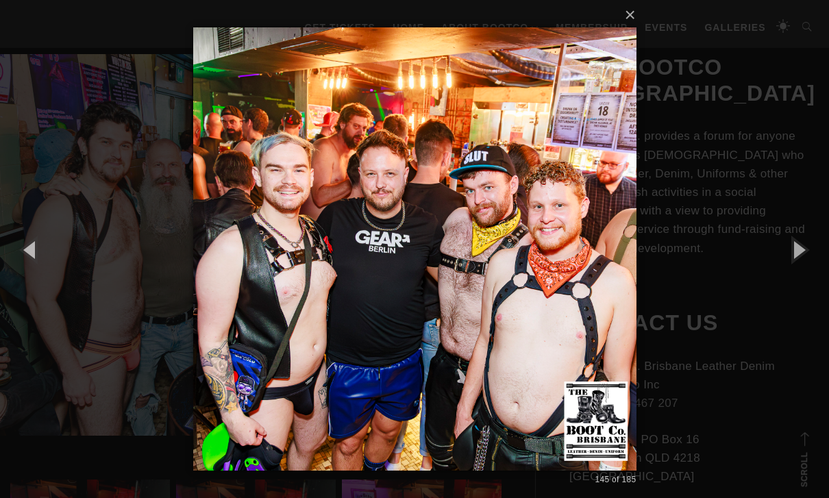
click at [571, 282] on button "button" at bounding box center [798, 249] width 62 height 75
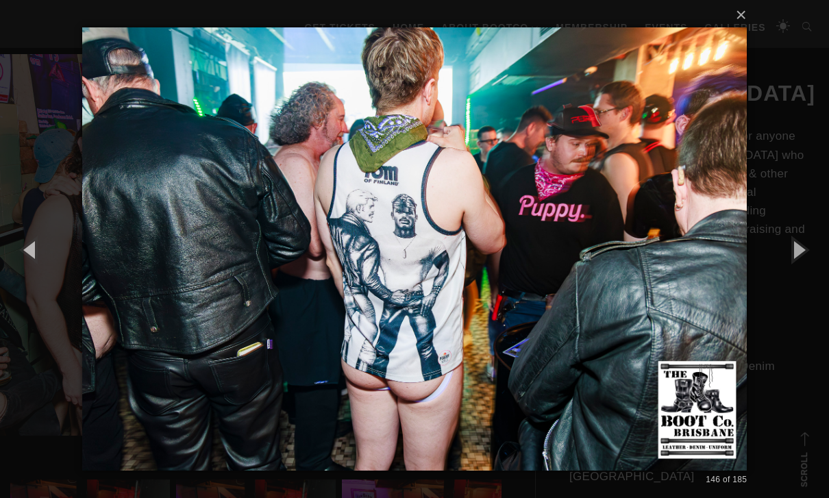
click at [44, 280] on button "button" at bounding box center [31, 249] width 62 height 75
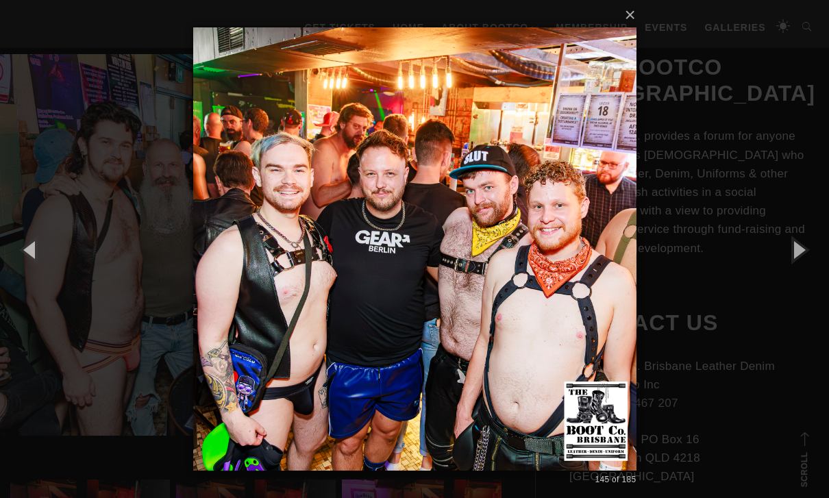
click at [43, 280] on button "button" at bounding box center [31, 249] width 62 height 75
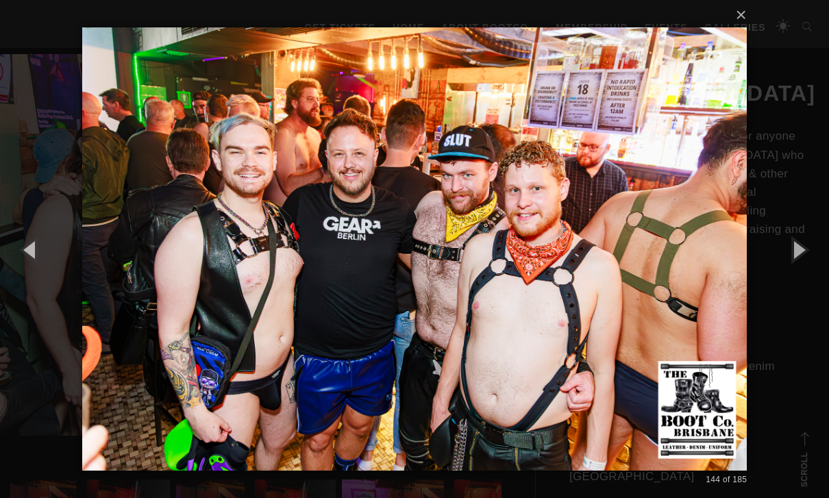
click at [34, 287] on button "button" at bounding box center [31, 249] width 62 height 75
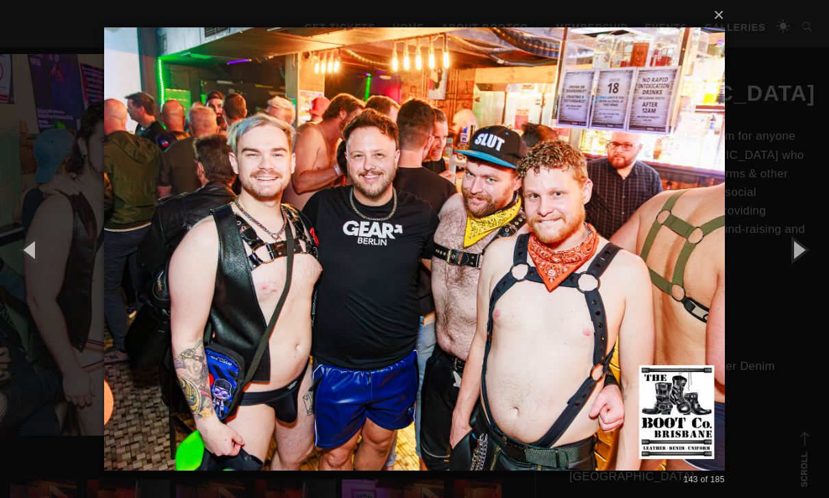
click at [571, 278] on button "button" at bounding box center [798, 249] width 62 height 75
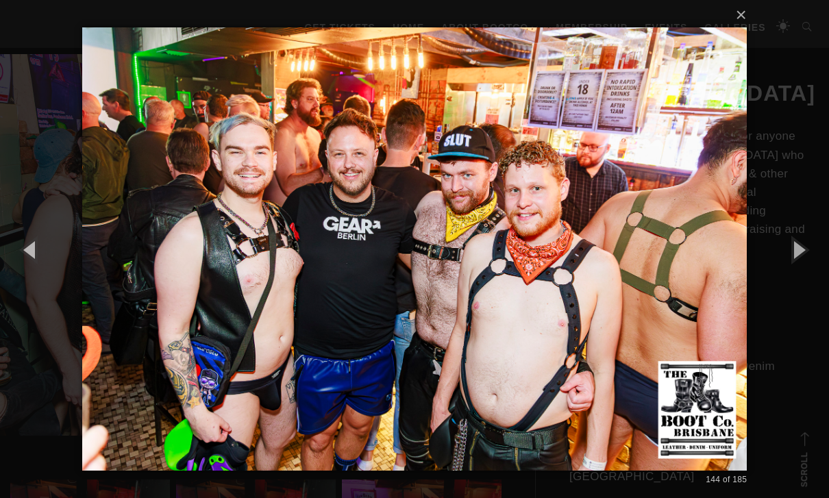
click at [571, 275] on button "button" at bounding box center [798, 249] width 62 height 75
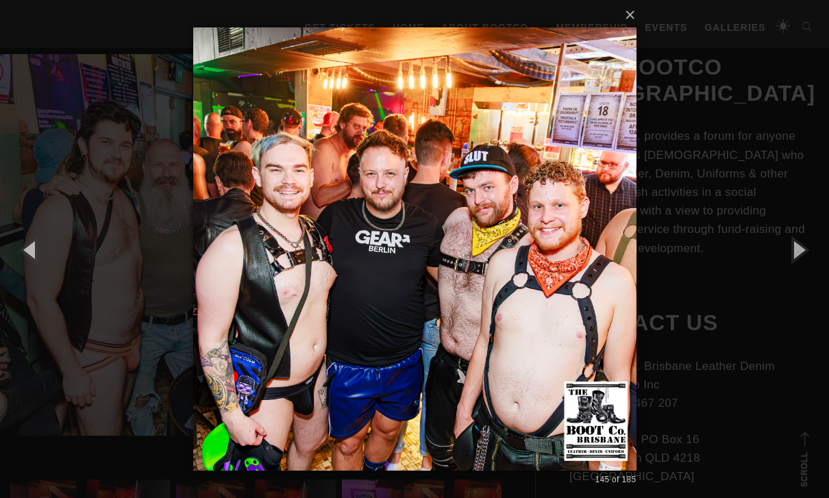
click at [571, 280] on button "button" at bounding box center [798, 249] width 62 height 75
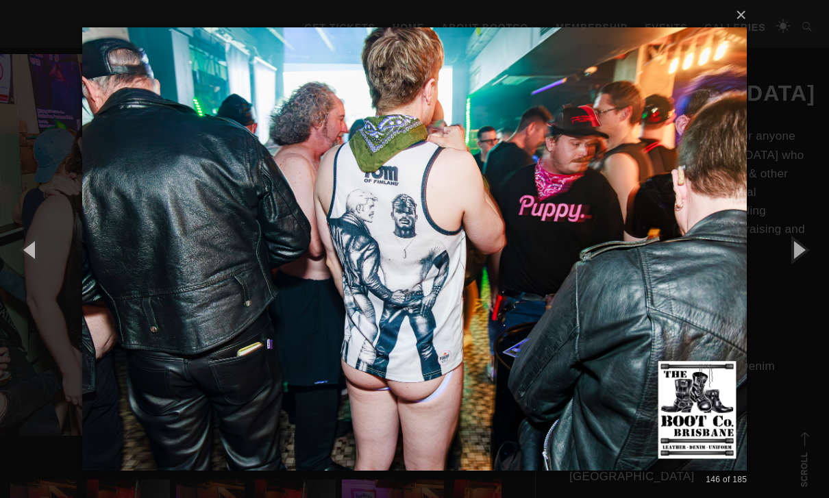
click at [571, 275] on button "button" at bounding box center [798, 249] width 62 height 75
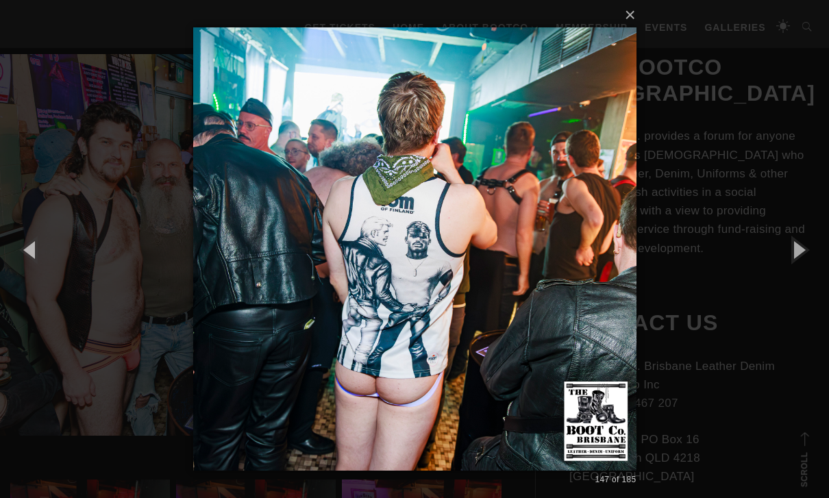
click at [571, 285] on button "button" at bounding box center [798, 249] width 62 height 75
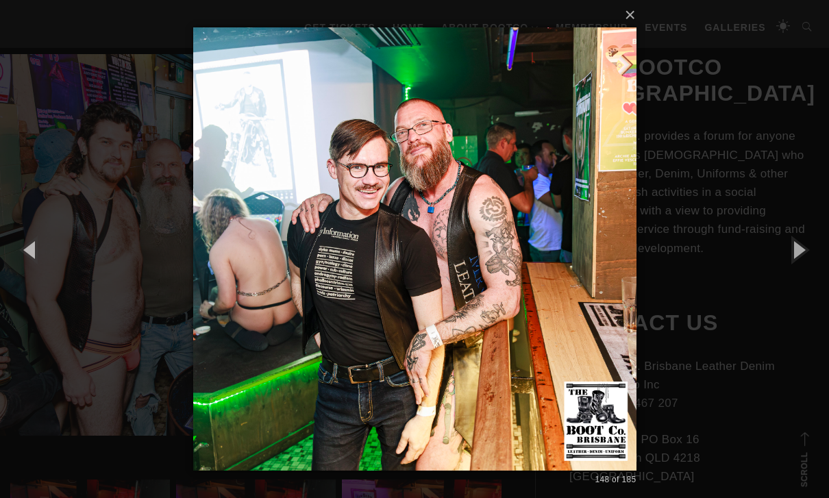
click at [571, 284] on button "button" at bounding box center [798, 249] width 62 height 75
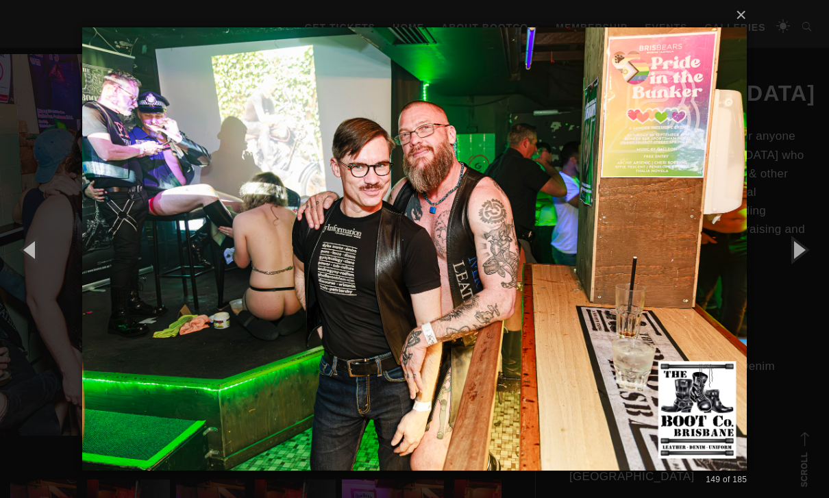
click at [571, 284] on button "button" at bounding box center [798, 249] width 62 height 75
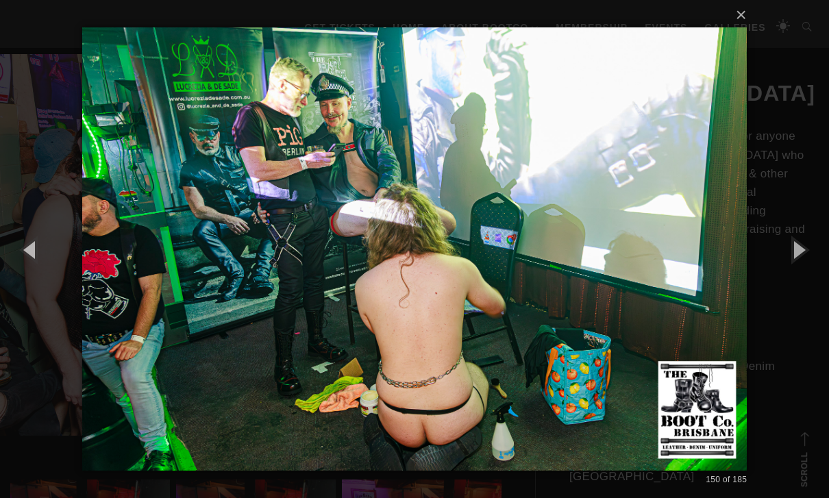
click at [571, 283] on button "button" at bounding box center [798, 249] width 62 height 75
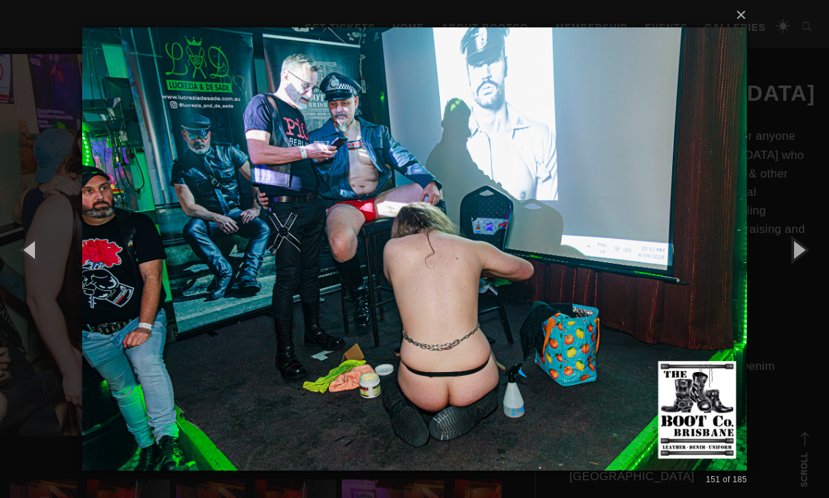
click at [571, 284] on button "button" at bounding box center [798, 249] width 62 height 75
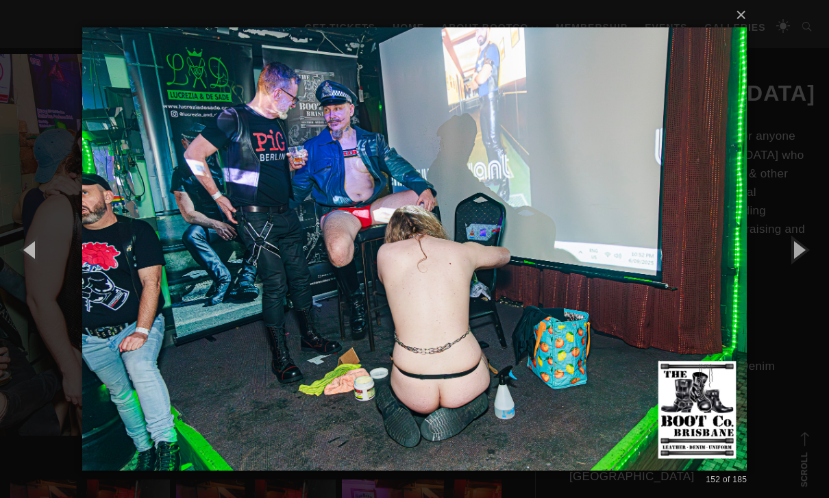
click at [571, 280] on button "button" at bounding box center [798, 249] width 62 height 75
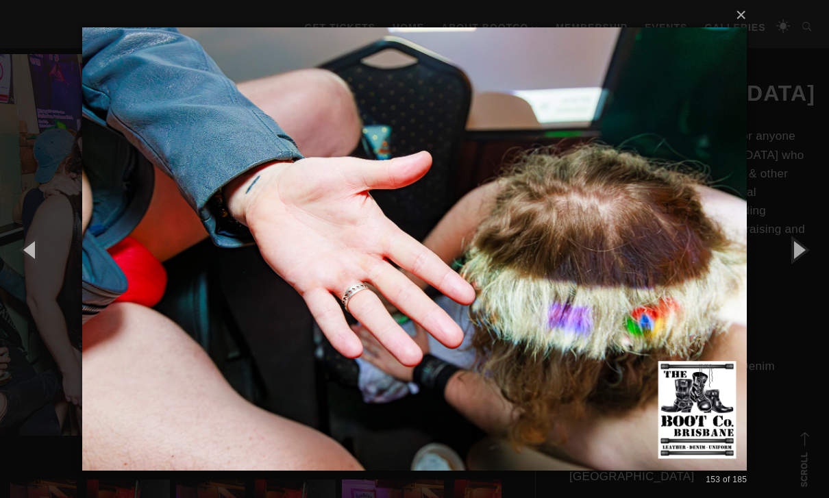
click at [571, 284] on button "button" at bounding box center [798, 249] width 62 height 75
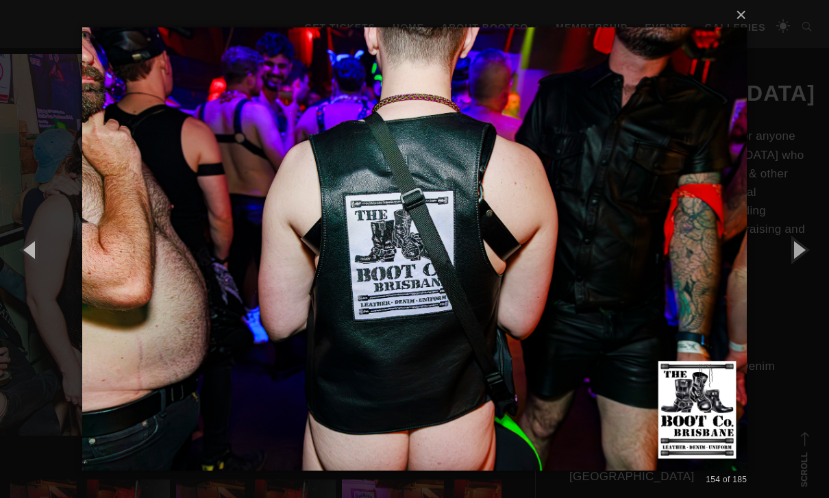
click at [571, 277] on button "button" at bounding box center [798, 249] width 62 height 75
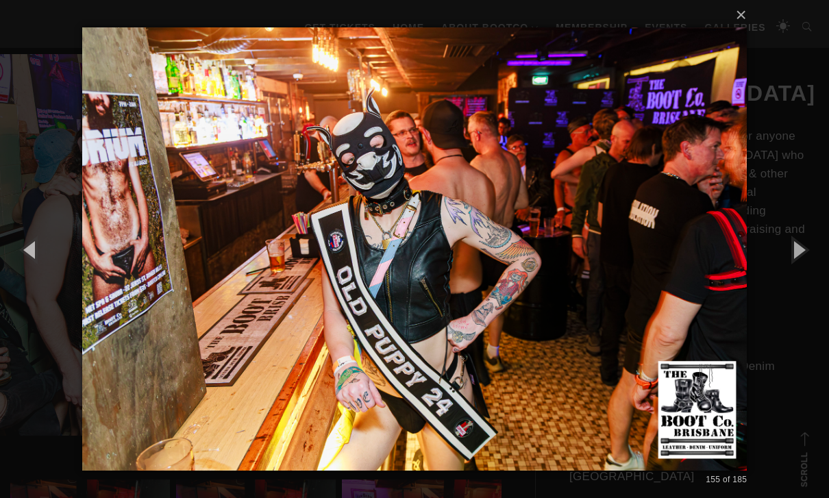
click at [571, 282] on button "button" at bounding box center [798, 249] width 62 height 75
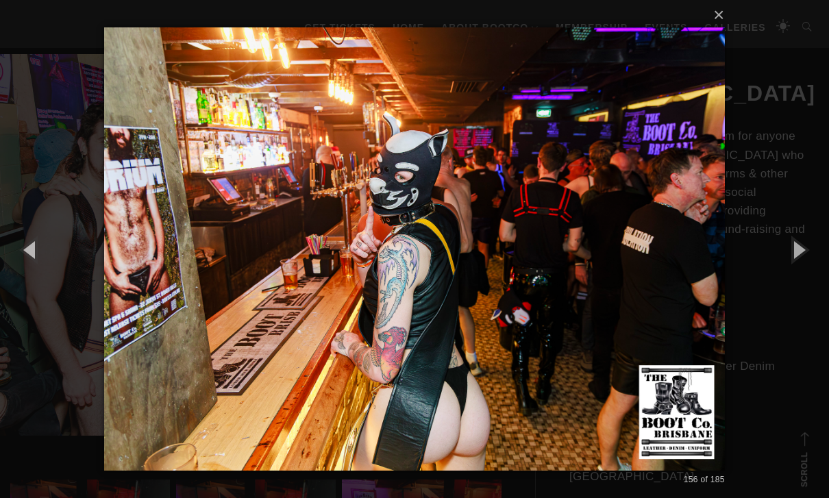
click at [571, 281] on button "button" at bounding box center [798, 249] width 62 height 75
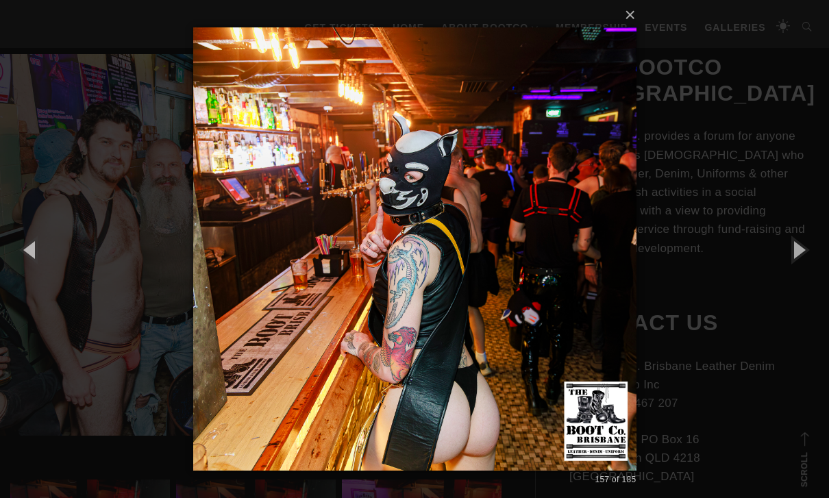
click at [571, 278] on button "button" at bounding box center [798, 249] width 62 height 75
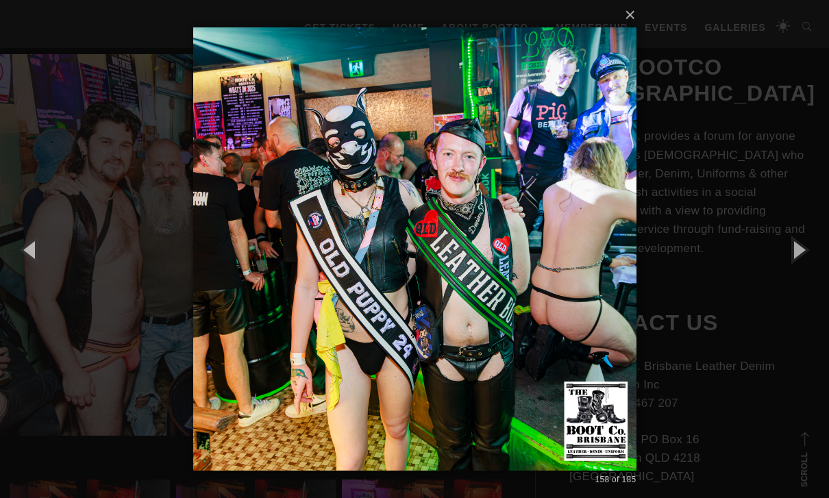
click at [571, 283] on button "button" at bounding box center [798, 249] width 62 height 75
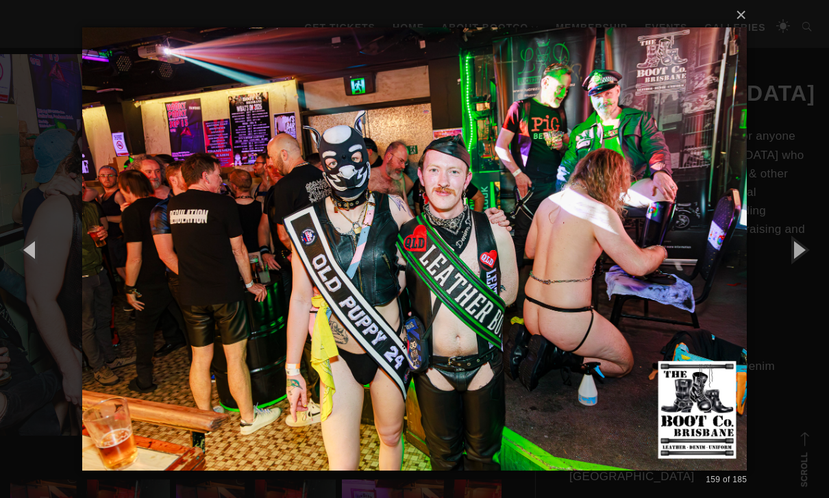
click at [571, 282] on button "button" at bounding box center [798, 249] width 62 height 75
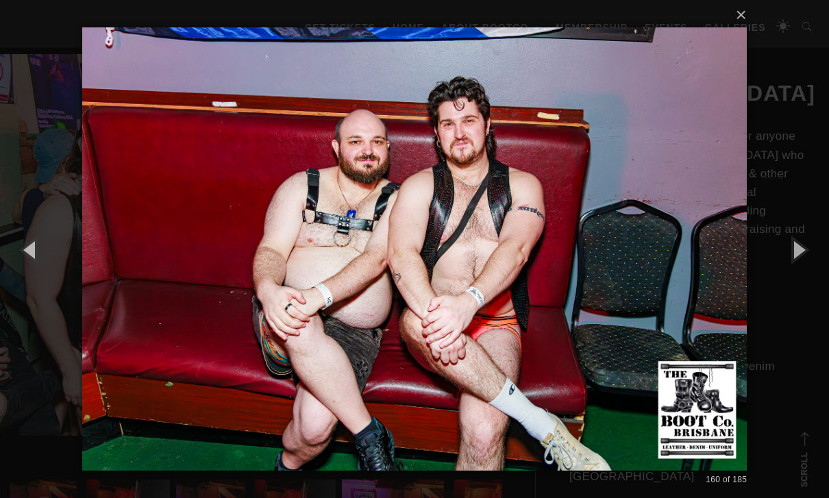
click at [571, 280] on button "button" at bounding box center [798, 249] width 62 height 75
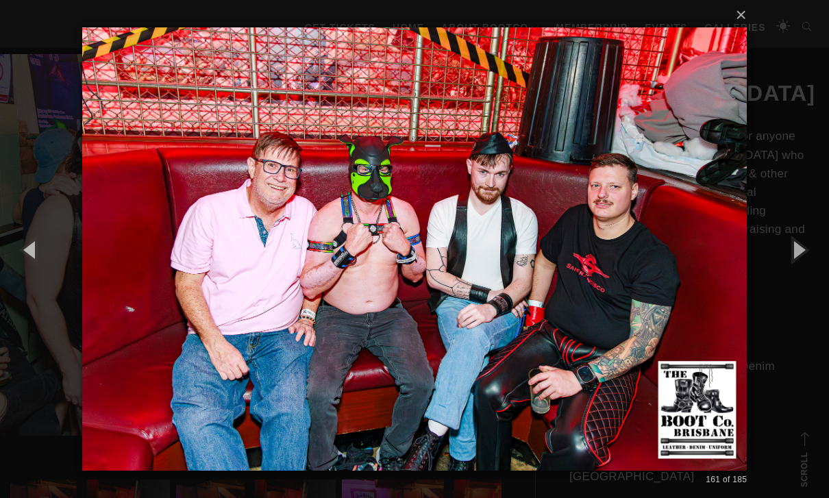
click at [571, 280] on button "button" at bounding box center [798, 249] width 62 height 75
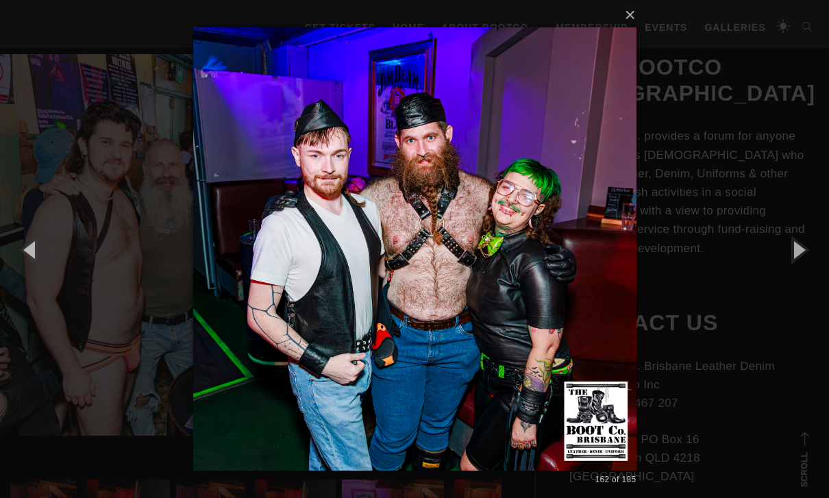
click at [571, 280] on button "button" at bounding box center [798, 249] width 62 height 75
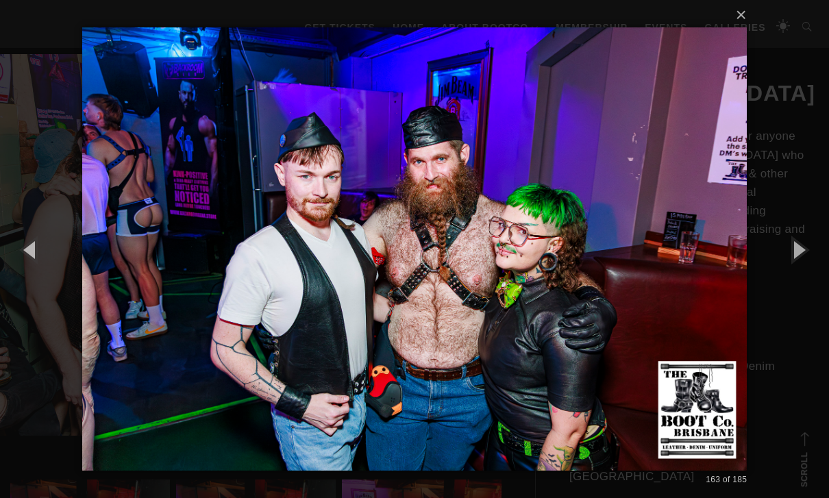
click at [571, 280] on button "button" at bounding box center [798, 249] width 62 height 75
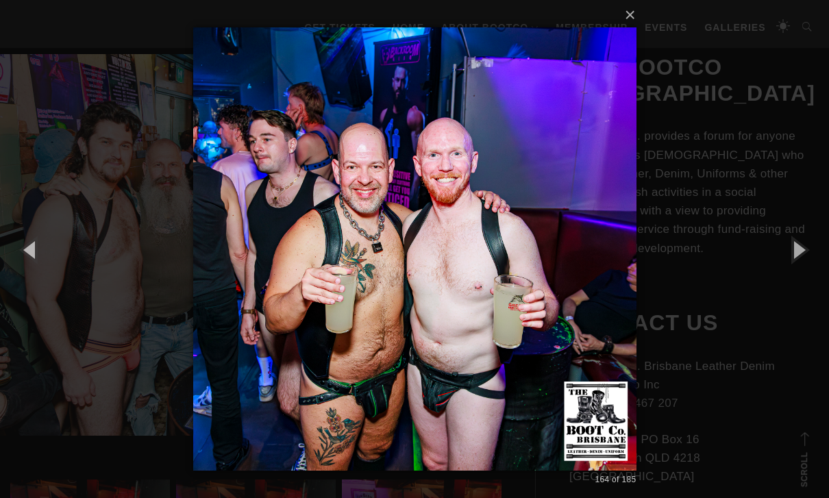
click at [571, 282] on button "button" at bounding box center [798, 249] width 62 height 75
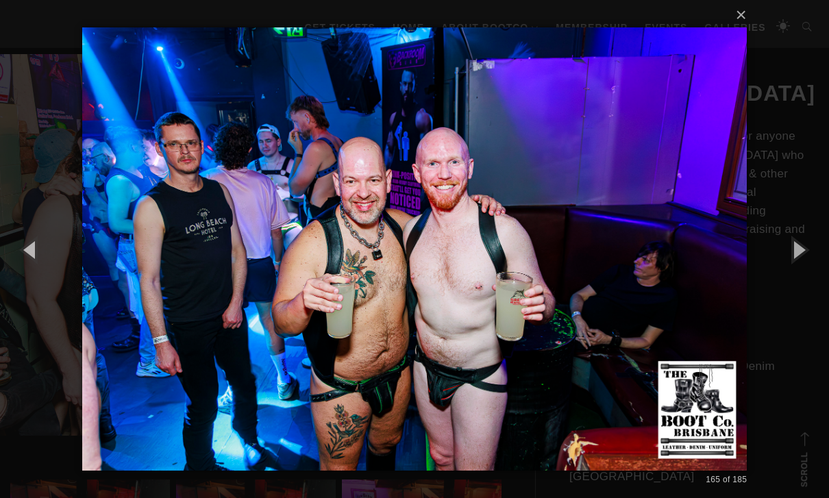
click at [571, 280] on button "button" at bounding box center [798, 249] width 62 height 75
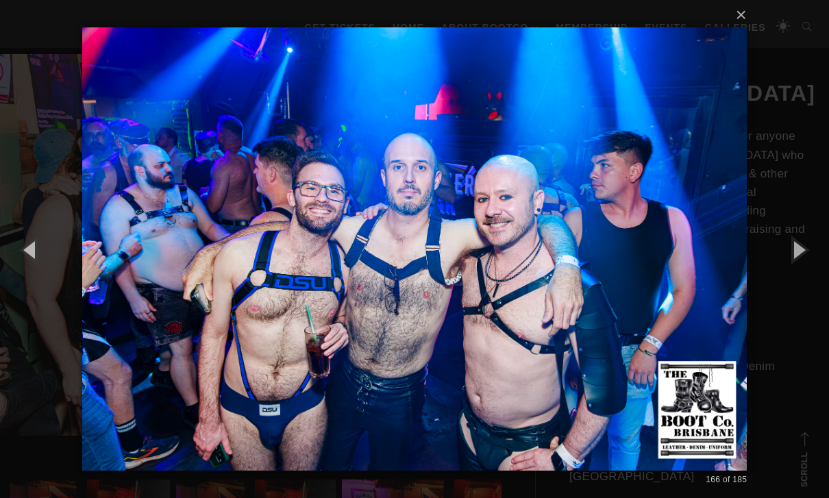
click at [31, 265] on button "button" at bounding box center [31, 249] width 62 height 75
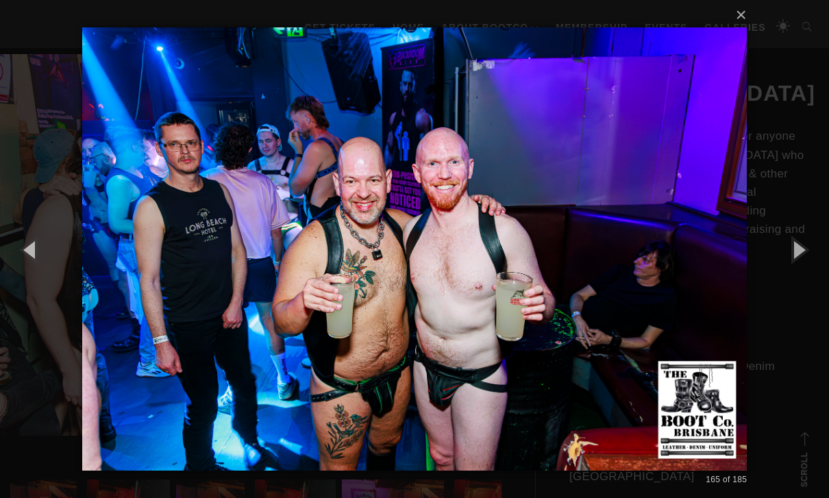
click at [571, 281] on button "button" at bounding box center [798, 249] width 62 height 75
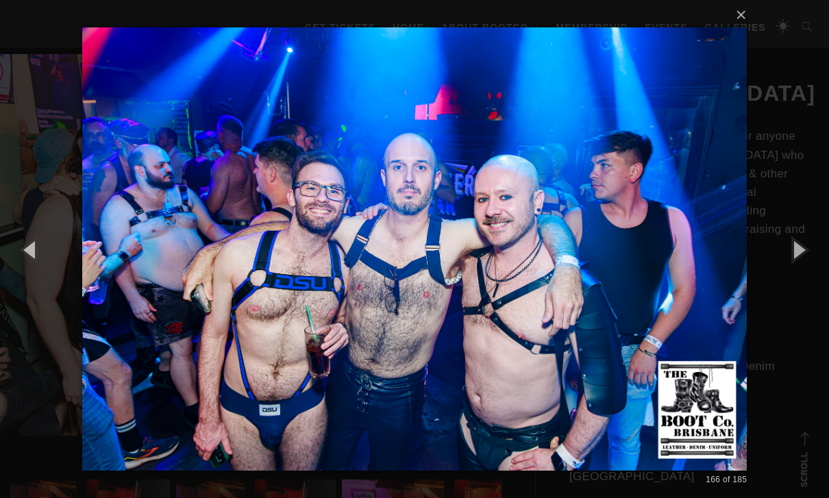
click at [571, 285] on button "button" at bounding box center [798, 249] width 62 height 75
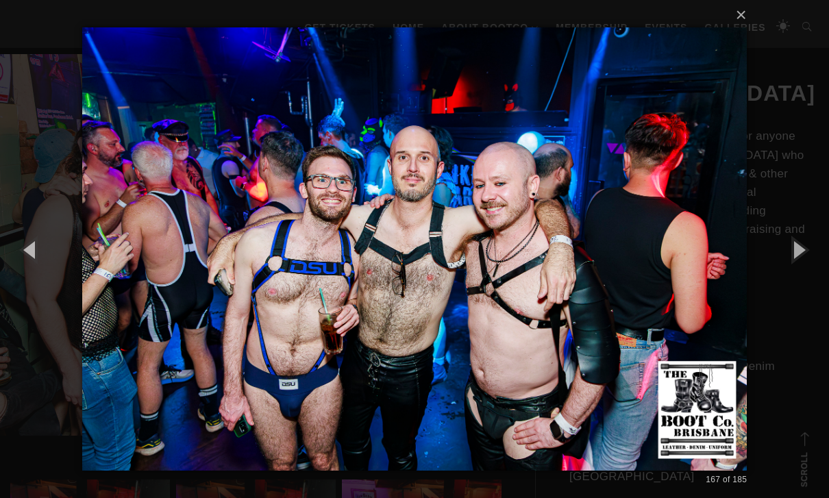
click at [571, 280] on button "button" at bounding box center [798, 249] width 62 height 75
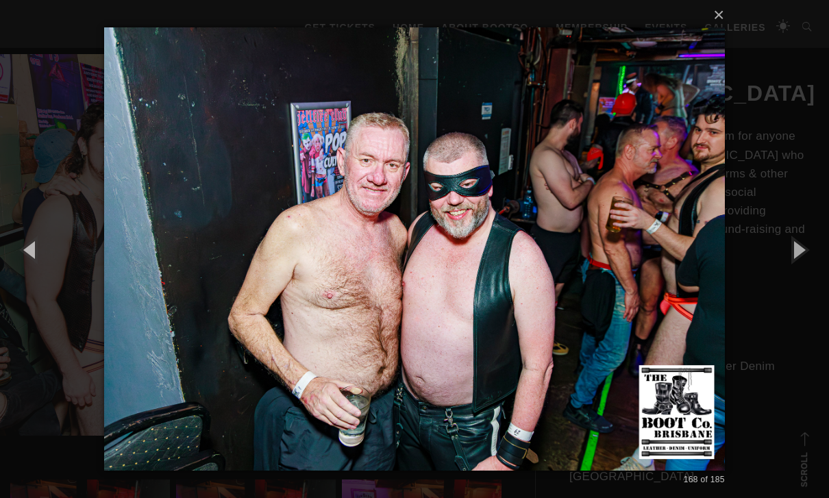
click at [571, 279] on button "button" at bounding box center [798, 249] width 62 height 75
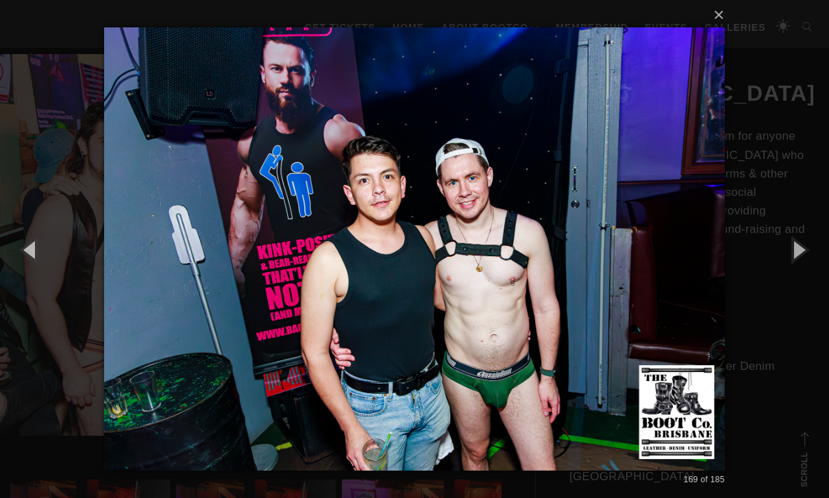
click at [571, 282] on button "button" at bounding box center [798, 249] width 62 height 75
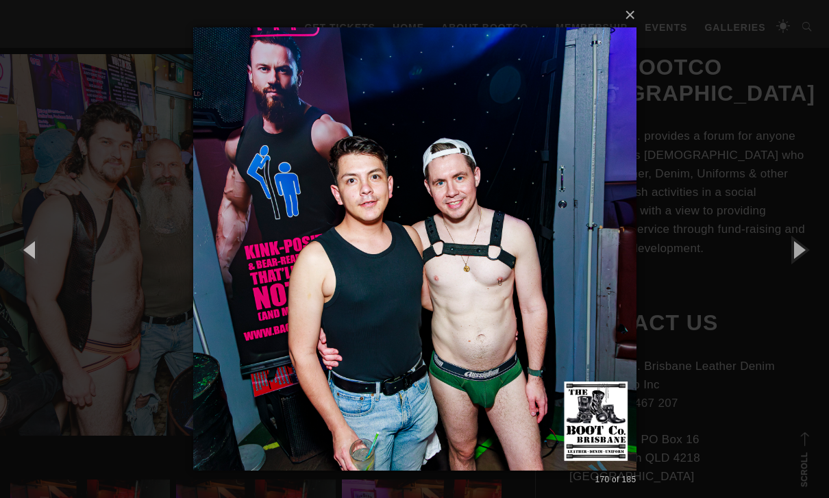
click at [571, 271] on button "button" at bounding box center [798, 249] width 62 height 75
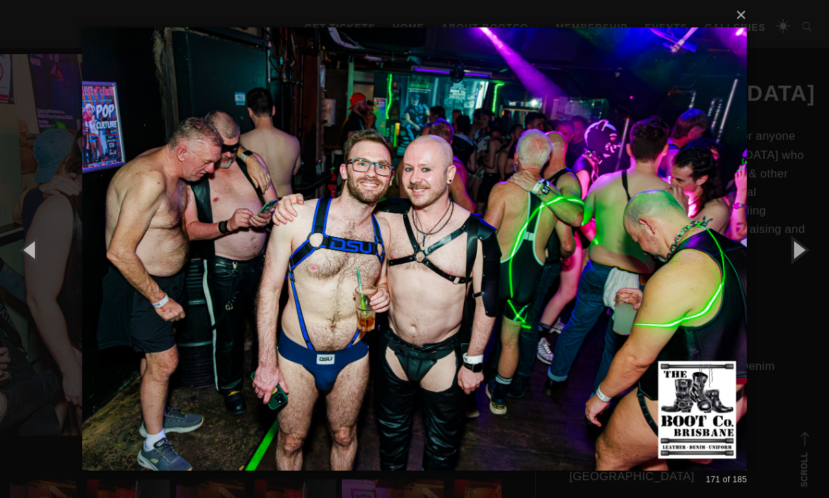
click at [571, 283] on button "button" at bounding box center [798, 249] width 62 height 75
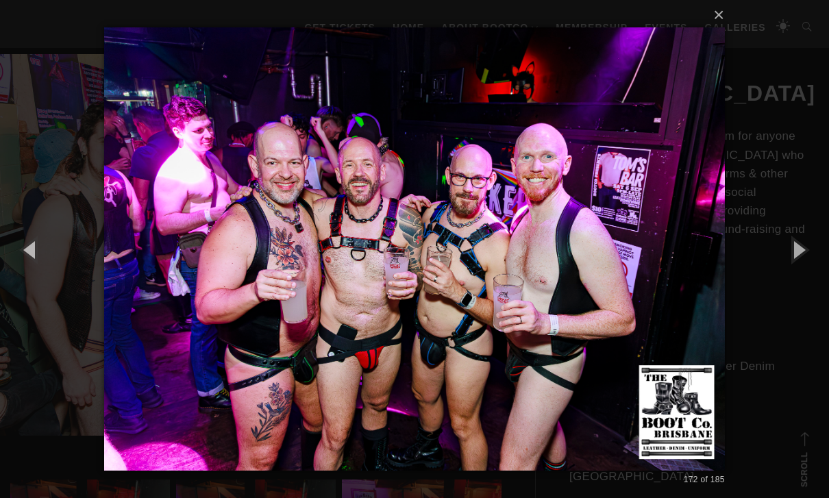
click at [571, 282] on button "button" at bounding box center [798, 249] width 62 height 75
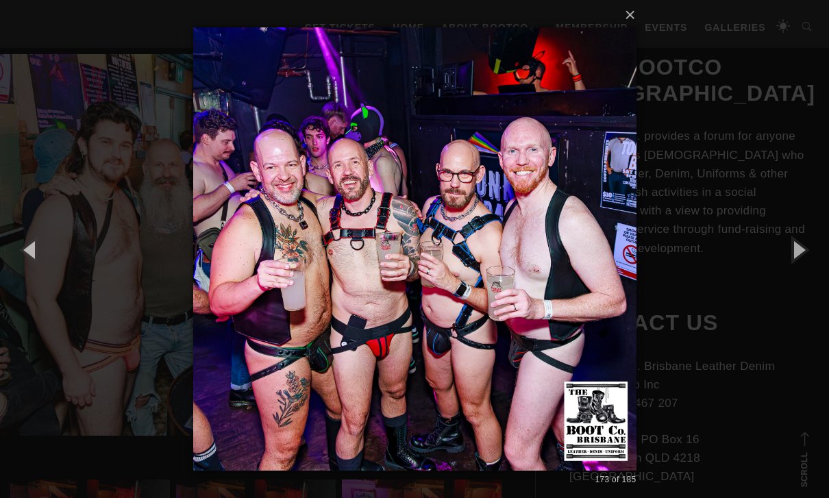
click at [571, 278] on button "button" at bounding box center [798, 249] width 62 height 75
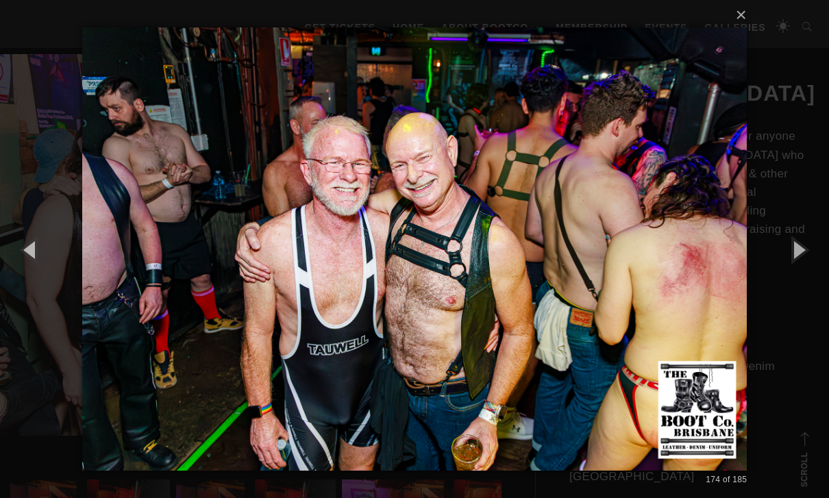
click at [571, 281] on button "button" at bounding box center [798, 249] width 62 height 75
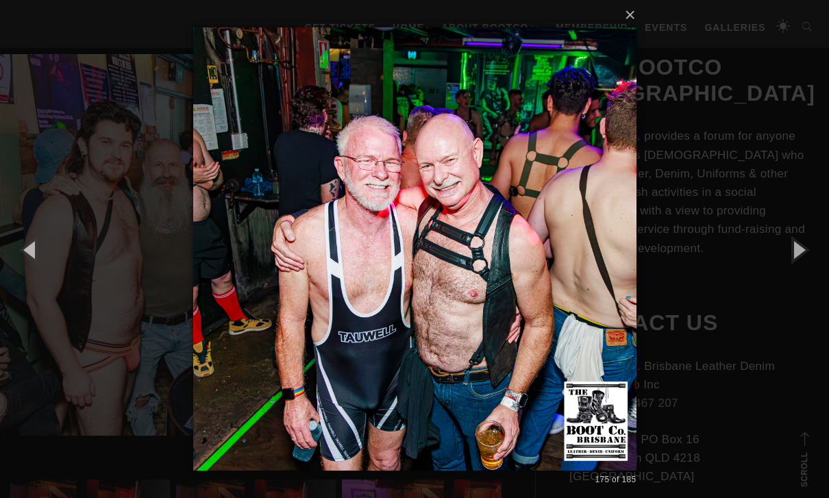
click at [571, 280] on button "button" at bounding box center [798, 249] width 62 height 75
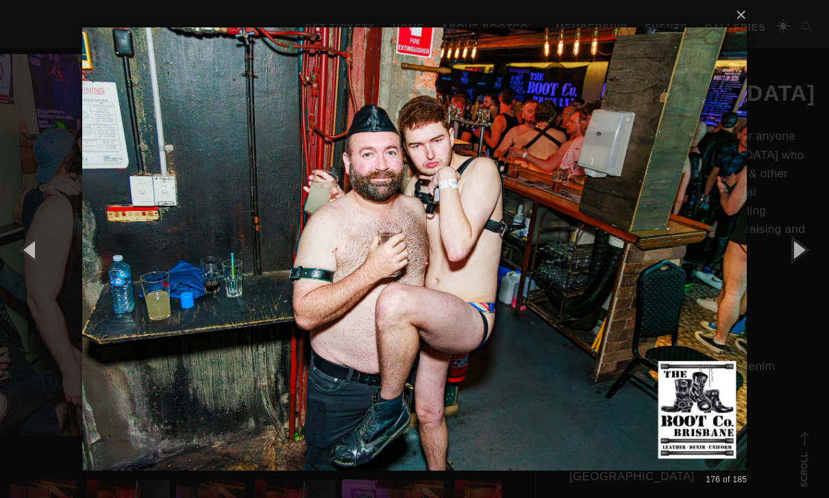
click at [571, 276] on button "button" at bounding box center [798, 249] width 62 height 75
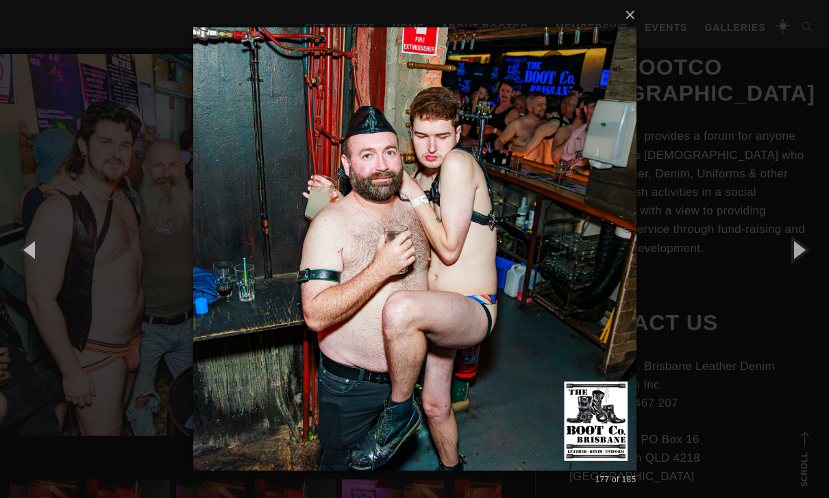
click at [571, 277] on button "button" at bounding box center [798, 249] width 62 height 75
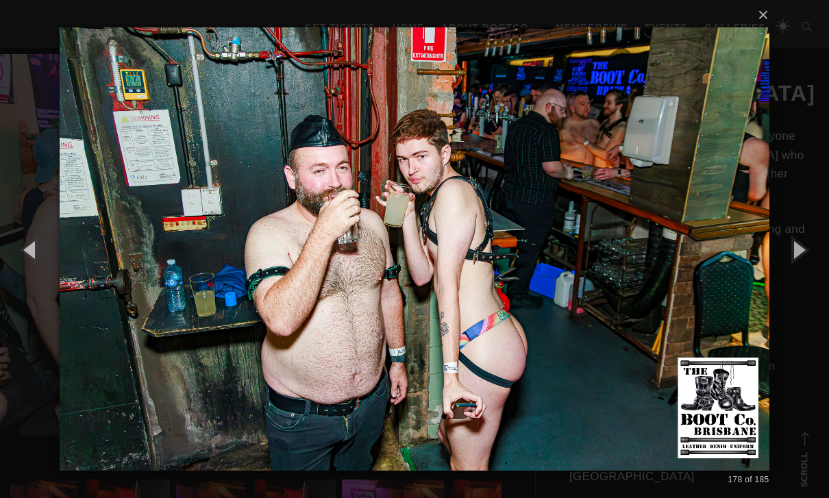
click at [571, 278] on button "button" at bounding box center [798, 249] width 62 height 75
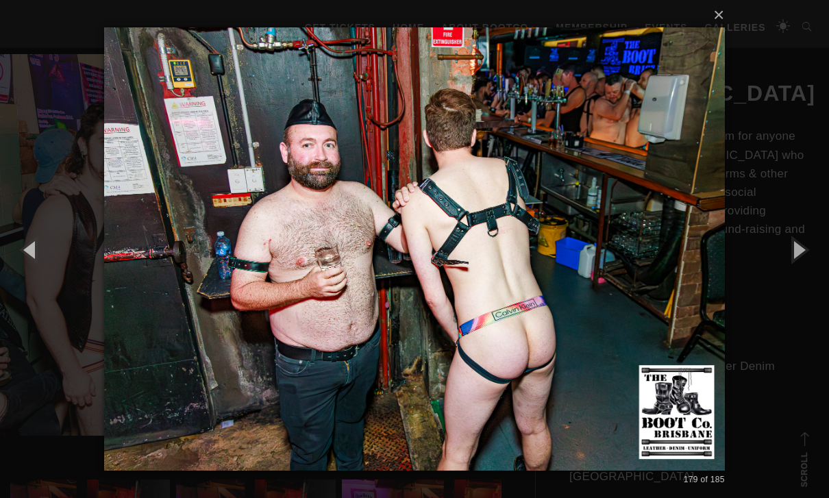
click at [571, 280] on button "button" at bounding box center [798, 249] width 62 height 75
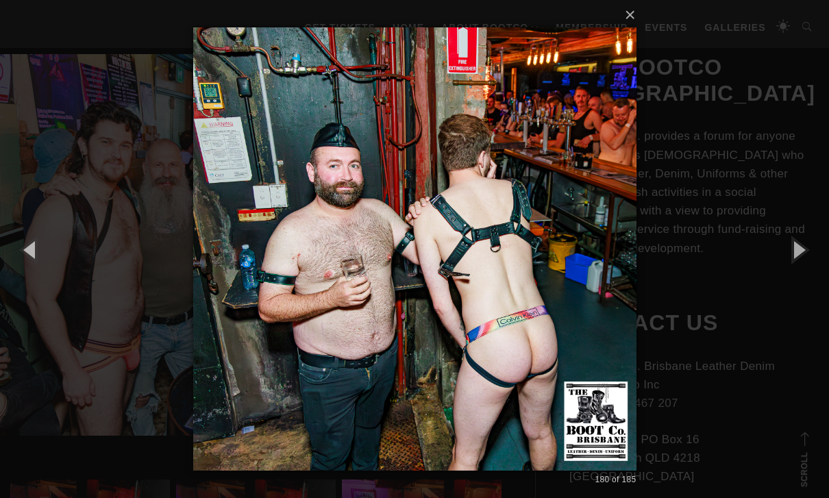
click at [571, 280] on button "button" at bounding box center [798, 249] width 62 height 75
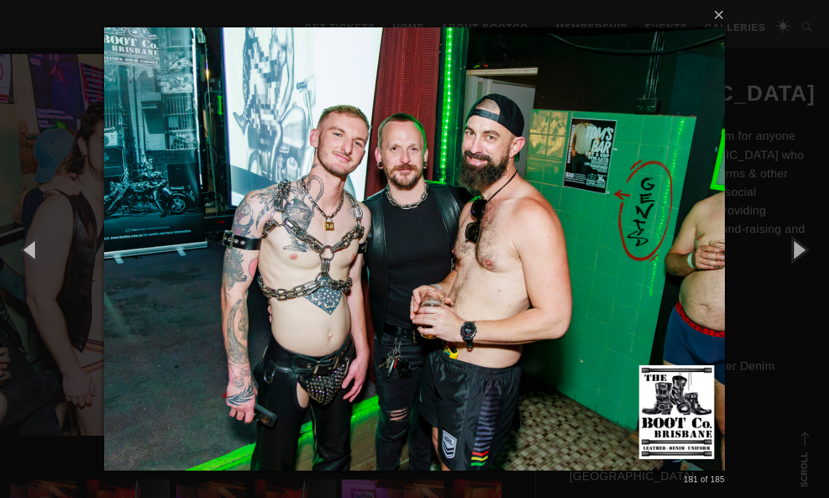
click at [571, 280] on button "button" at bounding box center [798, 249] width 62 height 75
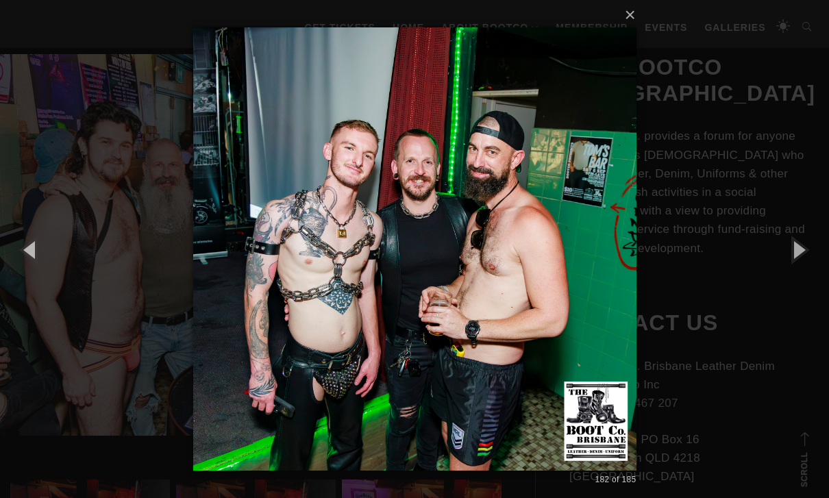
click at [571, 279] on button "button" at bounding box center [798, 249] width 62 height 75
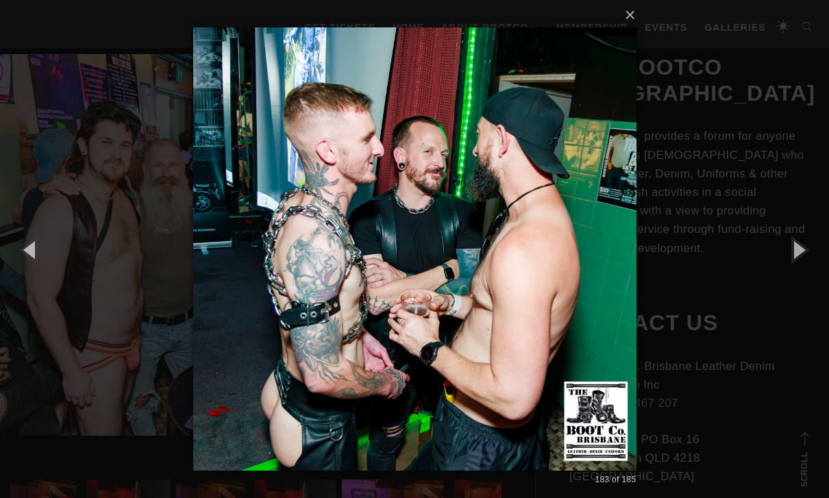
click at [571, 279] on button "button" at bounding box center [798, 249] width 62 height 75
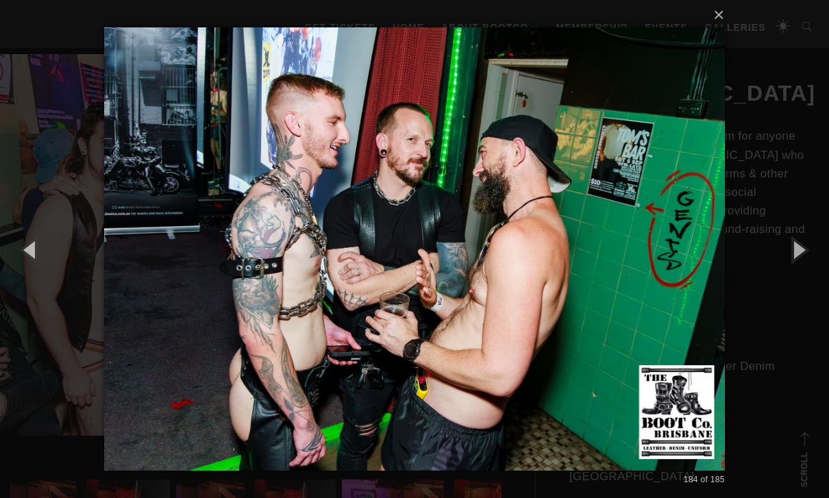
click at [571, 280] on button "button" at bounding box center [798, 249] width 62 height 75
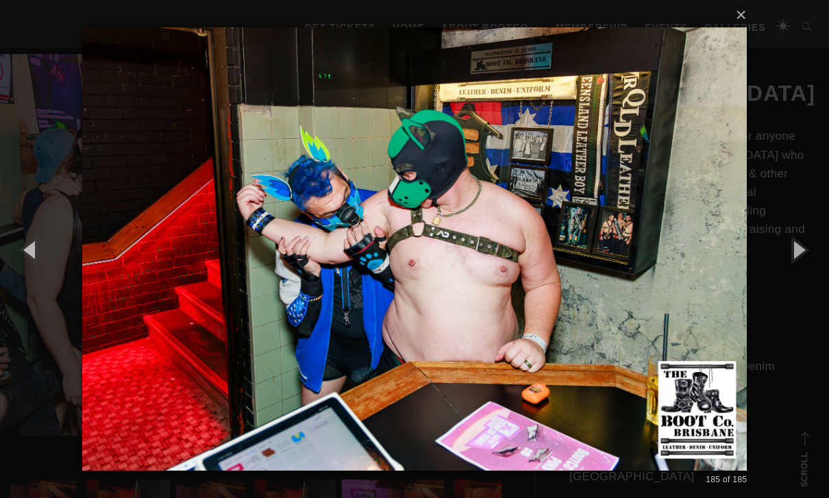
click at [571, 282] on button "button" at bounding box center [798, 249] width 62 height 75
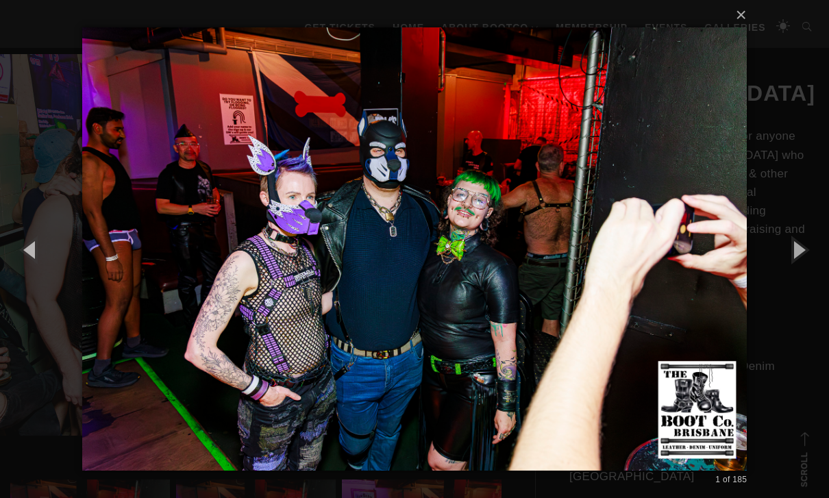
click at [571, 282] on button "button" at bounding box center [798, 249] width 62 height 75
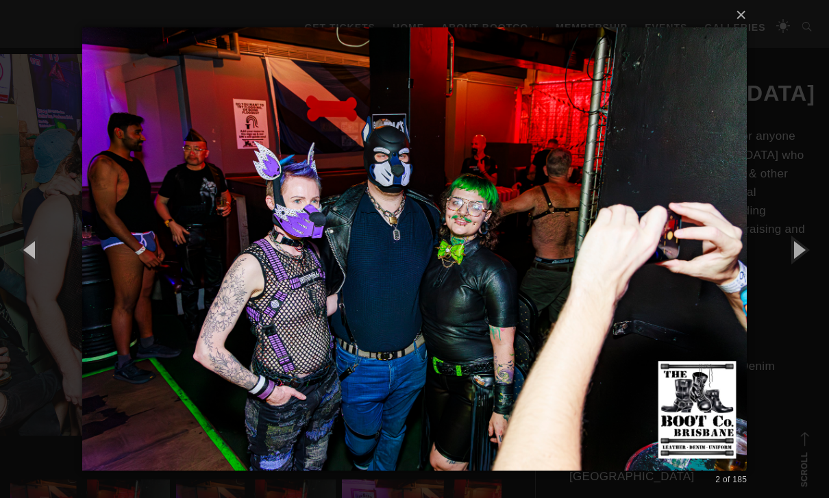
click at [571, 282] on button "button" at bounding box center [798, 249] width 62 height 75
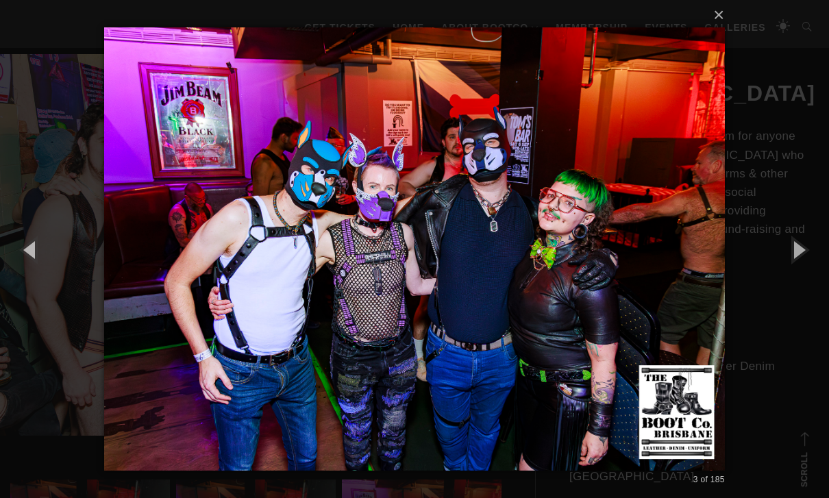
click at [571, 282] on button "button" at bounding box center [798, 249] width 62 height 75
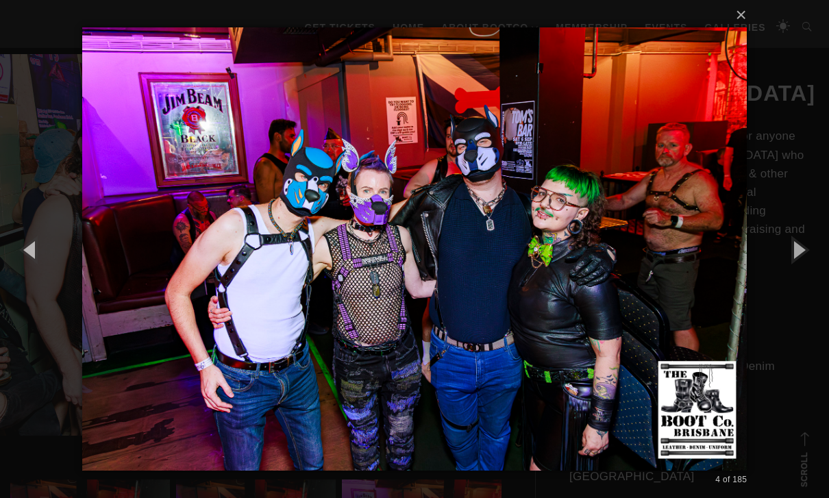
click at [571, 281] on button "button" at bounding box center [798, 249] width 62 height 75
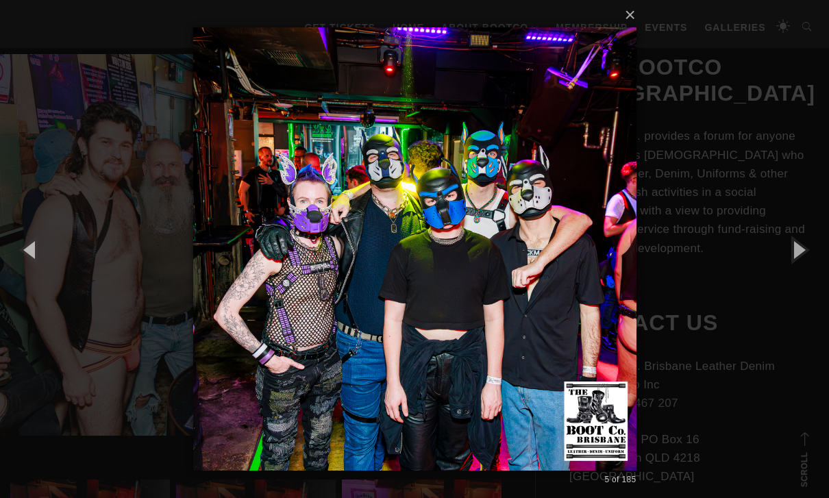
click at [571, 277] on button "button" at bounding box center [798, 249] width 62 height 75
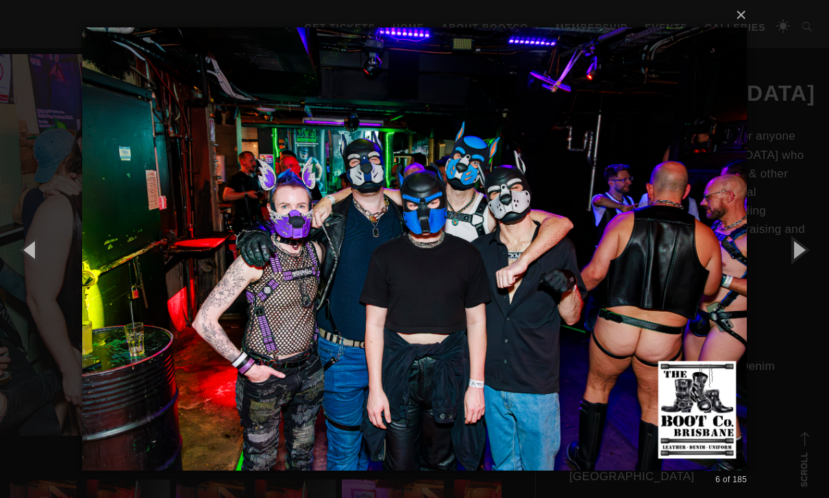
click at [571, 280] on button "button" at bounding box center [798, 249] width 62 height 75
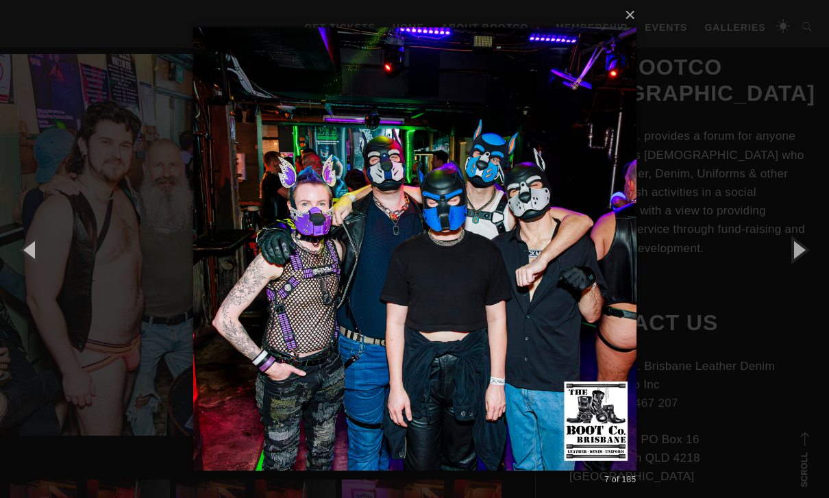
click at [571, 280] on button "button" at bounding box center [798, 249] width 62 height 75
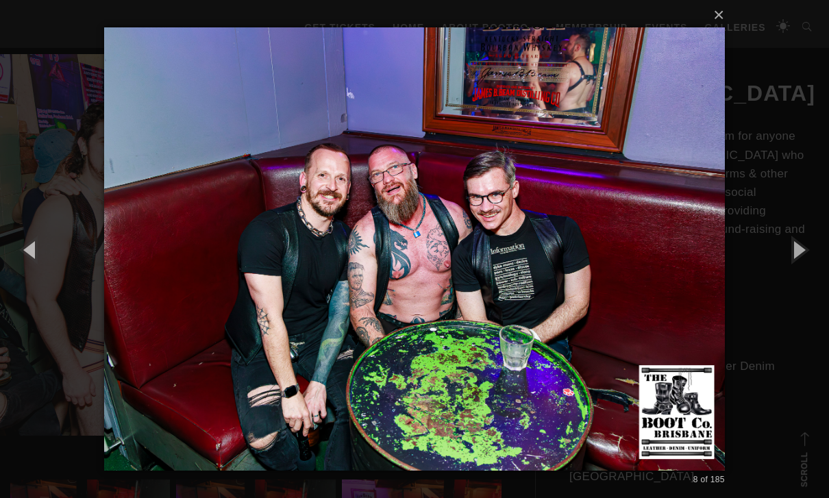
click at [571, 277] on button "button" at bounding box center [798, 249] width 62 height 75
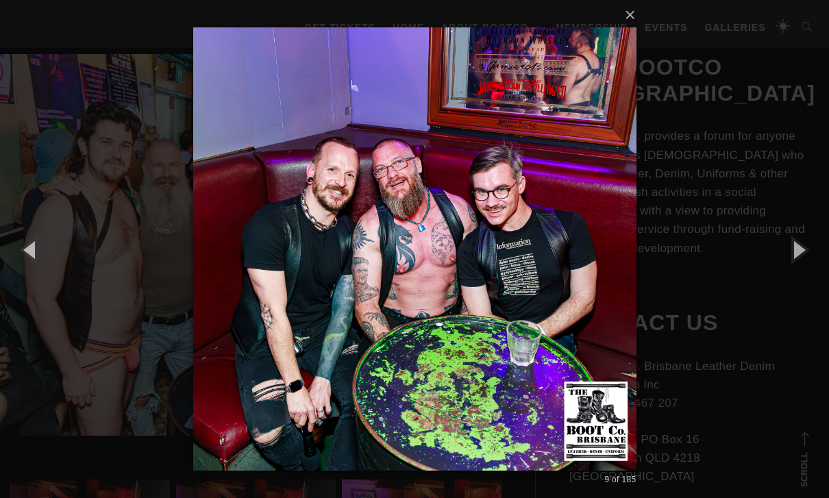
click at [571, 277] on button "button" at bounding box center [798, 249] width 62 height 75
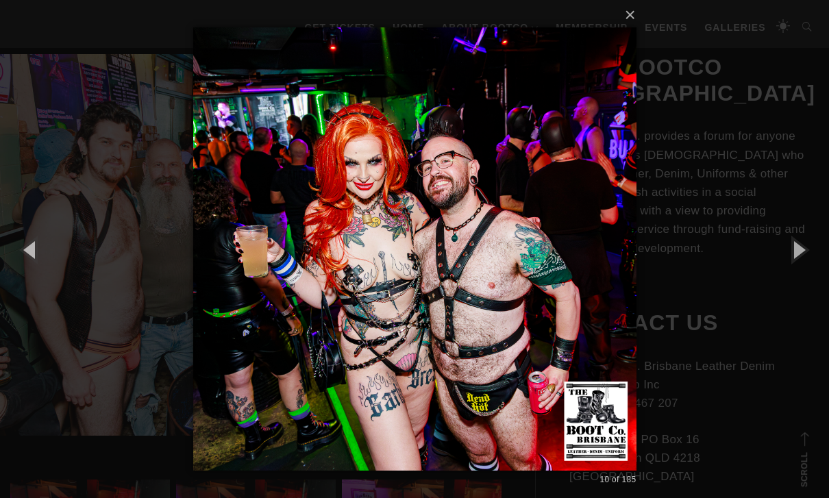
click at [571, 278] on button "button" at bounding box center [798, 249] width 62 height 75
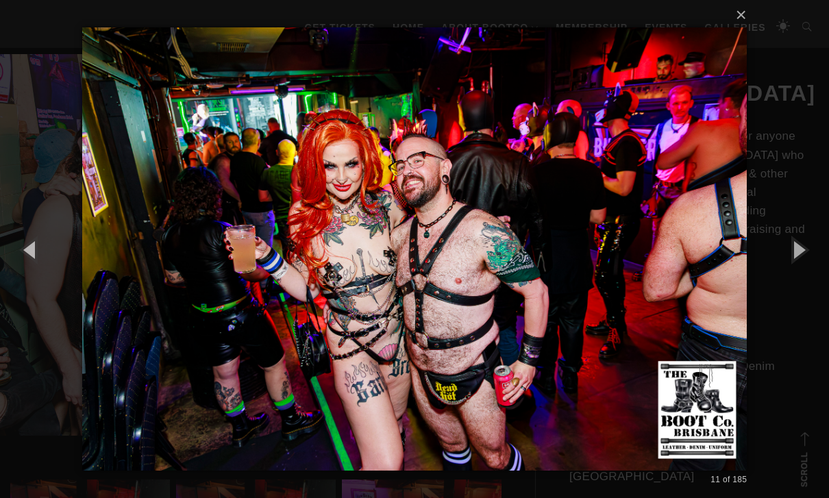
click at [571, 276] on button "button" at bounding box center [798, 249] width 62 height 75
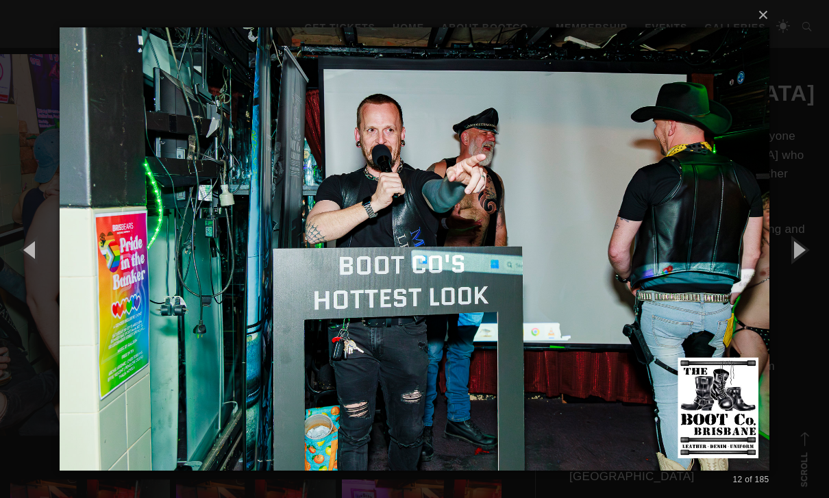
click at [571, 275] on button "button" at bounding box center [798, 249] width 62 height 75
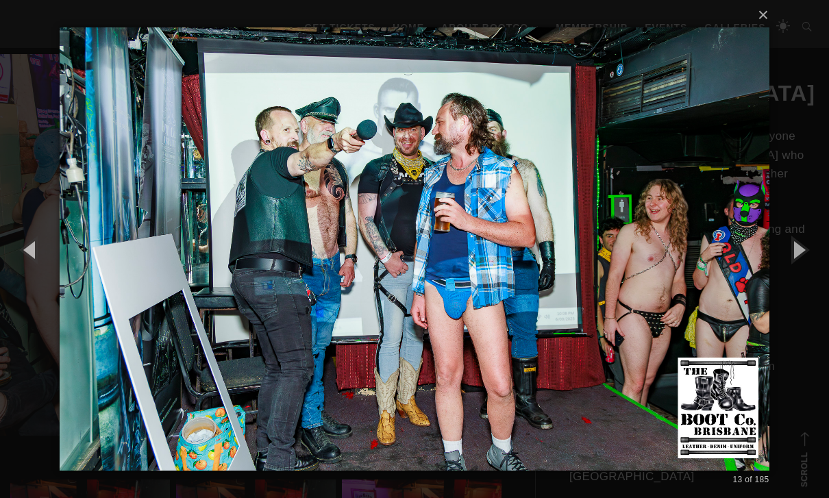
click at [571, 275] on button "button" at bounding box center [798, 249] width 62 height 75
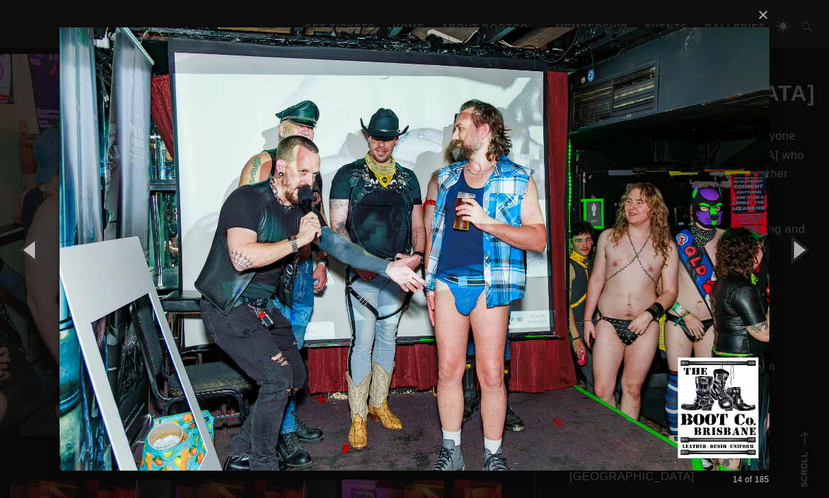
click at [571, 276] on button "button" at bounding box center [798, 249] width 62 height 75
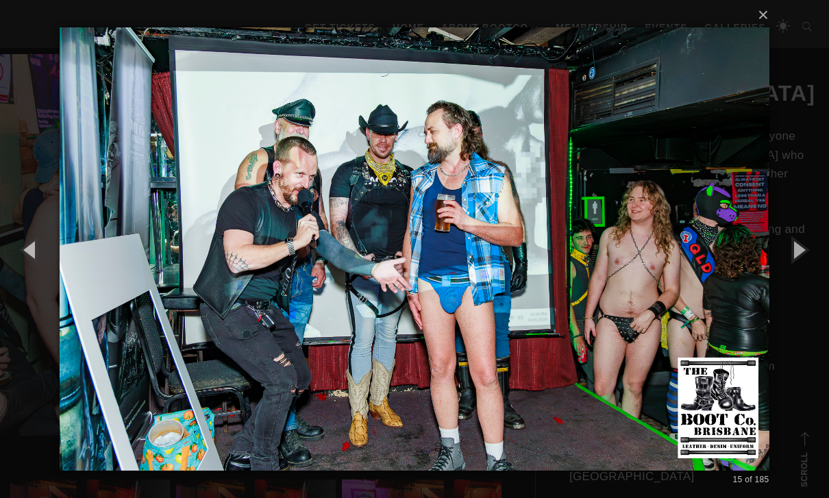
click at [571, 275] on button "button" at bounding box center [798, 249] width 62 height 75
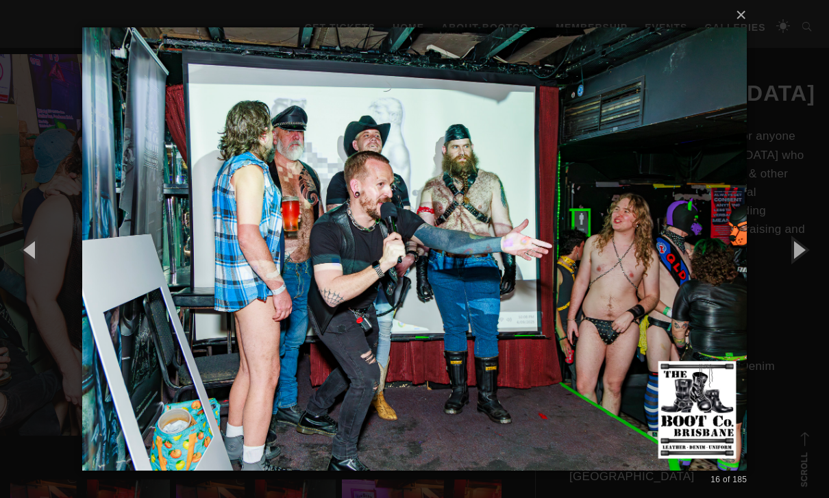
click at [571, 276] on button "button" at bounding box center [798, 249] width 62 height 75
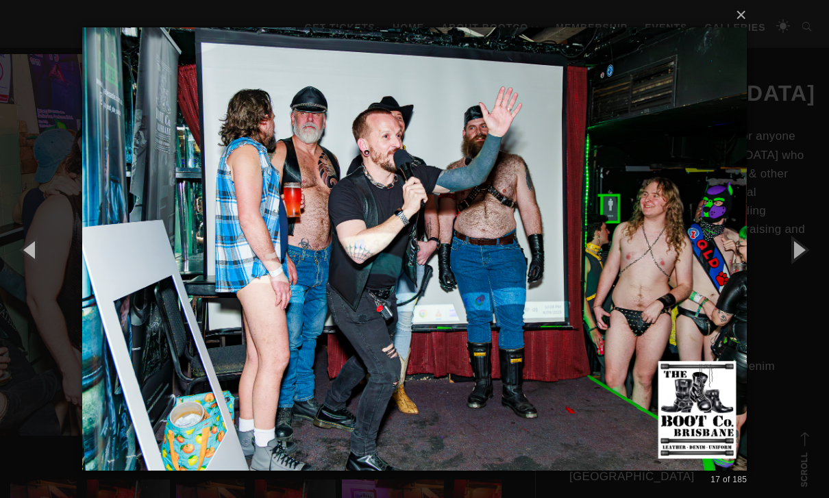
click at [571, 276] on button "button" at bounding box center [798, 249] width 62 height 75
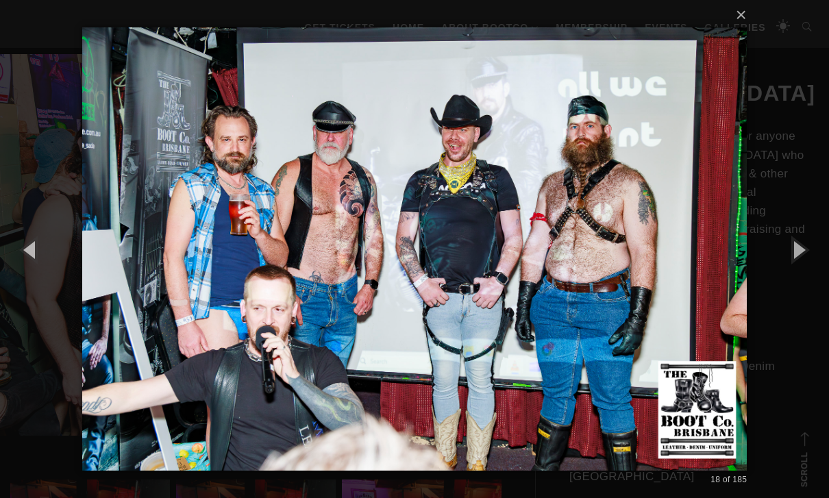
click at [571, 277] on button "button" at bounding box center [798, 249] width 62 height 75
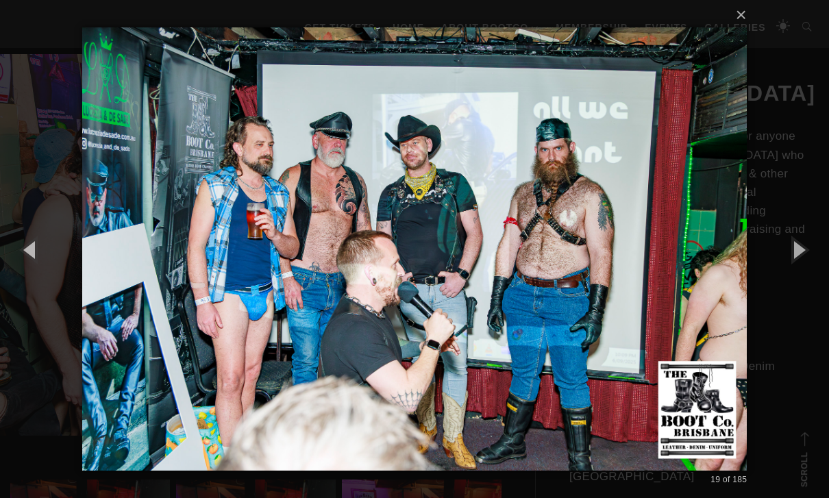
click at [571, 30] on button "×" at bounding box center [418, 15] width 665 height 30
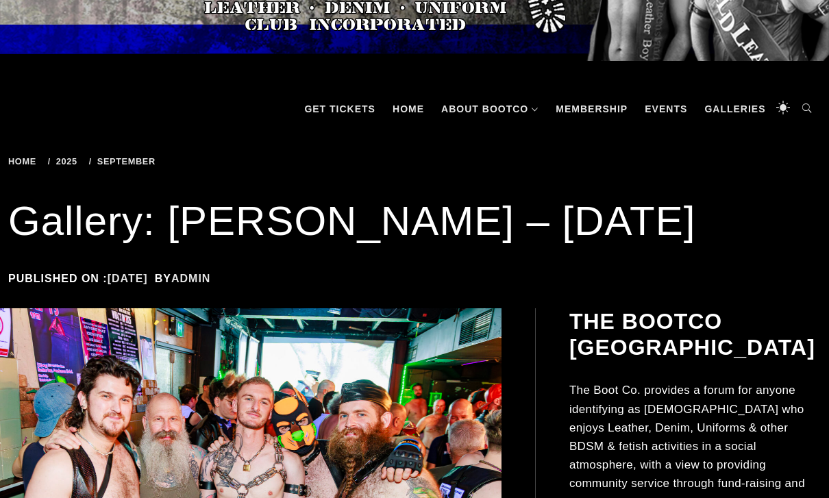
scroll to position [106, 0]
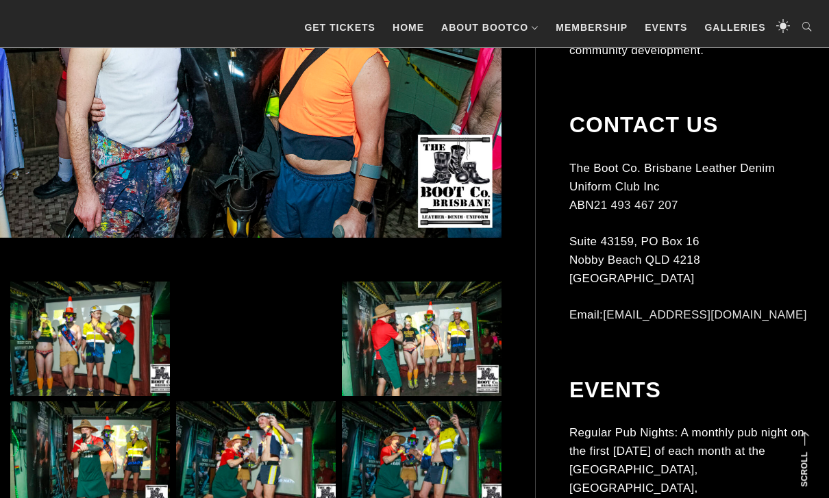
scroll to position [587, 0]
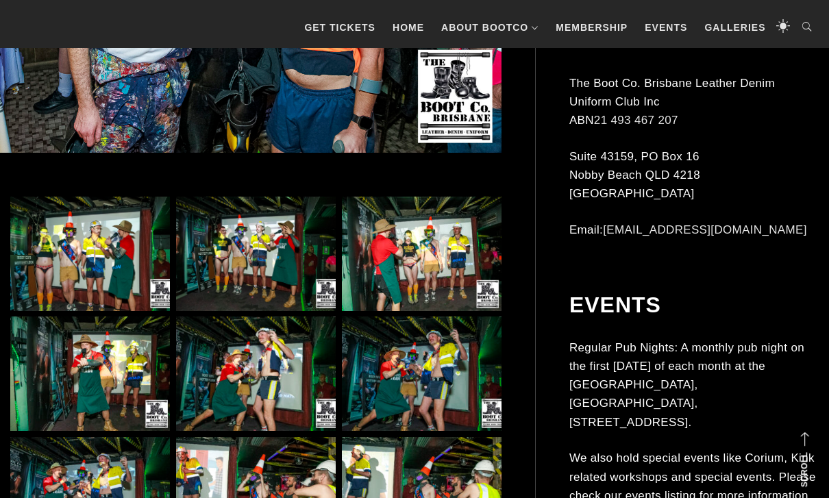
click at [74, 267] on img at bounding box center [90, 254] width 160 height 114
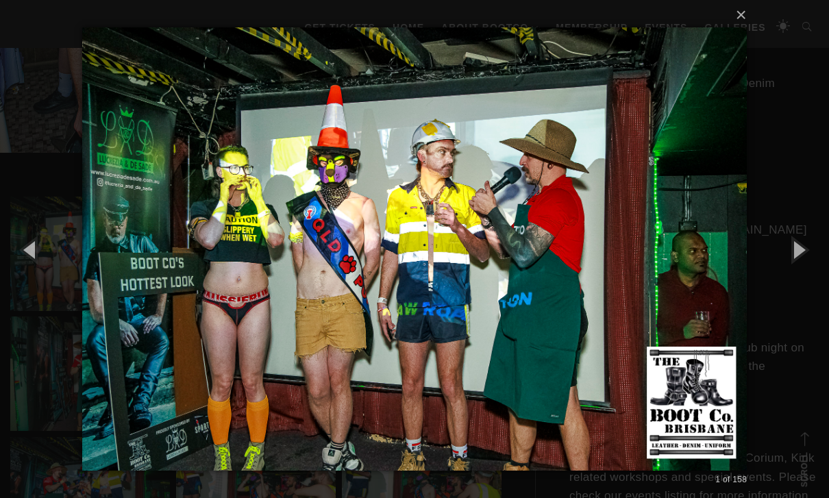
click at [34, 272] on button "button" at bounding box center [31, 249] width 62 height 75
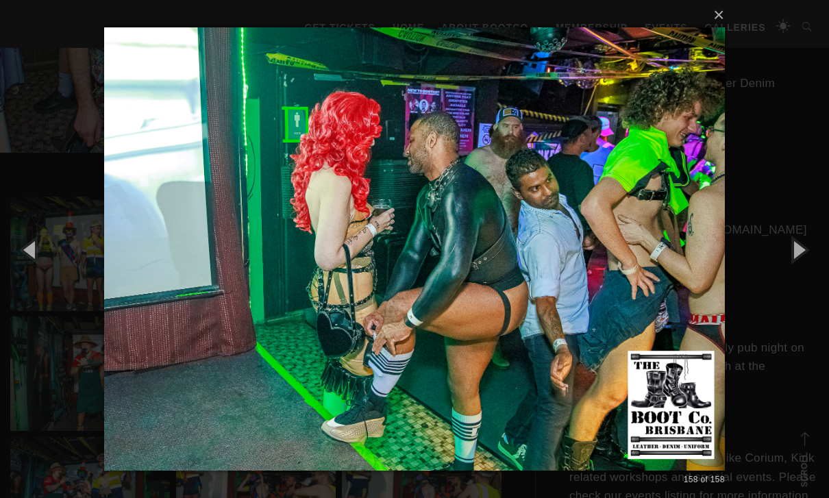
click at [32, 267] on button "button" at bounding box center [31, 249] width 62 height 75
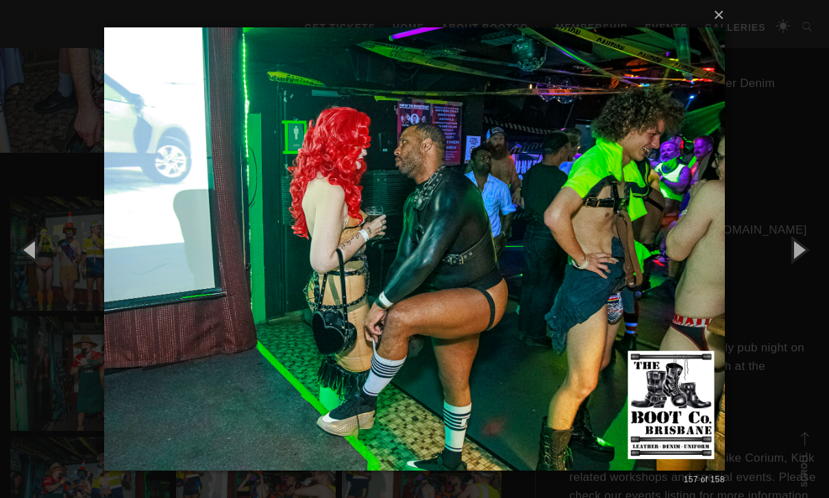
click at [35, 268] on button "button" at bounding box center [31, 249] width 62 height 75
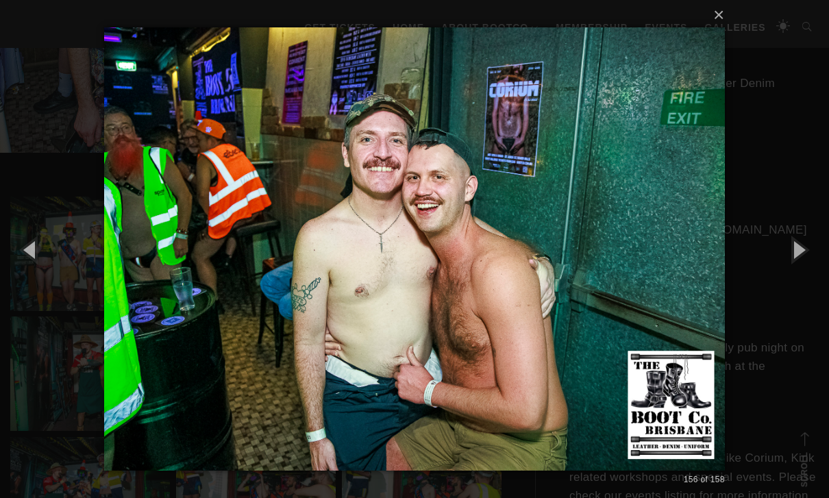
click at [30, 278] on button "button" at bounding box center [31, 249] width 62 height 75
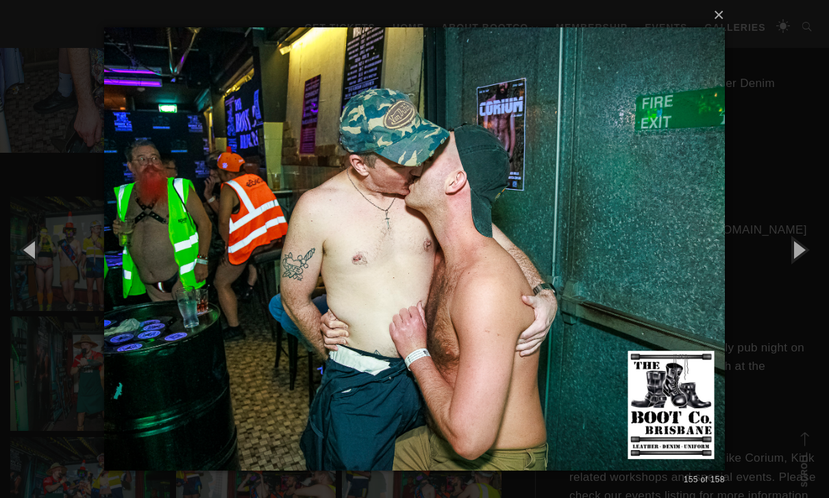
click at [33, 273] on button "button" at bounding box center [31, 249] width 62 height 75
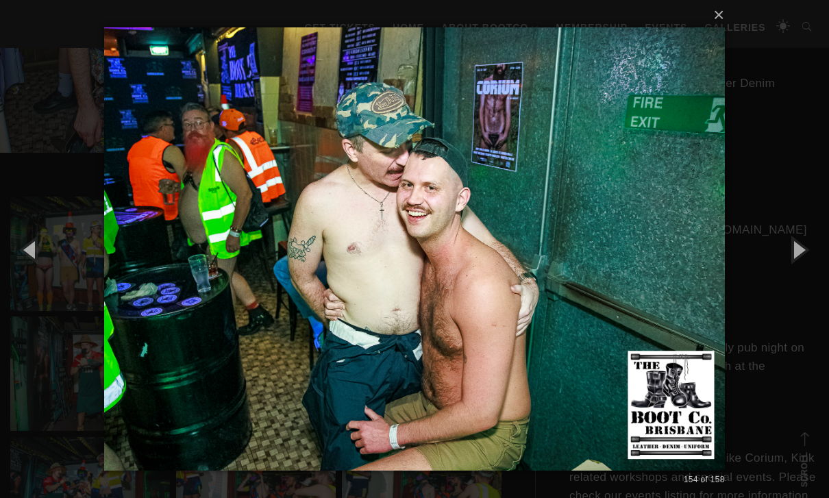
click at [34, 271] on button "button" at bounding box center [31, 249] width 62 height 75
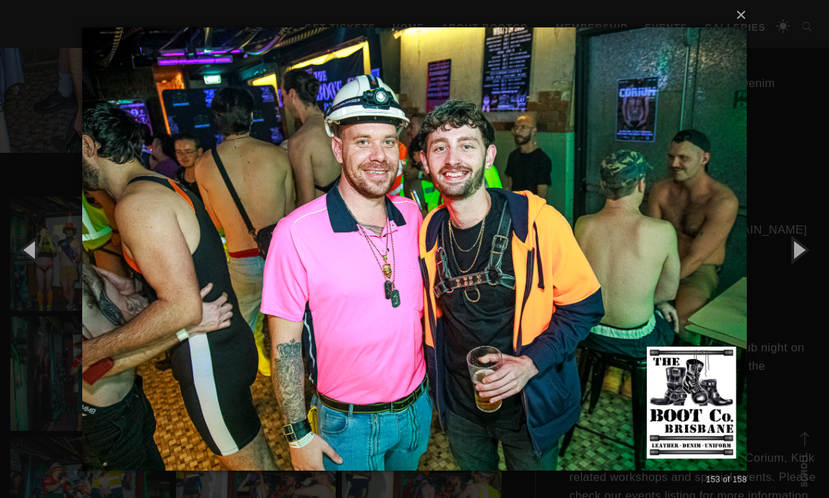
click at [34, 277] on button "button" at bounding box center [31, 249] width 62 height 75
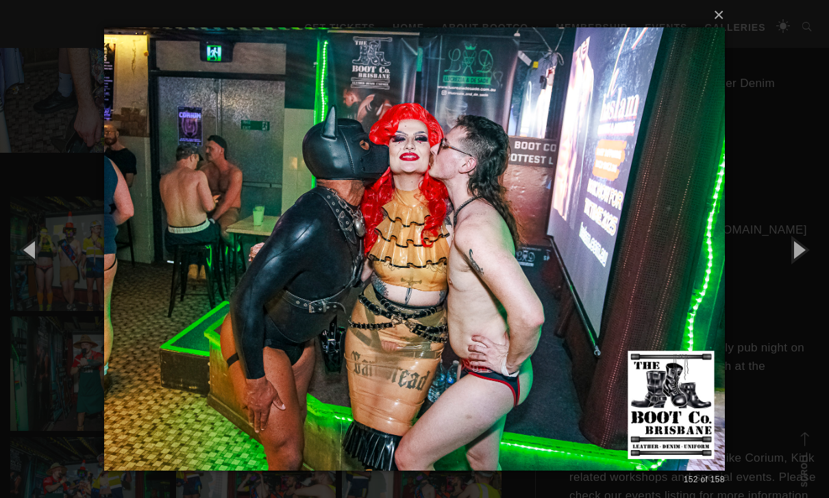
click at [34, 275] on button "button" at bounding box center [31, 249] width 62 height 75
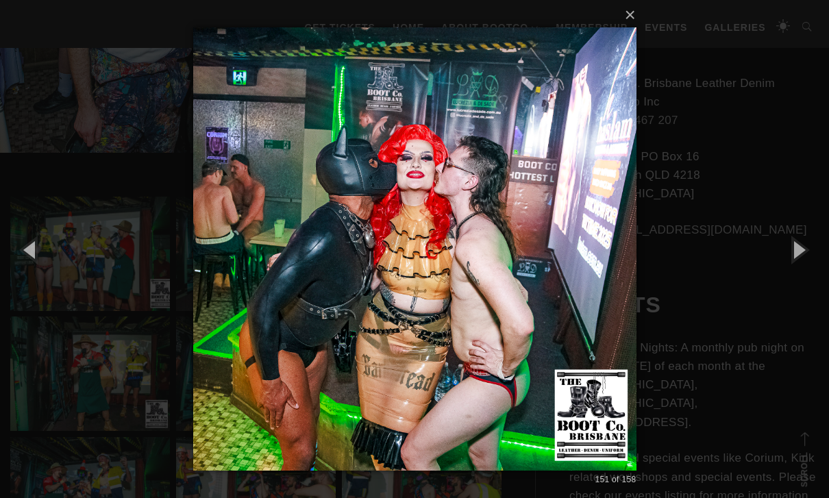
click at [34, 274] on button "button" at bounding box center [31, 249] width 62 height 75
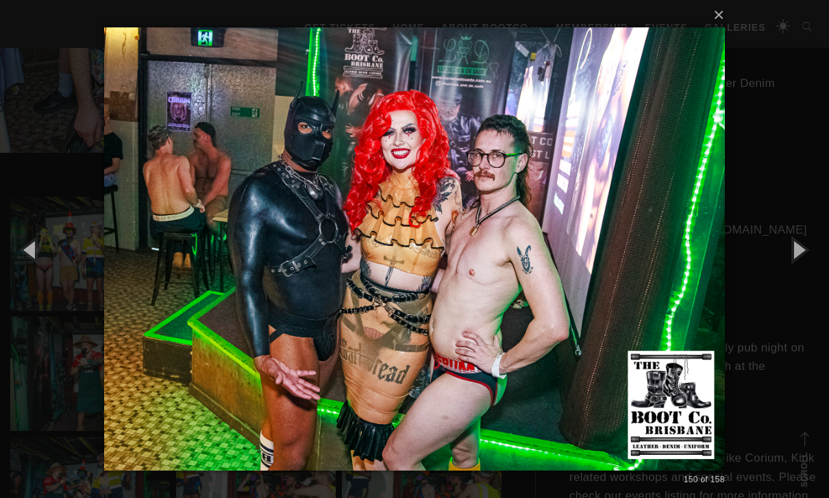
click at [32, 271] on button "button" at bounding box center [31, 249] width 62 height 75
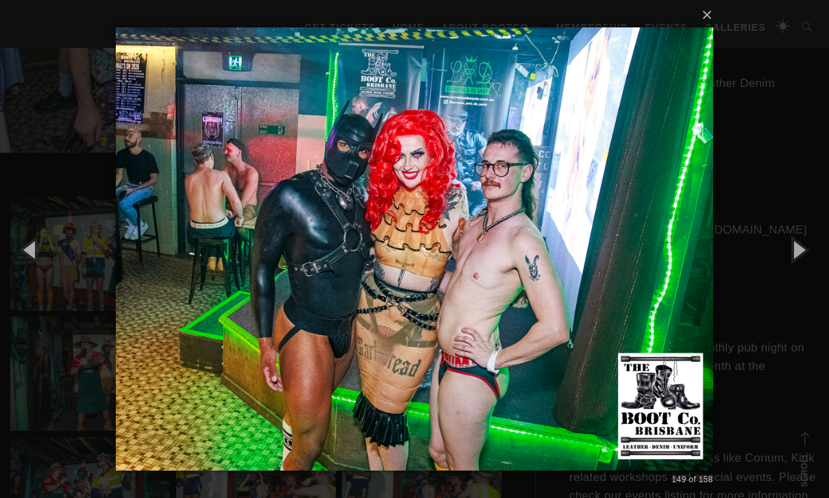
click at [32, 273] on button "button" at bounding box center [31, 249] width 62 height 75
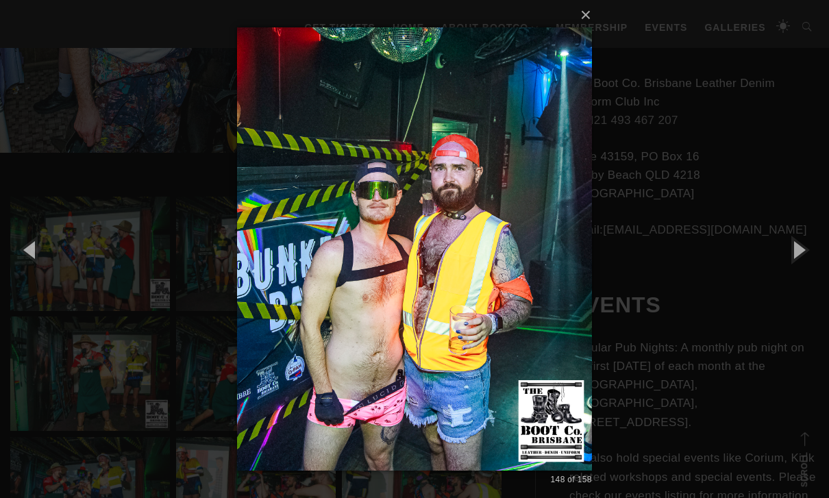
click at [35, 273] on button "button" at bounding box center [31, 249] width 62 height 75
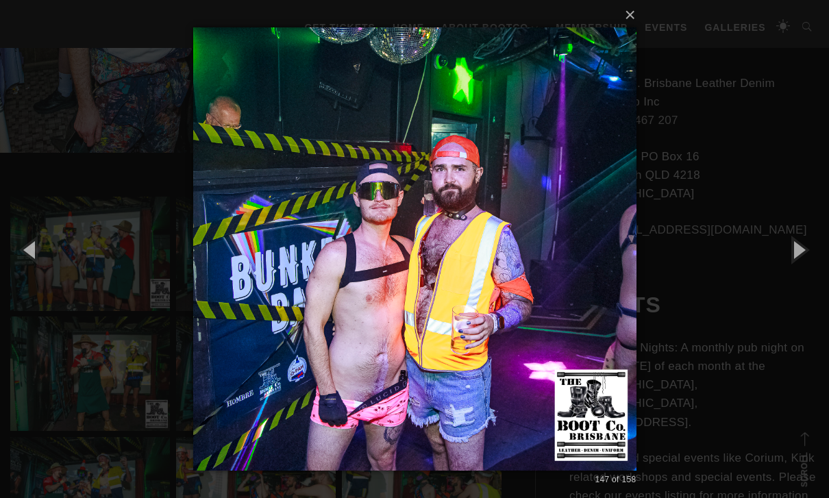
click at [36, 274] on button "button" at bounding box center [31, 249] width 62 height 75
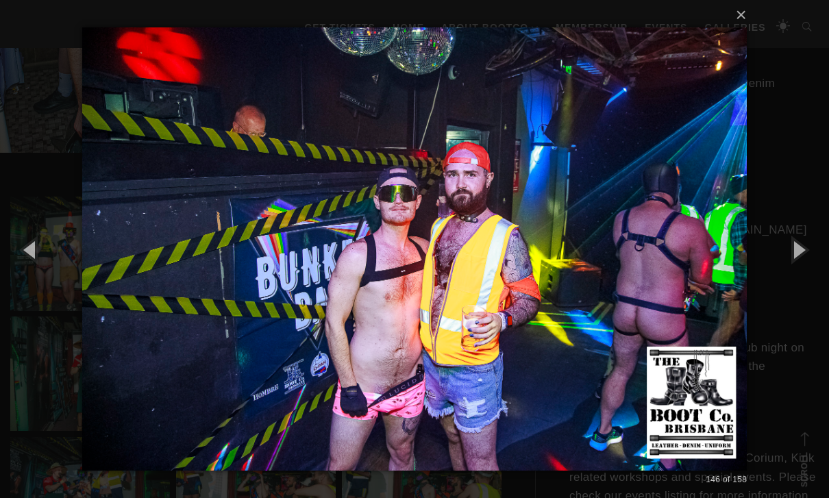
click at [34, 275] on button "button" at bounding box center [31, 249] width 62 height 75
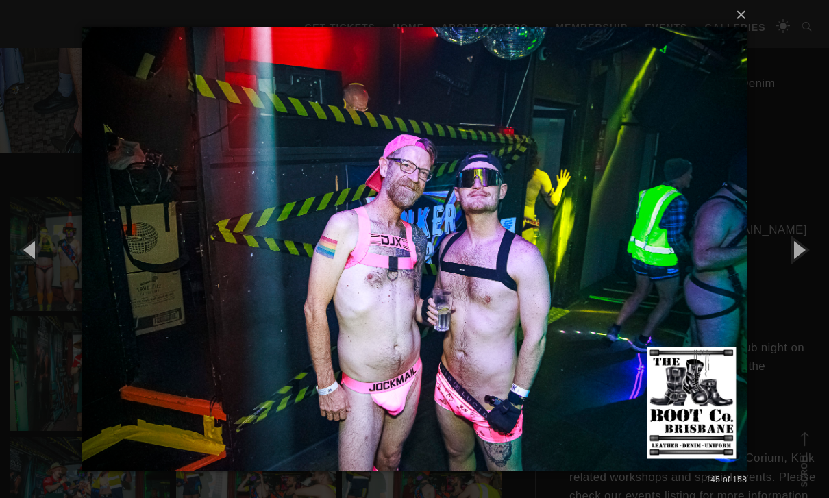
click at [36, 280] on button "button" at bounding box center [31, 249] width 62 height 75
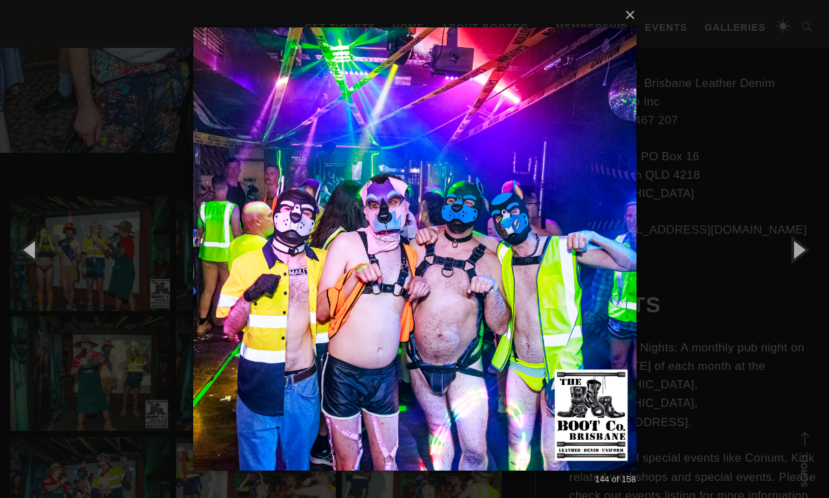
click at [23, 263] on button "button" at bounding box center [31, 249] width 62 height 75
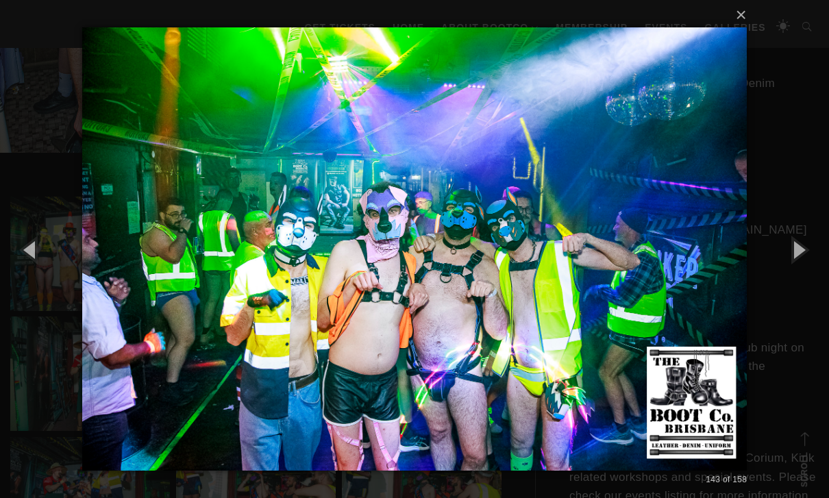
click at [34, 270] on button "button" at bounding box center [31, 249] width 62 height 75
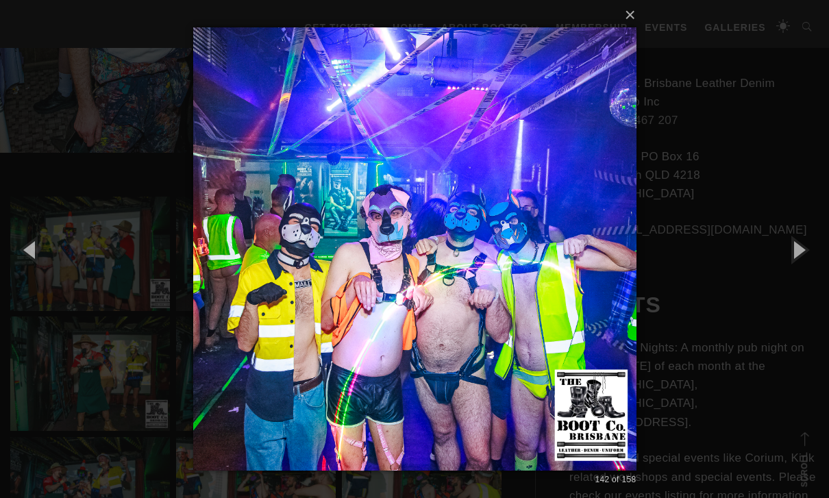
click at [27, 262] on button "button" at bounding box center [31, 249] width 62 height 75
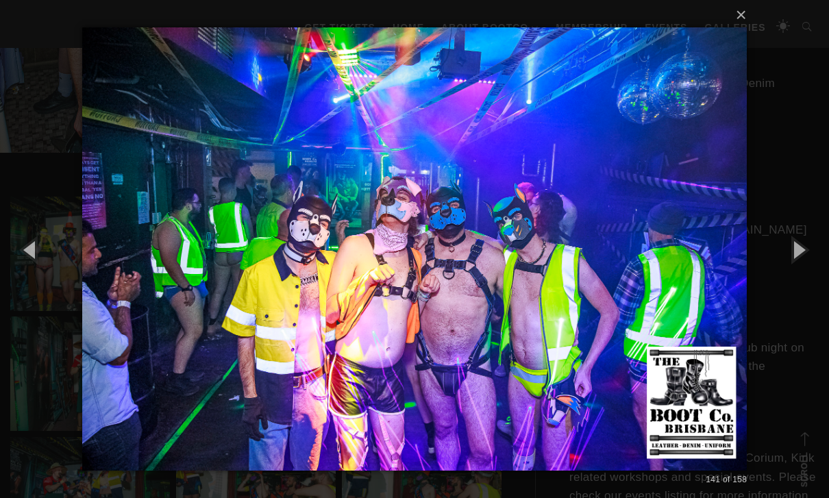
click at [30, 273] on button "button" at bounding box center [31, 249] width 62 height 75
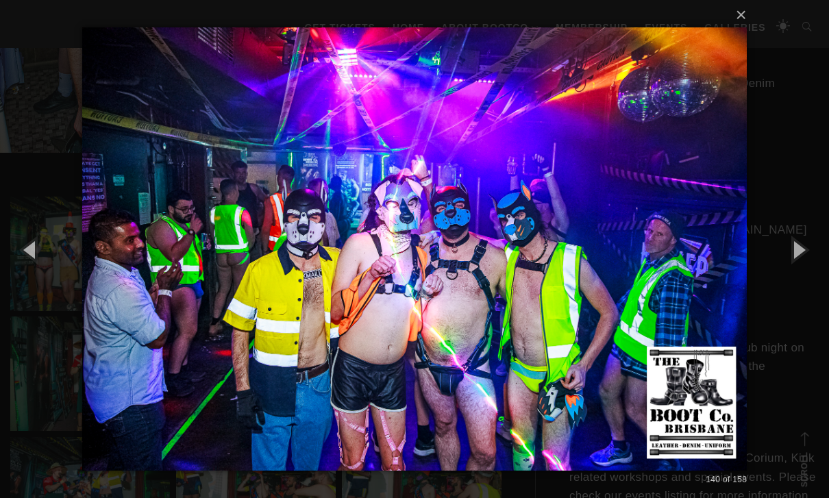
click at [25, 271] on button "button" at bounding box center [31, 249] width 62 height 75
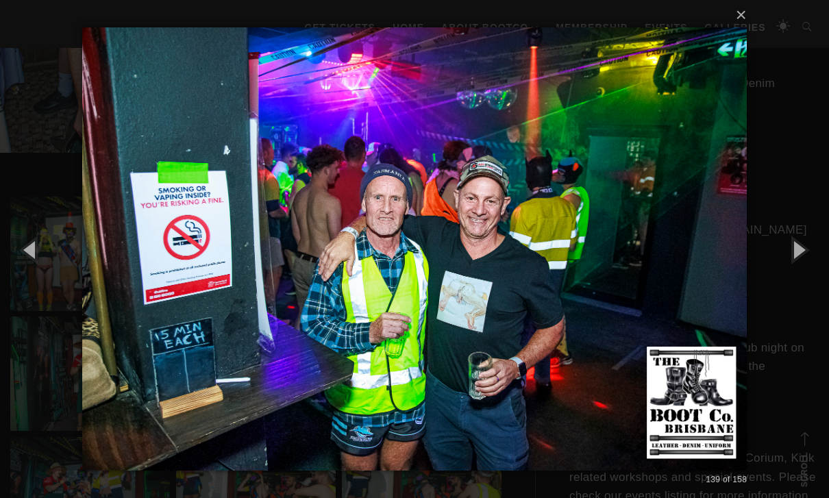
click at [30, 273] on button "button" at bounding box center [31, 249] width 62 height 75
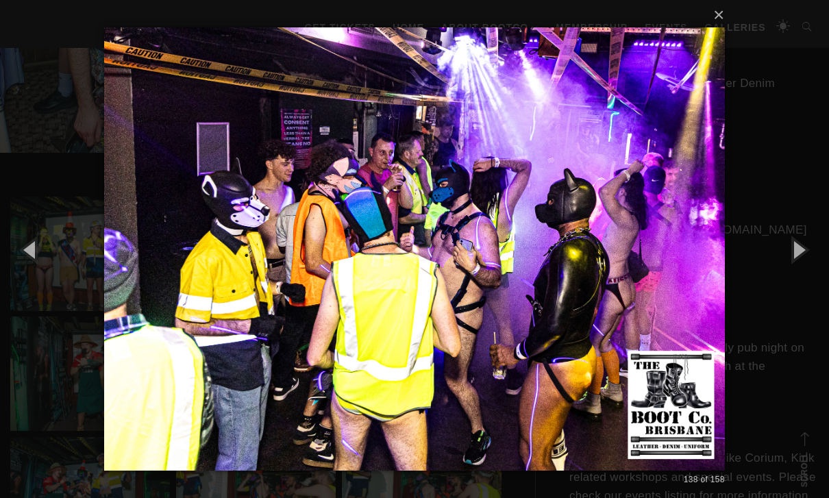
click at [32, 267] on button "button" at bounding box center [31, 249] width 62 height 75
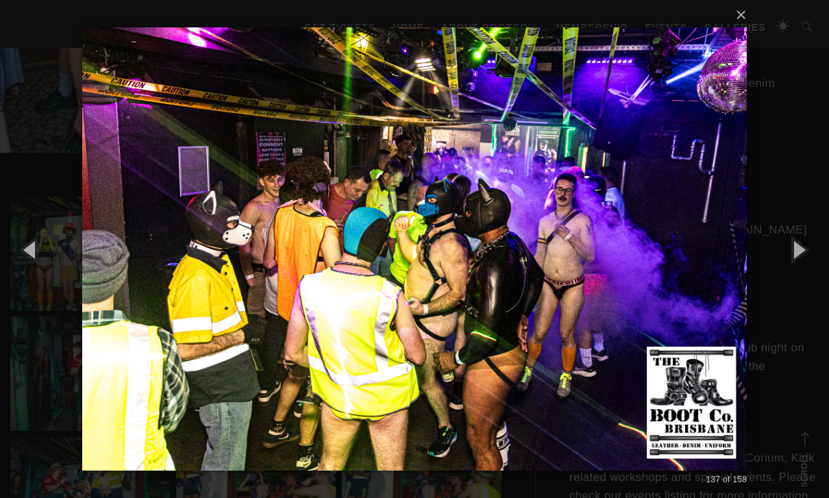
click at [32, 273] on button "button" at bounding box center [31, 249] width 62 height 75
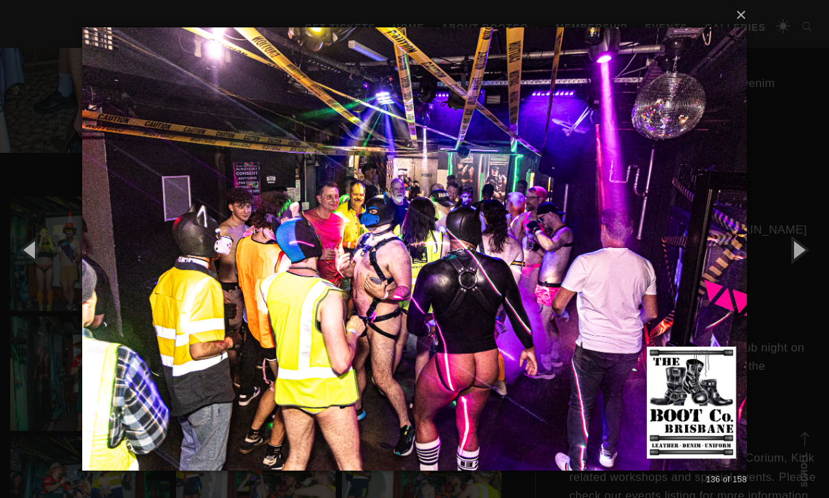
click at [27, 267] on button "button" at bounding box center [31, 249] width 62 height 75
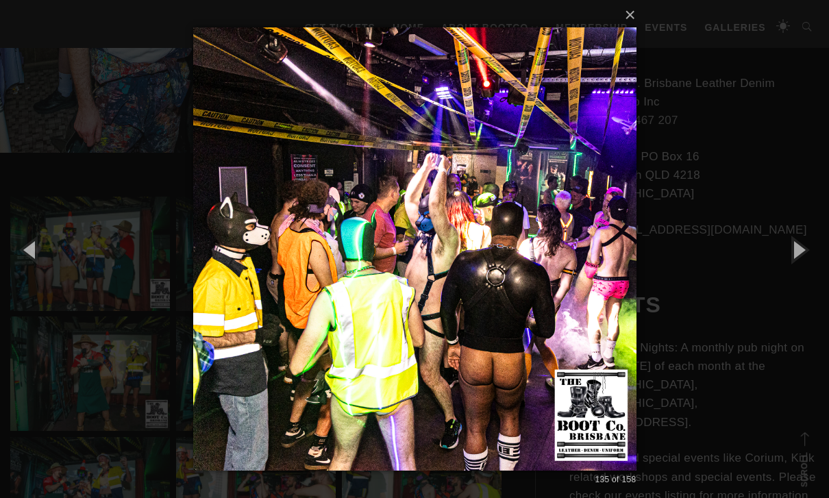
click at [22, 267] on button "button" at bounding box center [31, 249] width 62 height 75
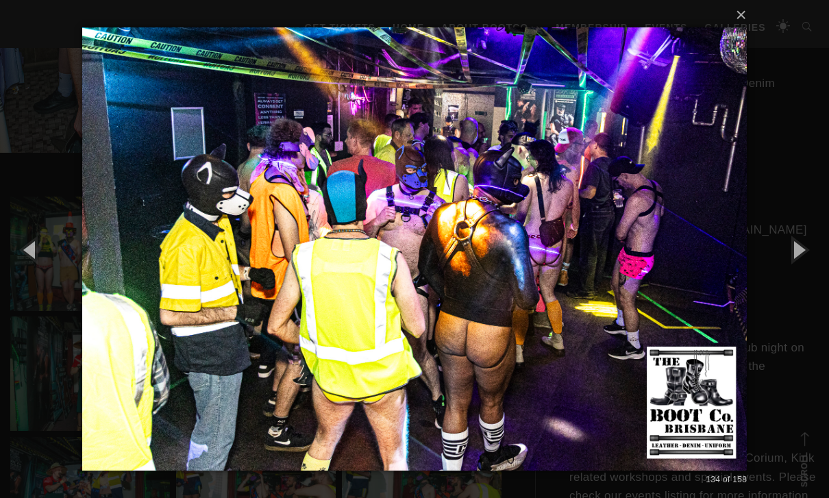
click at [21, 270] on button "button" at bounding box center [31, 249] width 62 height 75
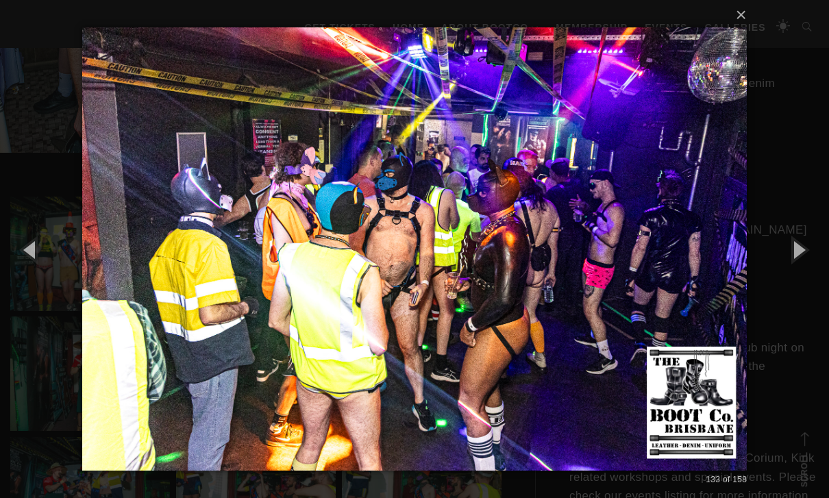
click at [22, 267] on button "button" at bounding box center [31, 249] width 62 height 75
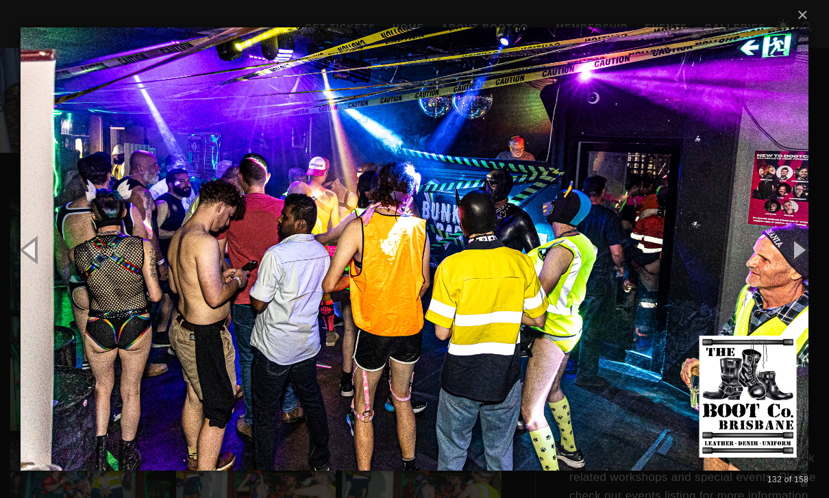
click at [27, 267] on button "button" at bounding box center [31, 249] width 62 height 75
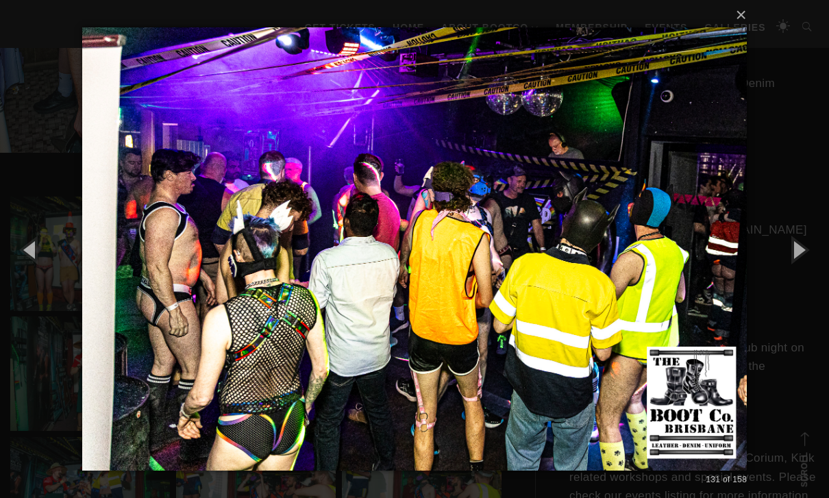
click at [26, 264] on button "button" at bounding box center [31, 249] width 62 height 75
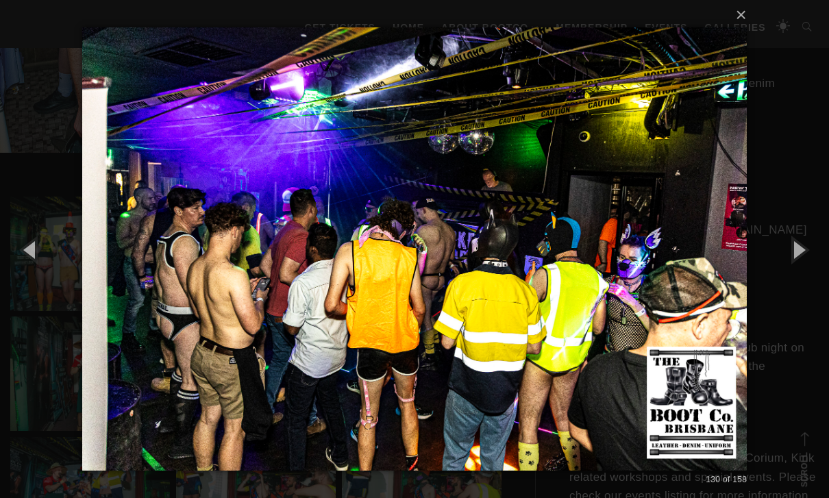
click at [26, 271] on button "button" at bounding box center [31, 249] width 62 height 75
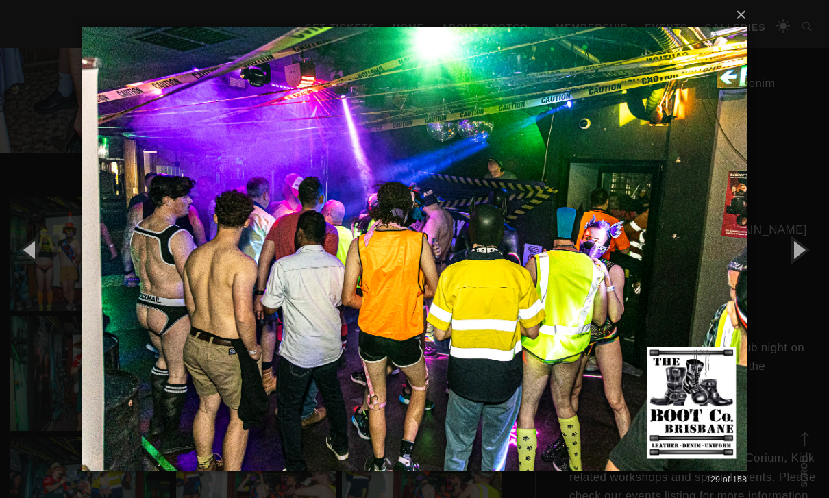
click at [21, 280] on button "button" at bounding box center [31, 249] width 62 height 75
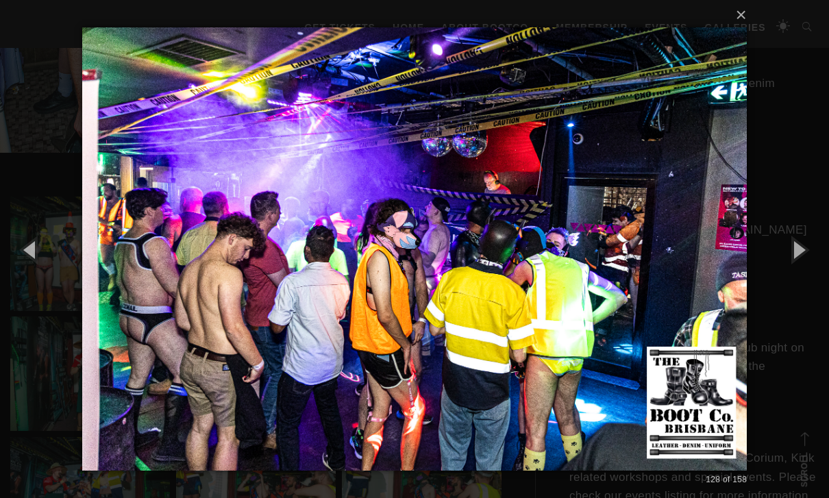
click at [21, 270] on button "button" at bounding box center [31, 249] width 62 height 75
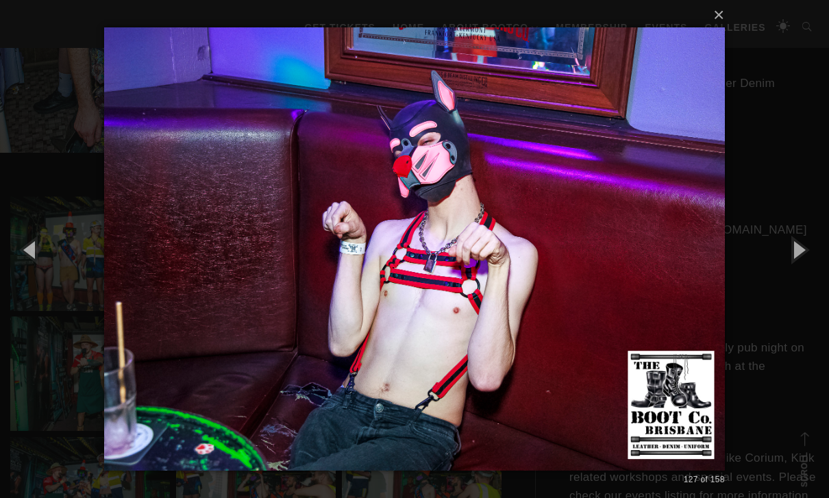
click at [23, 270] on button "button" at bounding box center [31, 249] width 62 height 75
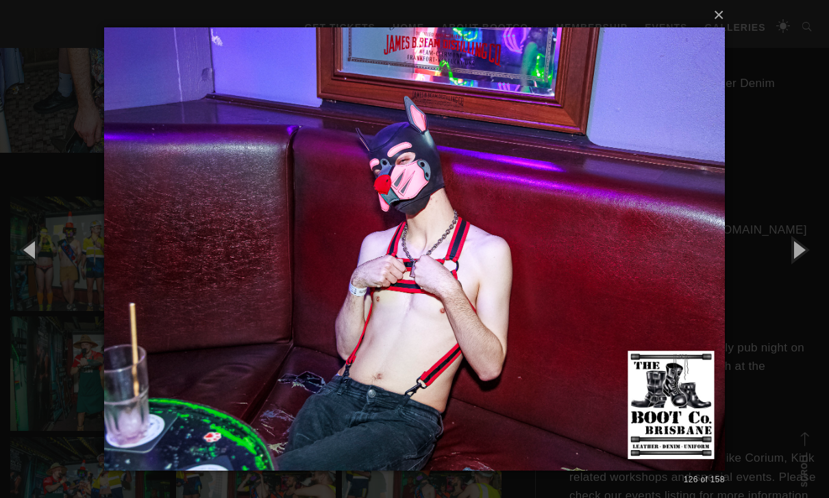
click at [20, 270] on button "button" at bounding box center [31, 249] width 62 height 75
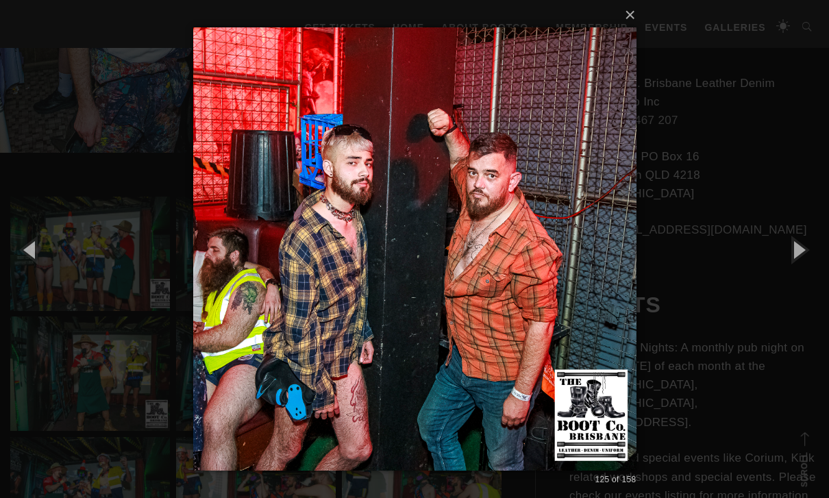
click at [25, 272] on button "button" at bounding box center [31, 249] width 62 height 75
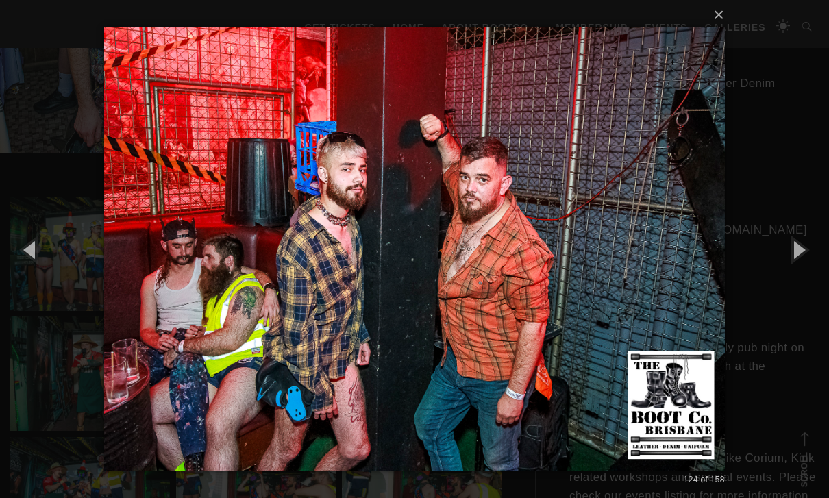
click at [28, 265] on button "button" at bounding box center [31, 249] width 62 height 75
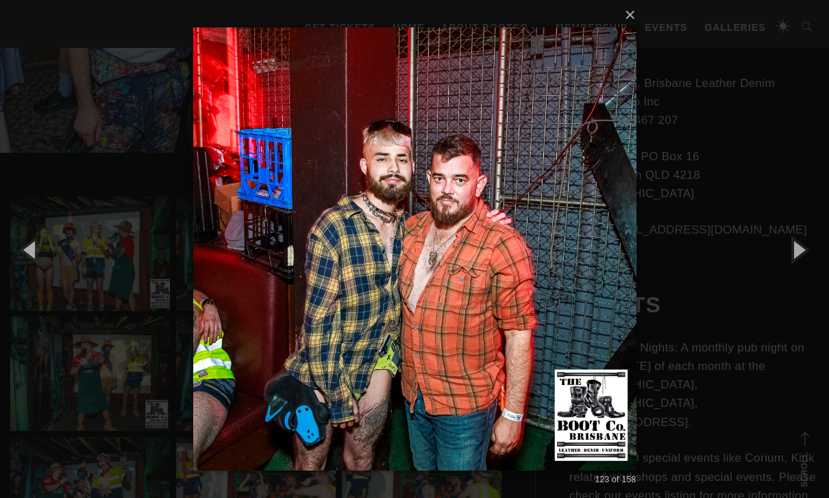
click at [25, 265] on button "button" at bounding box center [31, 249] width 62 height 75
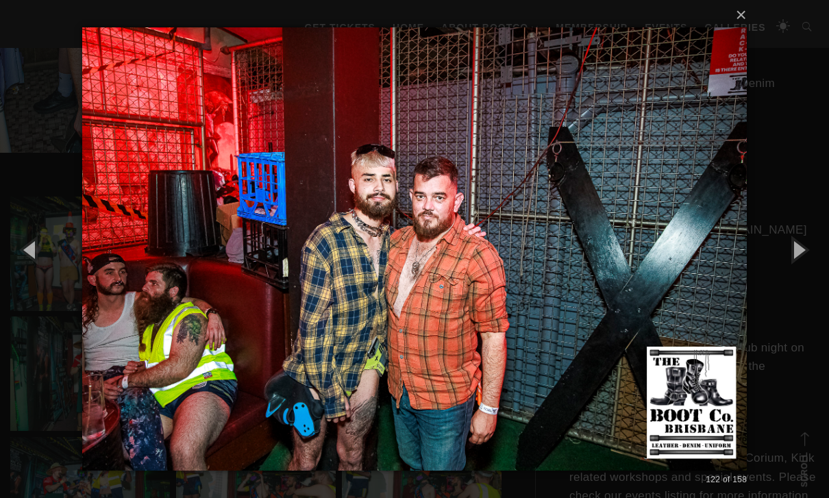
click at [23, 265] on button "button" at bounding box center [31, 249] width 62 height 75
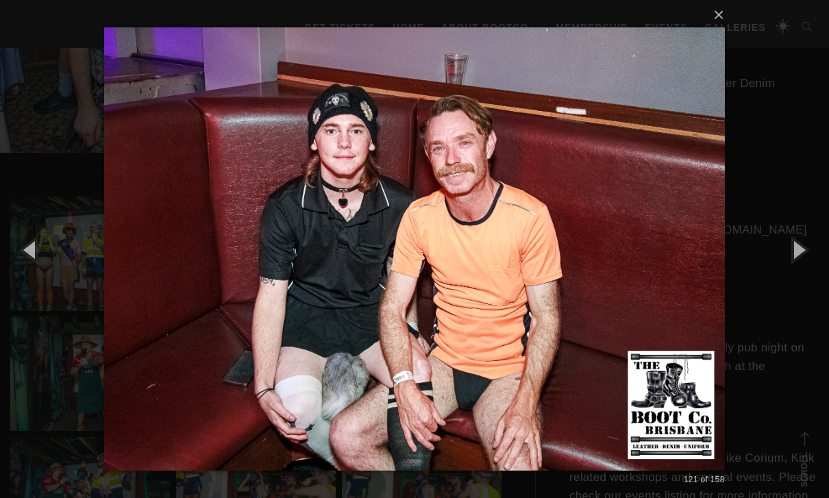
click at [28, 266] on button "button" at bounding box center [31, 249] width 62 height 75
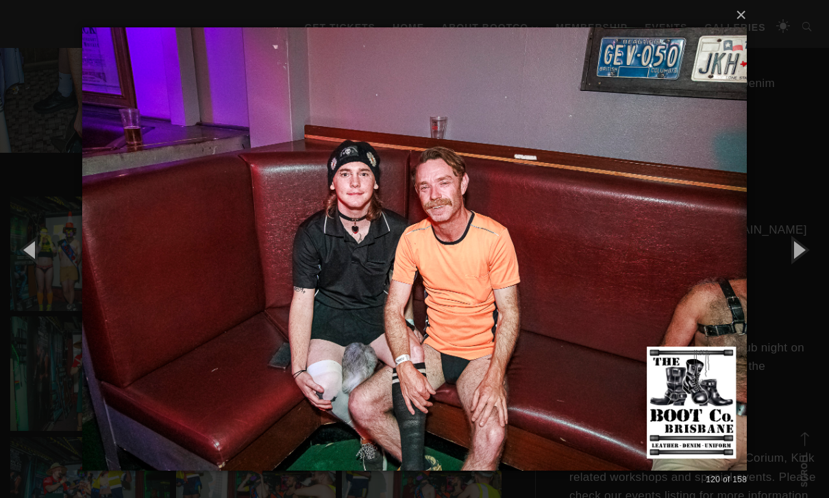
click at [29, 267] on button "button" at bounding box center [31, 249] width 62 height 75
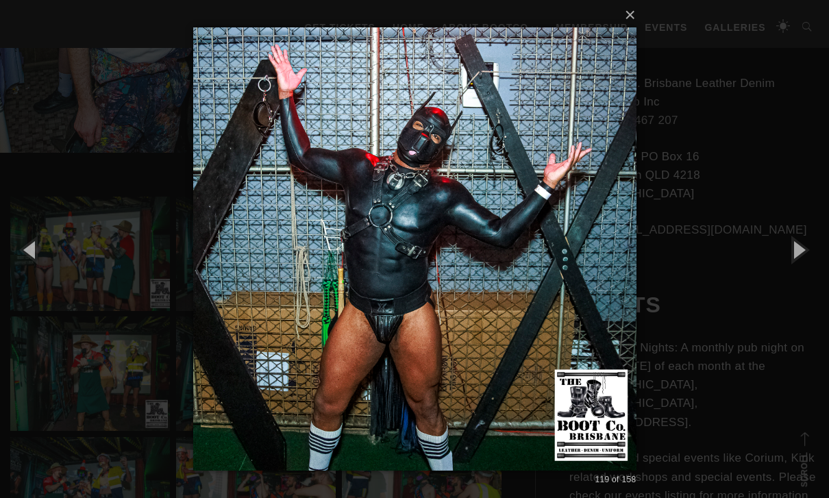
click at [24, 265] on button "button" at bounding box center [31, 249] width 62 height 75
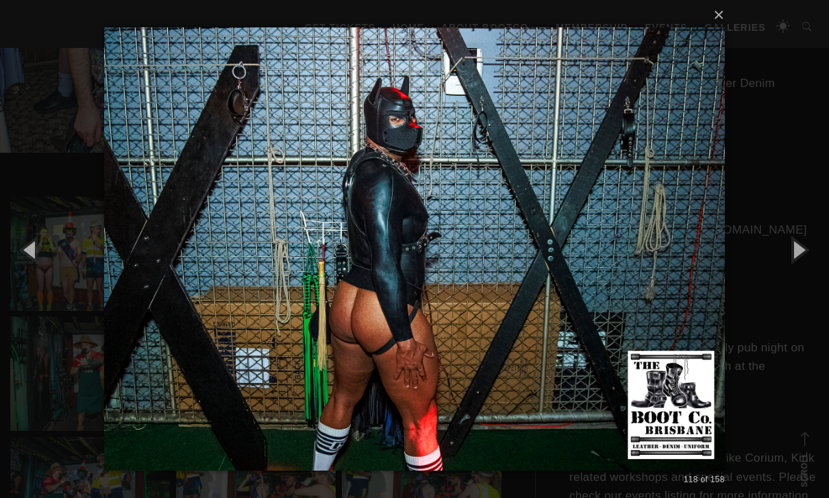
click at [25, 270] on button "button" at bounding box center [31, 249] width 62 height 75
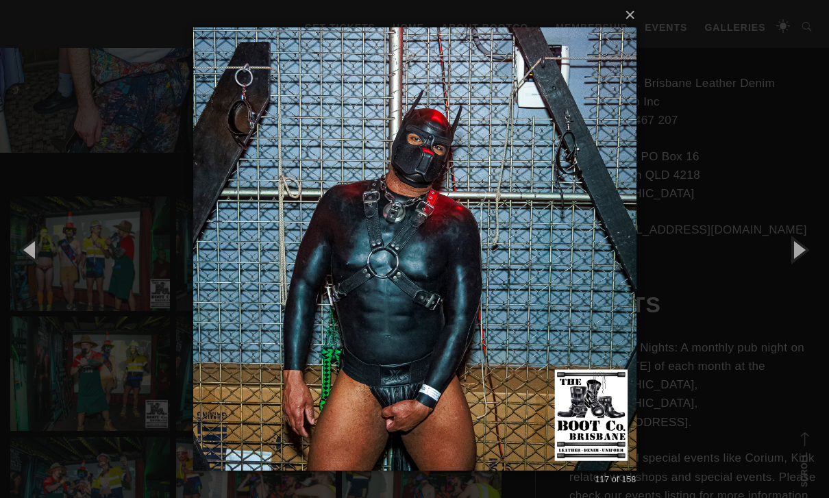
click at [24, 273] on button "button" at bounding box center [31, 249] width 62 height 75
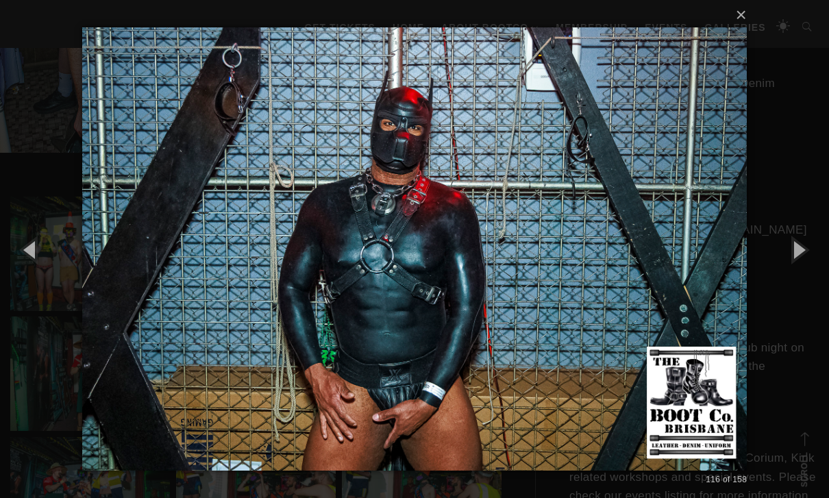
click at [27, 269] on button "button" at bounding box center [31, 249] width 62 height 75
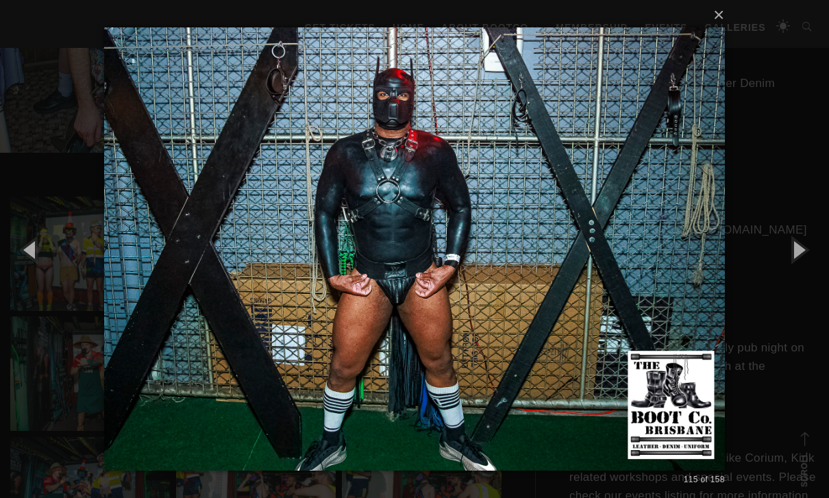
click at [23, 271] on button "button" at bounding box center [31, 249] width 62 height 75
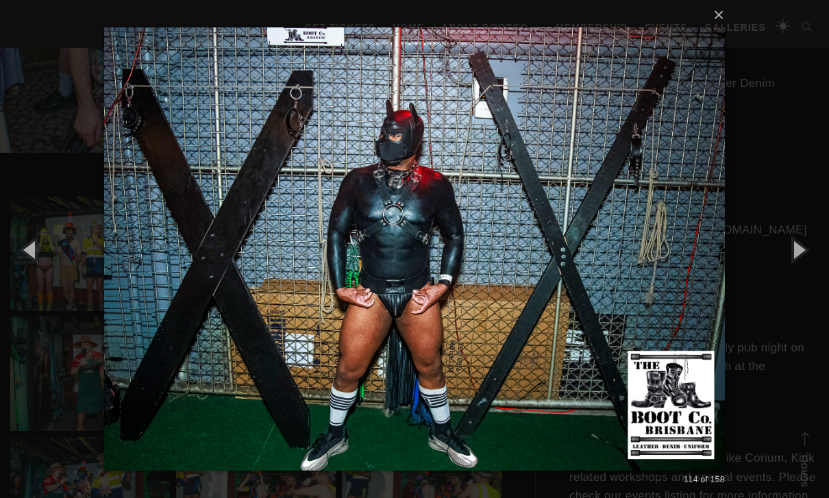
click at [21, 270] on button "button" at bounding box center [31, 249] width 62 height 75
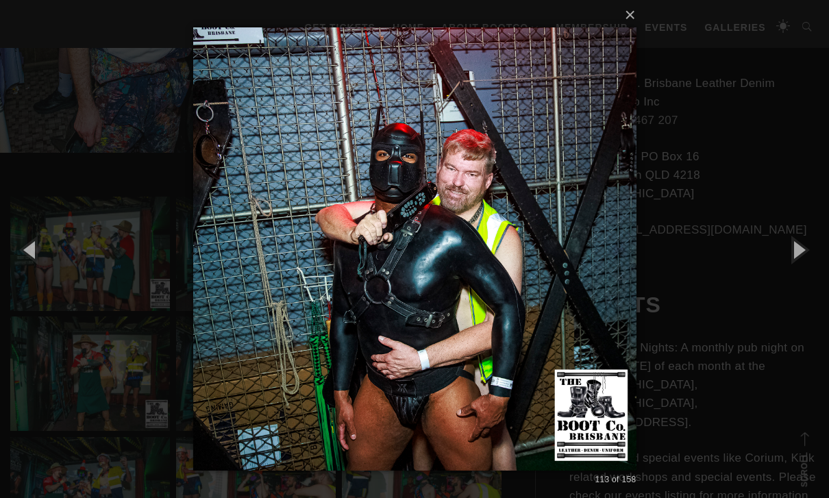
click at [29, 273] on button "button" at bounding box center [31, 249] width 62 height 75
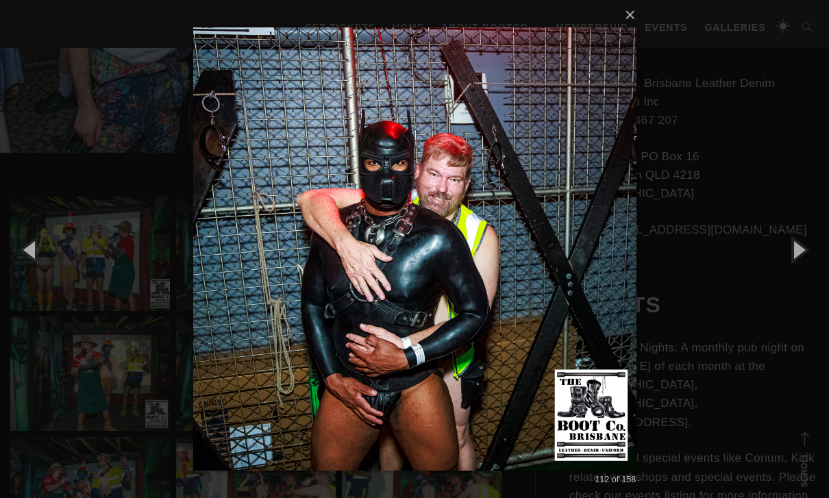
click at [23, 280] on button "button" at bounding box center [31, 249] width 62 height 75
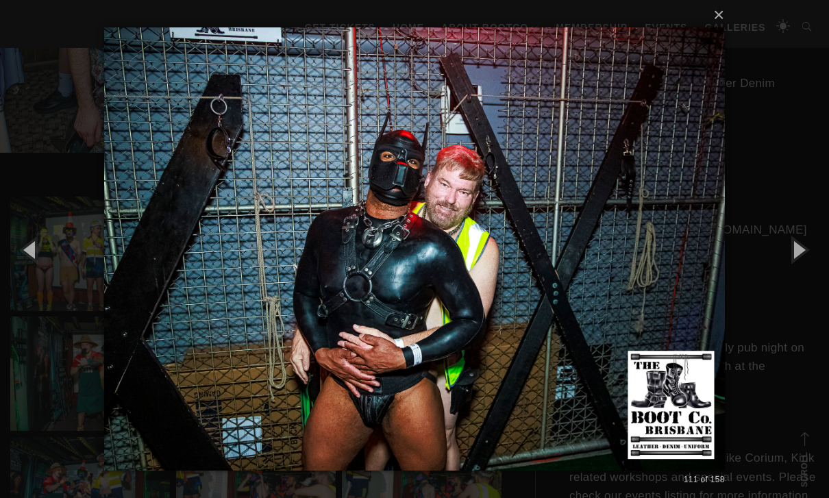
click at [25, 273] on button "button" at bounding box center [31, 249] width 62 height 75
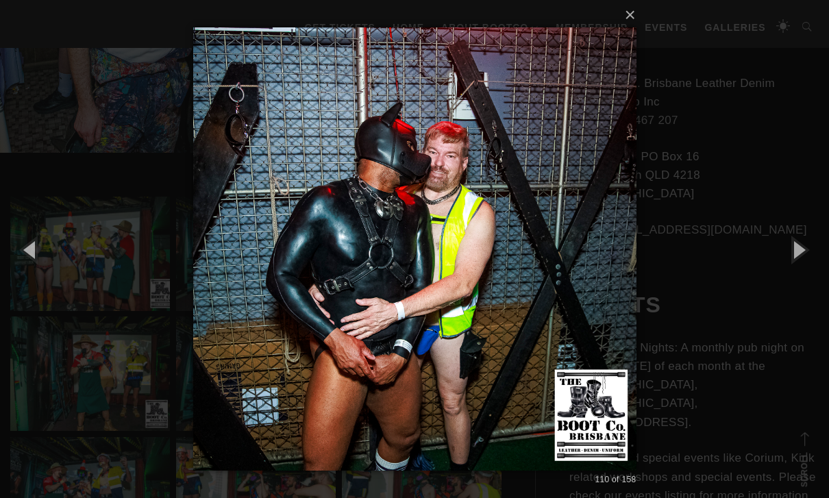
click at [25, 273] on button "button" at bounding box center [31, 249] width 62 height 75
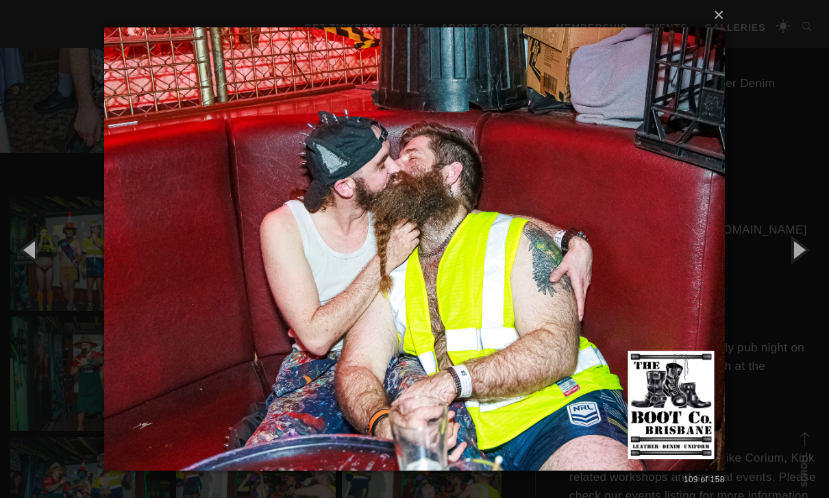
click at [27, 272] on button "button" at bounding box center [31, 249] width 62 height 75
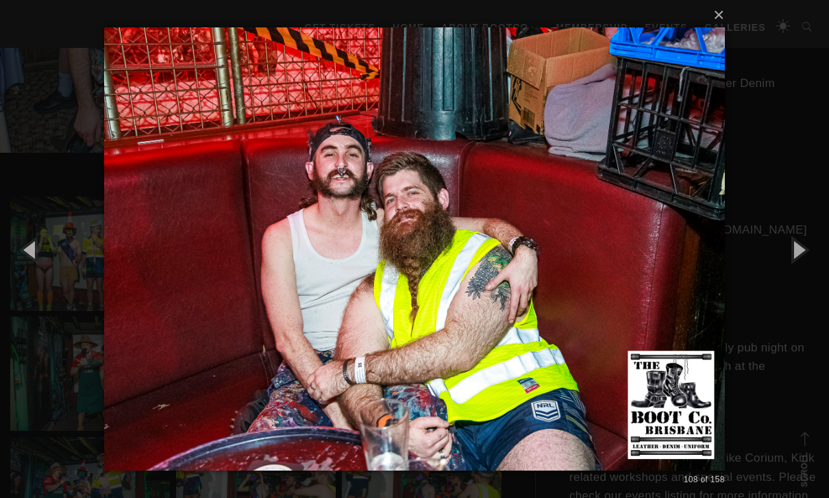
click at [25, 274] on button "button" at bounding box center [31, 249] width 62 height 75
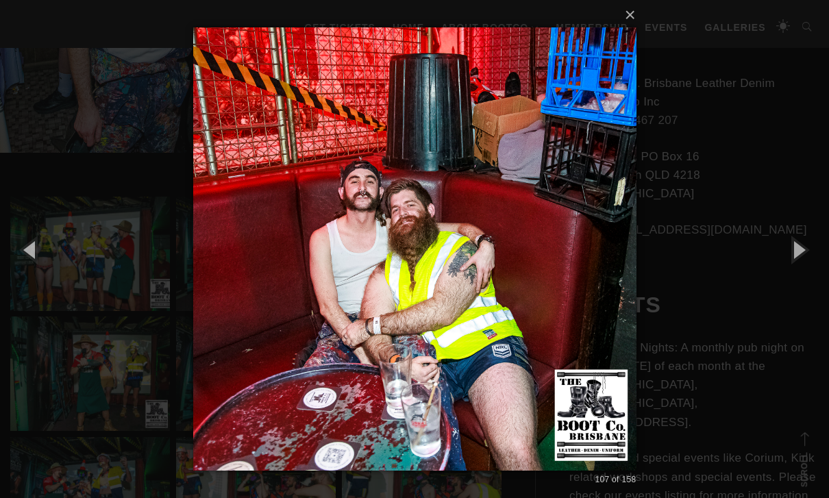
click at [23, 273] on button "button" at bounding box center [31, 249] width 62 height 75
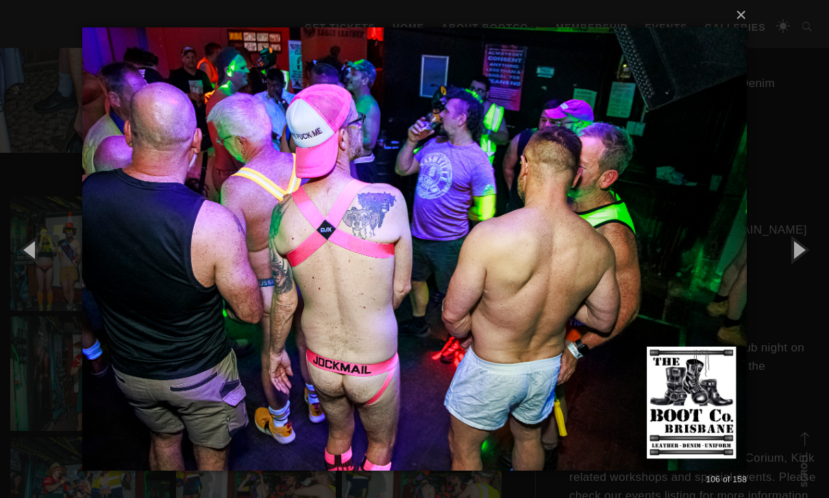
click at [25, 270] on button "button" at bounding box center [31, 249] width 62 height 75
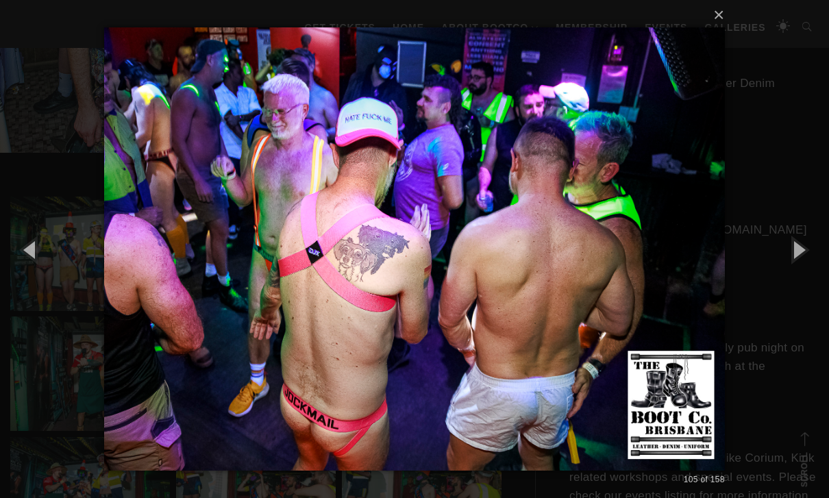
click at [25, 269] on button "button" at bounding box center [31, 249] width 62 height 75
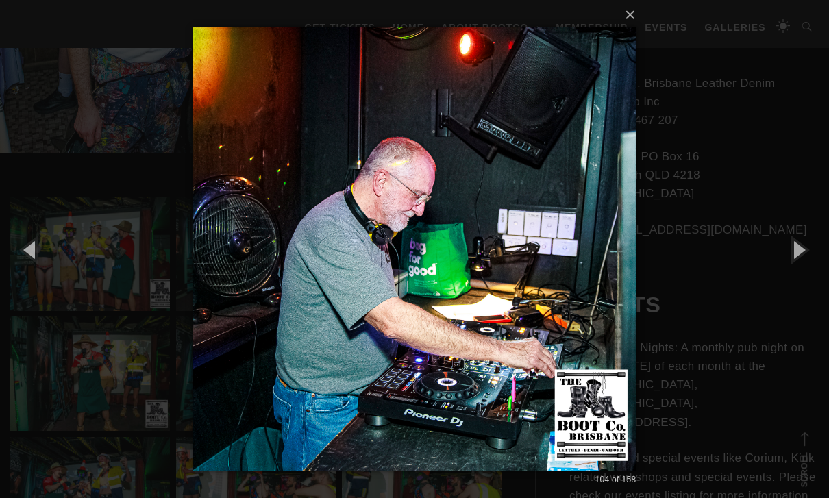
click at [27, 266] on button "button" at bounding box center [31, 249] width 62 height 75
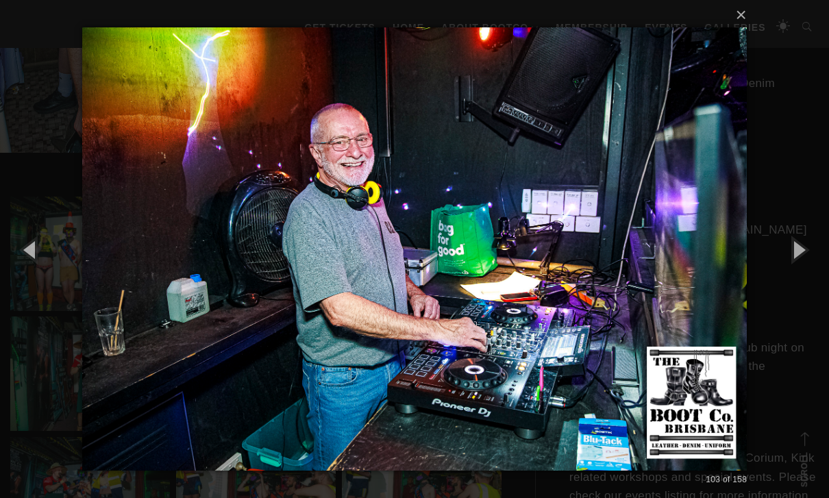
click at [29, 269] on button "button" at bounding box center [31, 249] width 62 height 75
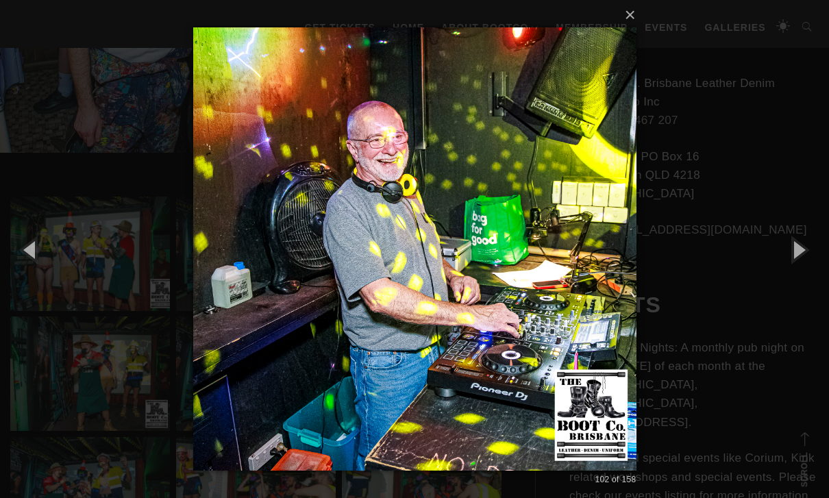
click at [27, 274] on button "button" at bounding box center [31, 249] width 62 height 75
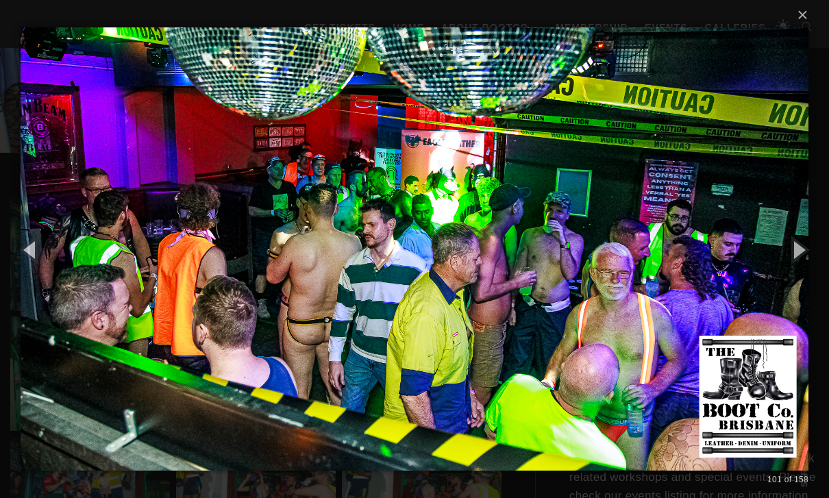
click at [25, 275] on button "button" at bounding box center [31, 249] width 62 height 75
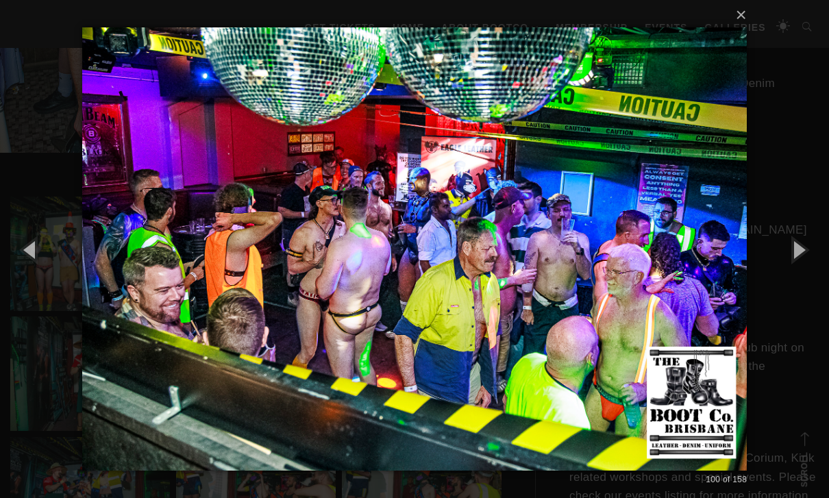
click at [28, 278] on button "button" at bounding box center [31, 249] width 62 height 75
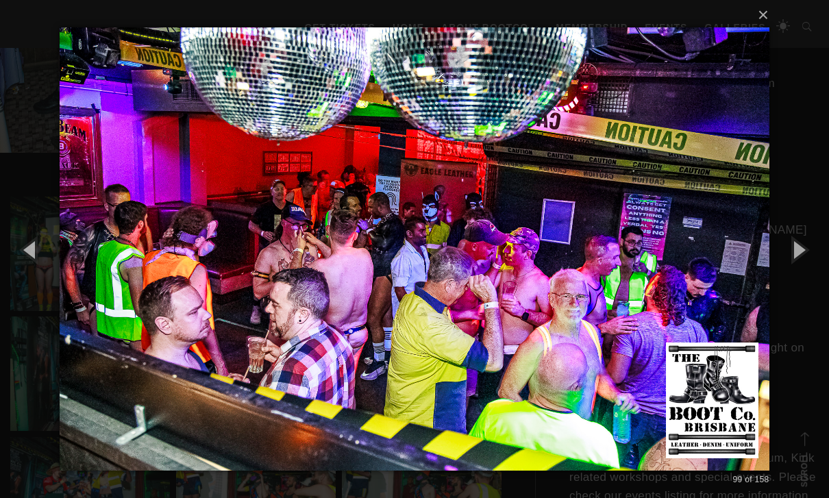
click at [26, 267] on button "button" at bounding box center [31, 249] width 62 height 75
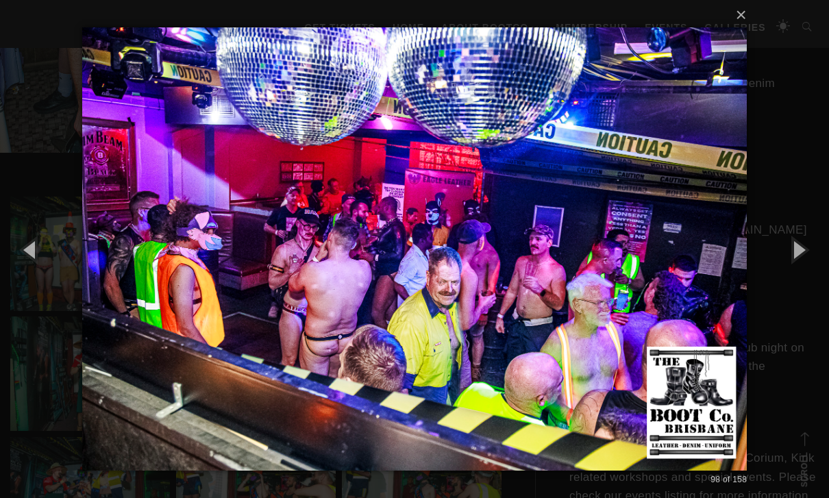
click at [26, 273] on button "button" at bounding box center [31, 249] width 62 height 75
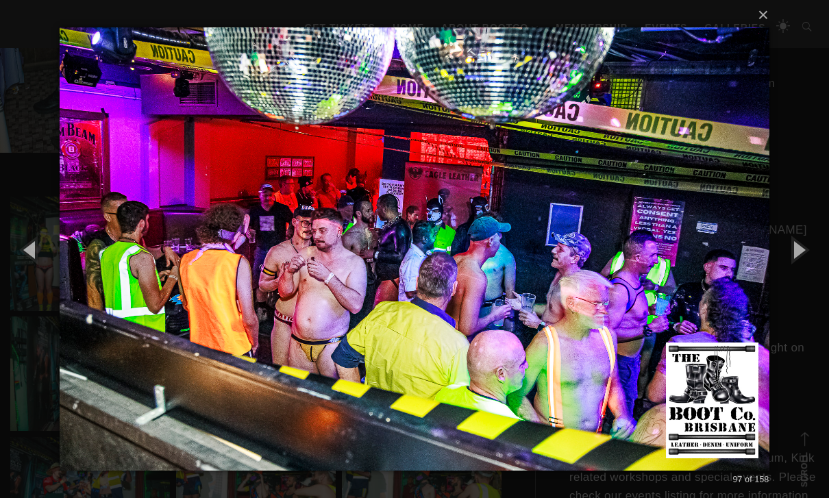
click at [27, 270] on button "button" at bounding box center [31, 249] width 62 height 75
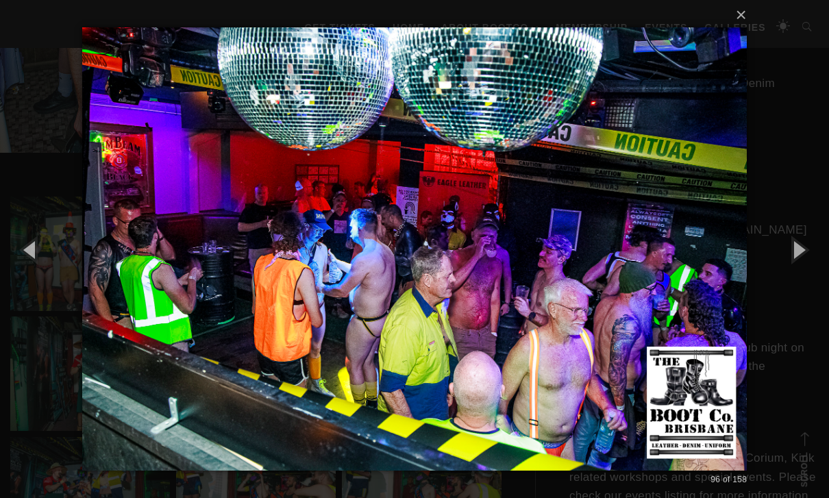
click at [28, 271] on button "button" at bounding box center [31, 249] width 62 height 75
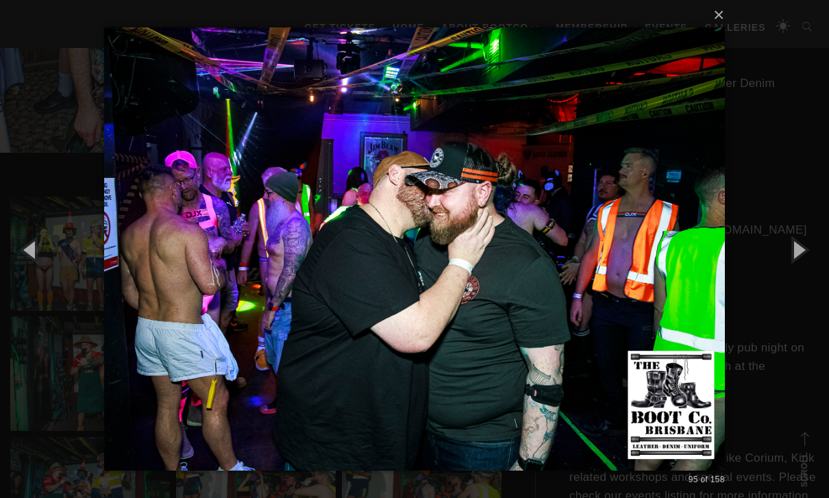
click at [28, 267] on button "button" at bounding box center [31, 249] width 62 height 75
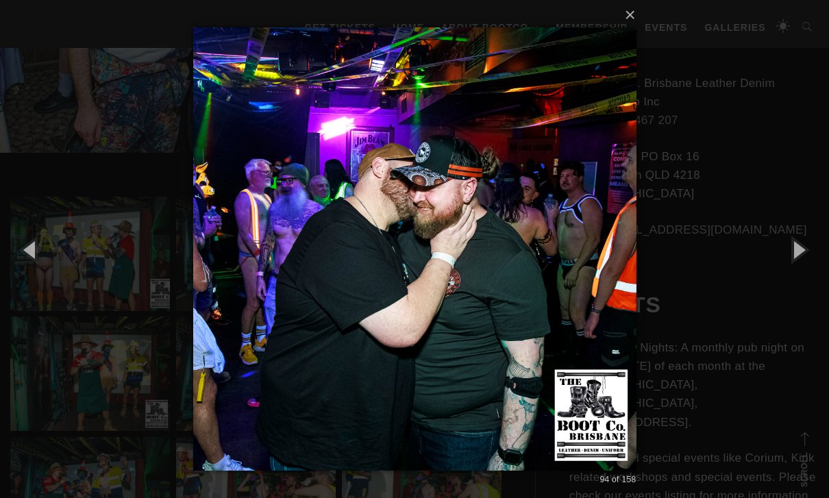
click at [28, 268] on button "button" at bounding box center [31, 249] width 62 height 75
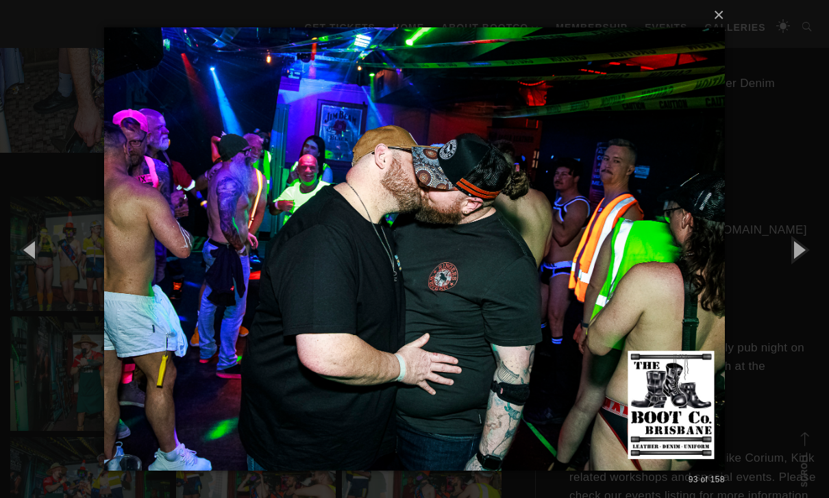
click at [25, 267] on button "button" at bounding box center [31, 249] width 62 height 75
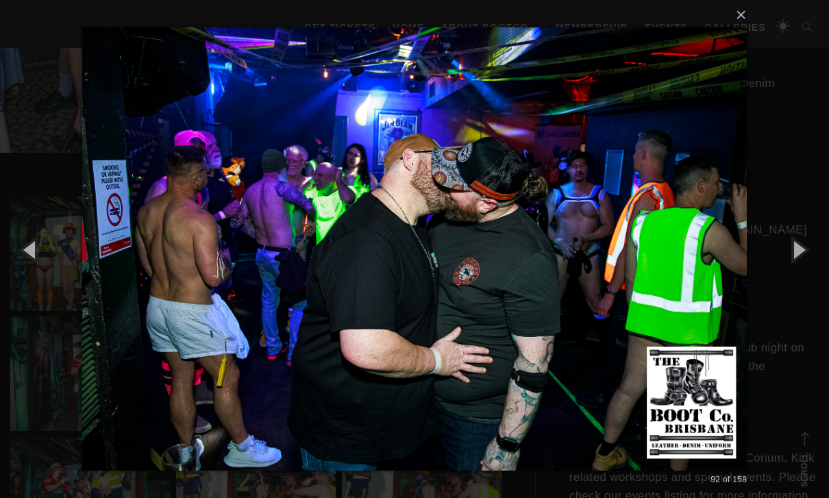
click at [27, 265] on button "button" at bounding box center [31, 249] width 62 height 75
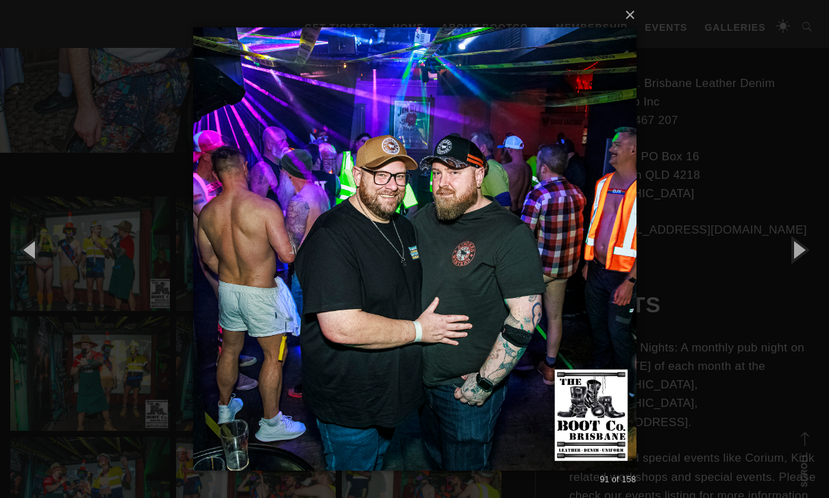
click at [27, 266] on button "button" at bounding box center [31, 249] width 62 height 75
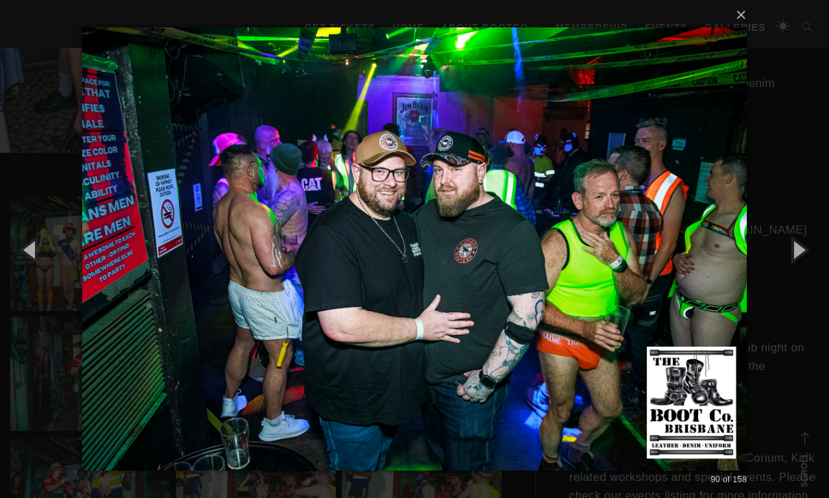
click at [29, 263] on button "button" at bounding box center [31, 249] width 62 height 75
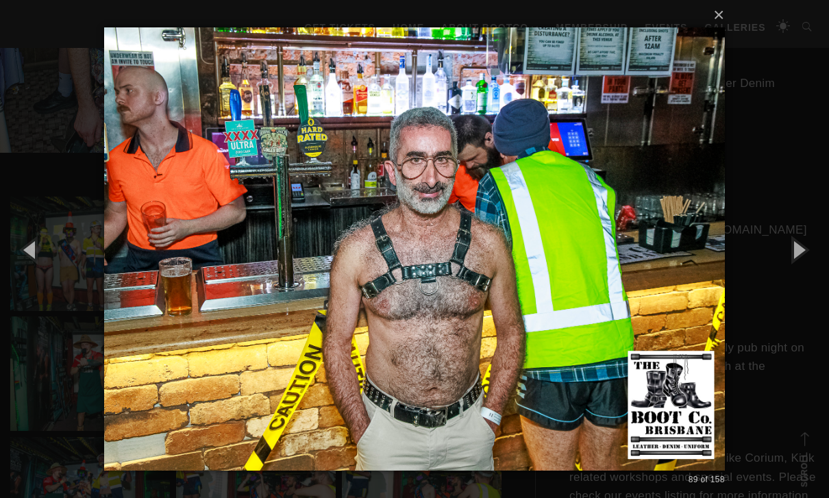
click at [36, 271] on button "button" at bounding box center [31, 249] width 62 height 75
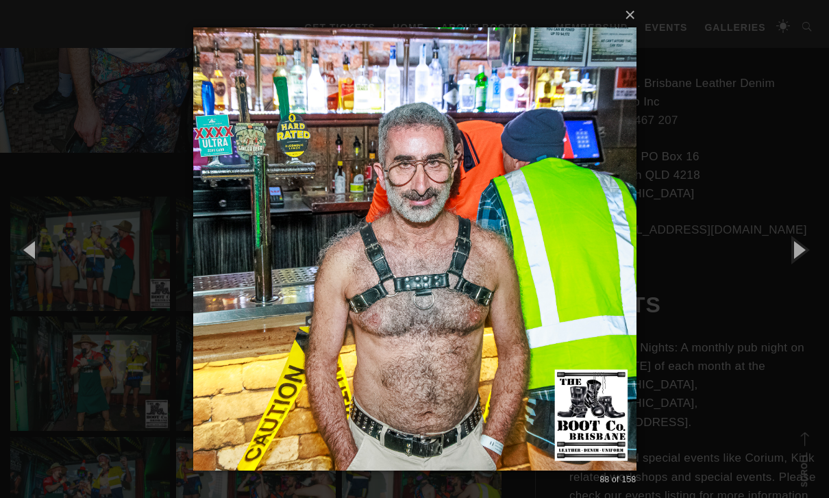
click at [30, 269] on button "button" at bounding box center [31, 249] width 62 height 75
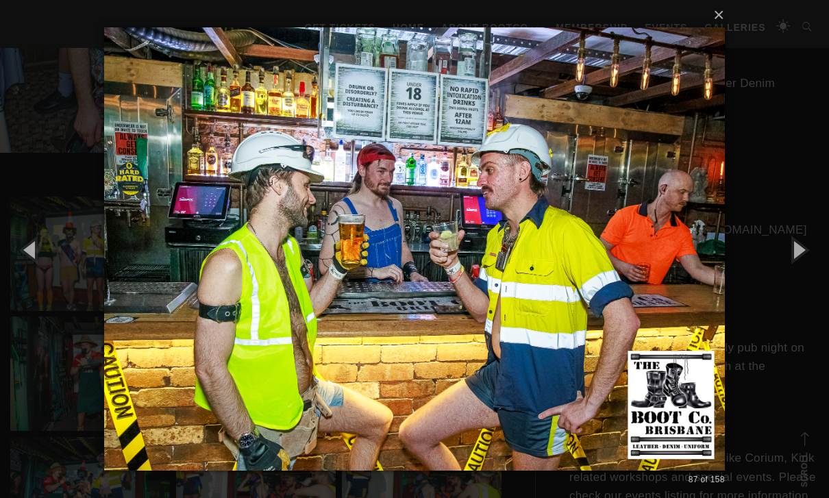
click at [28, 270] on button "button" at bounding box center [31, 249] width 62 height 75
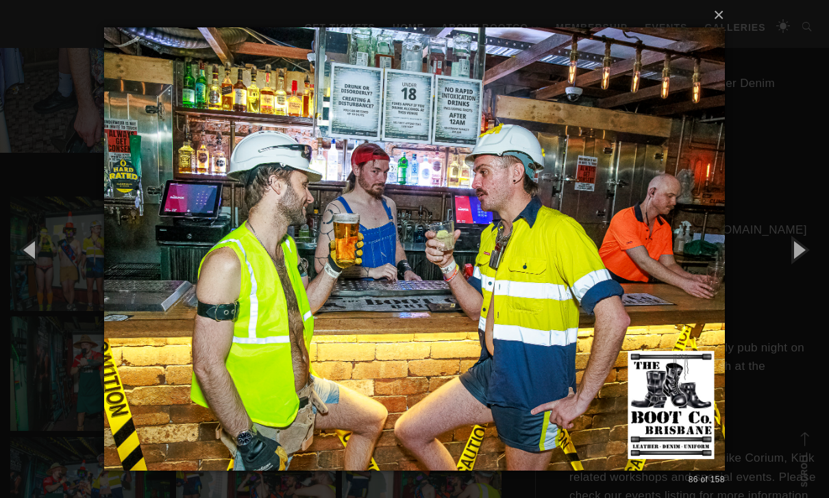
click at [34, 272] on button "button" at bounding box center [31, 249] width 62 height 75
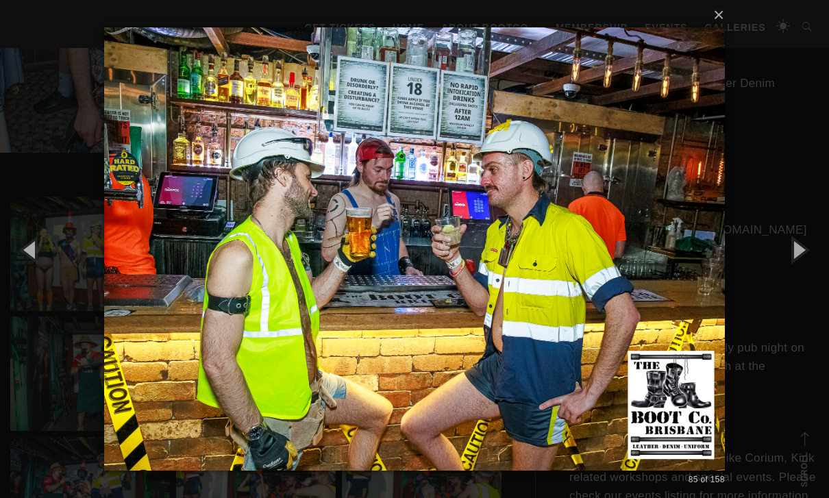
click at [32, 274] on button "button" at bounding box center [31, 249] width 62 height 75
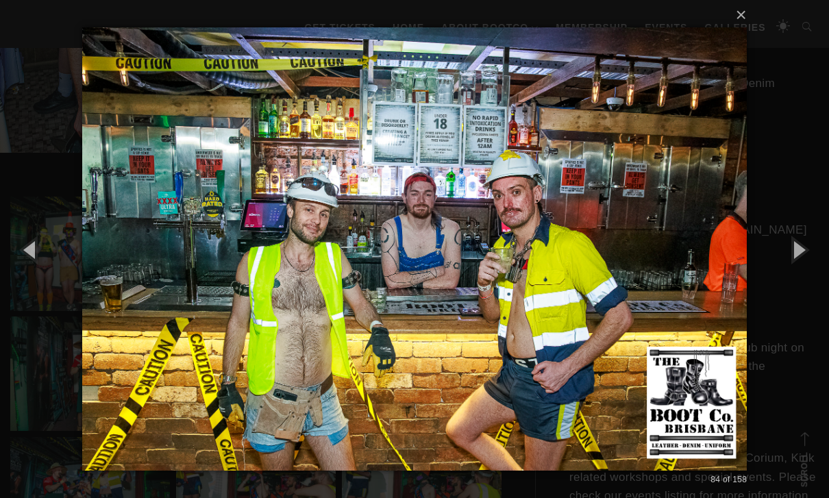
click at [25, 269] on button "button" at bounding box center [31, 249] width 62 height 75
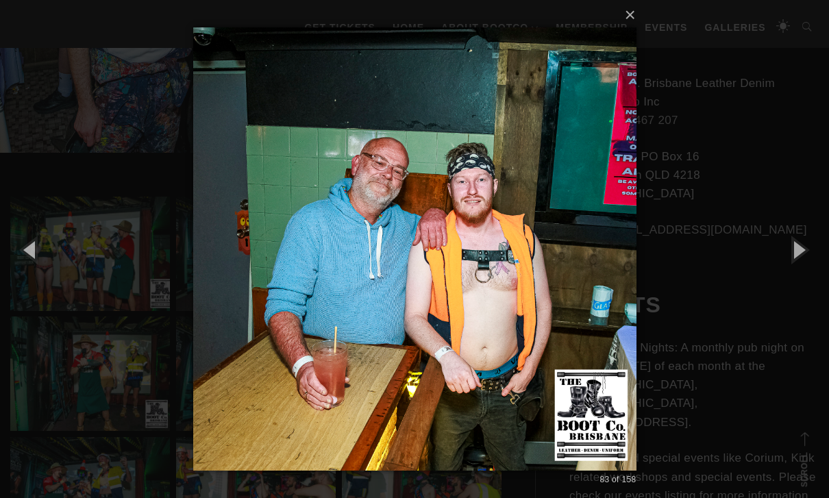
click at [25, 268] on button "button" at bounding box center [31, 249] width 62 height 75
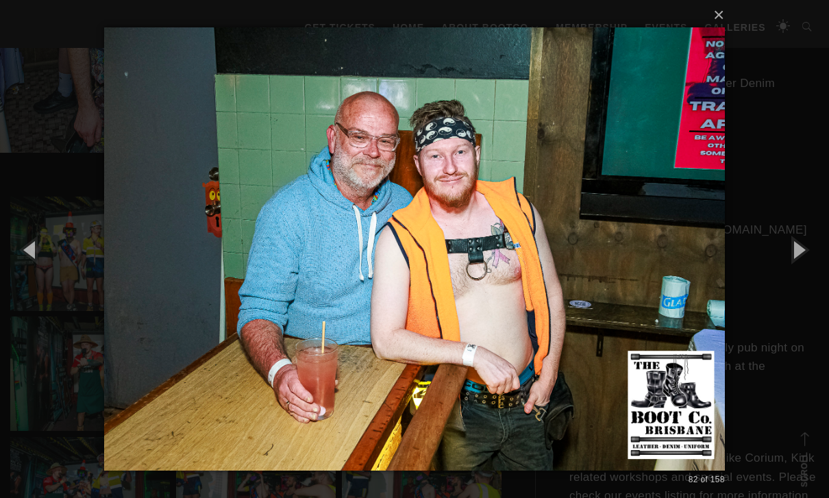
click at [23, 268] on button "button" at bounding box center [31, 249] width 62 height 75
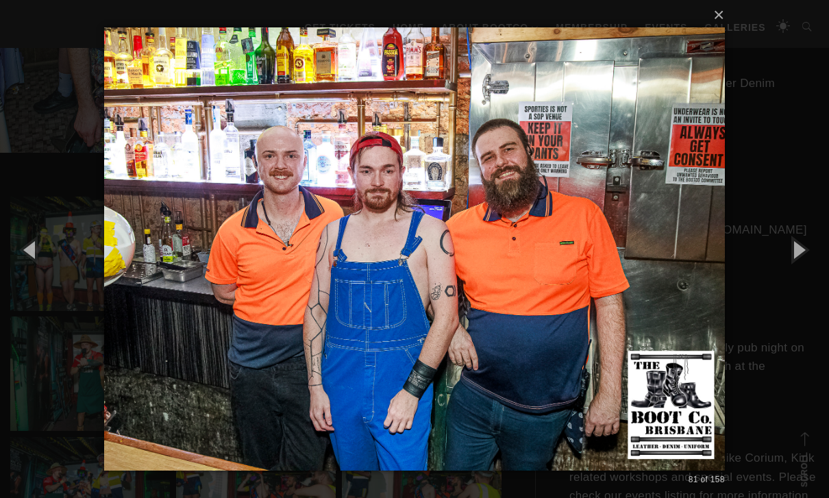
click at [25, 271] on button "button" at bounding box center [31, 249] width 62 height 75
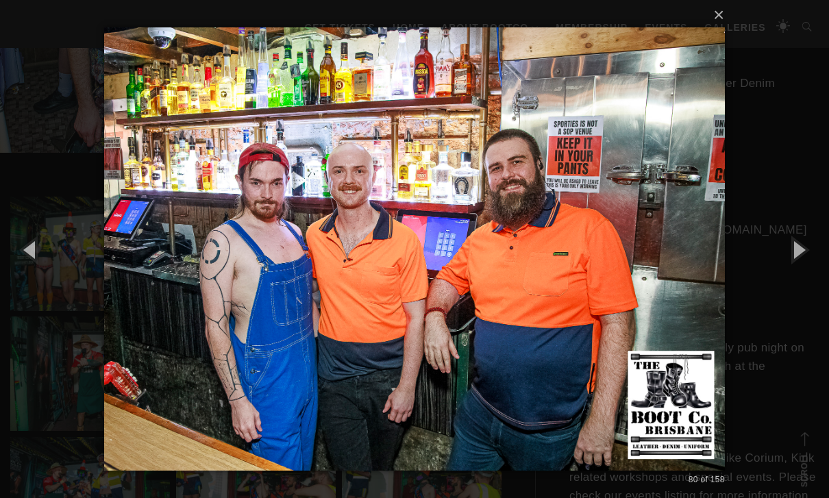
click at [27, 270] on button "button" at bounding box center [31, 249] width 62 height 75
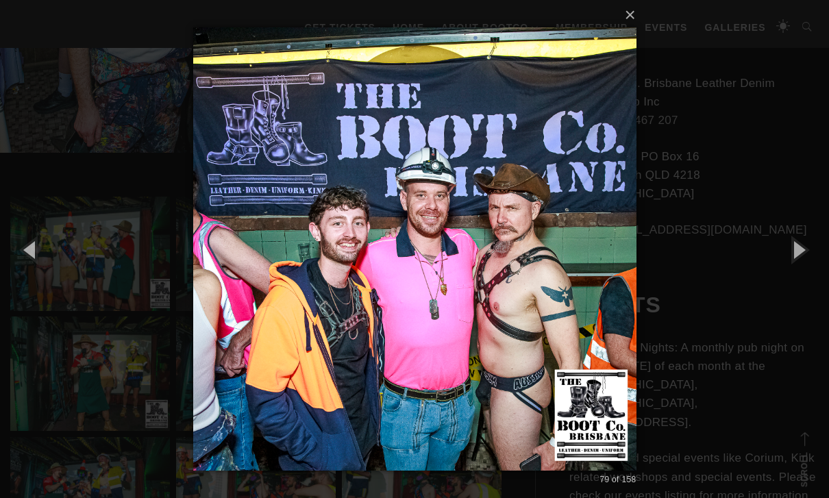
click at [29, 270] on button "button" at bounding box center [31, 249] width 62 height 75
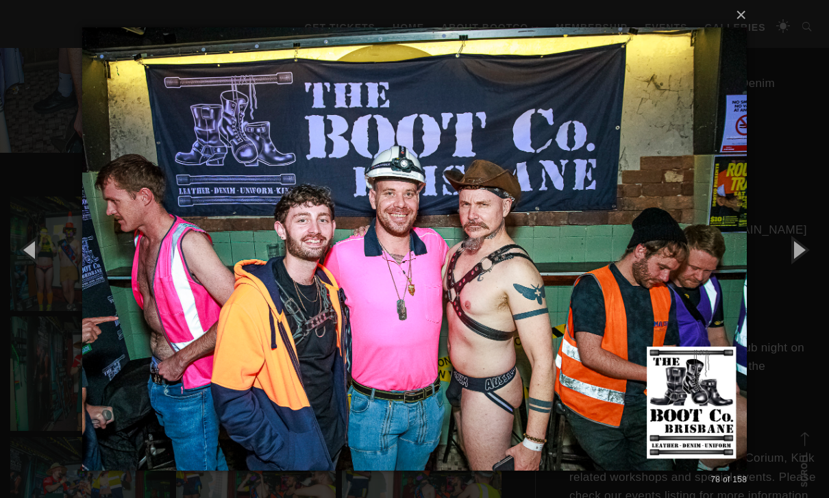
click at [29, 274] on button "button" at bounding box center [31, 249] width 62 height 75
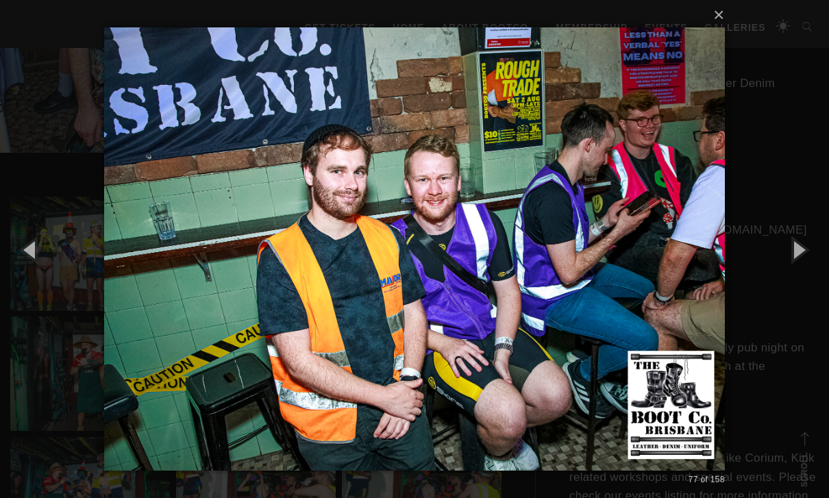
click at [799, 274] on button "button" at bounding box center [798, 249] width 62 height 75
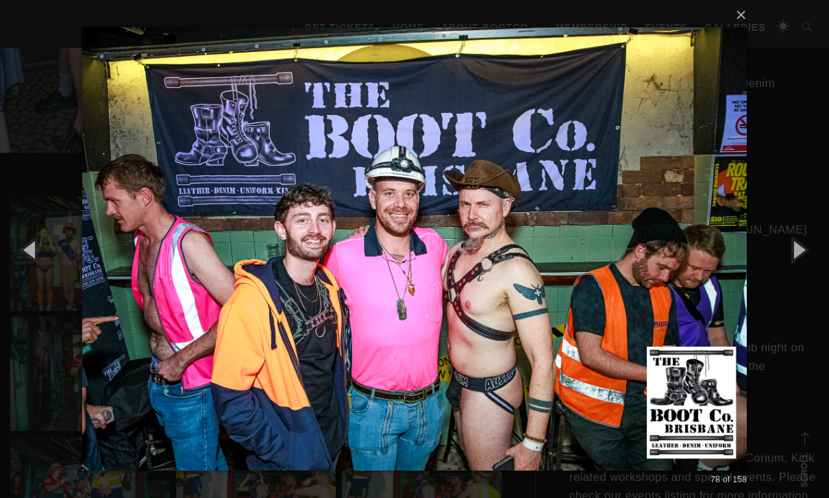
click at [25, 267] on button "button" at bounding box center [31, 249] width 62 height 75
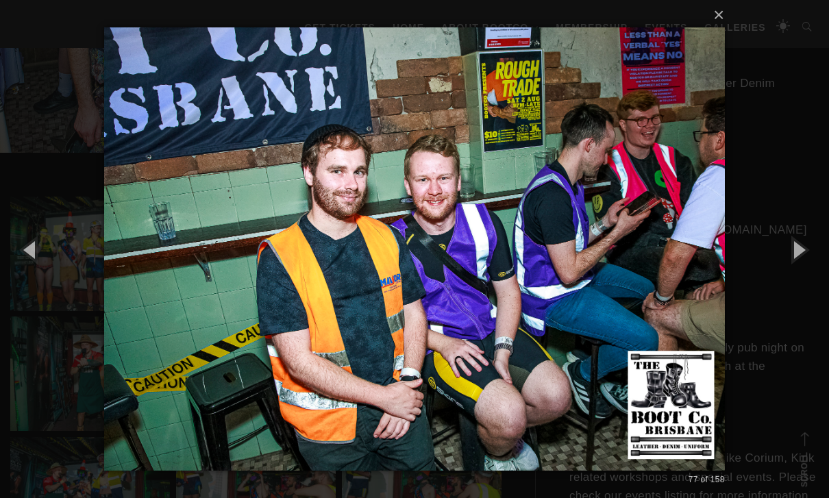
click at [27, 267] on button "button" at bounding box center [31, 249] width 62 height 75
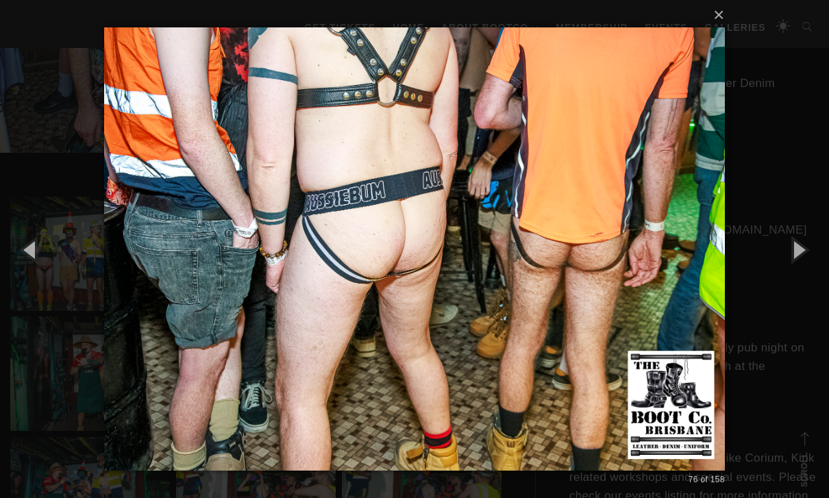
click at [25, 269] on button "button" at bounding box center [31, 249] width 62 height 75
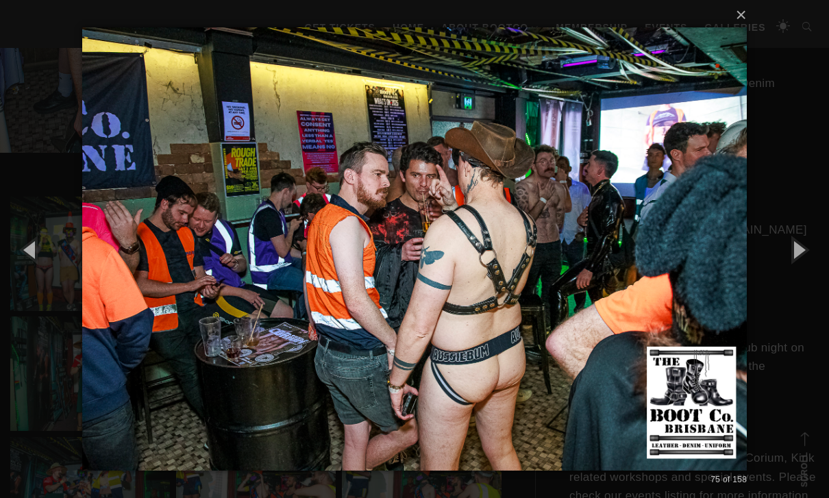
click at [28, 271] on button "button" at bounding box center [31, 249] width 62 height 75
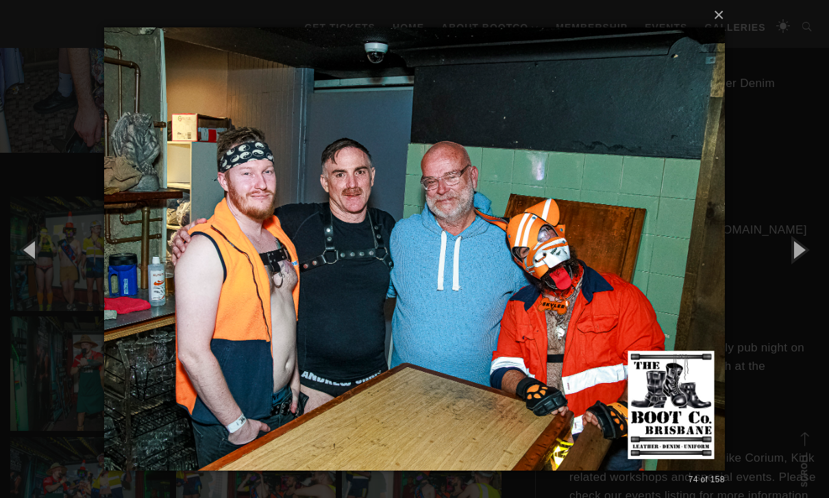
click at [27, 271] on button "button" at bounding box center [31, 249] width 62 height 75
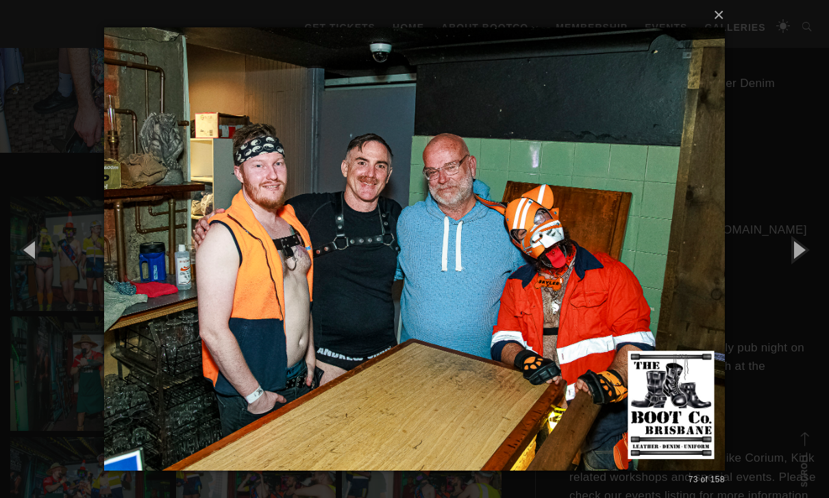
click at [26, 271] on button "button" at bounding box center [31, 249] width 62 height 75
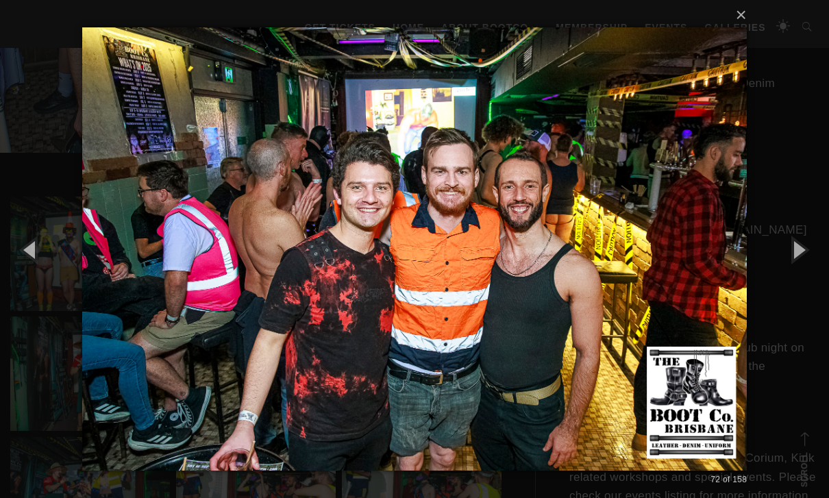
click at [26, 271] on button "button" at bounding box center [31, 249] width 62 height 75
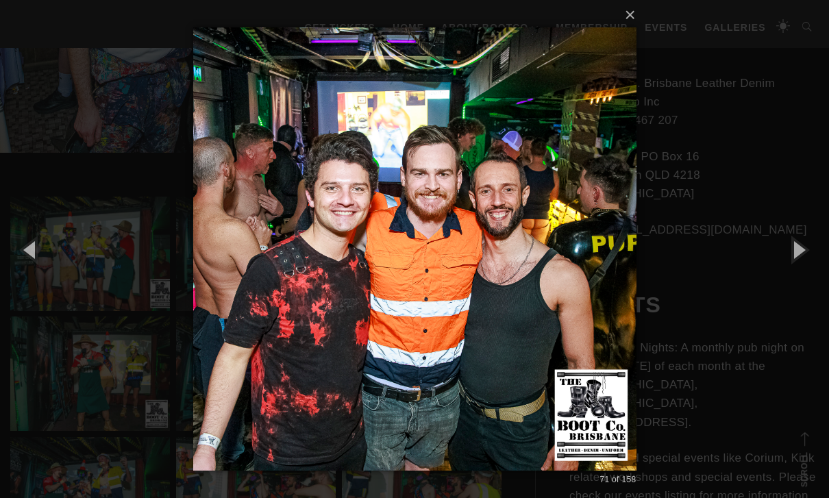
click at [26, 273] on button "button" at bounding box center [31, 249] width 62 height 75
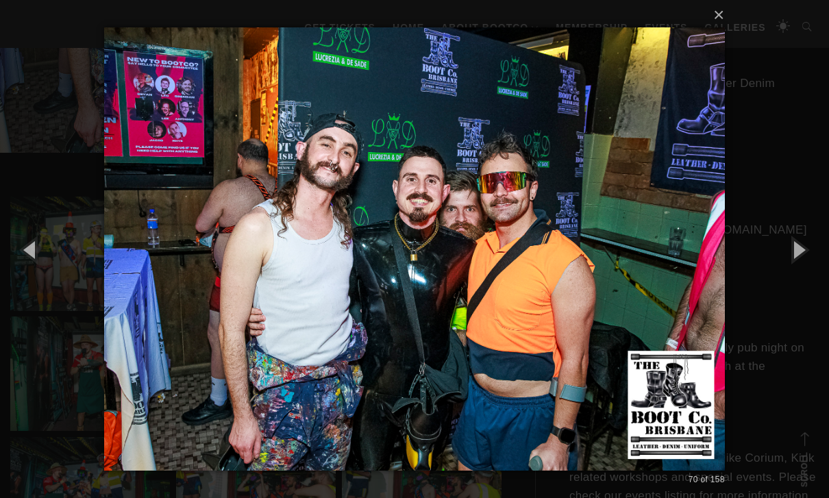
click at [23, 272] on button "button" at bounding box center [31, 249] width 62 height 75
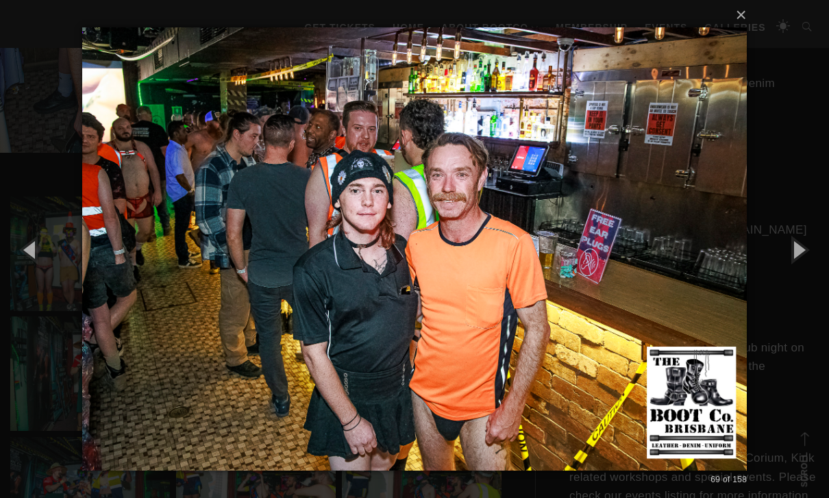
click at [27, 271] on button "button" at bounding box center [31, 249] width 62 height 75
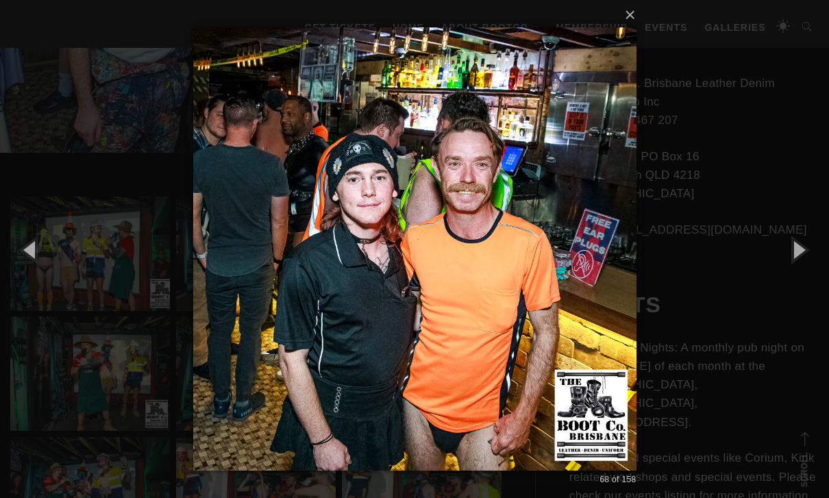
click at [26, 271] on button "button" at bounding box center [31, 249] width 62 height 75
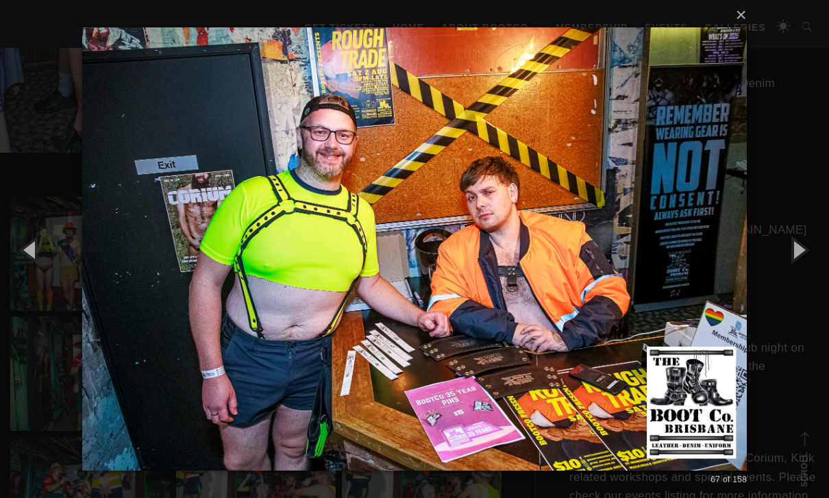
click at [23, 271] on button "button" at bounding box center [31, 249] width 62 height 75
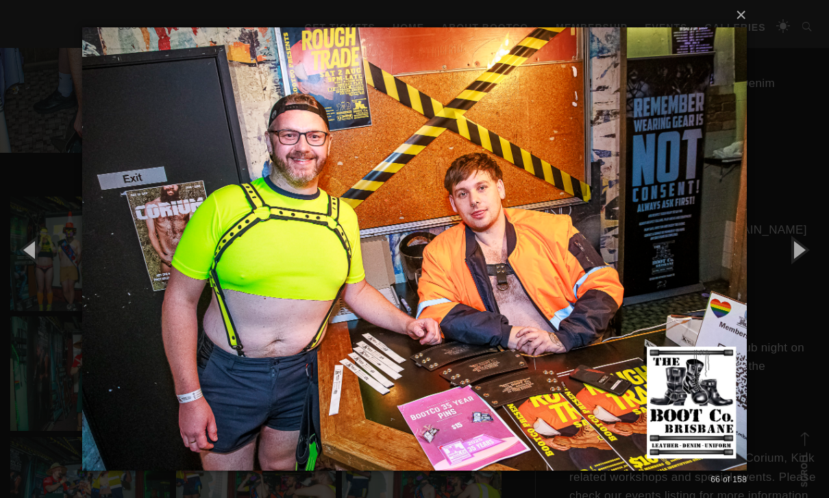
click at [22, 271] on button "button" at bounding box center [31, 249] width 62 height 75
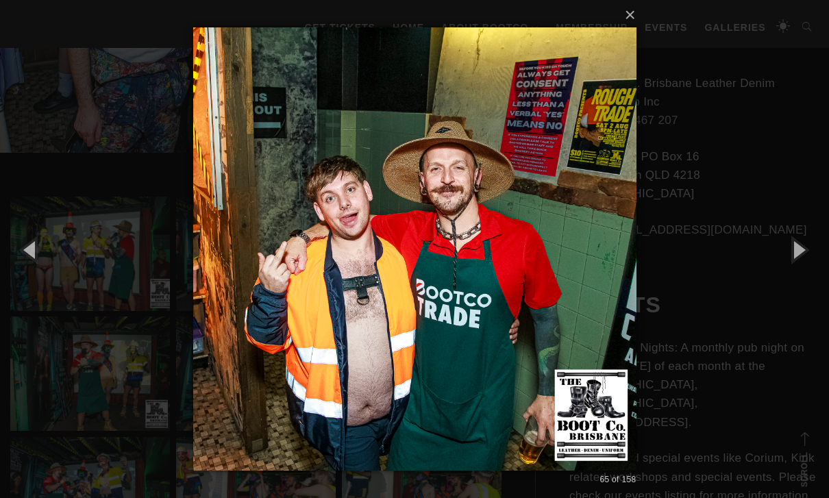
click at [22, 268] on button "button" at bounding box center [31, 249] width 62 height 75
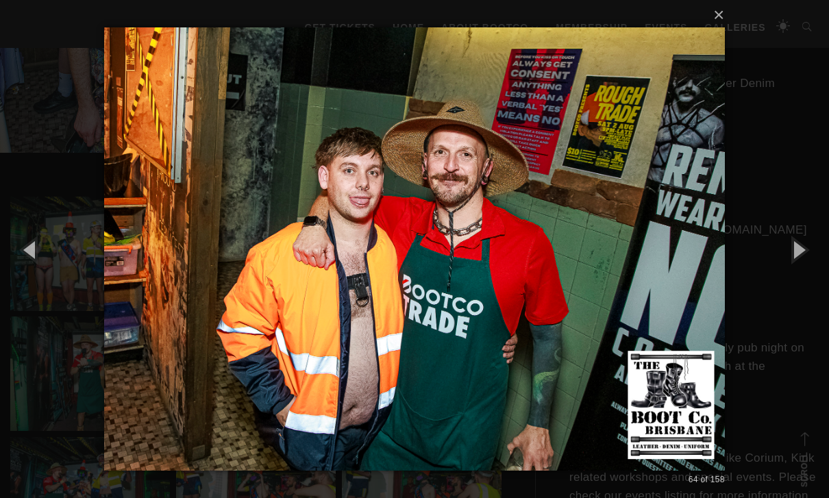
click at [21, 266] on button "button" at bounding box center [31, 249] width 62 height 75
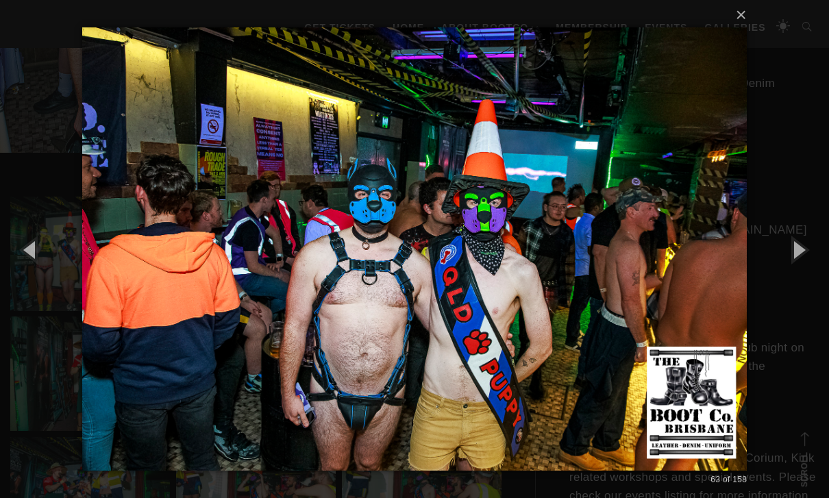
click at [19, 267] on button "button" at bounding box center [31, 249] width 62 height 75
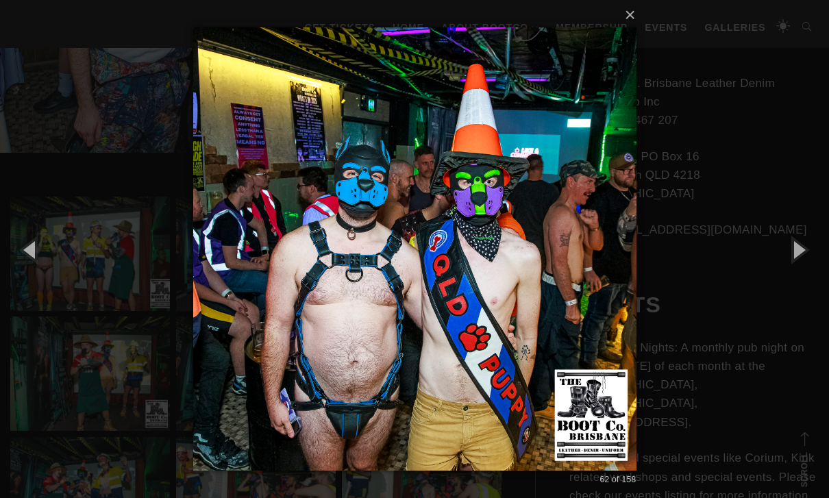
click at [17, 267] on button "button" at bounding box center [31, 249] width 62 height 75
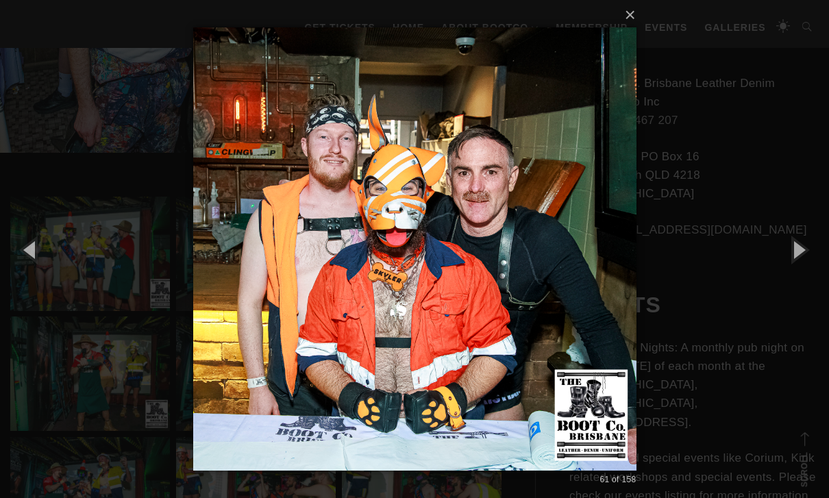
click at [21, 269] on button "button" at bounding box center [31, 249] width 62 height 75
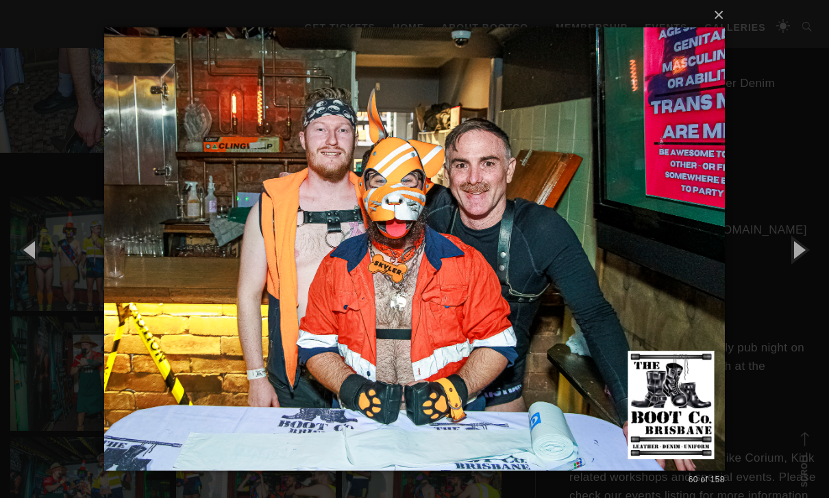
click at [23, 269] on button "button" at bounding box center [31, 249] width 62 height 75
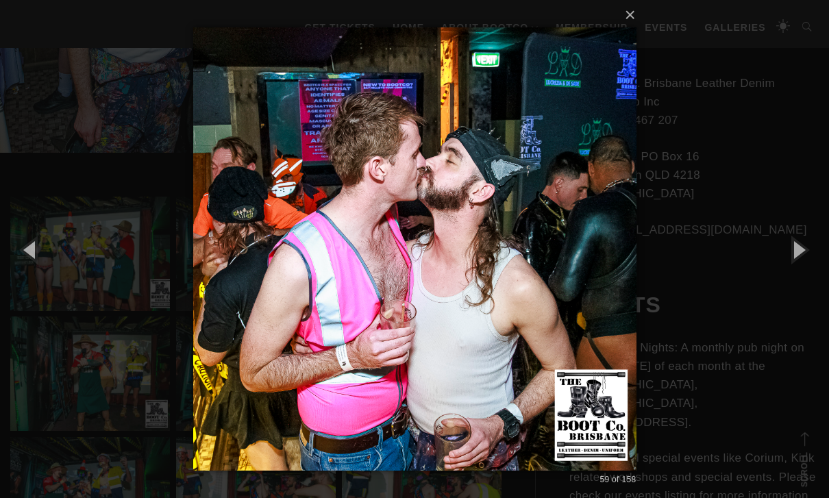
click at [23, 269] on button "button" at bounding box center [31, 249] width 62 height 75
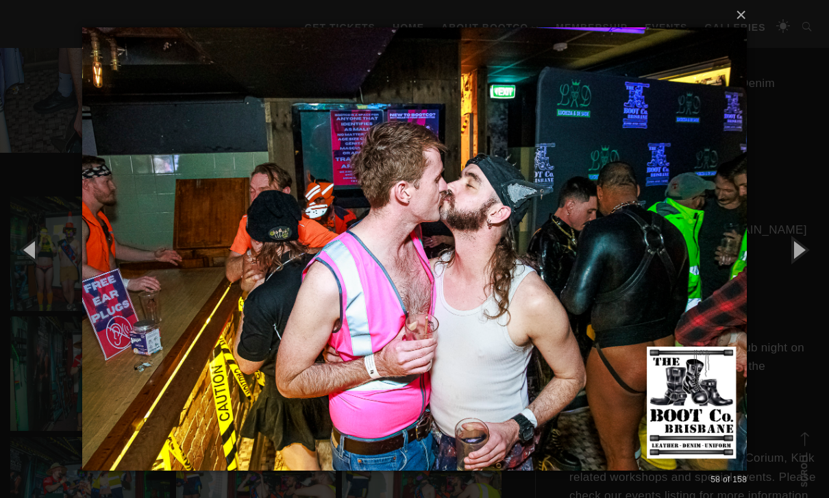
click at [23, 269] on button "button" at bounding box center [31, 249] width 62 height 75
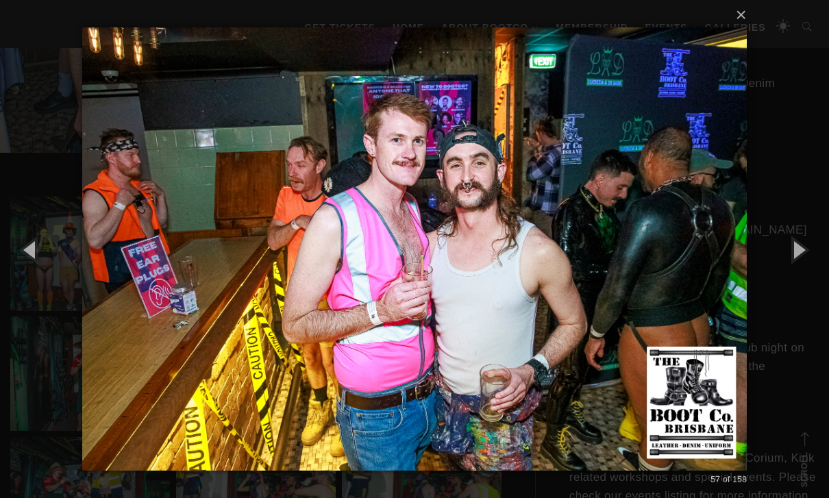
click at [23, 267] on button "button" at bounding box center [31, 249] width 62 height 75
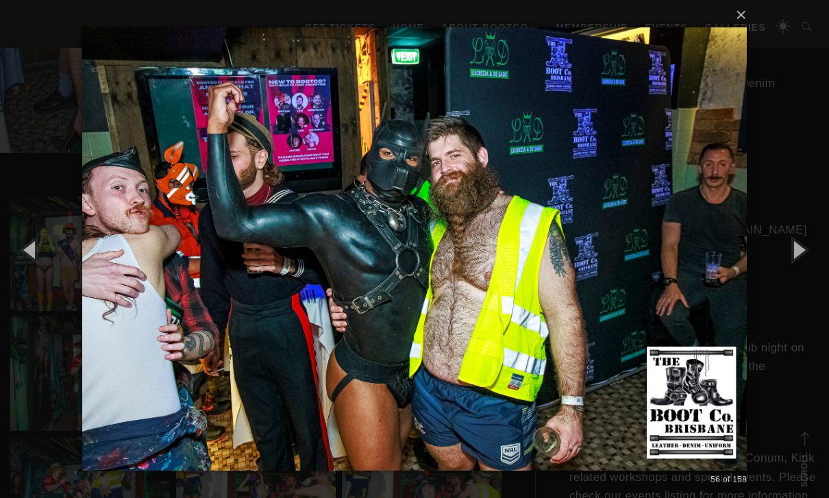
click at [23, 267] on button "button" at bounding box center [31, 249] width 62 height 75
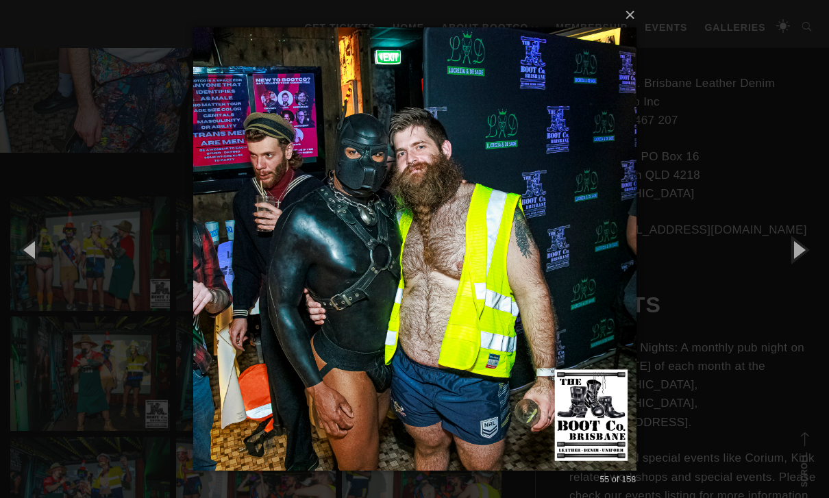
click at [21, 265] on button "button" at bounding box center [31, 249] width 62 height 75
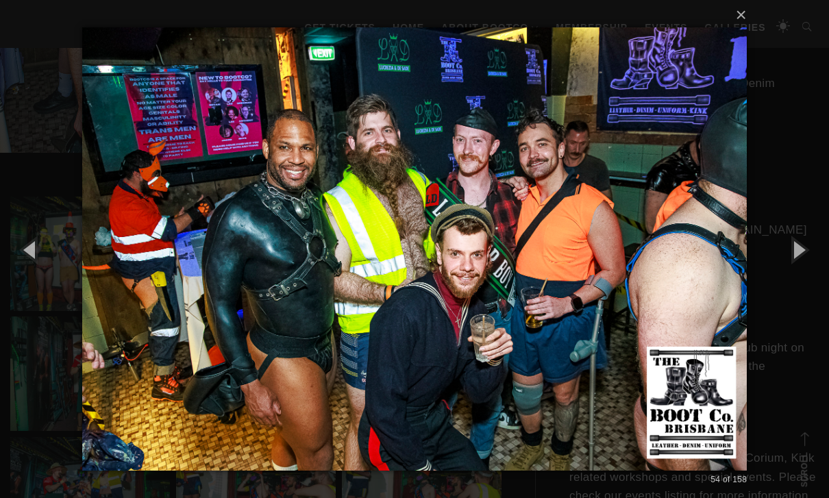
click at [21, 265] on button "button" at bounding box center [31, 249] width 62 height 75
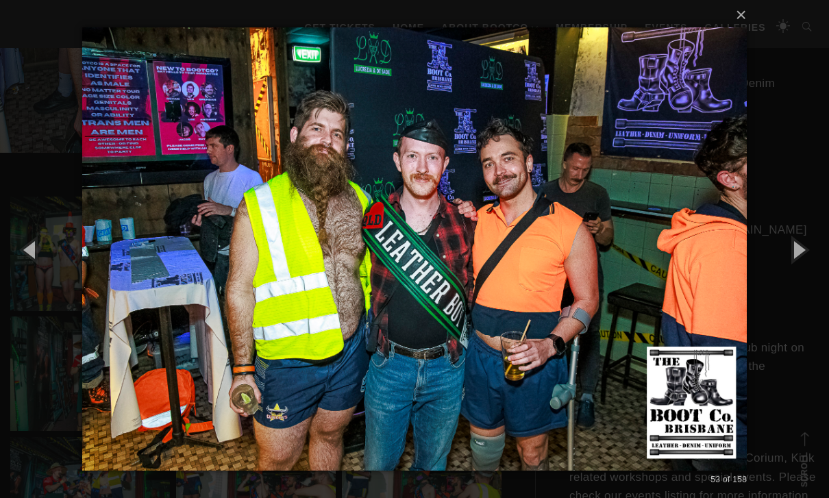
click at [22, 263] on button "button" at bounding box center [31, 249] width 62 height 75
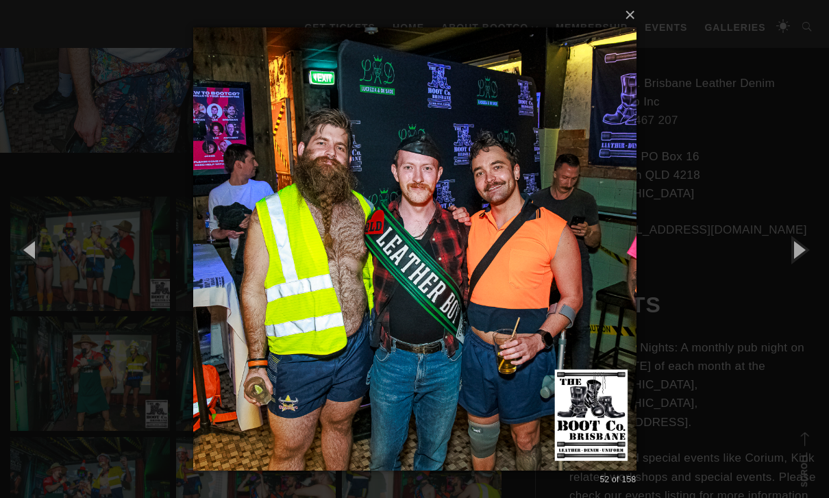
click at [23, 271] on button "button" at bounding box center [31, 249] width 62 height 75
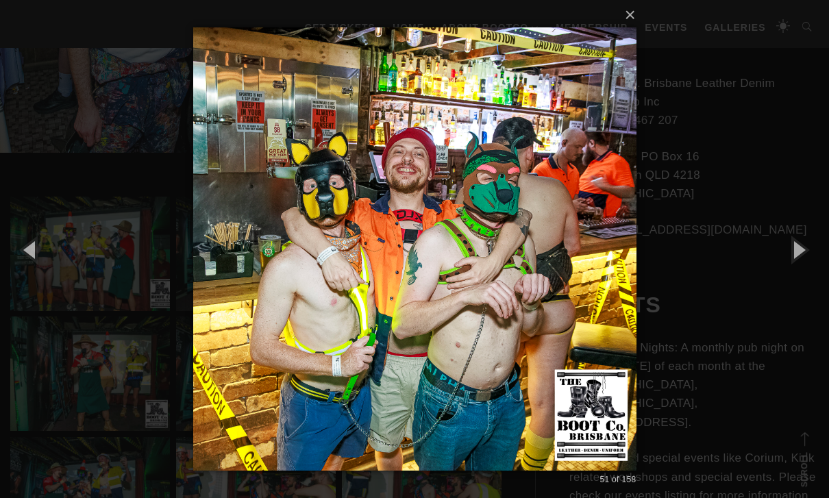
click at [22, 270] on button "button" at bounding box center [31, 249] width 62 height 75
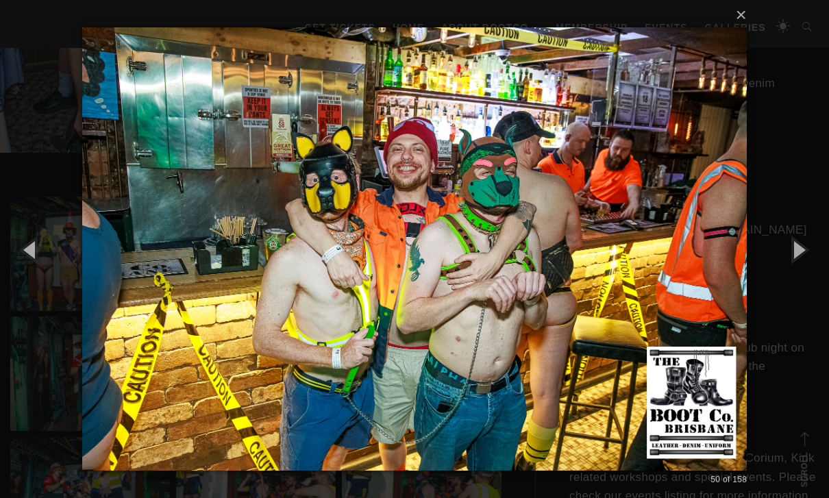
click at [23, 269] on button "button" at bounding box center [31, 249] width 62 height 75
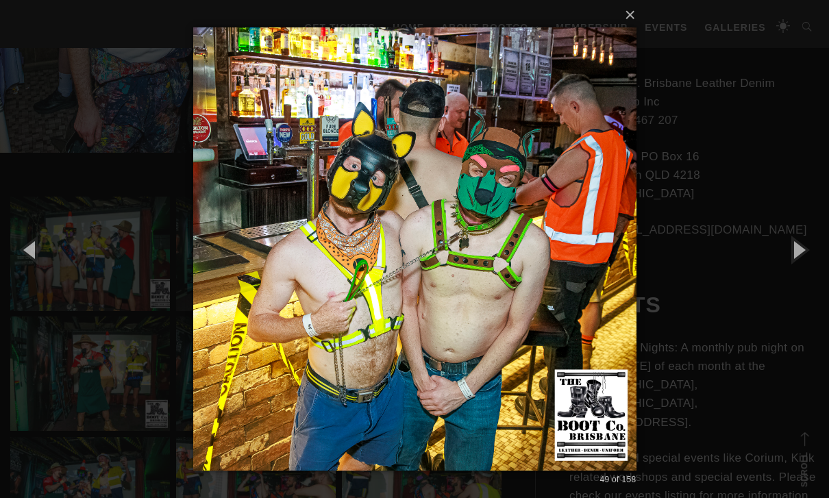
click at [23, 269] on button "button" at bounding box center [31, 249] width 62 height 75
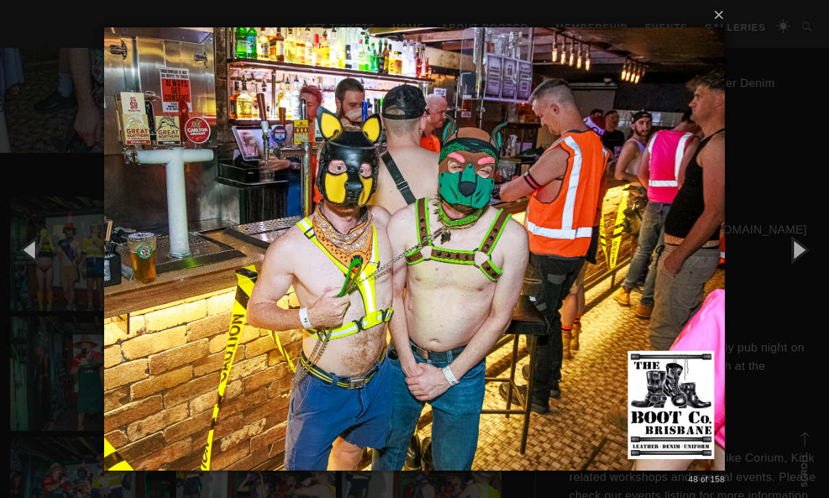
click at [22, 267] on button "button" at bounding box center [31, 249] width 62 height 75
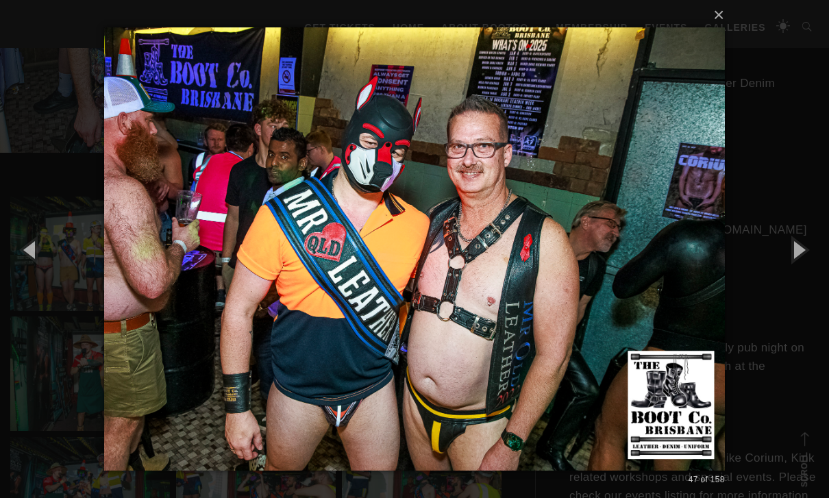
click at [21, 269] on button "button" at bounding box center [31, 249] width 62 height 75
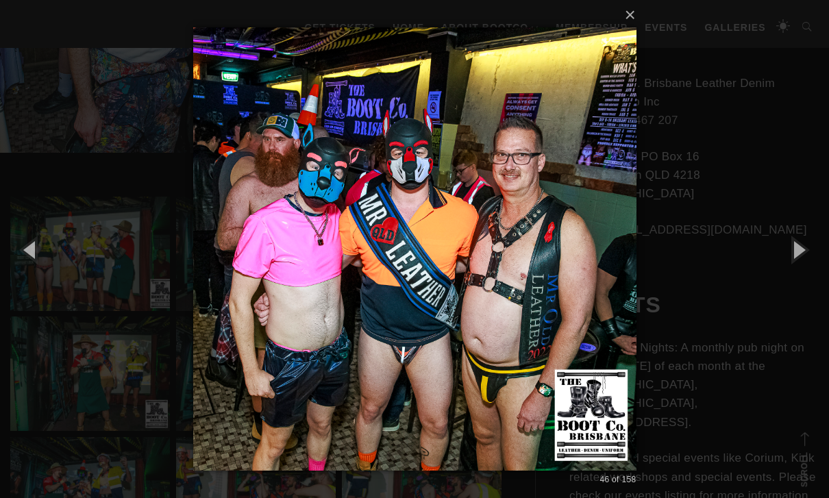
click at [21, 268] on button "button" at bounding box center [31, 249] width 62 height 75
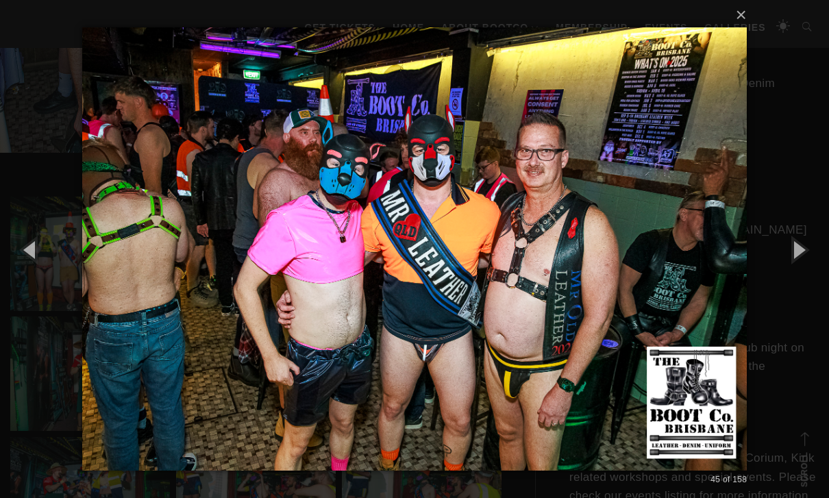
click at [22, 267] on button "button" at bounding box center [31, 249] width 62 height 75
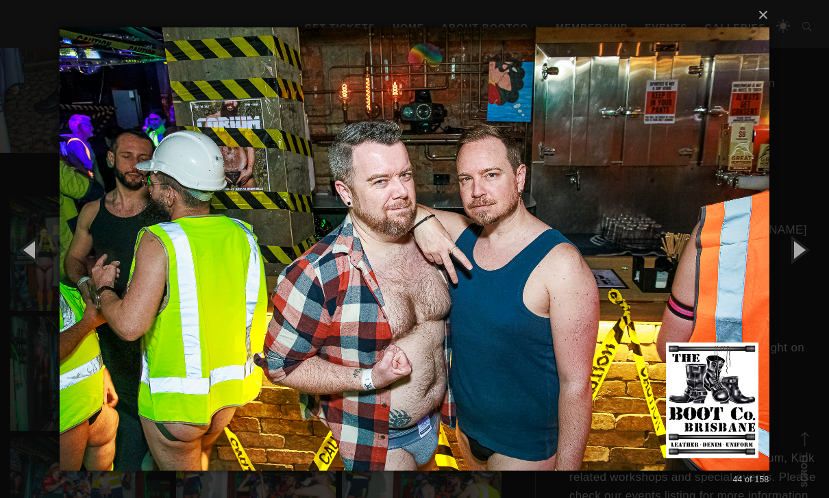
click at [23, 267] on button "button" at bounding box center [31, 249] width 62 height 75
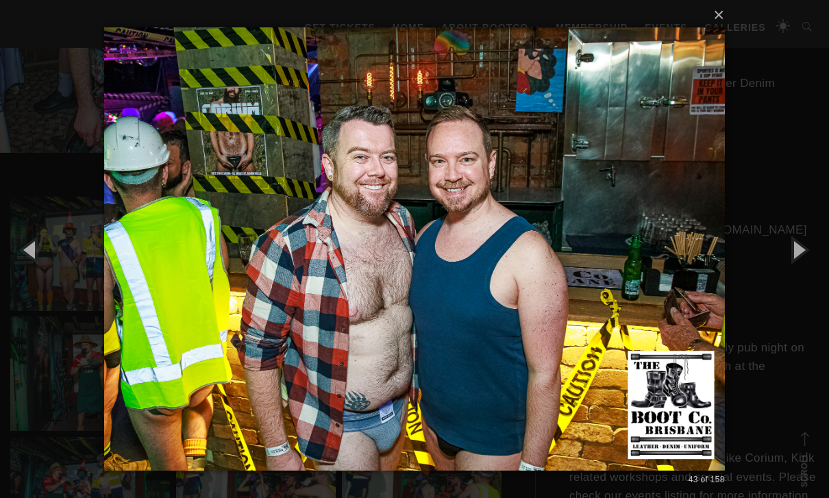
click at [17, 274] on button "button" at bounding box center [31, 249] width 62 height 75
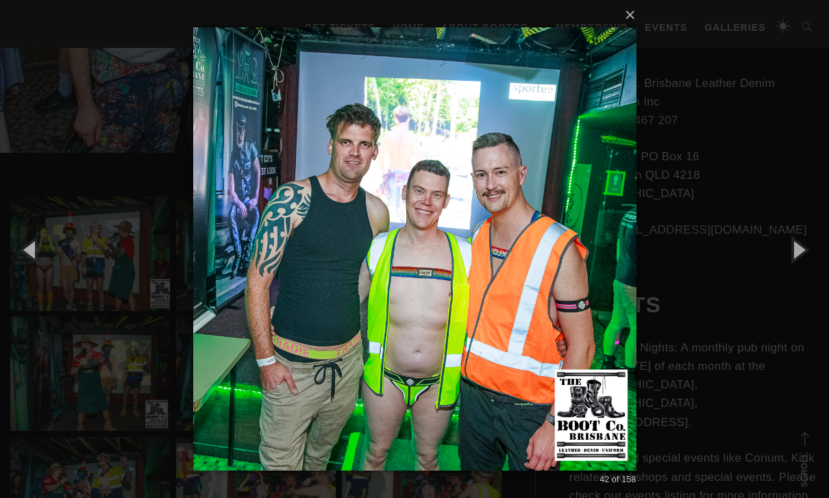
click at [22, 259] on button "button" at bounding box center [31, 249] width 62 height 75
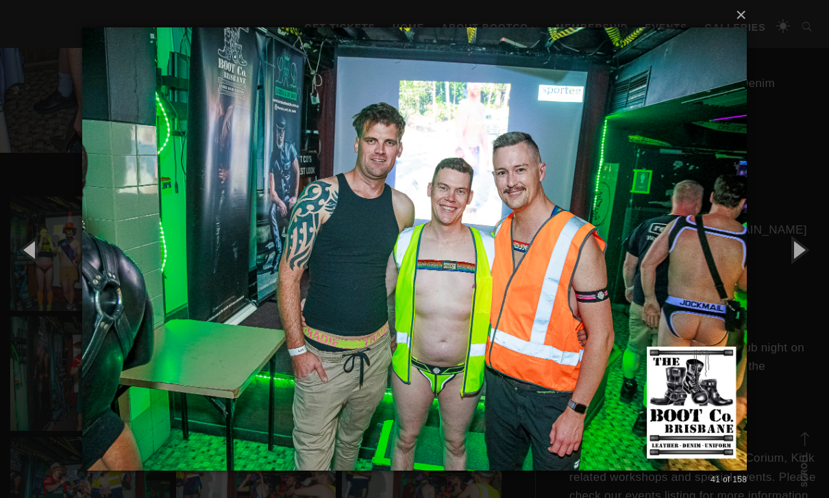
click at [18, 258] on button "button" at bounding box center [31, 249] width 62 height 75
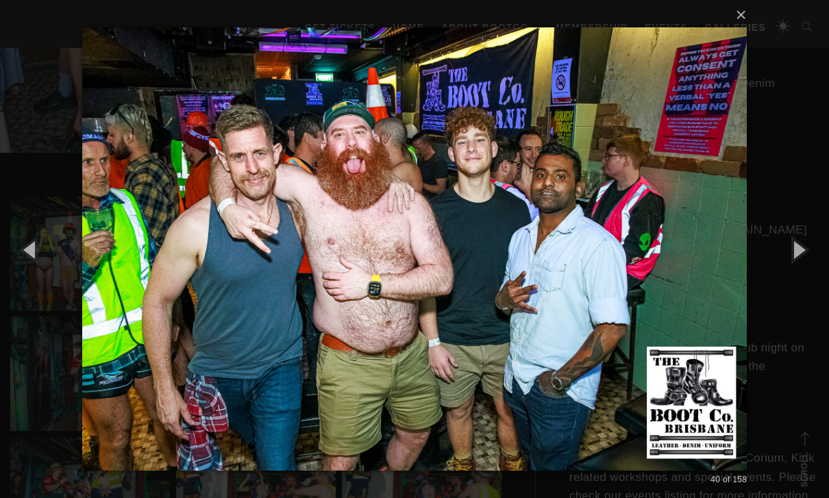
click at [20, 258] on button "button" at bounding box center [31, 249] width 62 height 75
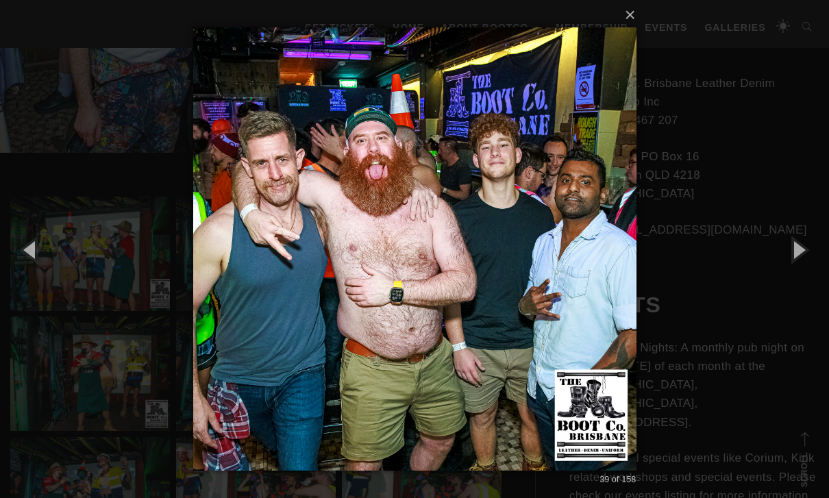
click at [14, 258] on button "button" at bounding box center [31, 249] width 62 height 75
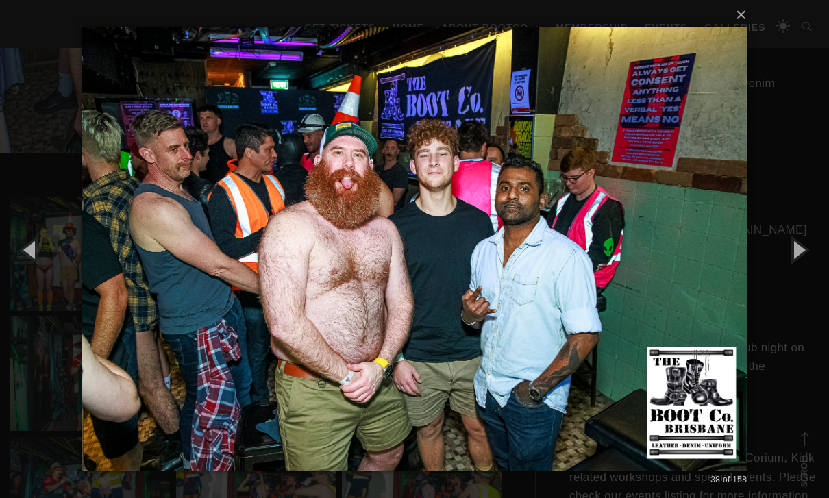
click at [19, 258] on button "button" at bounding box center [31, 249] width 62 height 75
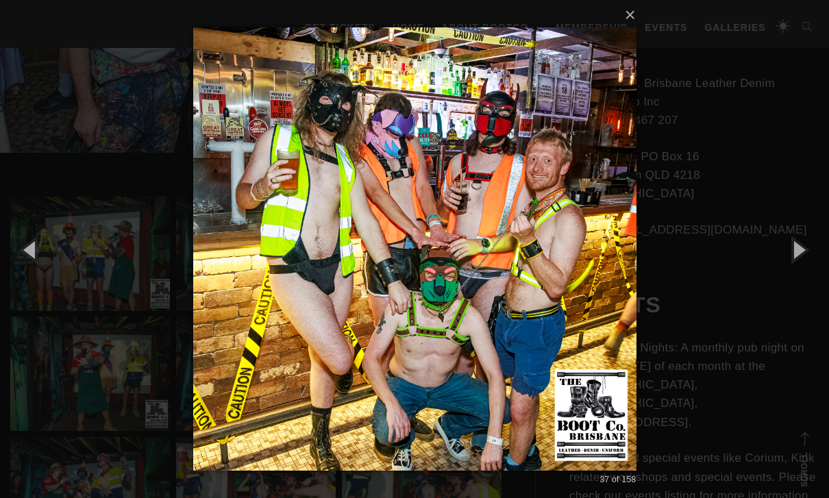
click at [27, 250] on button "button" at bounding box center [31, 249] width 62 height 75
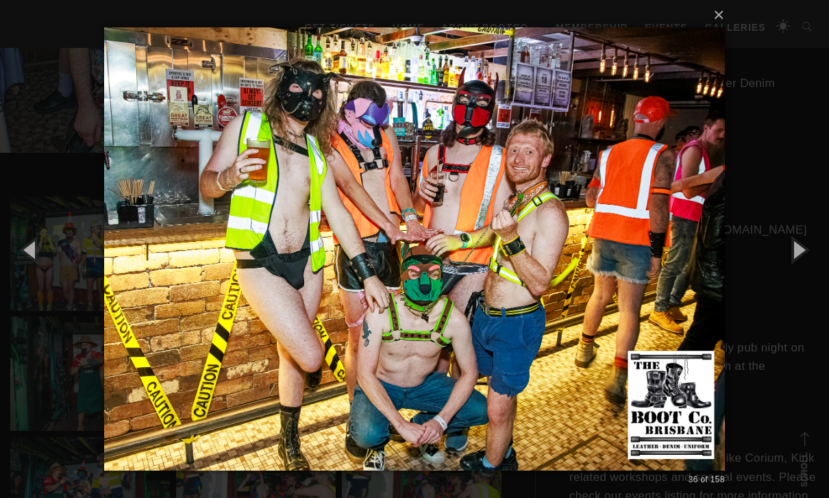
click at [29, 251] on button "button" at bounding box center [31, 249] width 62 height 75
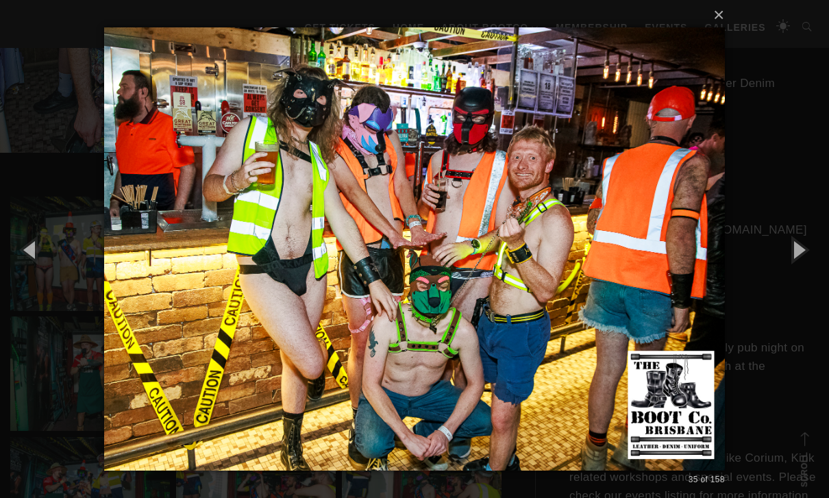
click at [28, 251] on button "button" at bounding box center [31, 249] width 62 height 75
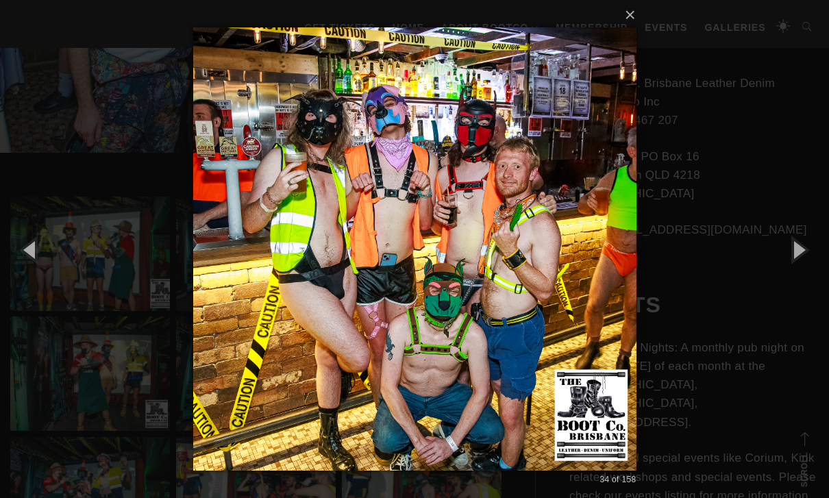
click at [30, 253] on button "button" at bounding box center [31, 249] width 62 height 75
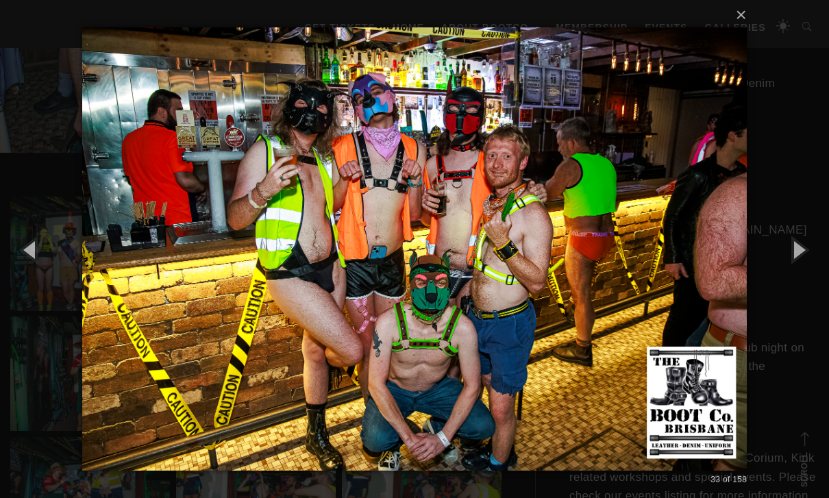
click at [32, 256] on button "button" at bounding box center [31, 249] width 62 height 75
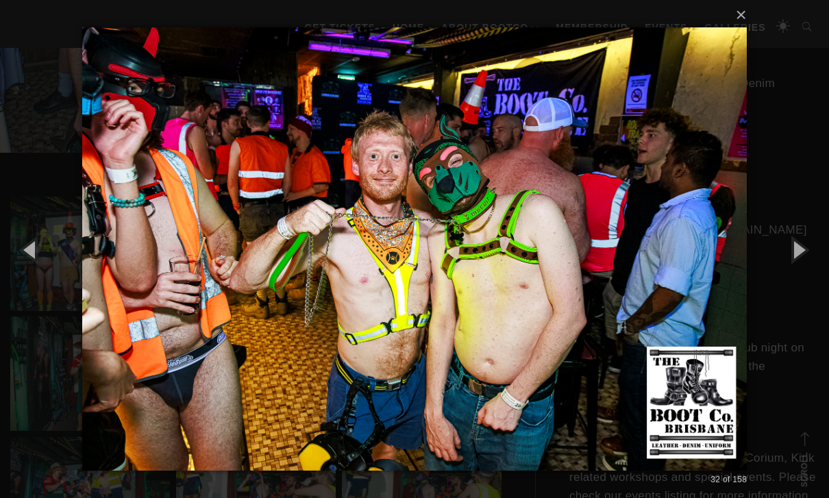
click at [26, 255] on button "button" at bounding box center [31, 249] width 62 height 75
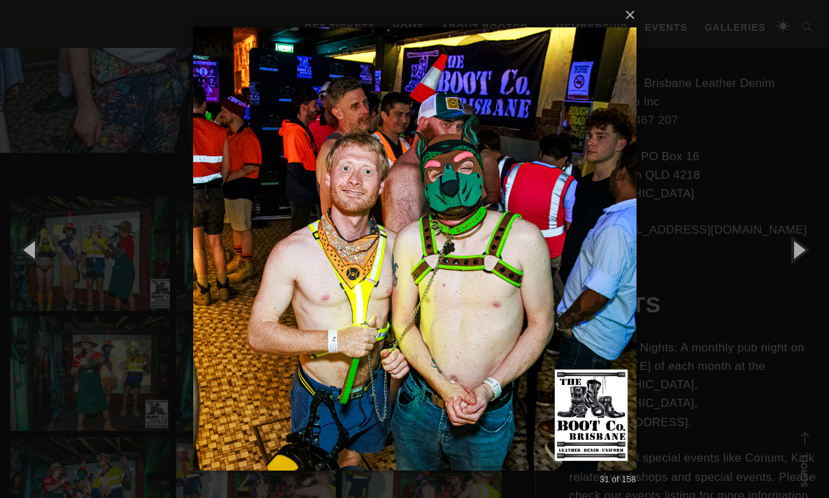
click at [29, 256] on button "button" at bounding box center [31, 249] width 62 height 75
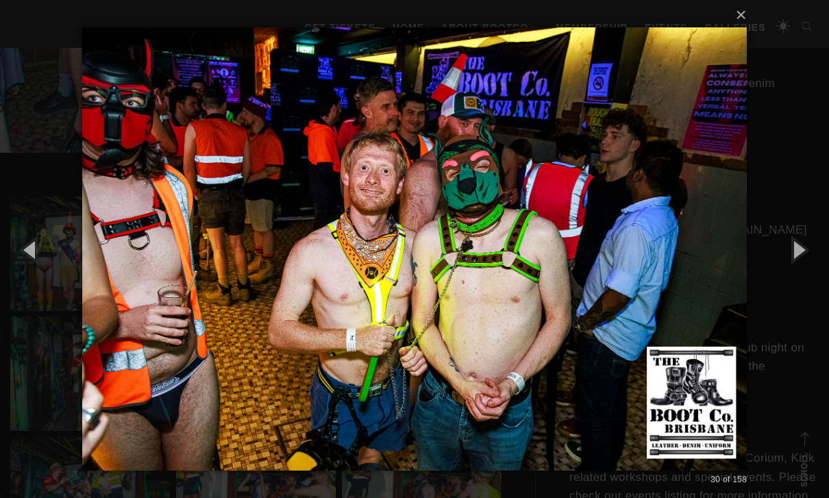
click at [27, 252] on button "button" at bounding box center [31, 249] width 62 height 75
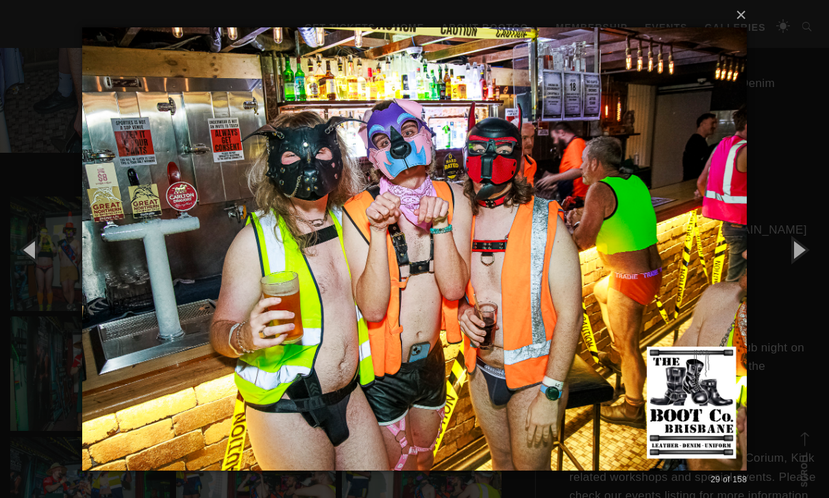
click at [23, 256] on button "button" at bounding box center [31, 249] width 62 height 75
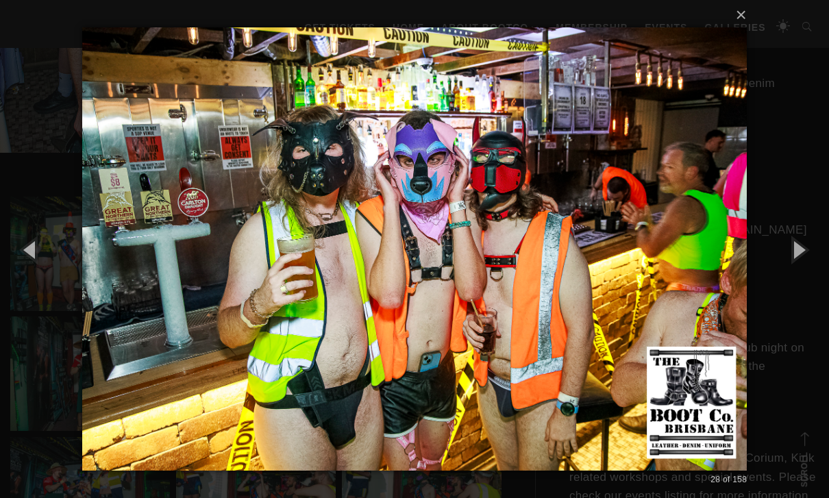
click at [21, 256] on button "button" at bounding box center [31, 249] width 62 height 75
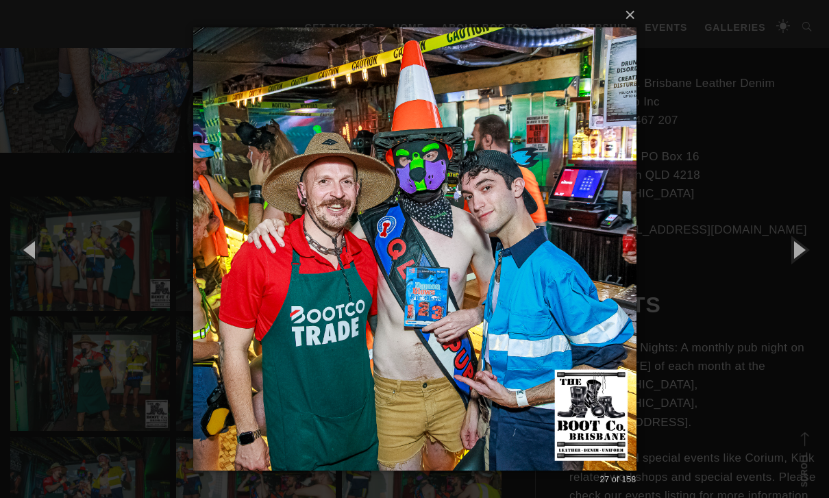
click at [26, 258] on button "button" at bounding box center [31, 249] width 62 height 75
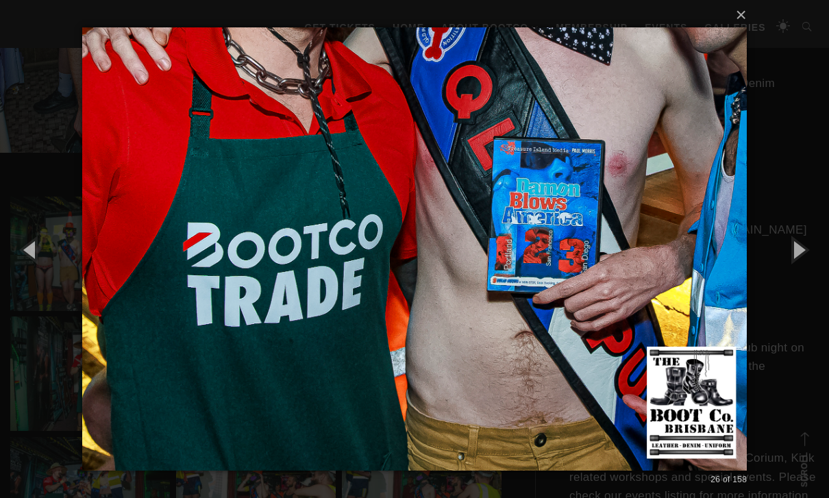
click at [26, 253] on button "button" at bounding box center [31, 249] width 62 height 75
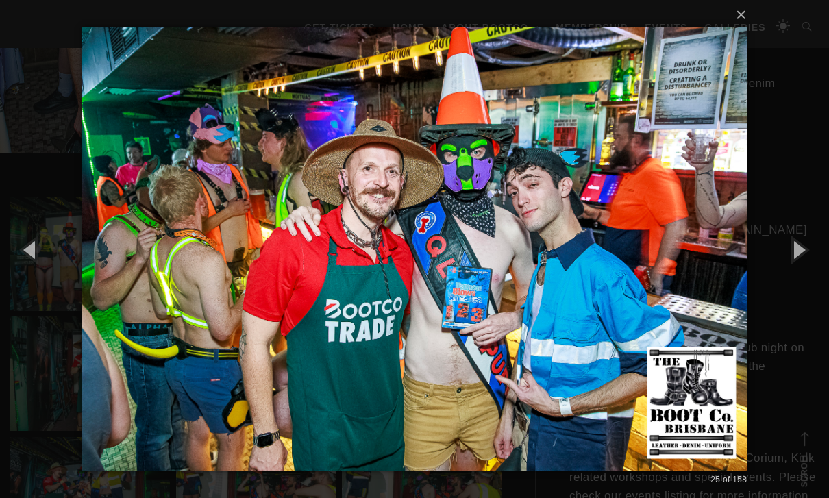
click at [25, 250] on button "button" at bounding box center [31, 249] width 62 height 75
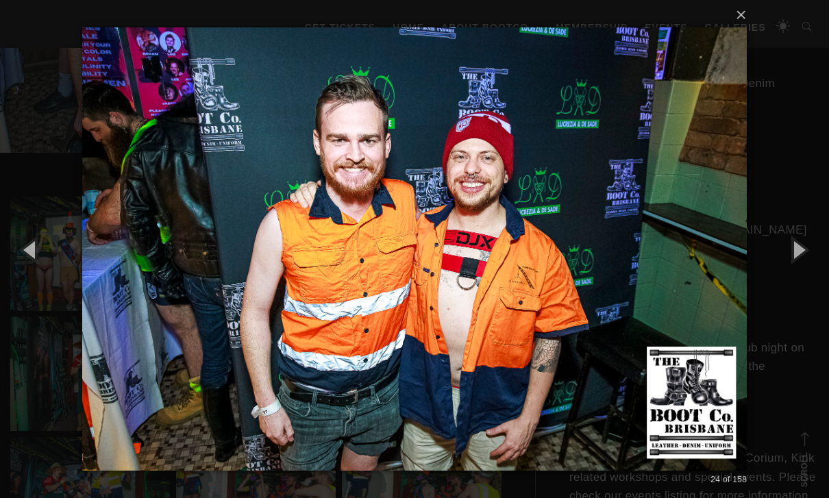
click at [20, 248] on button "button" at bounding box center [31, 249] width 62 height 75
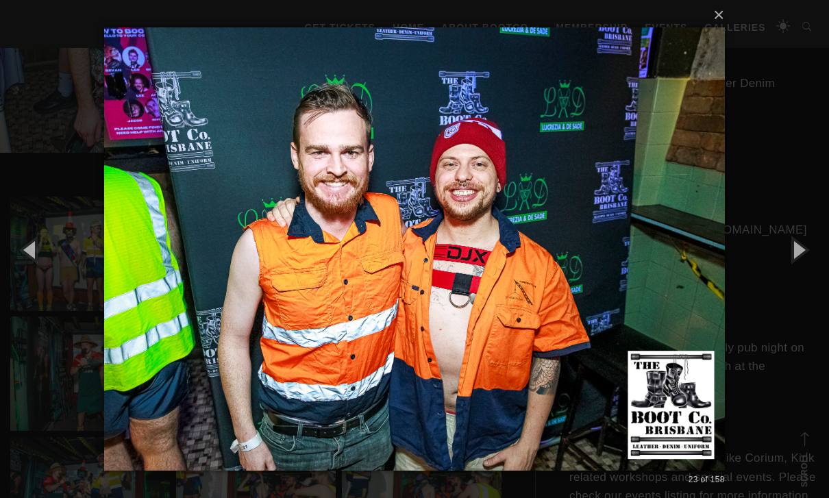
click at [27, 252] on button "button" at bounding box center [31, 249] width 62 height 75
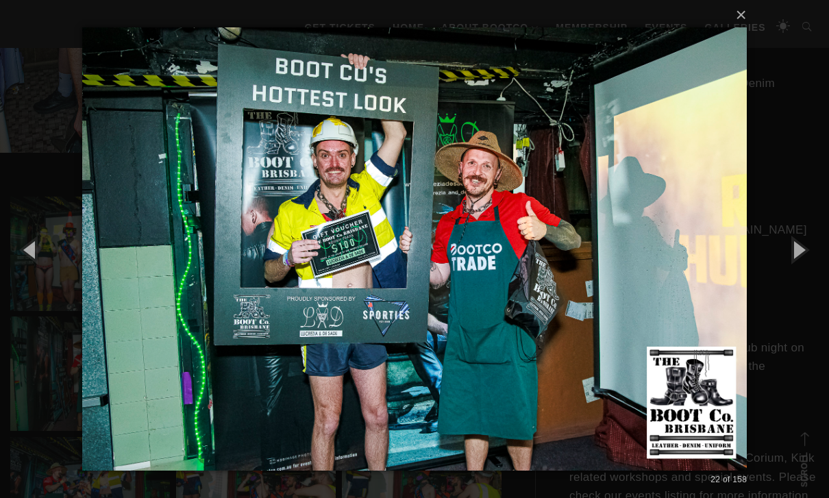
click at [22, 246] on button "button" at bounding box center [31, 249] width 62 height 75
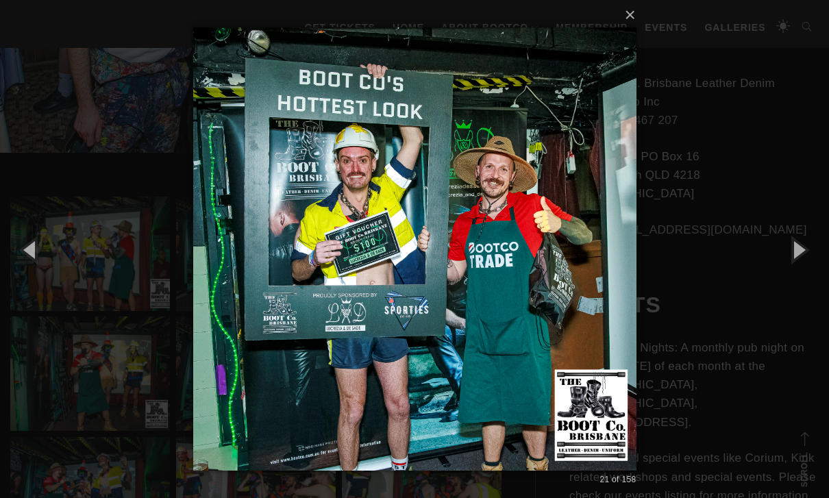
click at [24, 247] on button "button" at bounding box center [31, 249] width 62 height 75
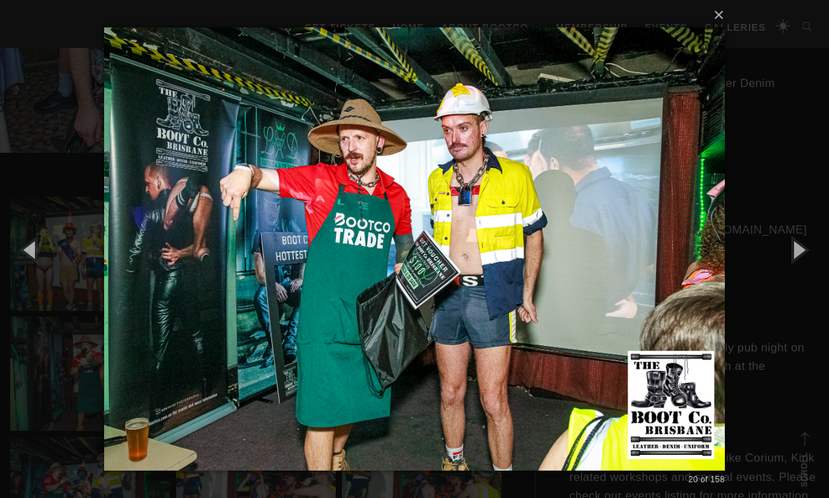
click at [25, 247] on button "button" at bounding box center [31, 249] width 62 height 75
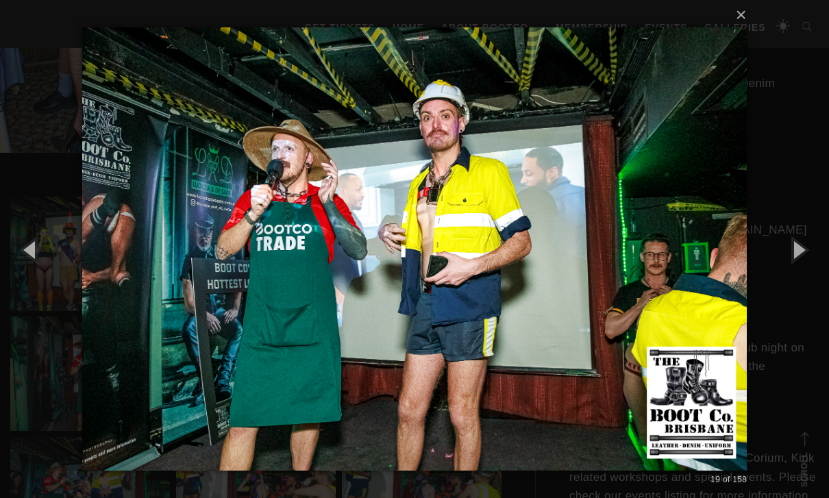
click at [24, 247] on button "button" at bounding box center [31, 249] width 62 height 75
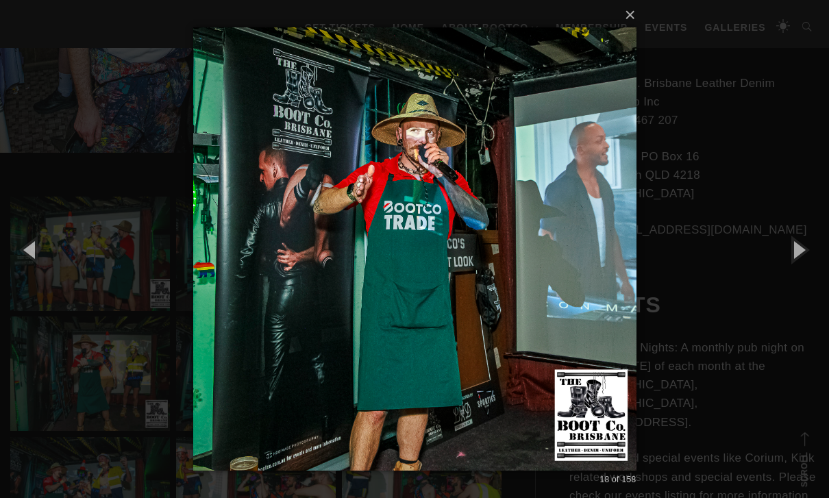
click at [29, 250] on button "button" at bounding box center [31, 249] width 62 height 75
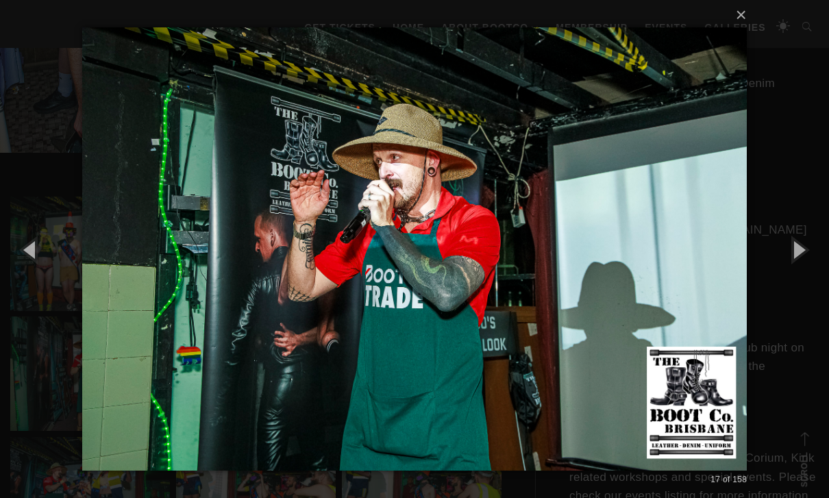
click at [25, 247] on button "button" at bounding box center [31, 249] width 62 height 75
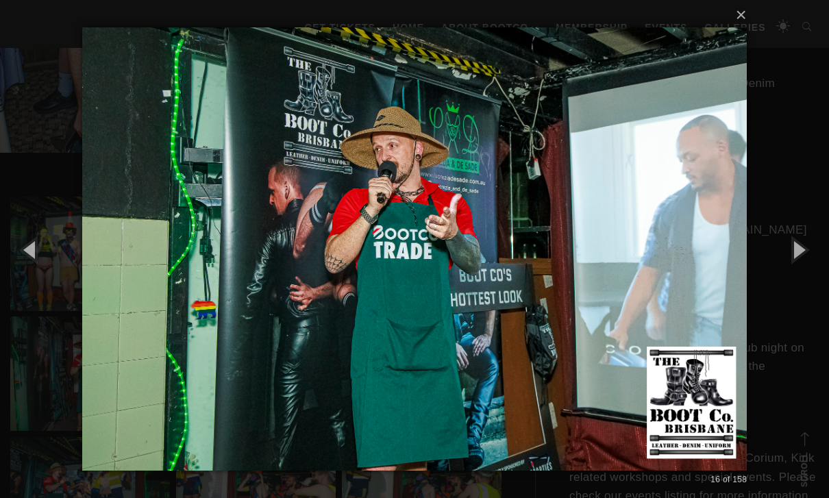
click at [23, 267] on button "button" at bounding box center [31, 249] width 62 height 75
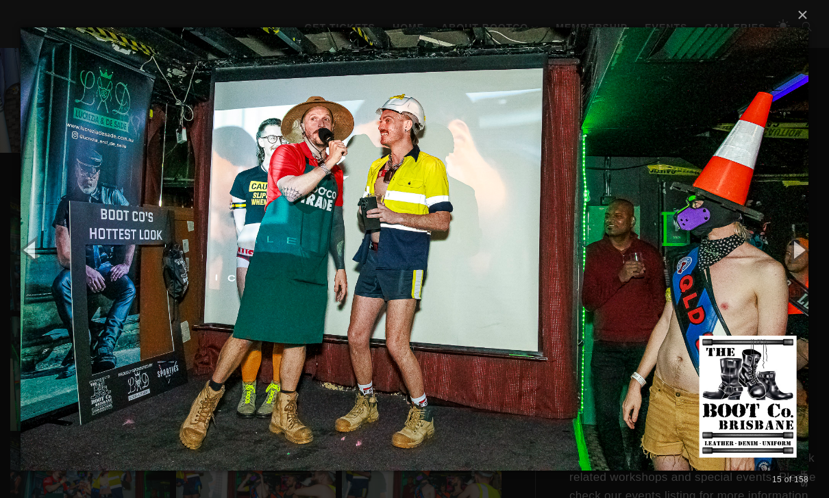
click at [21, 264] on button "button" at bounding box center [31, 249] width 62 height 75
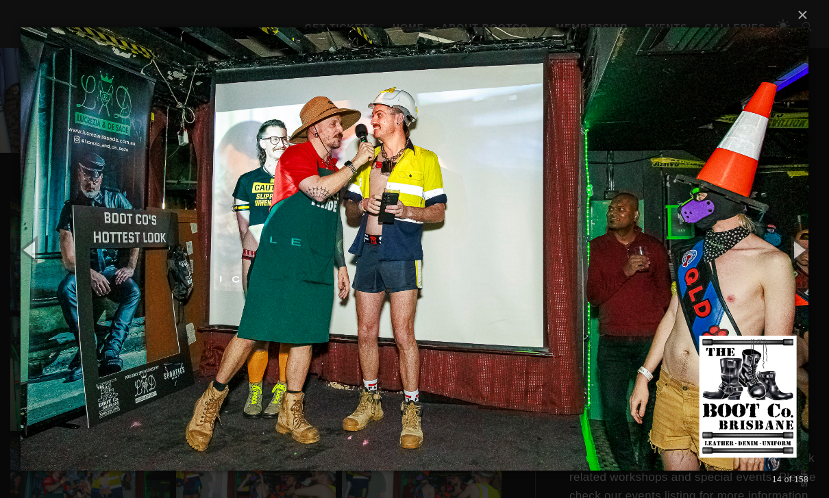
click at [24, 260] on button "button" at bounding box center [31, 249] width 62 height 75
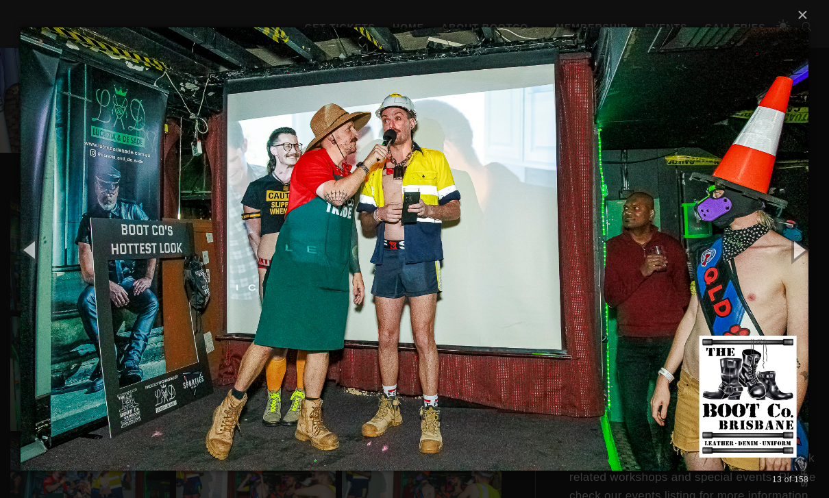
click at [21, 258] on button "button" at bounding box center [31, 249] width 62 height 75
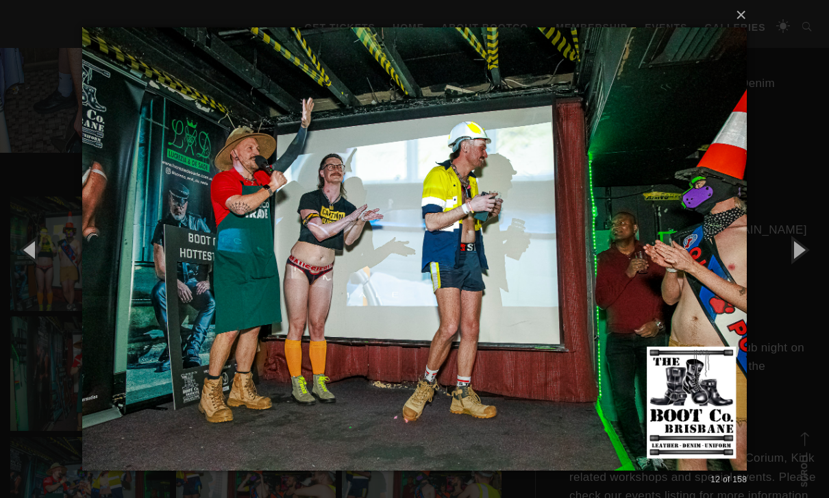
click at [21, 258] on button "button" at bounding box center [31, 249] width 62 height 75
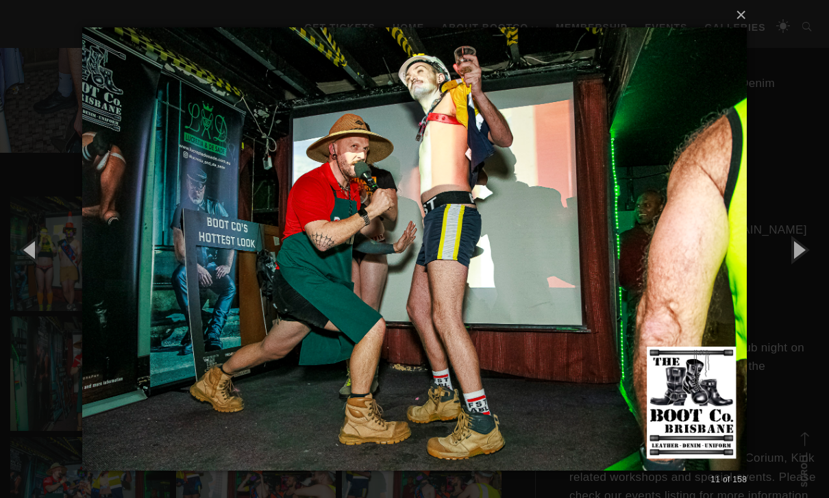
click at [22, 256] on button "button" at bounding box center [31, 249] width 62 height 75
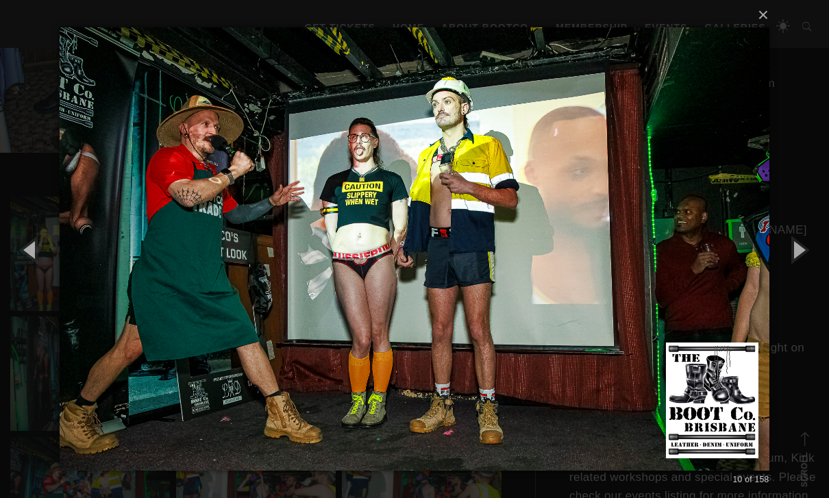
click at [23, 257] on button "button" at bounding box center [31, 249] width 62 height 75
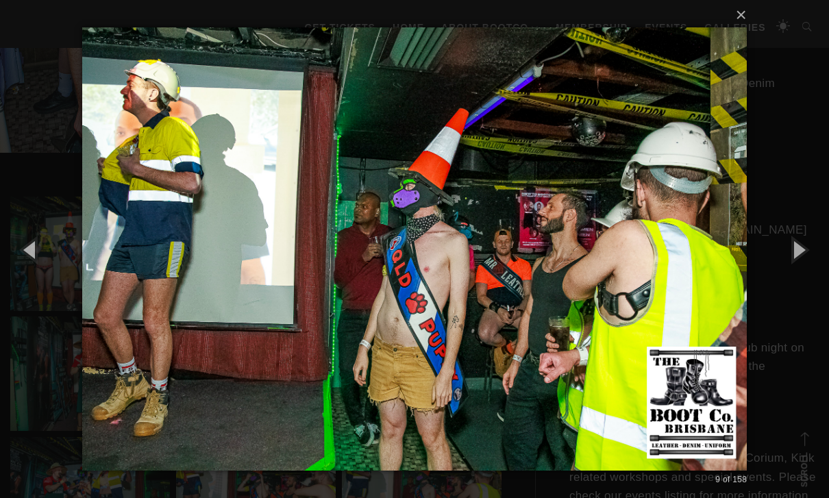
click at [21, 256] on button "button" at bounding box center [31, 249] width 62 height 75
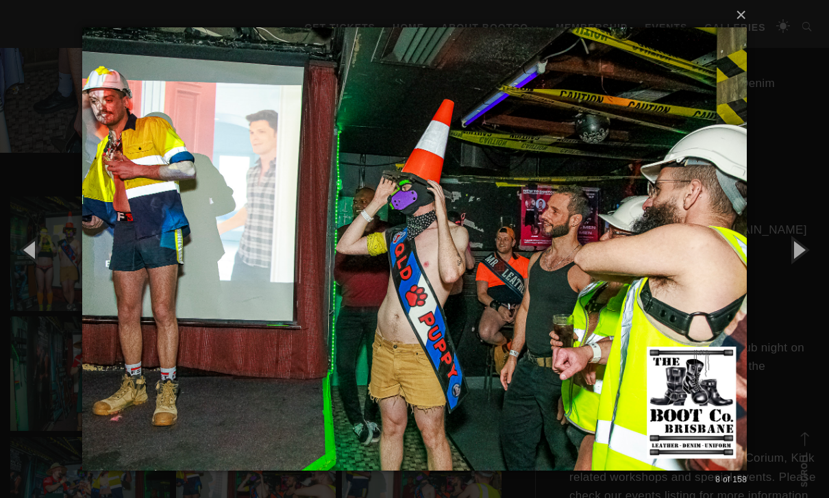
click at [25, 272] on button "button" at bounding box center [31, 249] width 62 height 75
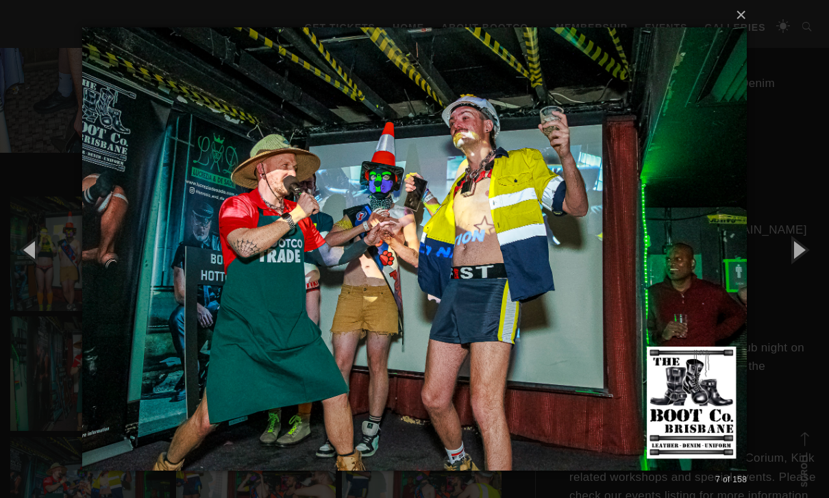
click at [30, 270] on button "button" at bounding box center [31, 249] width 62 height 75
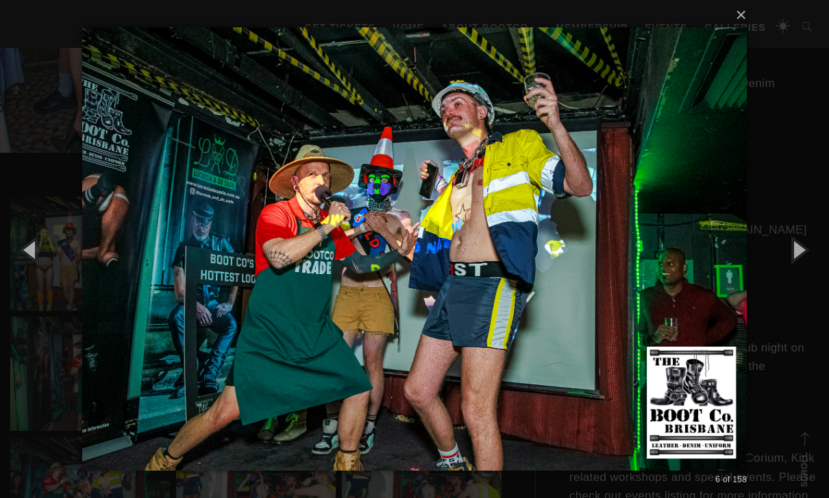
click at [32, 262] on button "button" at bounding box center [31, 249] width 62 height 75
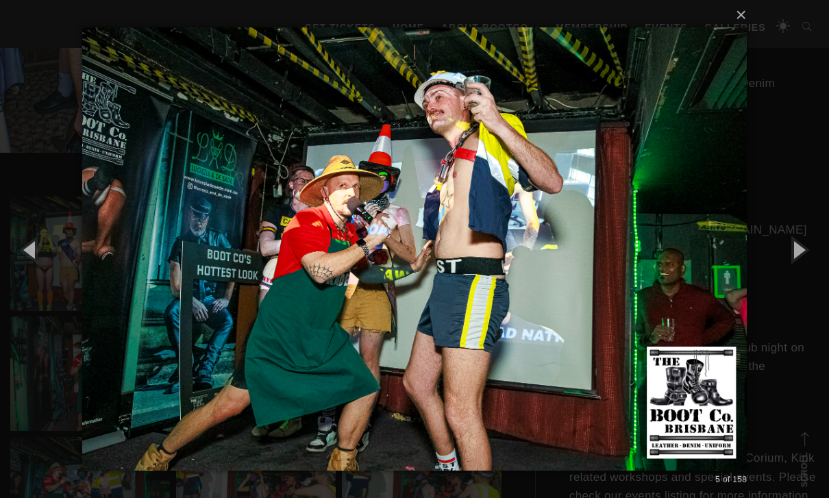
click at [38, 269] on button "button" at bounding box center [31, 249] width 62 height 75
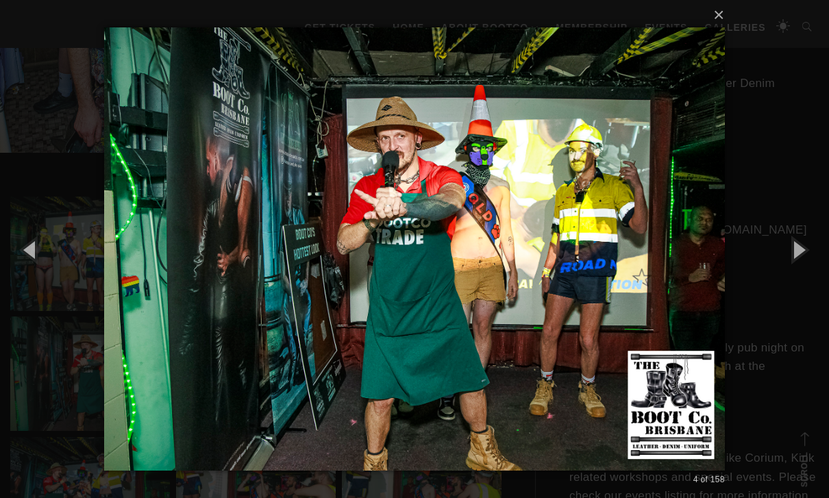
click at [38, 271] on button "button" at bounding box center [31, 249] width 62 height 75
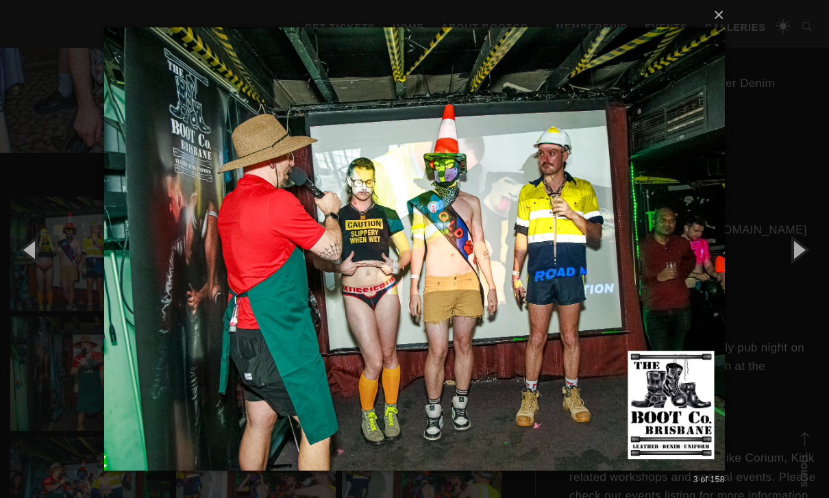
click at [41, 269] on button "button" at bounding box center [31, 249] width 62 height 75
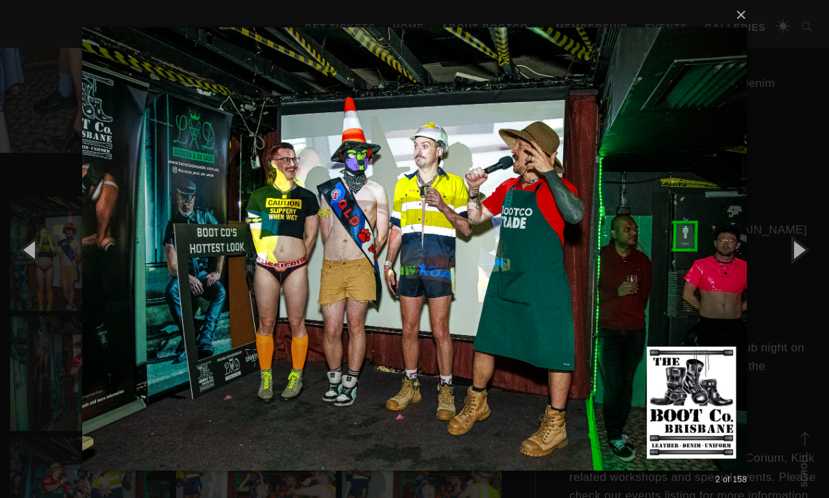
click at [43, 273] on button "button" at bounding box center [31, 249] width 62 height 75
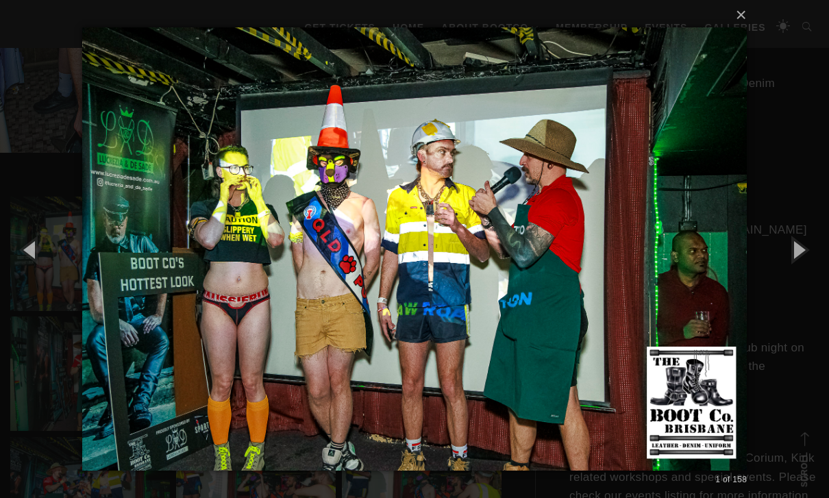
click at [42, 269] on button "button" at bounding box center [31, 249] width 62 height 75
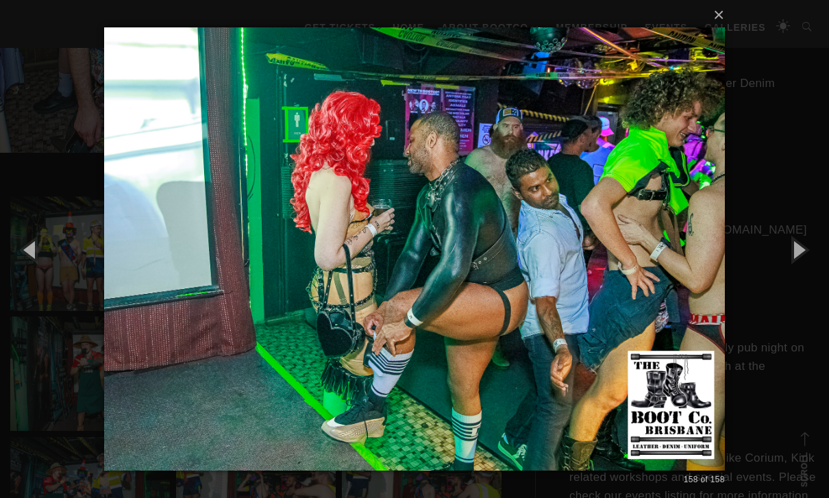
click at [40, 264] on button "button" at bounding box center [31, 249] width 62 height 75
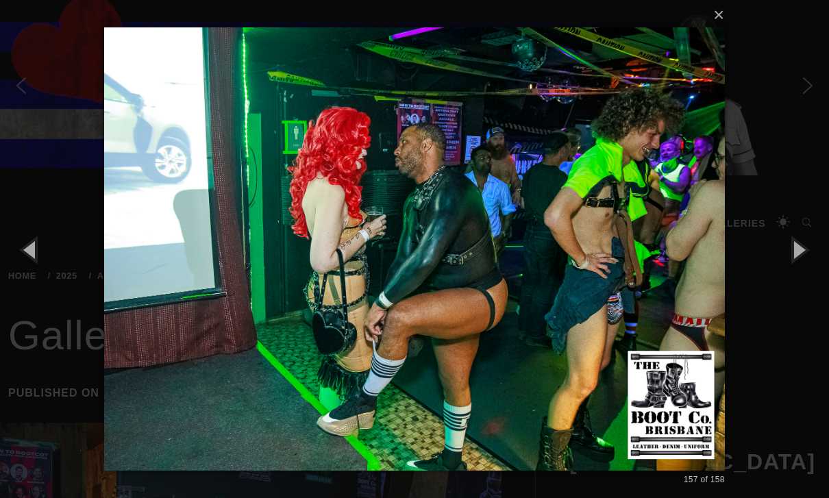
click at [724, 18] on button "×" at bounding box center [418, 15] width 621 height 30
